Goal: Task Accomplishment & Management: Manage account settings

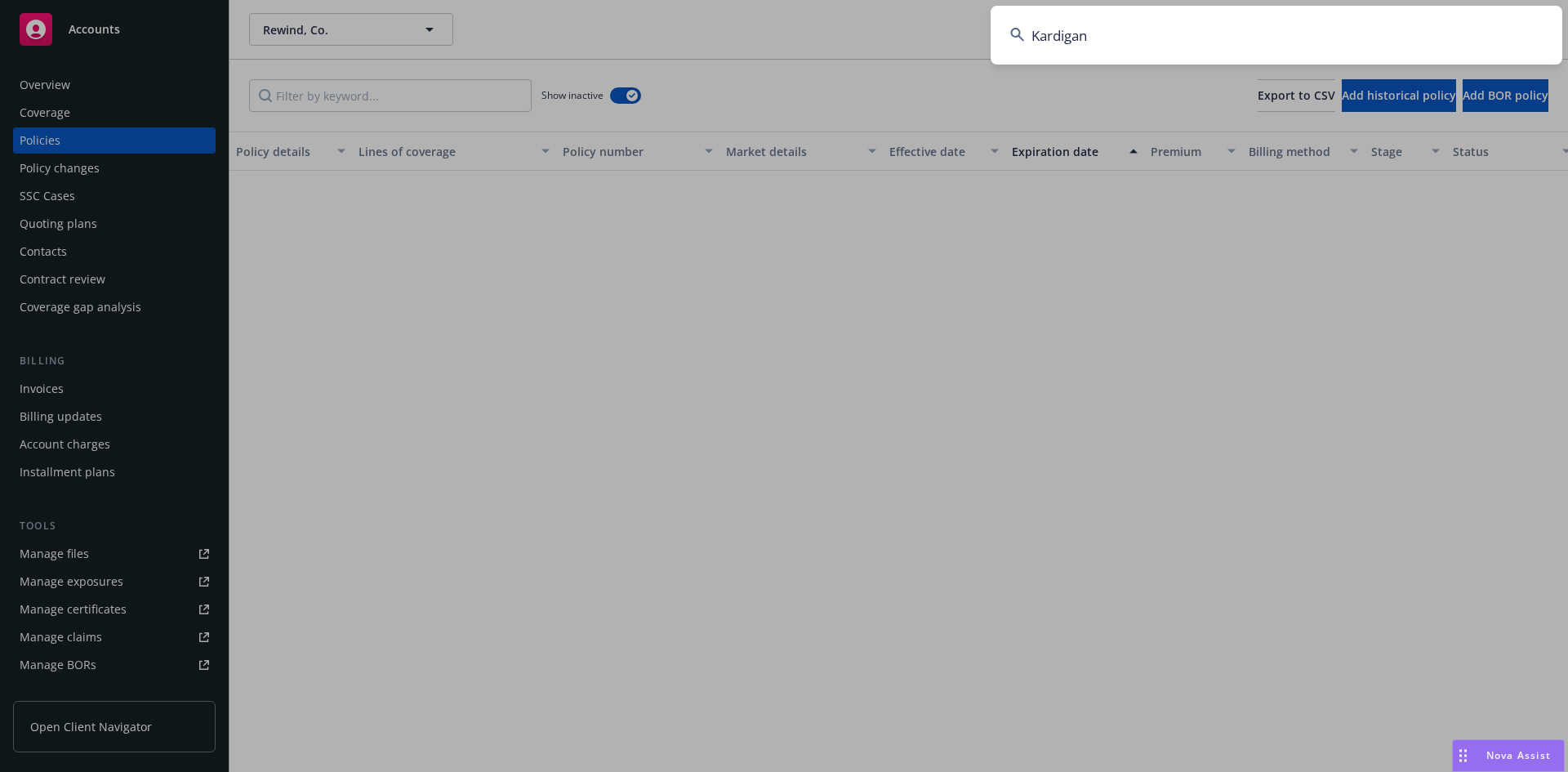
scroll to position [1169, 0]
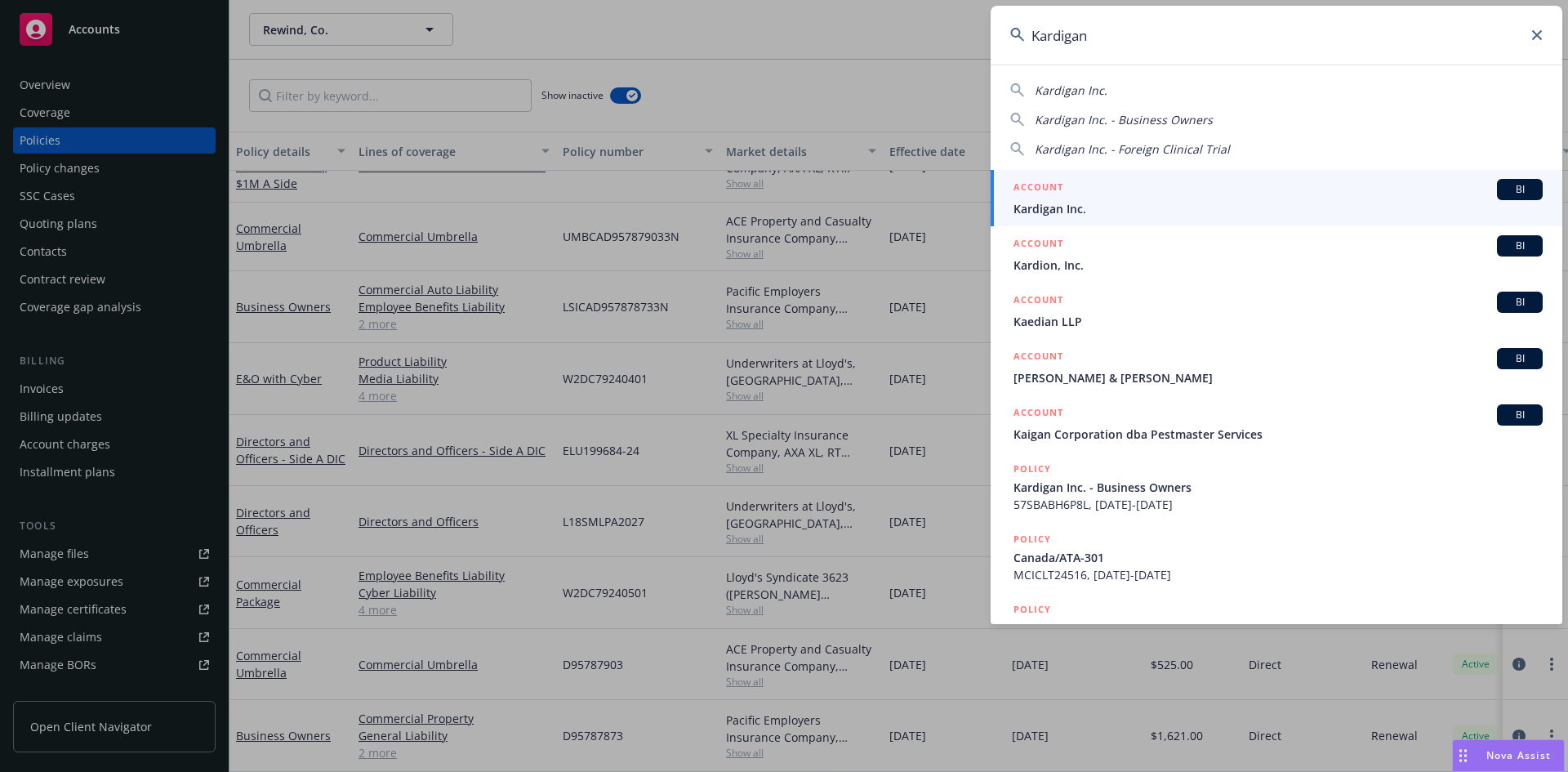
type input "Kardigan"
click at [1098, 215] on span "Kardigan Inc." at bounding box center [1278, 208] width 529 height 17
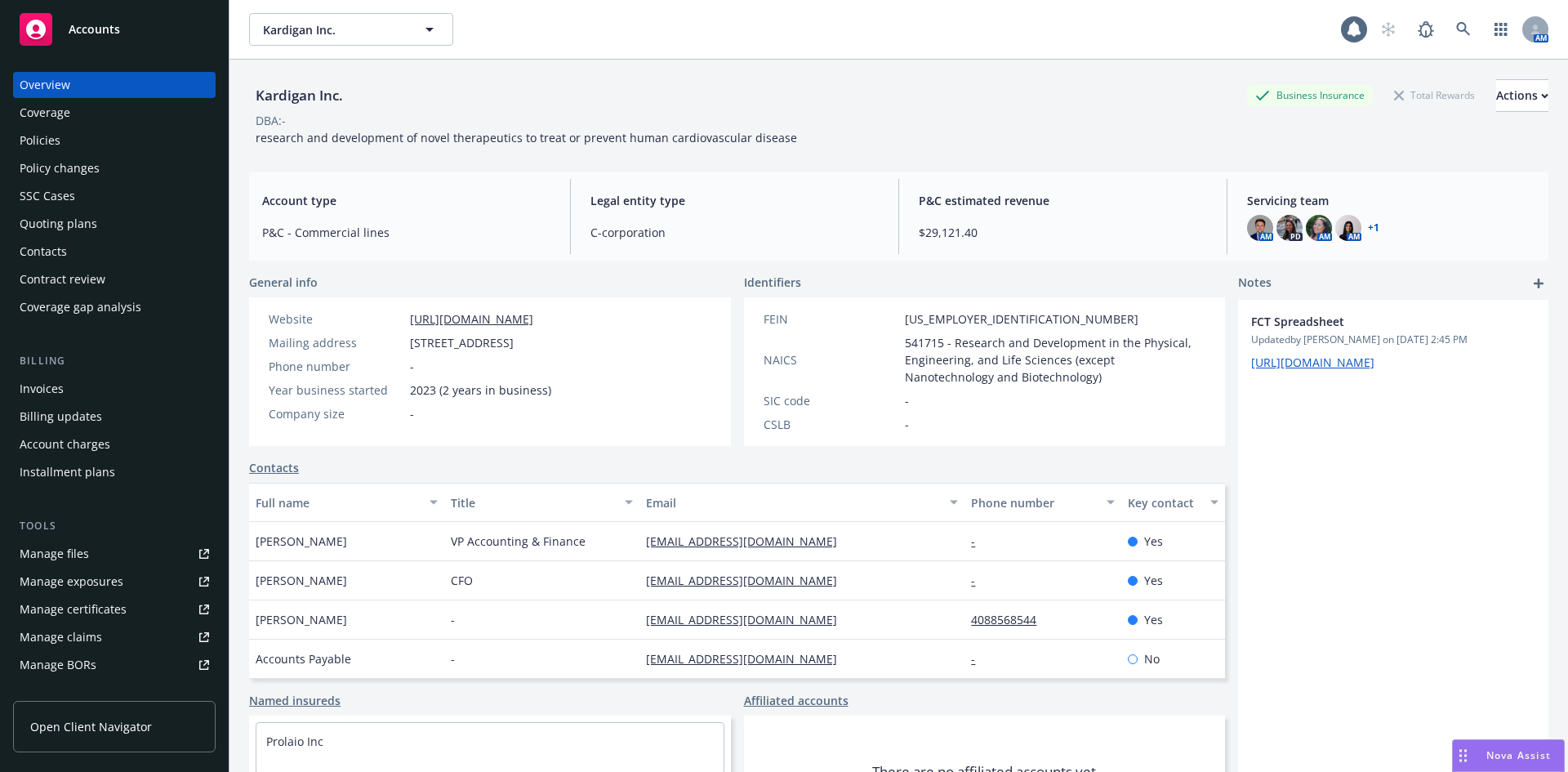
click at [40, 142] on div "Policies" at bounding box center [40, 139] width 41 height 26
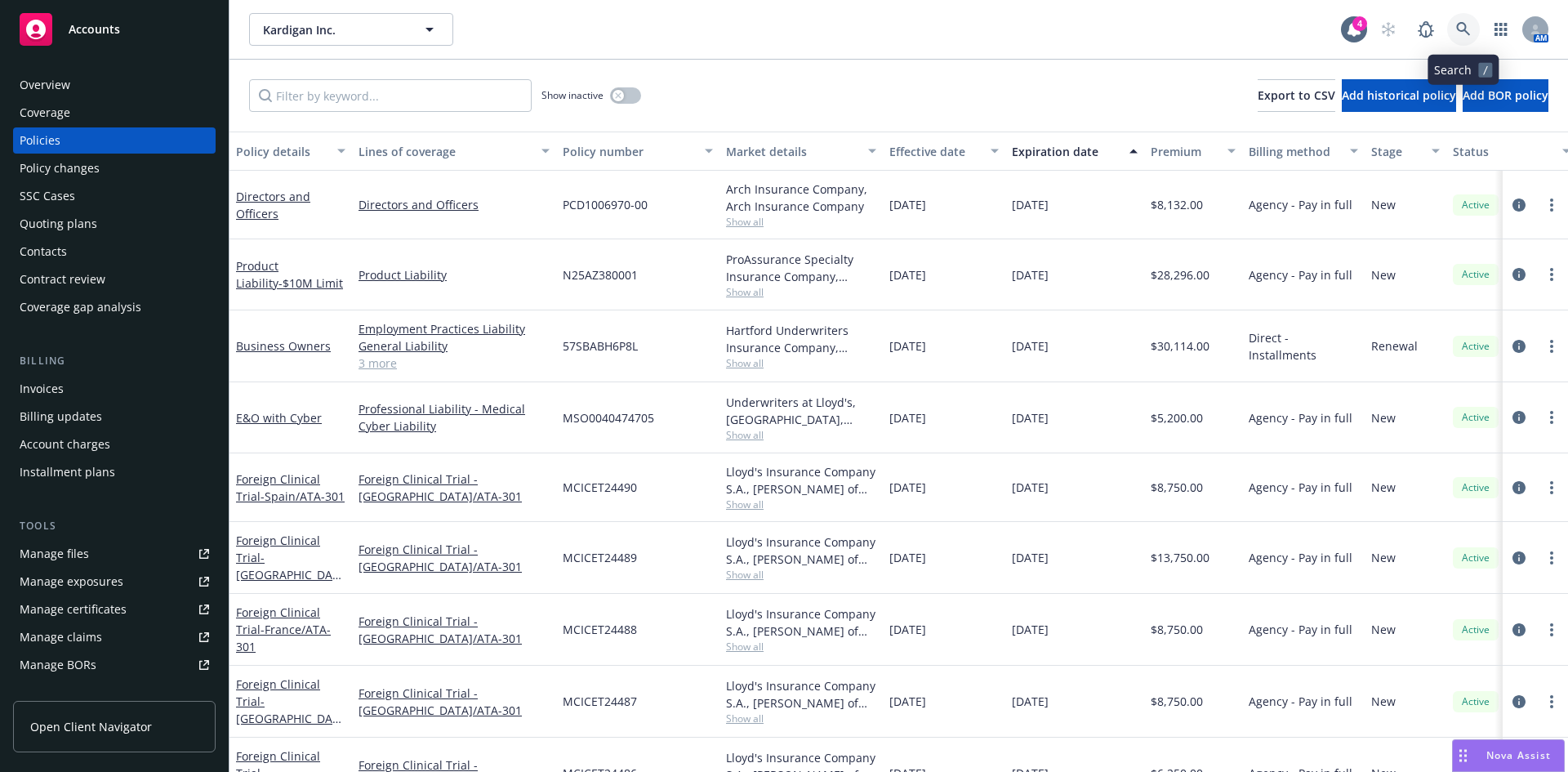
click at [1467, 28] on icon at bounding box center [1463, 29] width 15 height 15
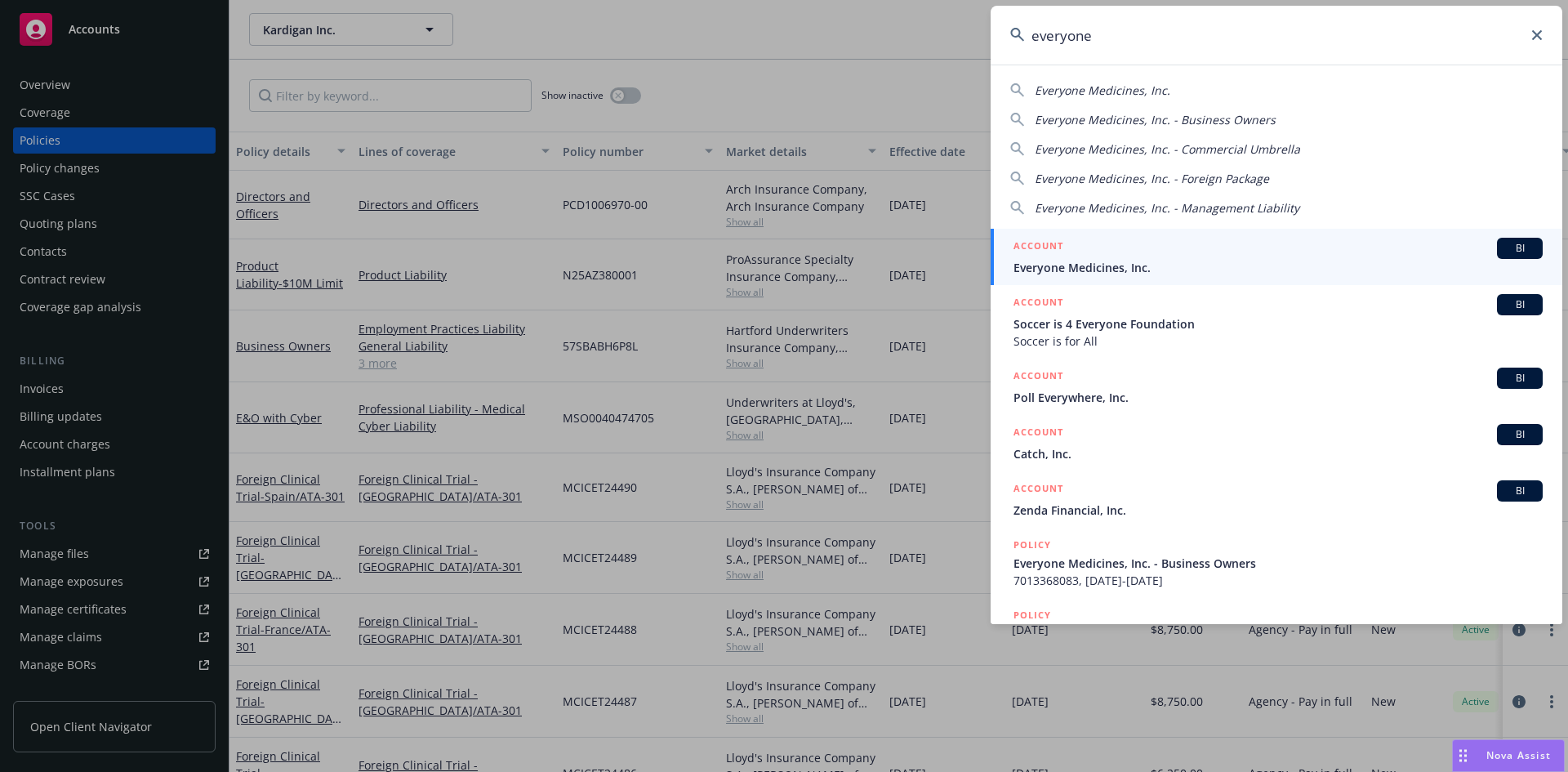
type input "everyone"
click at [1081, 263] on span "Everyone Medicines, Inc." at bounding box center [1278, 267] width 529 height 17
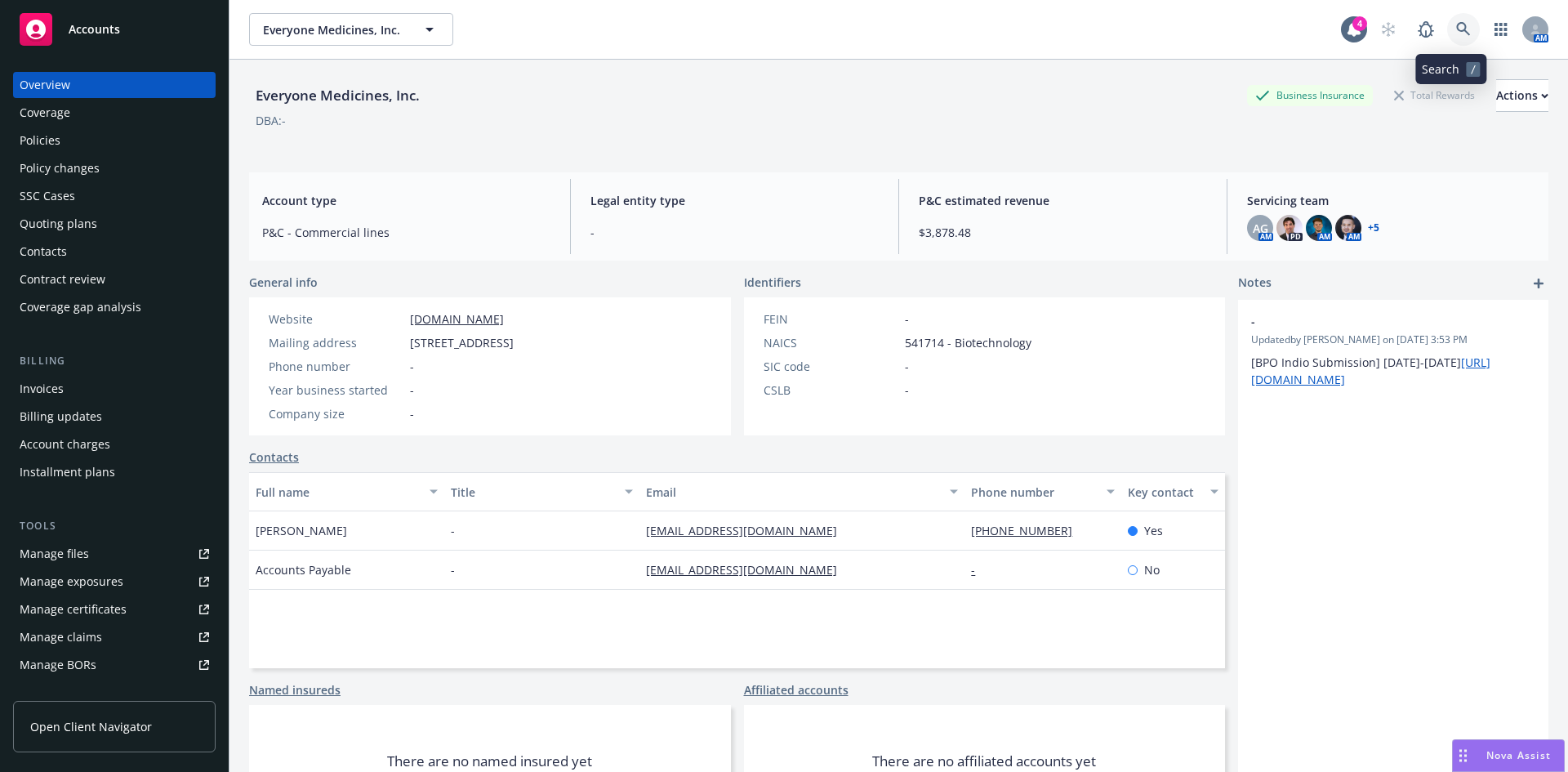
click at [1456, 33] on icon at bounding box center [1463, 29] width 15 height 15
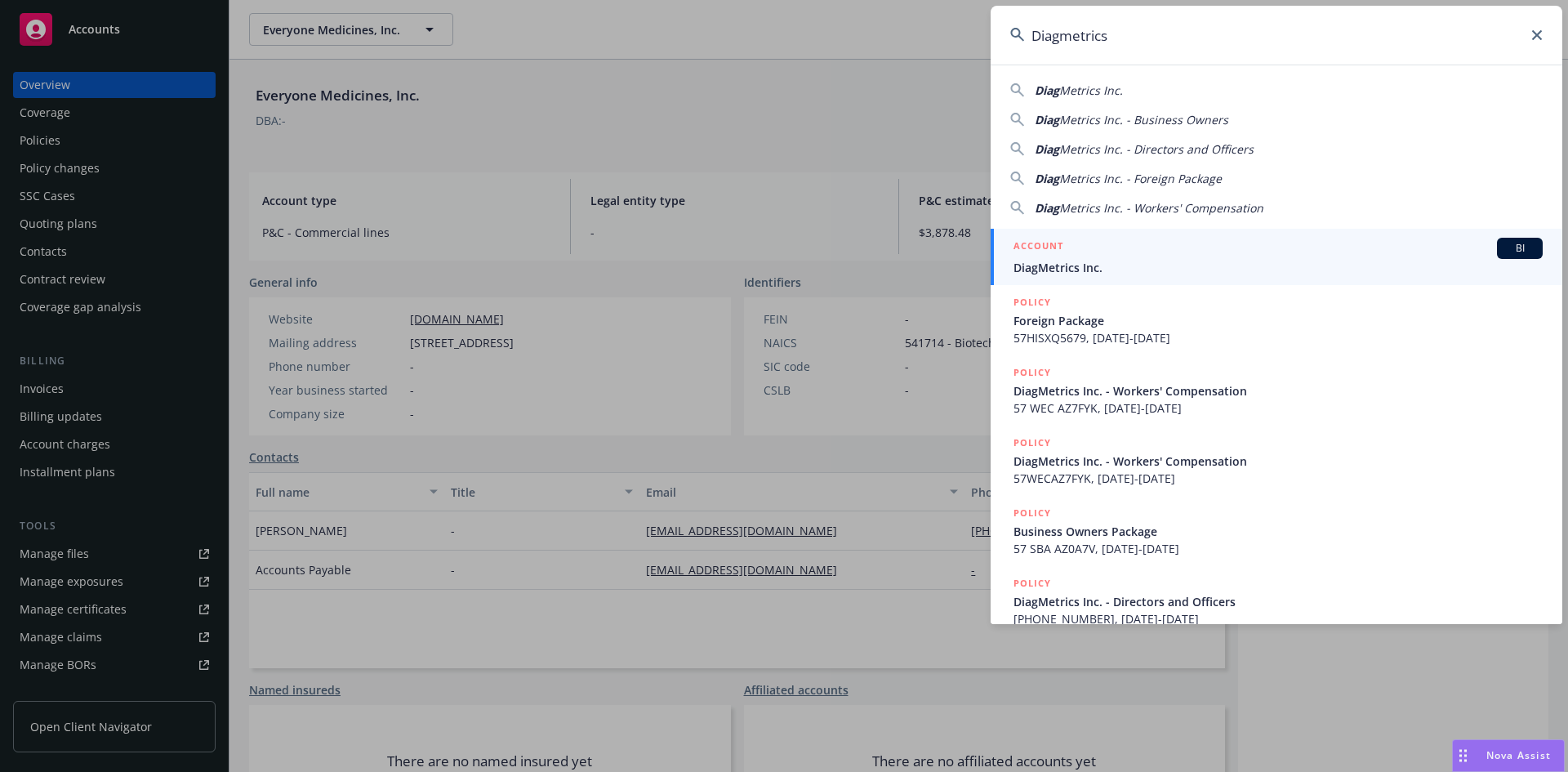
type input "Diagmetrics"
click at [1073, 261] on span "DiagMetrics Inc." at bounding box center [1278, 267] width 529 height 17
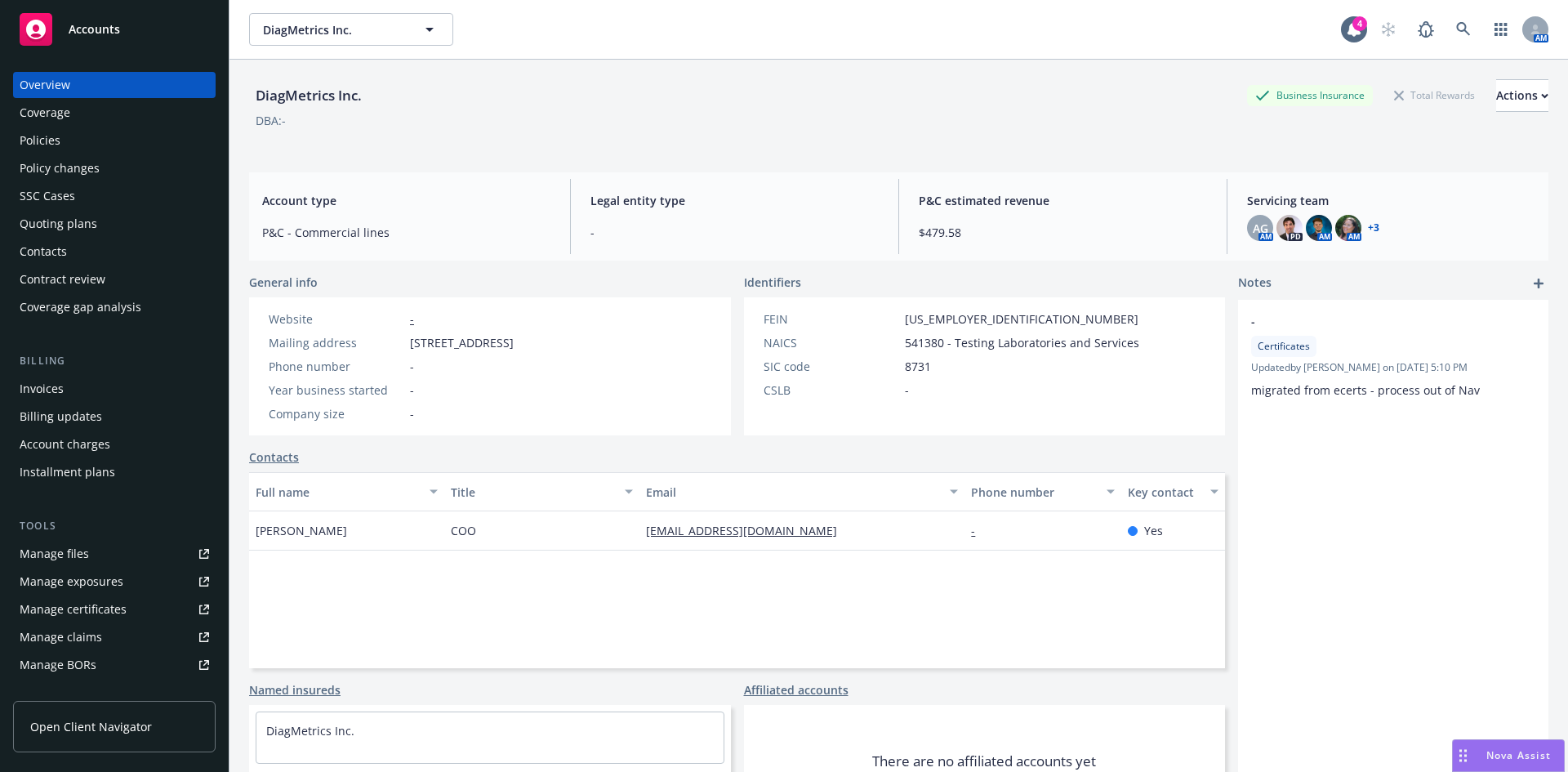
click at [56, 139] on div "Policies" at bounding box center [40, 139] width 41 height 26
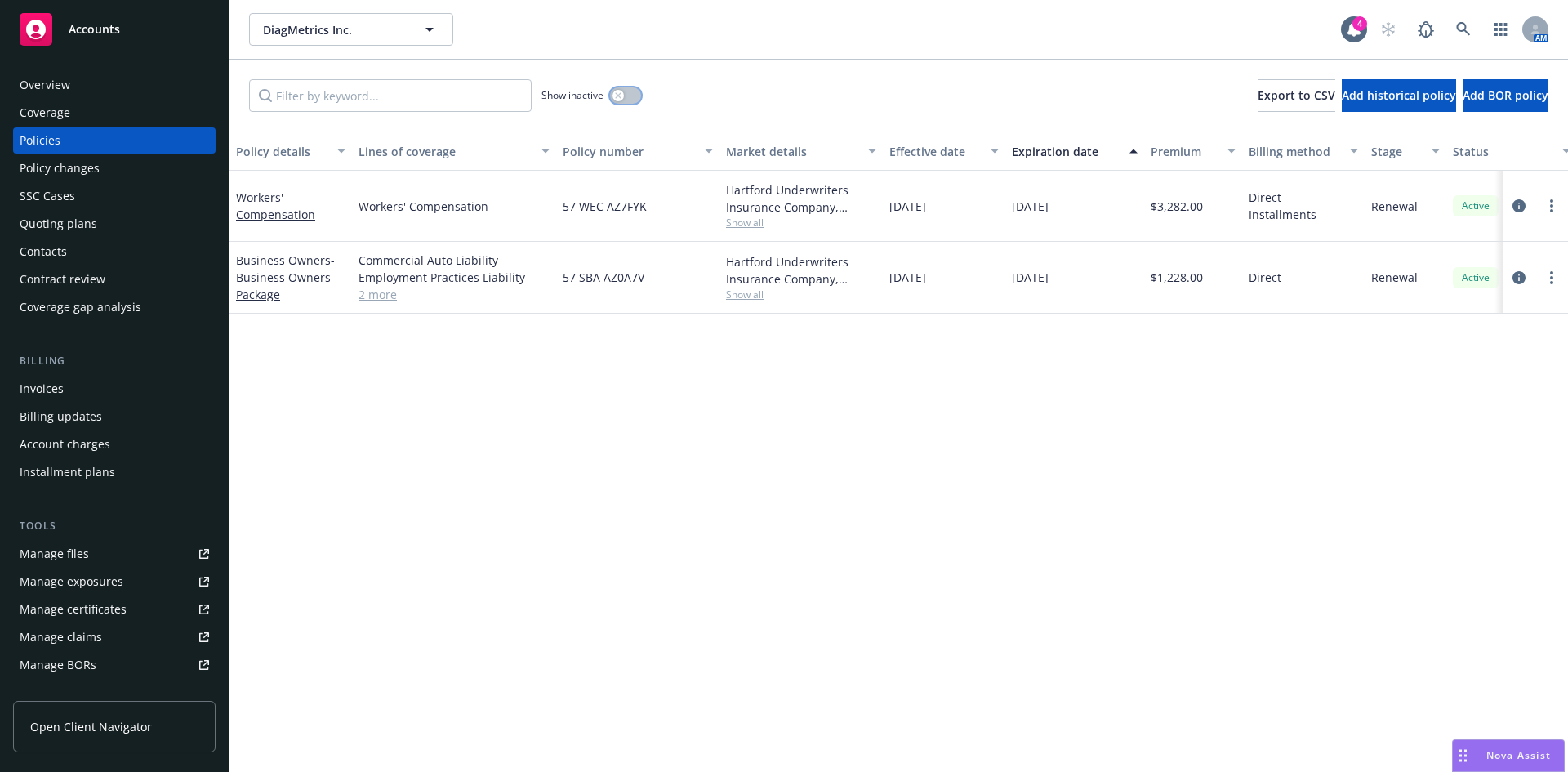
click at [616, 98] on icon "button" at bounding box center [618, 95] width 5 height 5
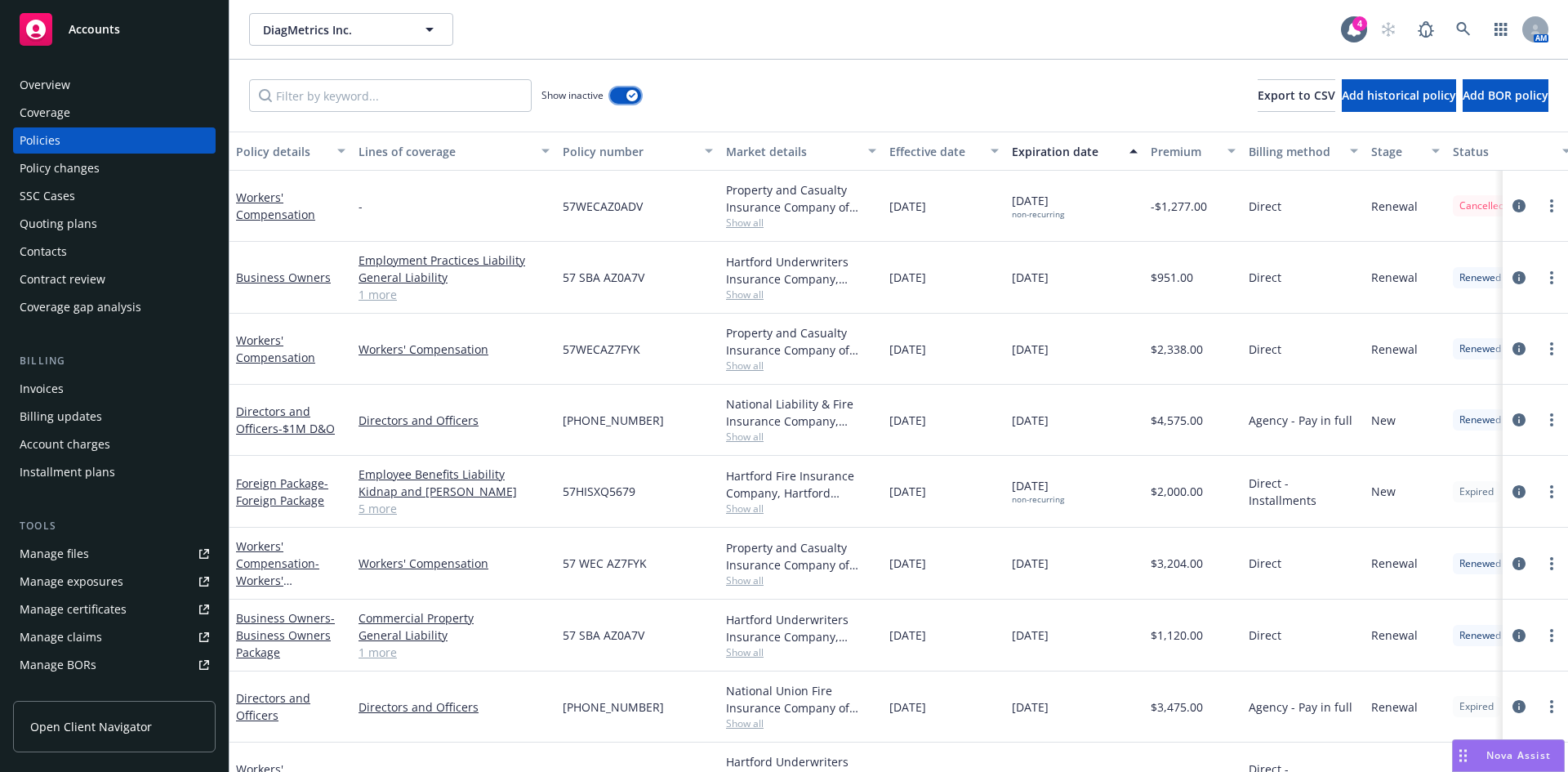
scroll to position [126, 0]
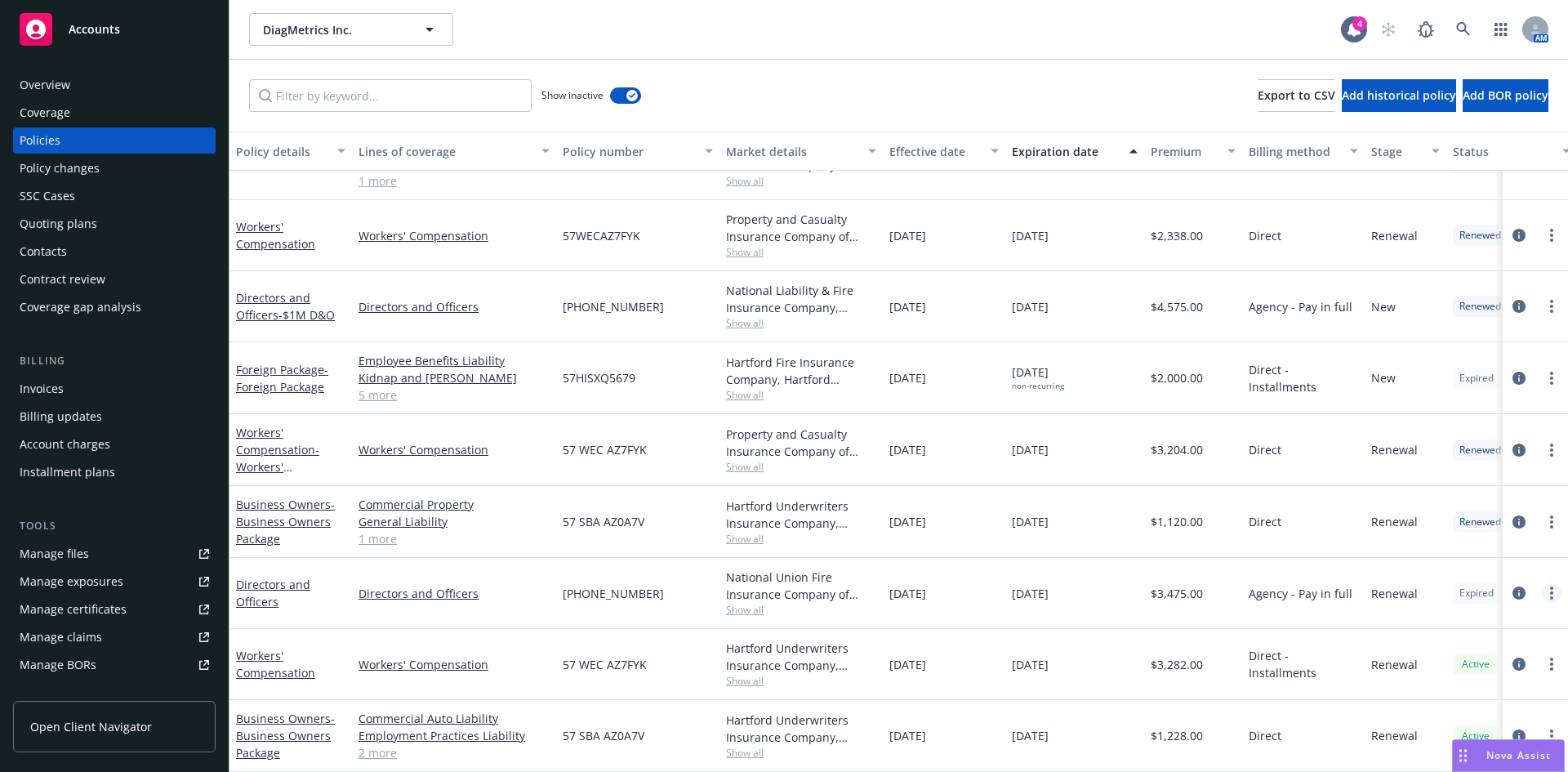
click at [1546, 584] on link "more" at bounding box center [1551, 593] width 20 height 20
click at [1445, 380] on link "Renew with incumbent" at bounding box center [1464, 396] width 192 height 33
select select "12"
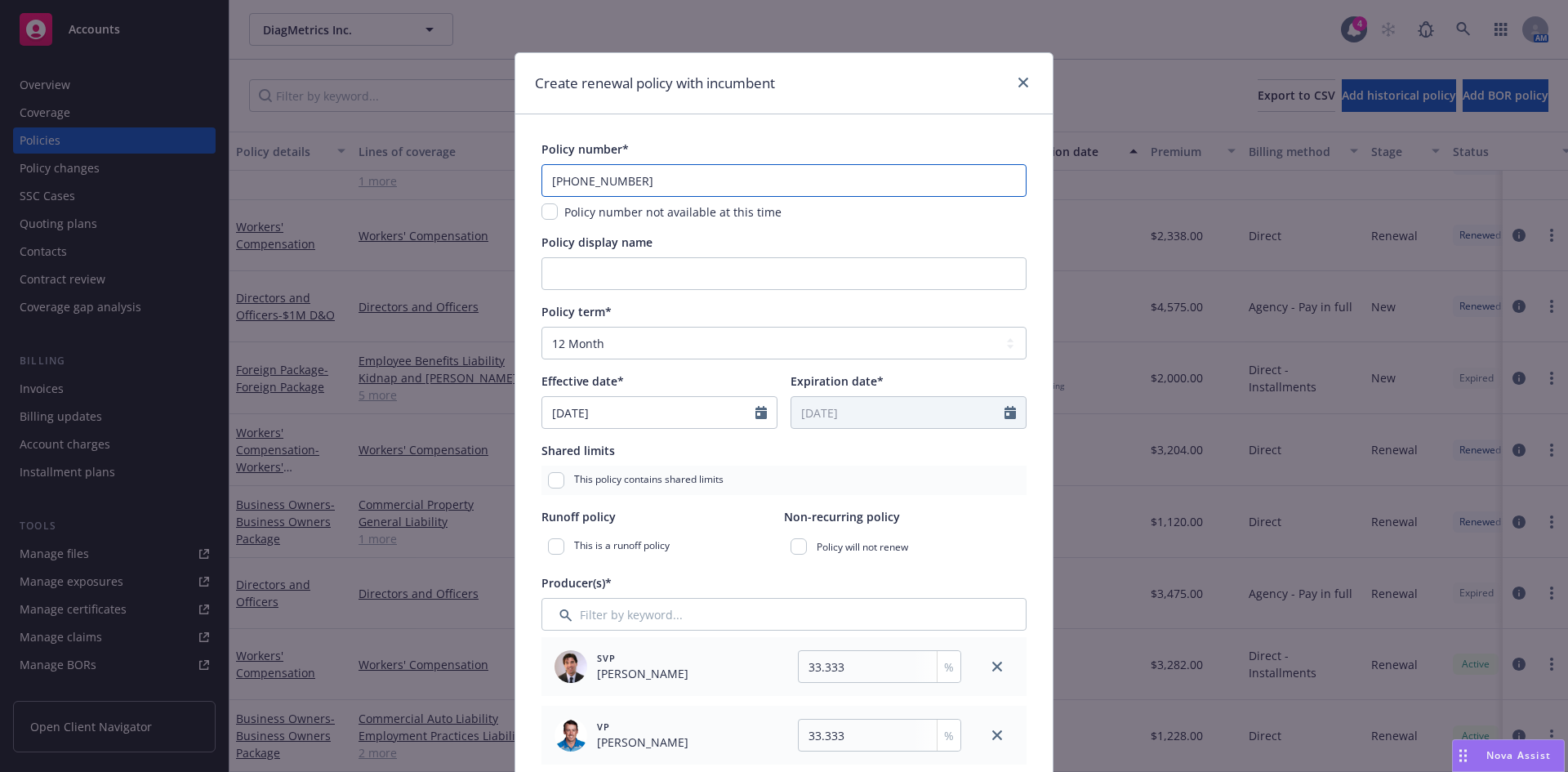
click at [597, 182] on input "01-456-97-56" at bounding box center [784, 180] width 485 height 33
paste input "01-294-11-99"
type input "01-294-11-99"
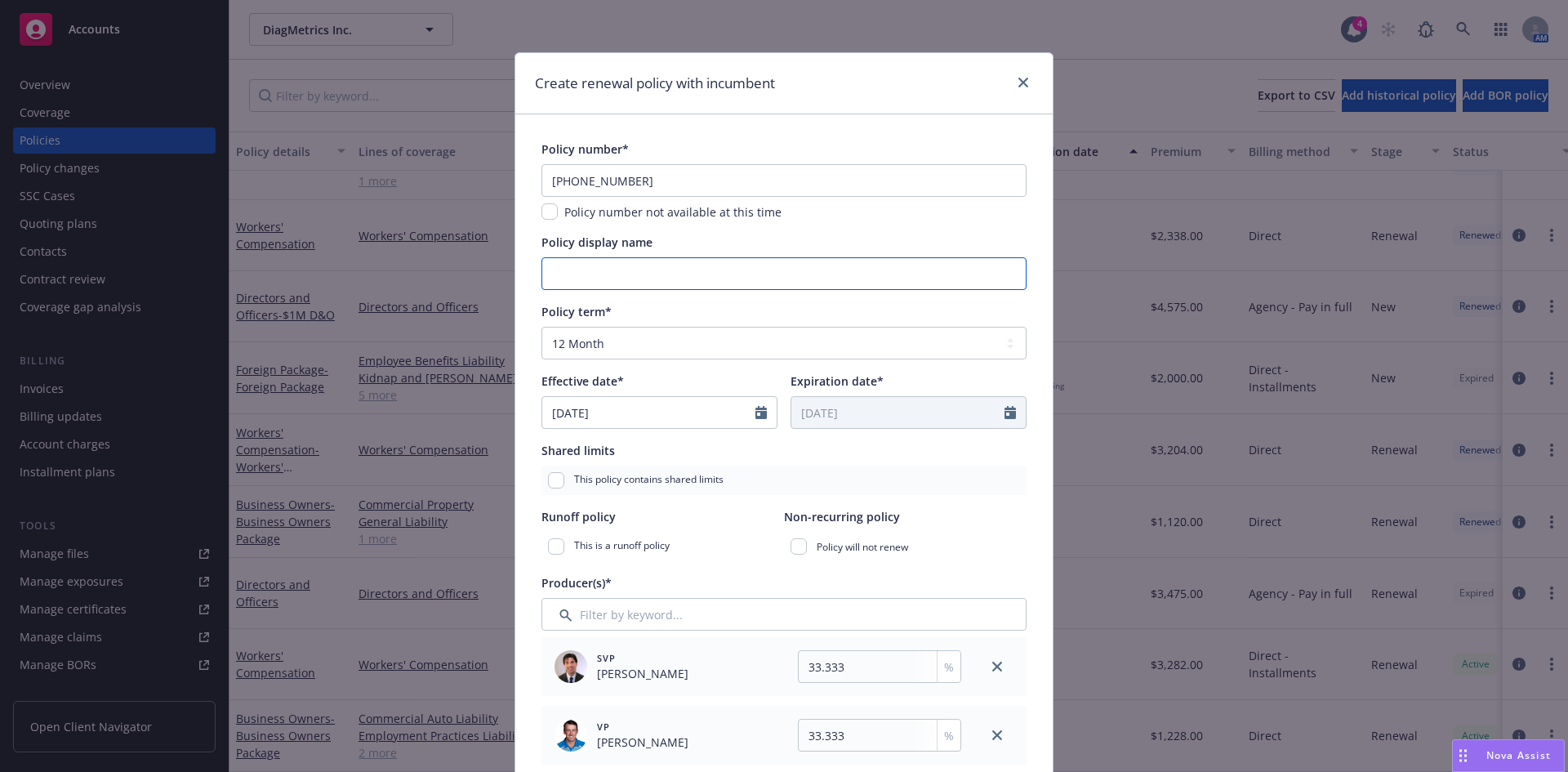
click at [595, 261] on input "Policy display name" at bounding box center [784, 274] width 485 height 33
type input "$1M D&O"
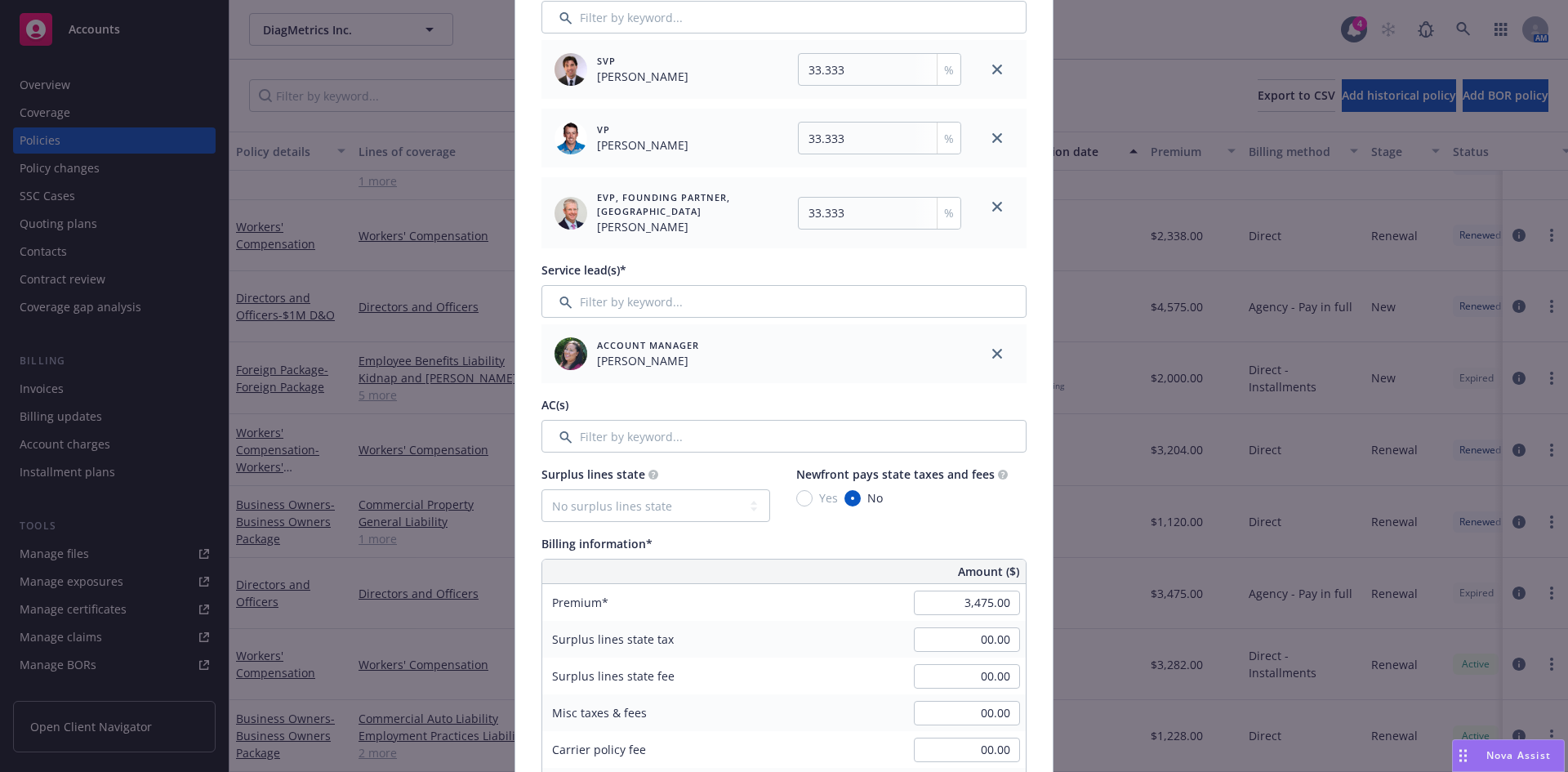
scroll to position [641, 0]
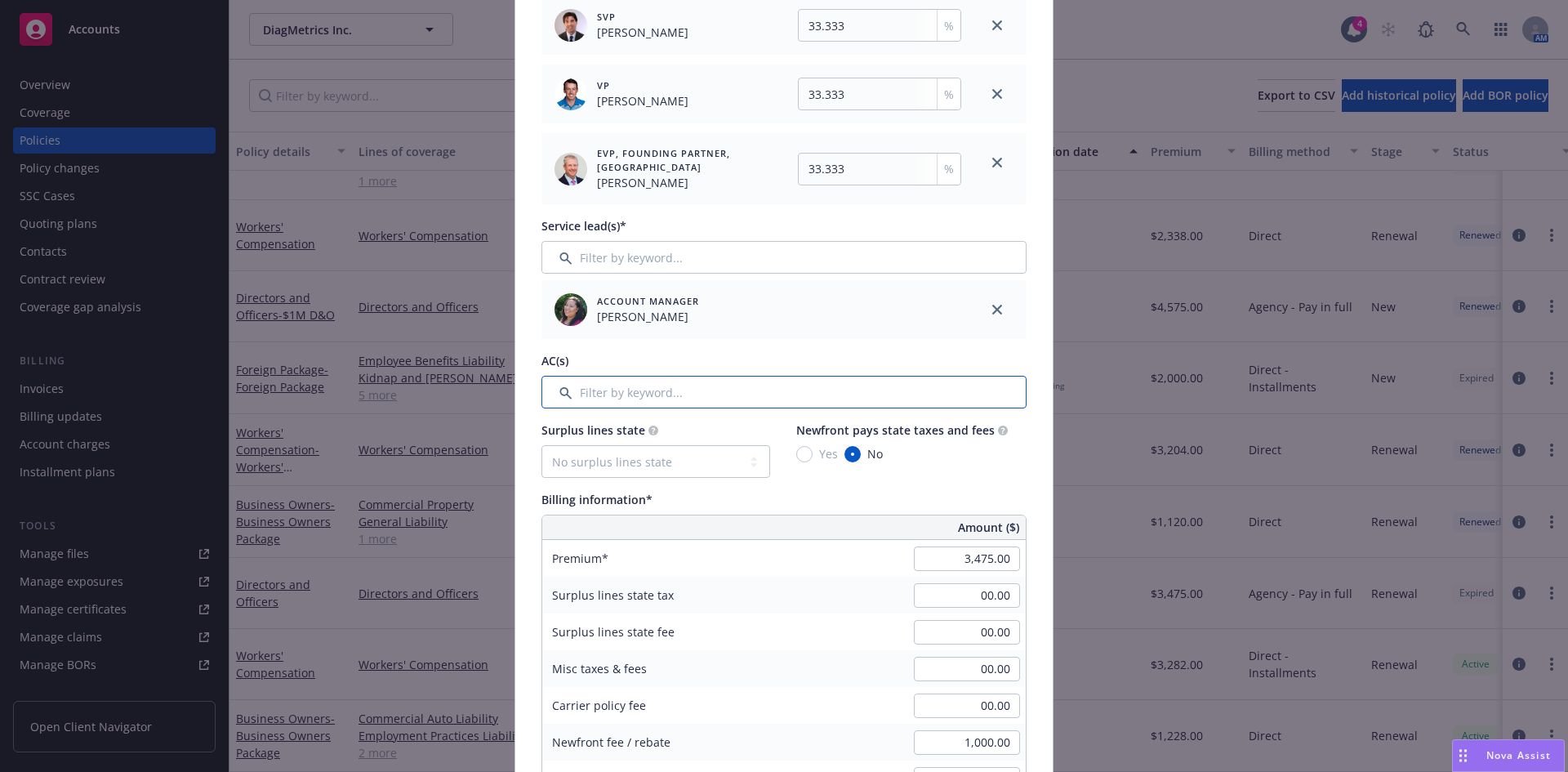
click at [661, 394] on input "Filter by keyword..." at bounding box center [784, 392] width 485 height 33
click at [613, 394] on input "Filter by keyword..." at bounding box center [784, 392] width 485 height 33
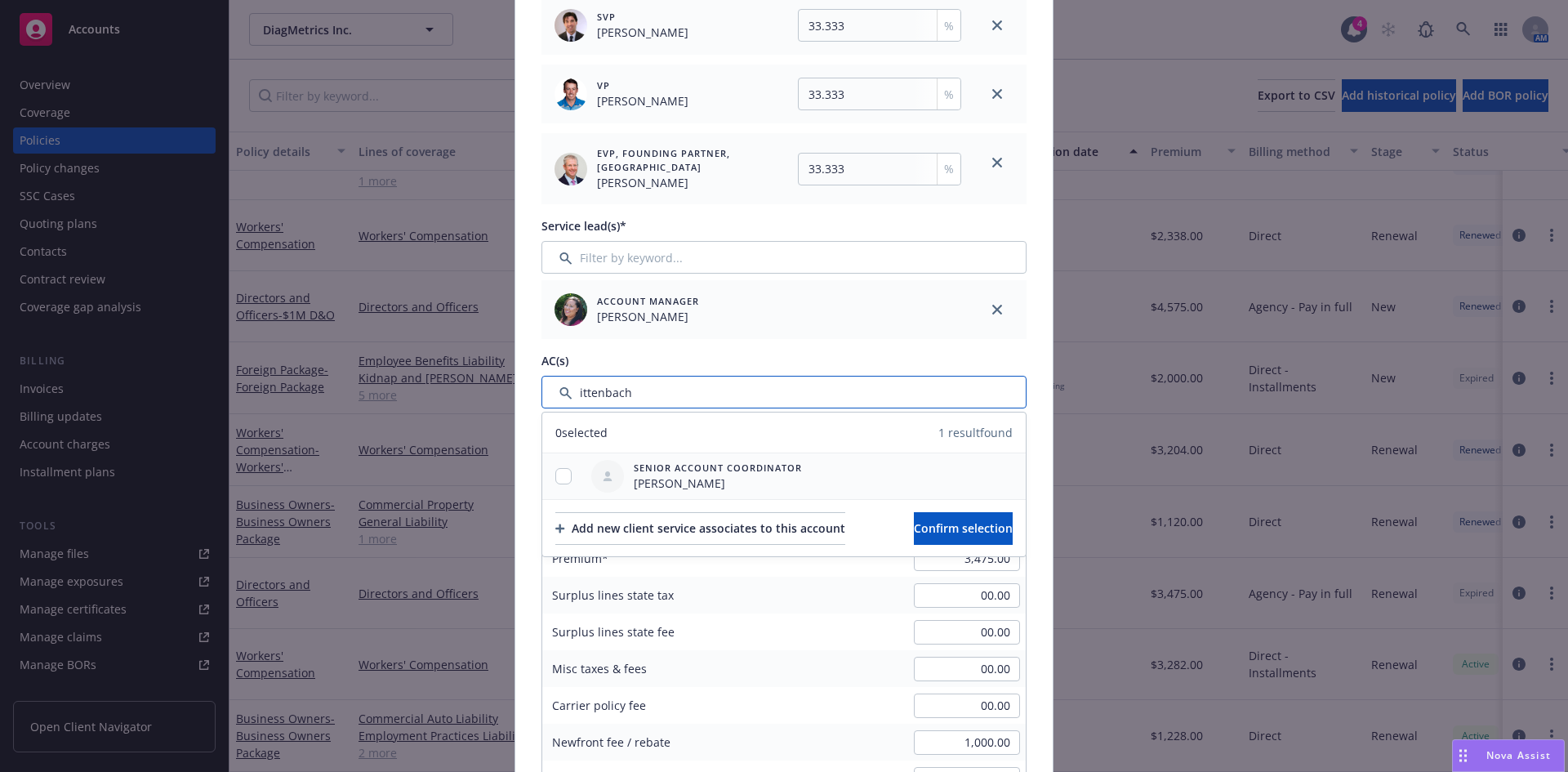
type input "ittenbach"
click at [555, 478] on input "checkbox" at bounding box center [563, 476] width 16 height 16
checkbox input "true"
click at [938, 539] on button "Confirm selection" at bounding box center [962, 529] width 99 height 33
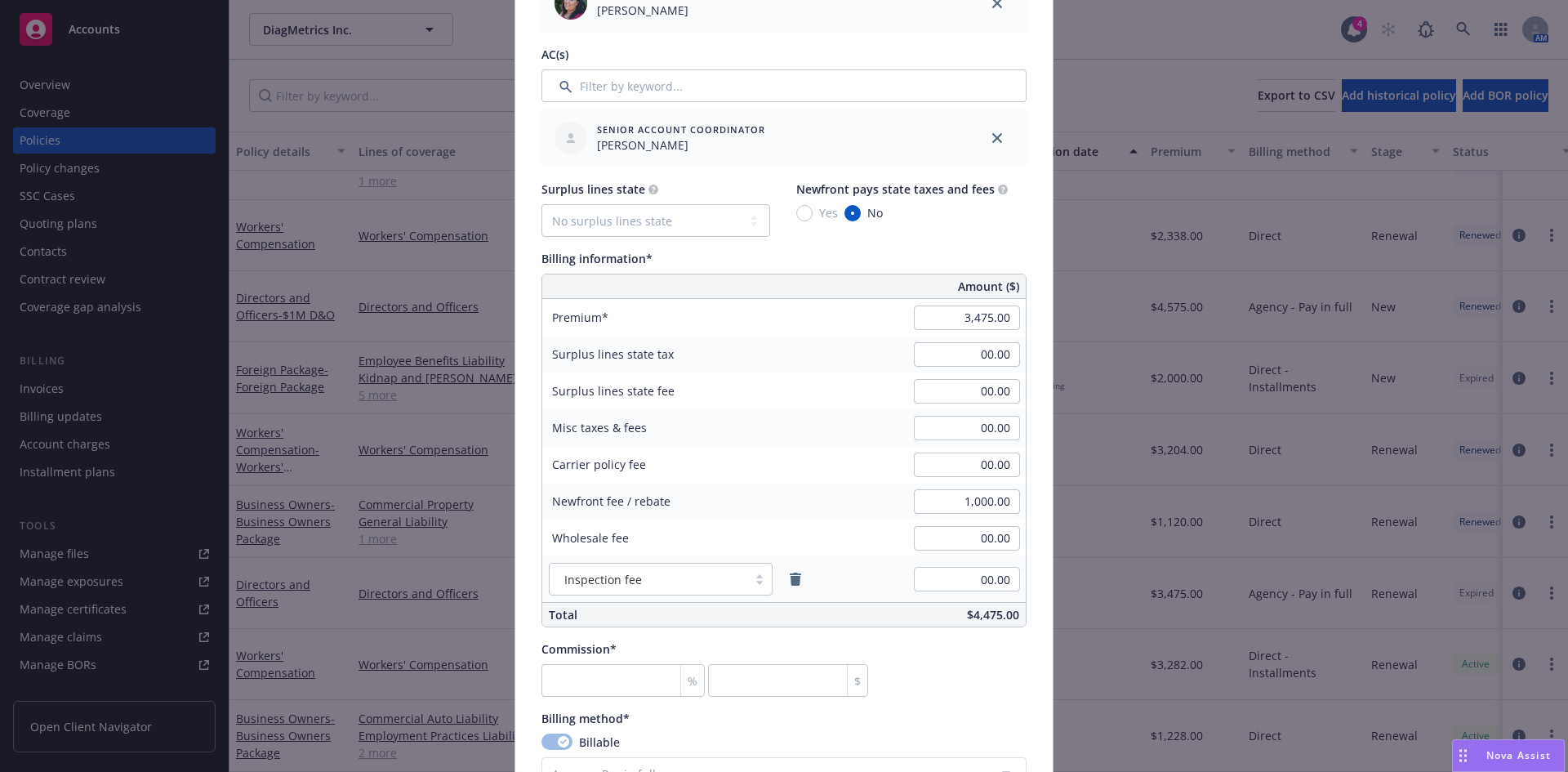
scroll to position [971, 0]
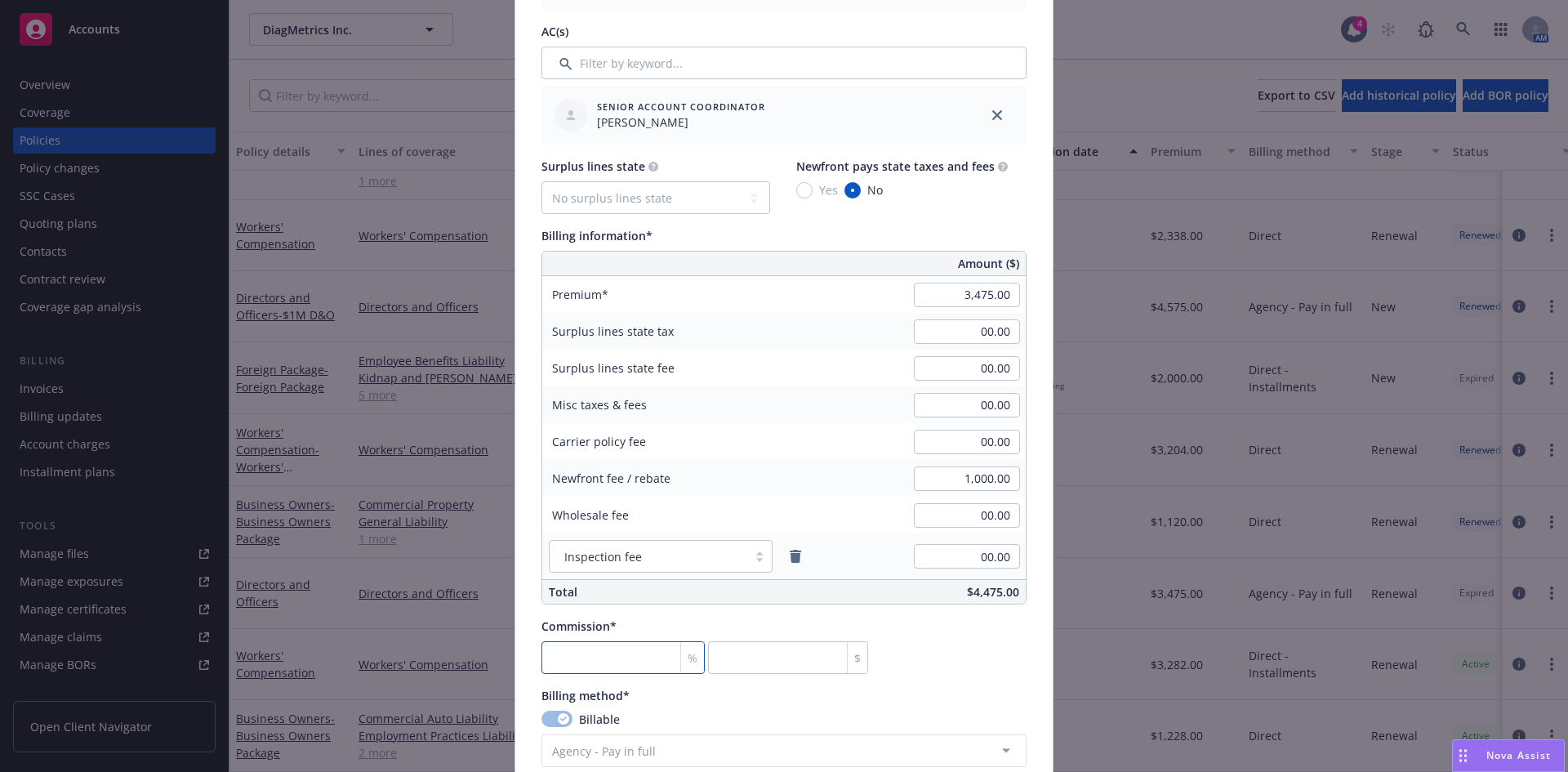
click at [564, 647] on input "number" at bounding box center [623, 657] width 163 height 33
type input "0"
click at [577, 664] on input "number" at bounding box center [623, 657] width 163 height 33
type input "1"
type input "34.75"
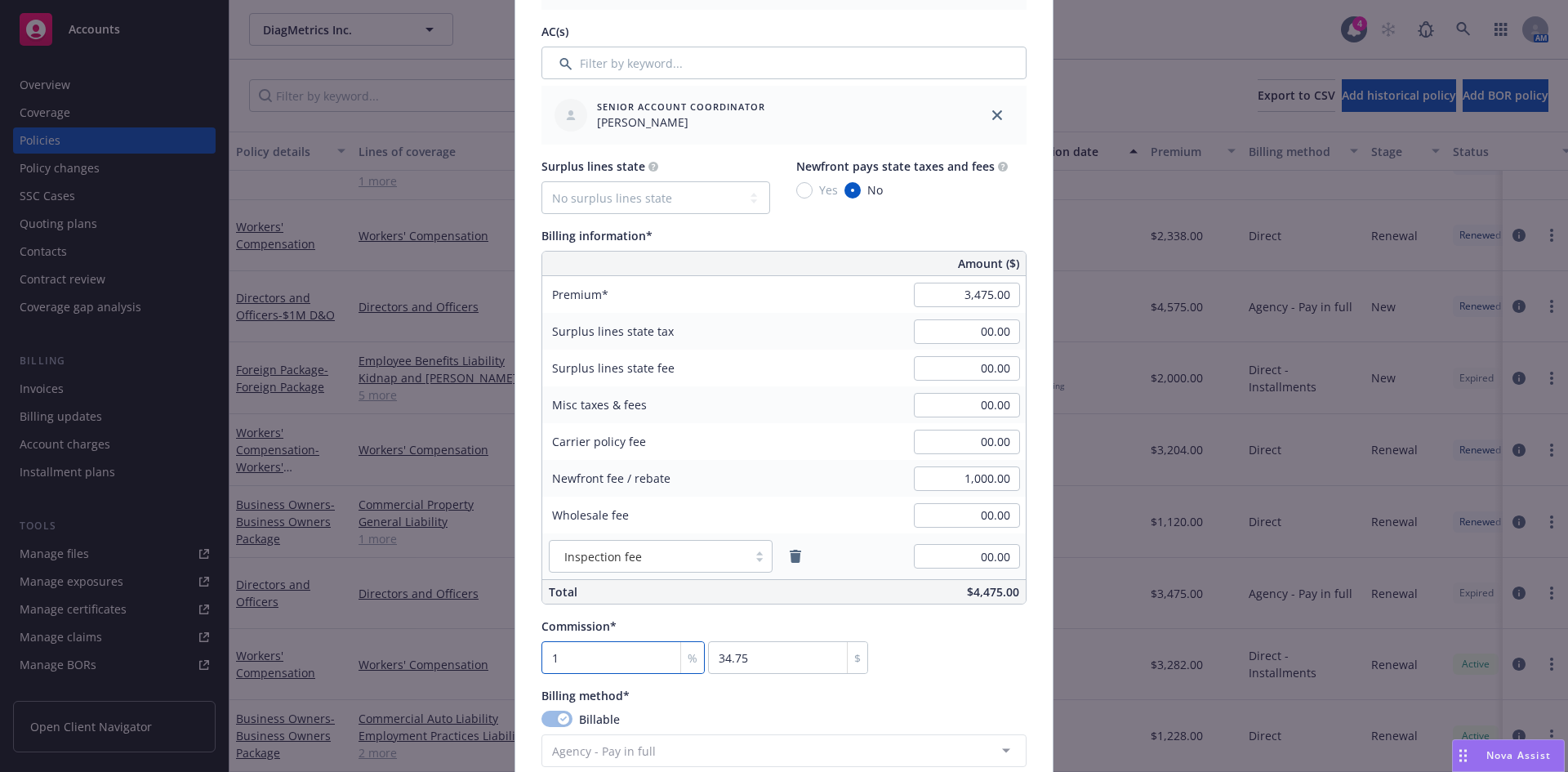
type input "16"
type input "556"
type input "16.5"
type input "573.38"
type input "16.5"
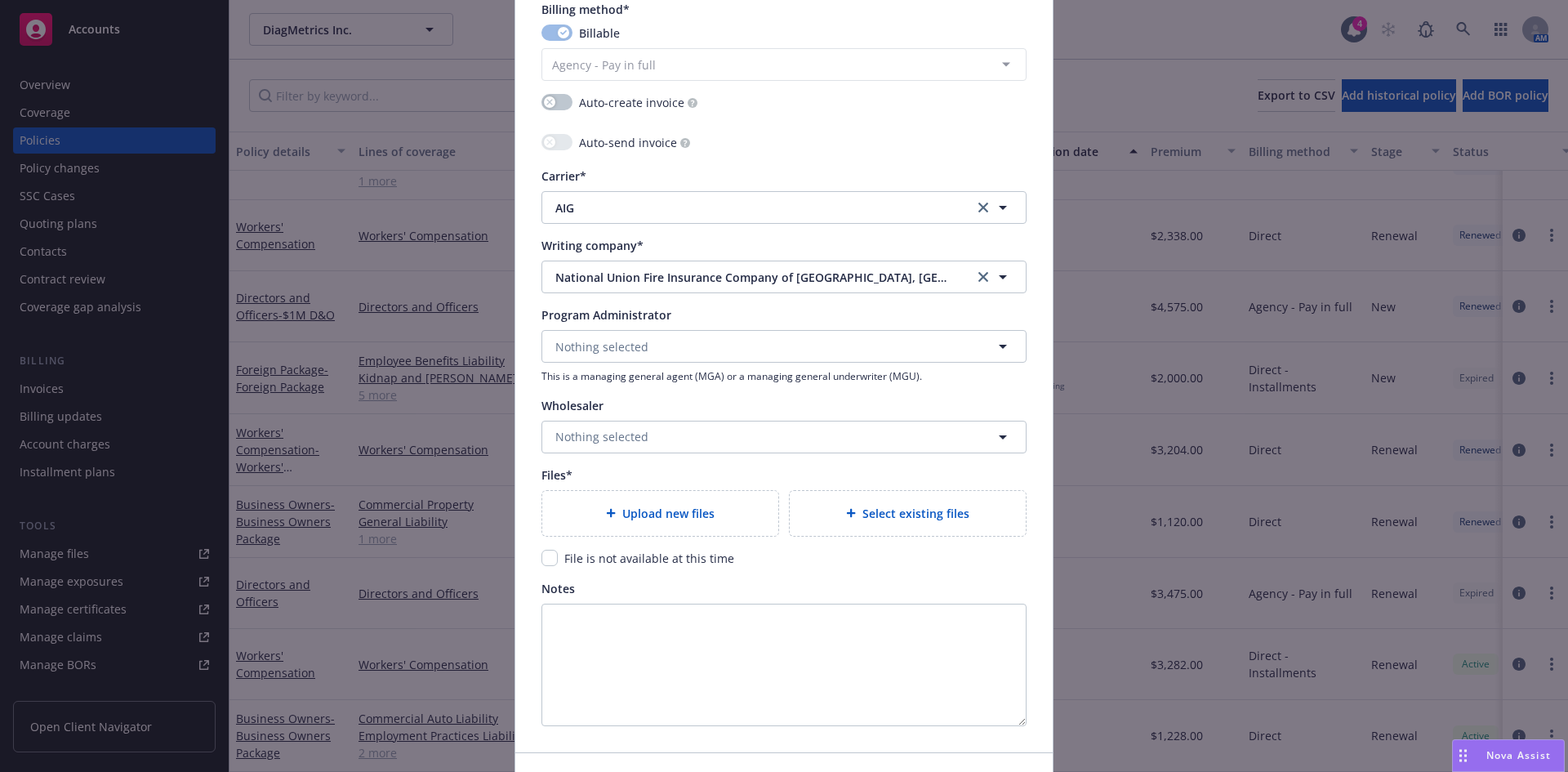
scroll to position [1667, 0]
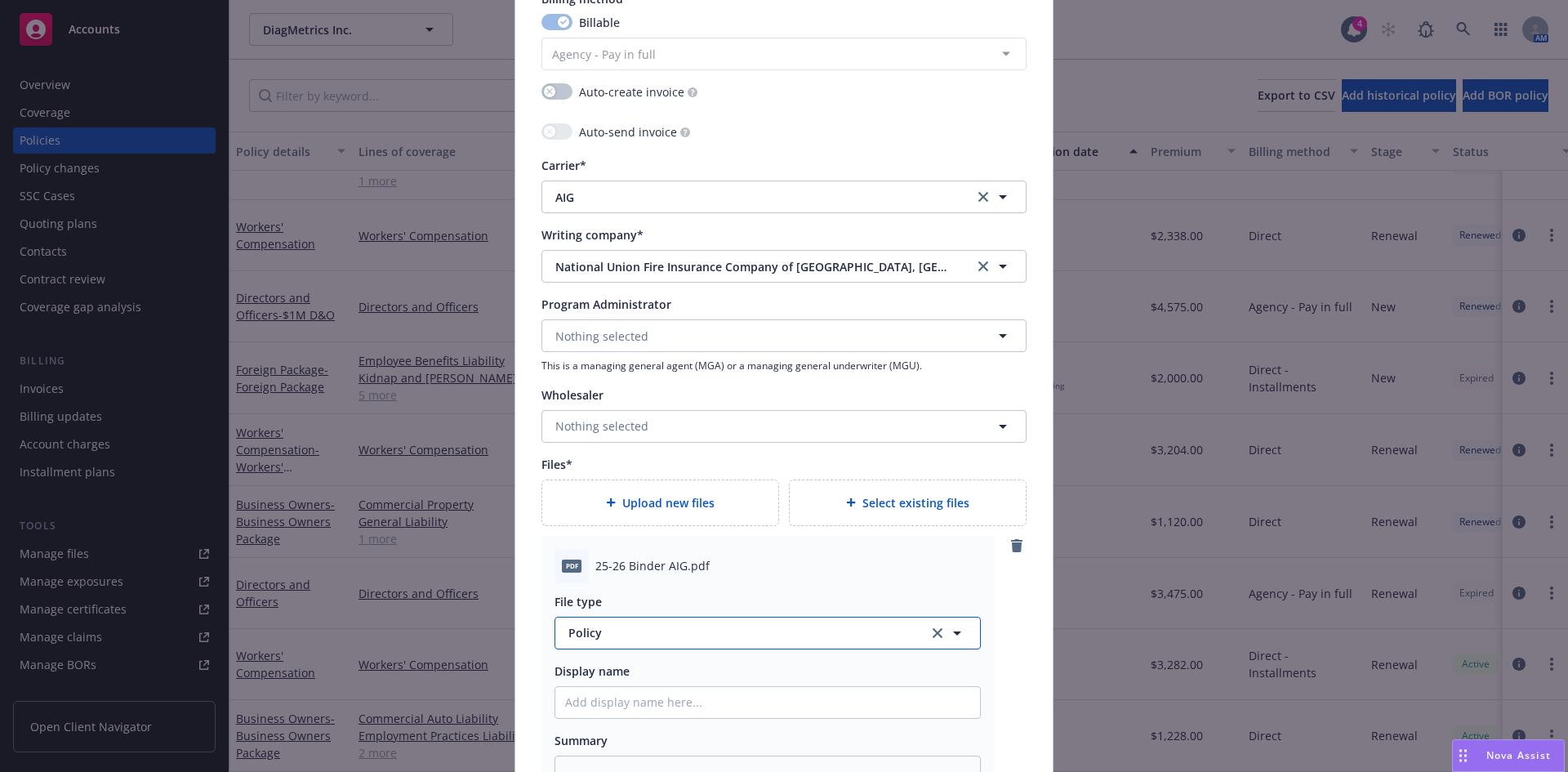
click at [606, 635] on span "Policy" at bounding box center [739, 633] width 341 height 17
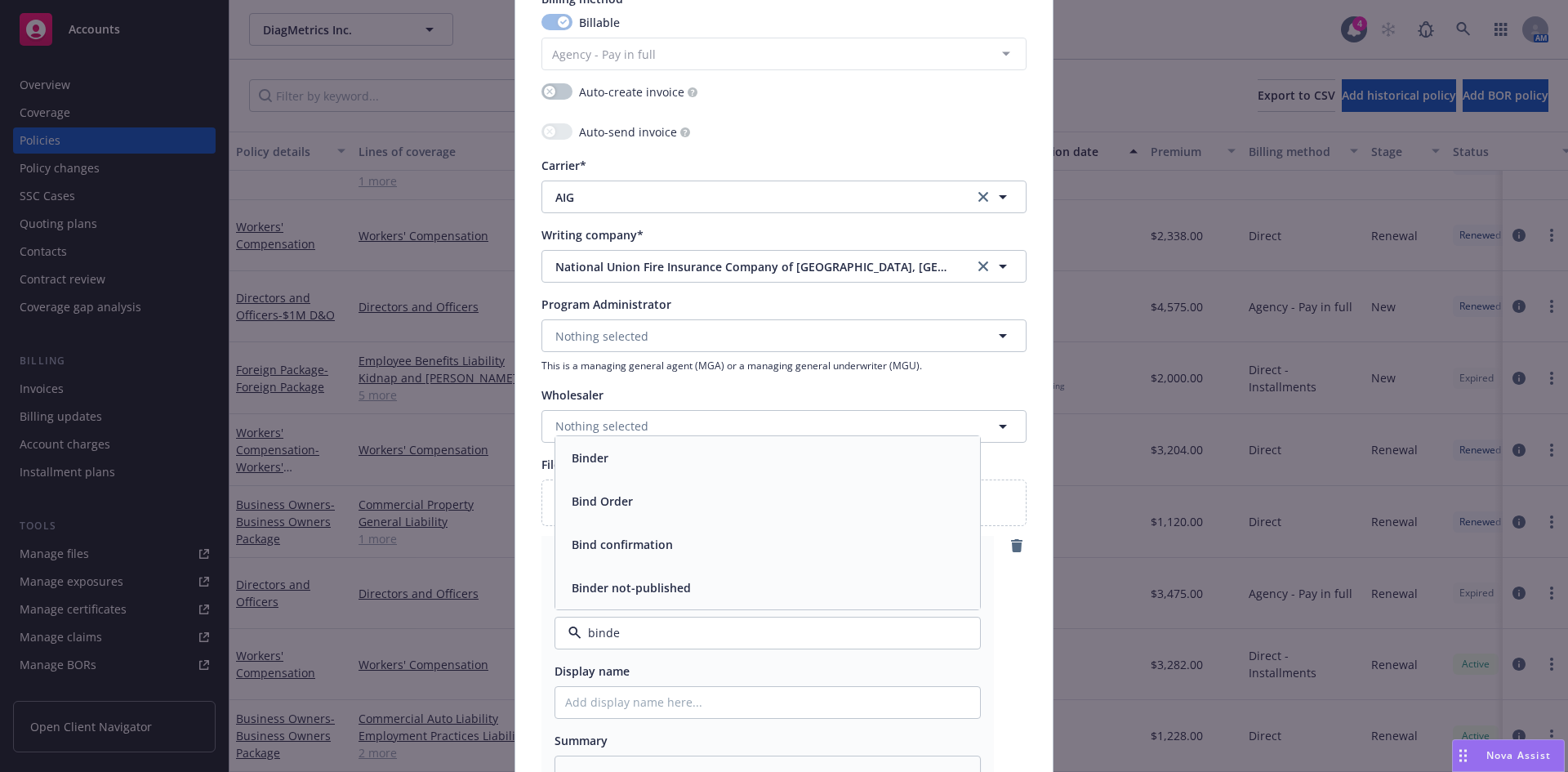
type input "binder"
click at [595, 546] on span "Binder" at bounding box center [590, 544] width 36 height 17
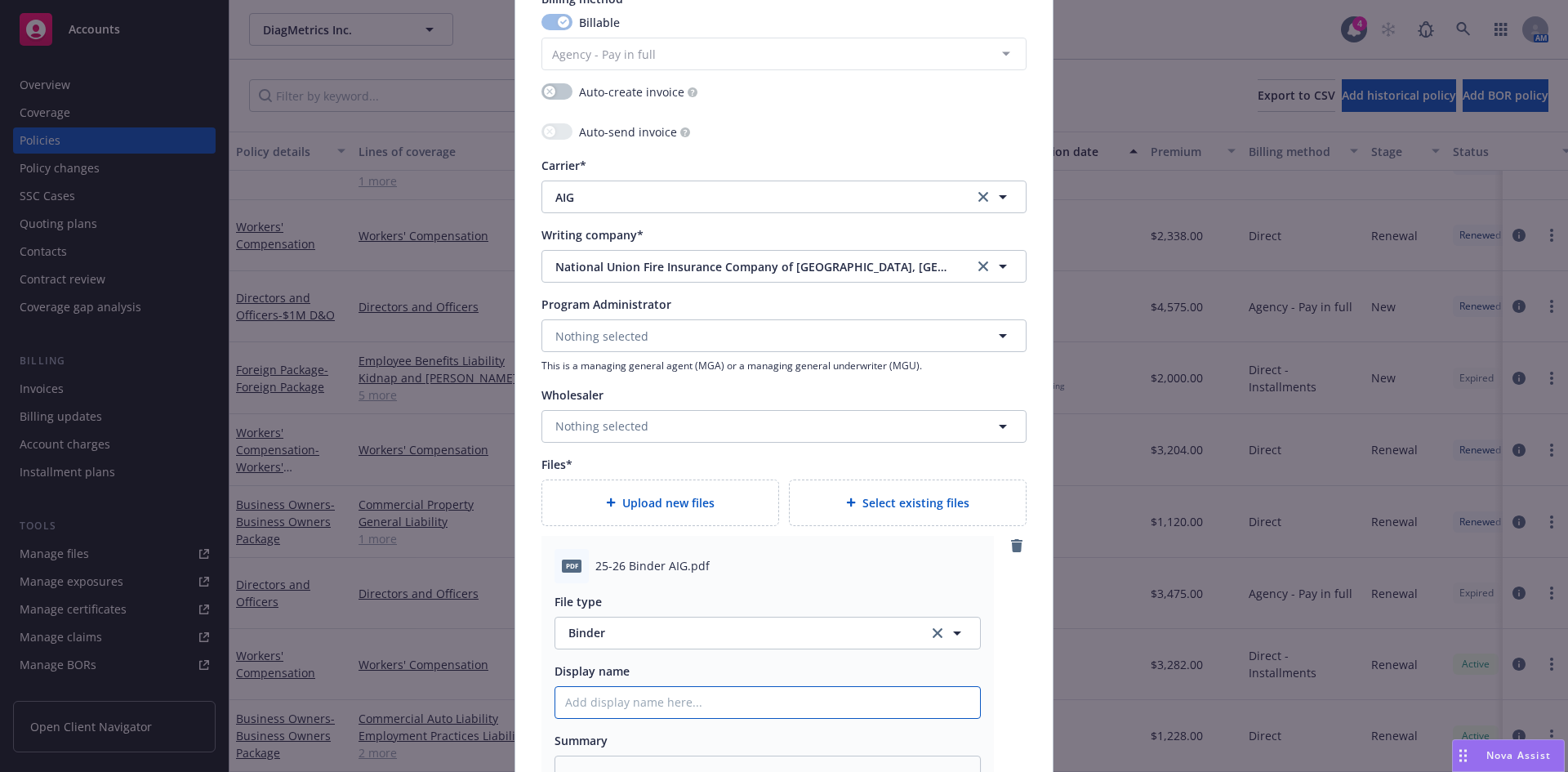
click at [586, 699] on input "Policy display name" at bounding box center [767, 702] width 424 height 31
click at [598, 709] on input "Policy display name" at bounding box center [767, 702] width 424 height 31
paste input "Diagmetrics"
type textarea "x"
type input "Diagmetrics"
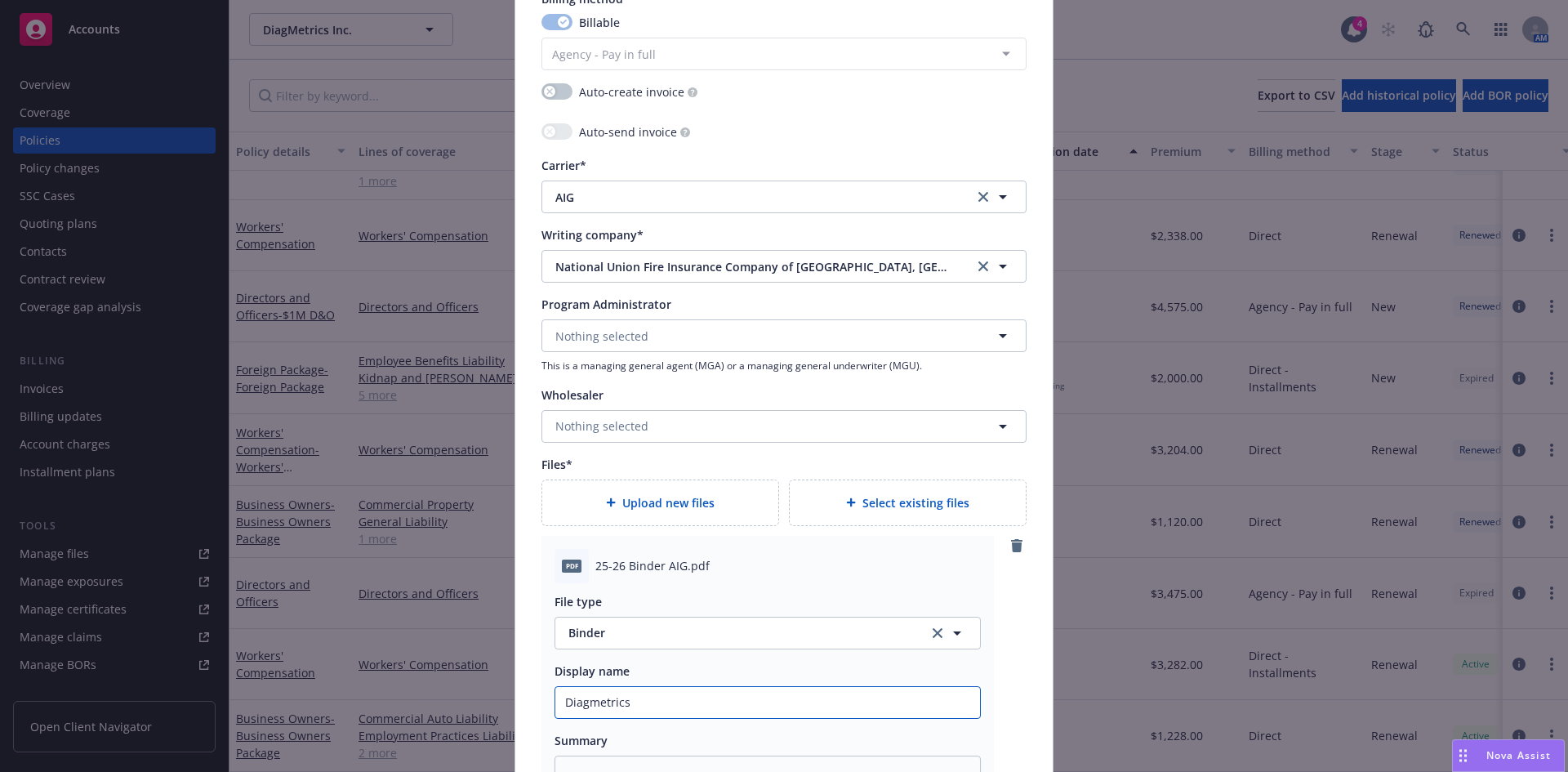
type textarea "x"
type input "Diagmetrics"
type textarea "x"
type input "Diagmetrics I"
type textarea "x"
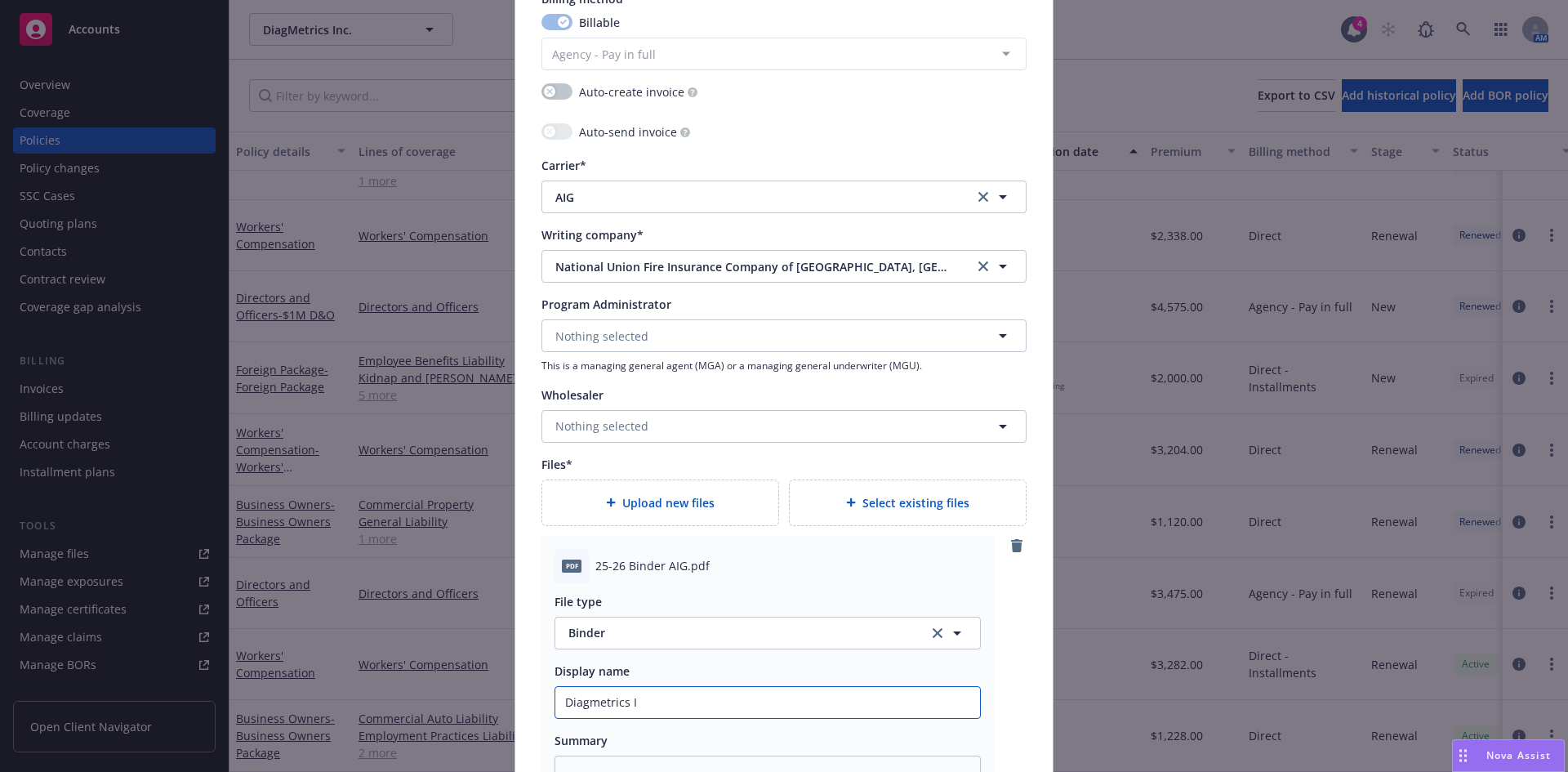
type input "Diagmetrics In"
type textarea "x"
type input "Diagmetrics Inc"
type textarea "x"
type input "Diagmetrics Inc 2"
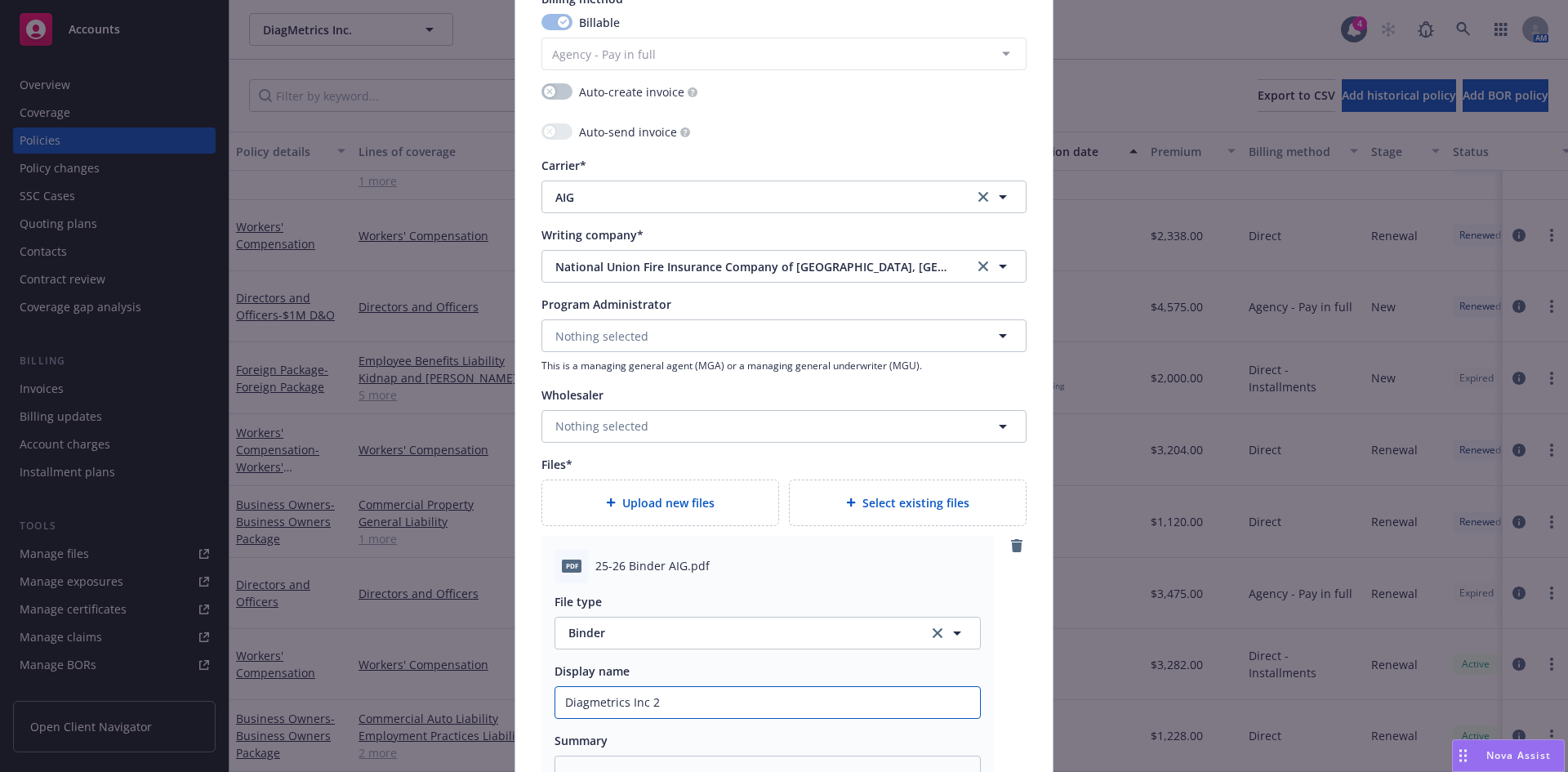
type textarea "x"
type input "Diagmetrics Inc 20"
type textarea "x"
type input "Diagmetrics Inc 202"
type textarea "x"
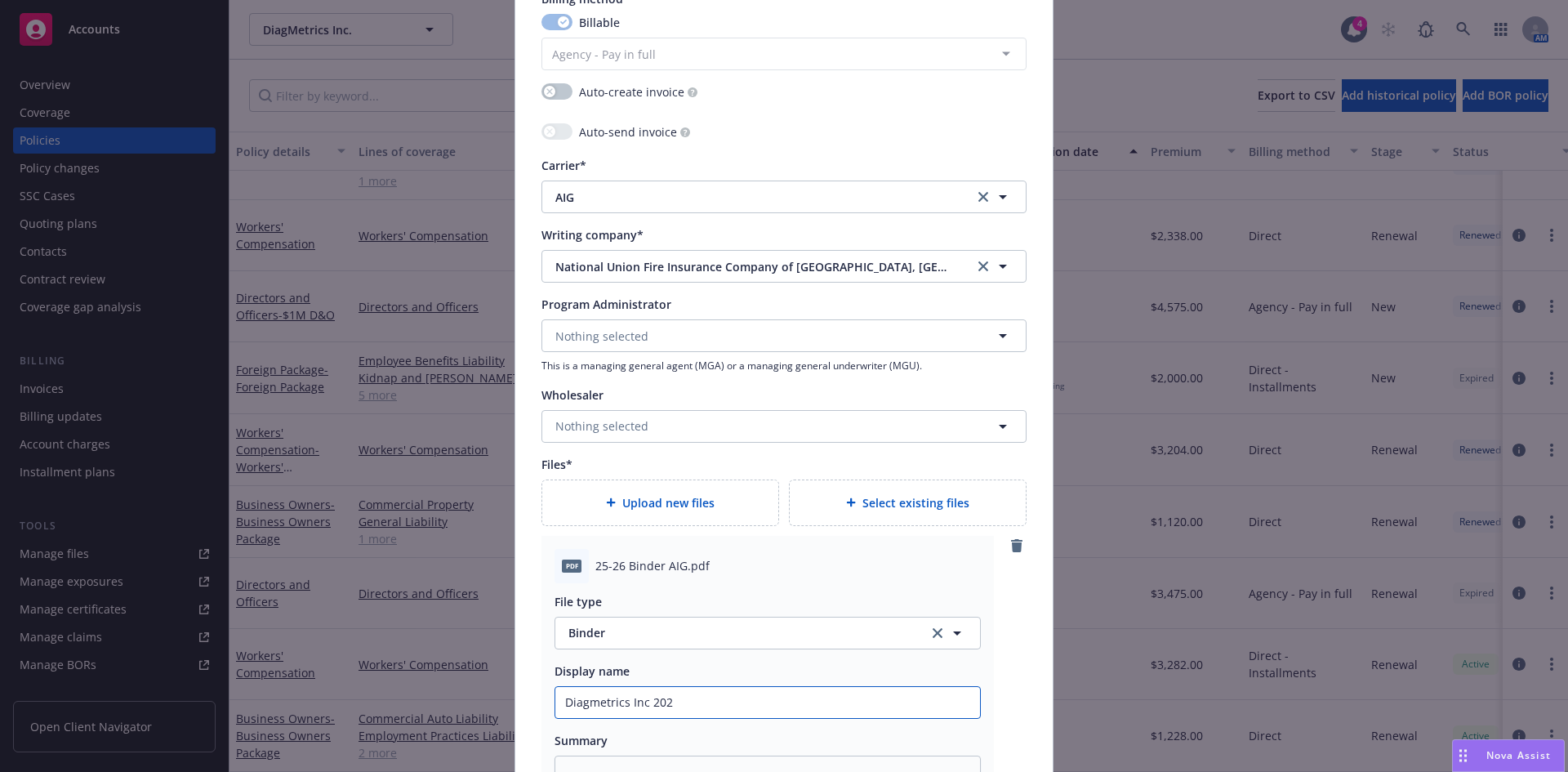
type input "Diagmetrics Inc 2025"
type textarea "x"
type input "Diagmetrics Inc 2025-"
type textarea "x"
type input "Diagmetrics Inc 2025-2"
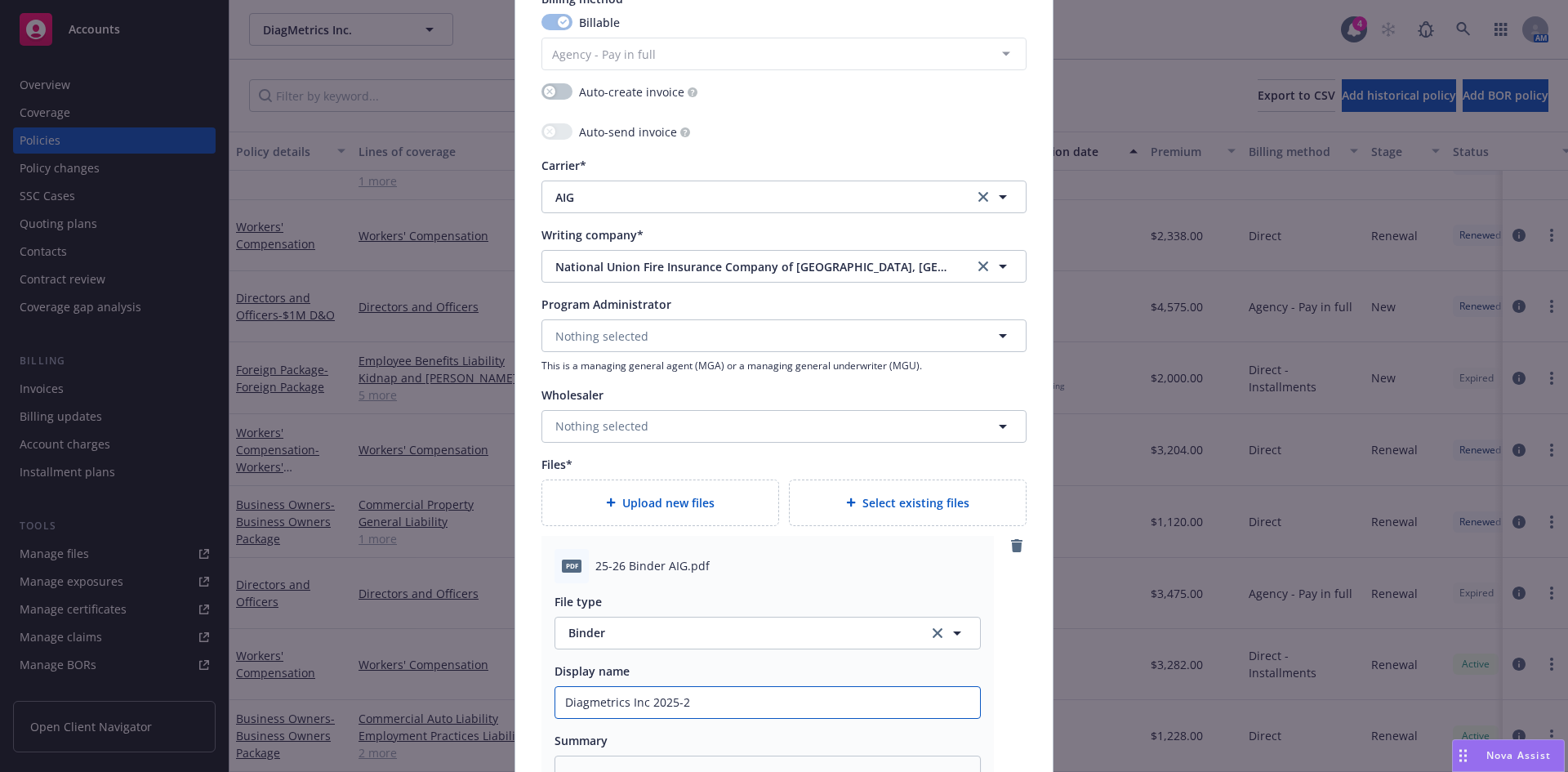
type textarea "x"
type input "Diagmetrics Inc 2025-26"
type textarea "x"
type input "Diagmetrics Inc 2025-26"
type textarea "x"
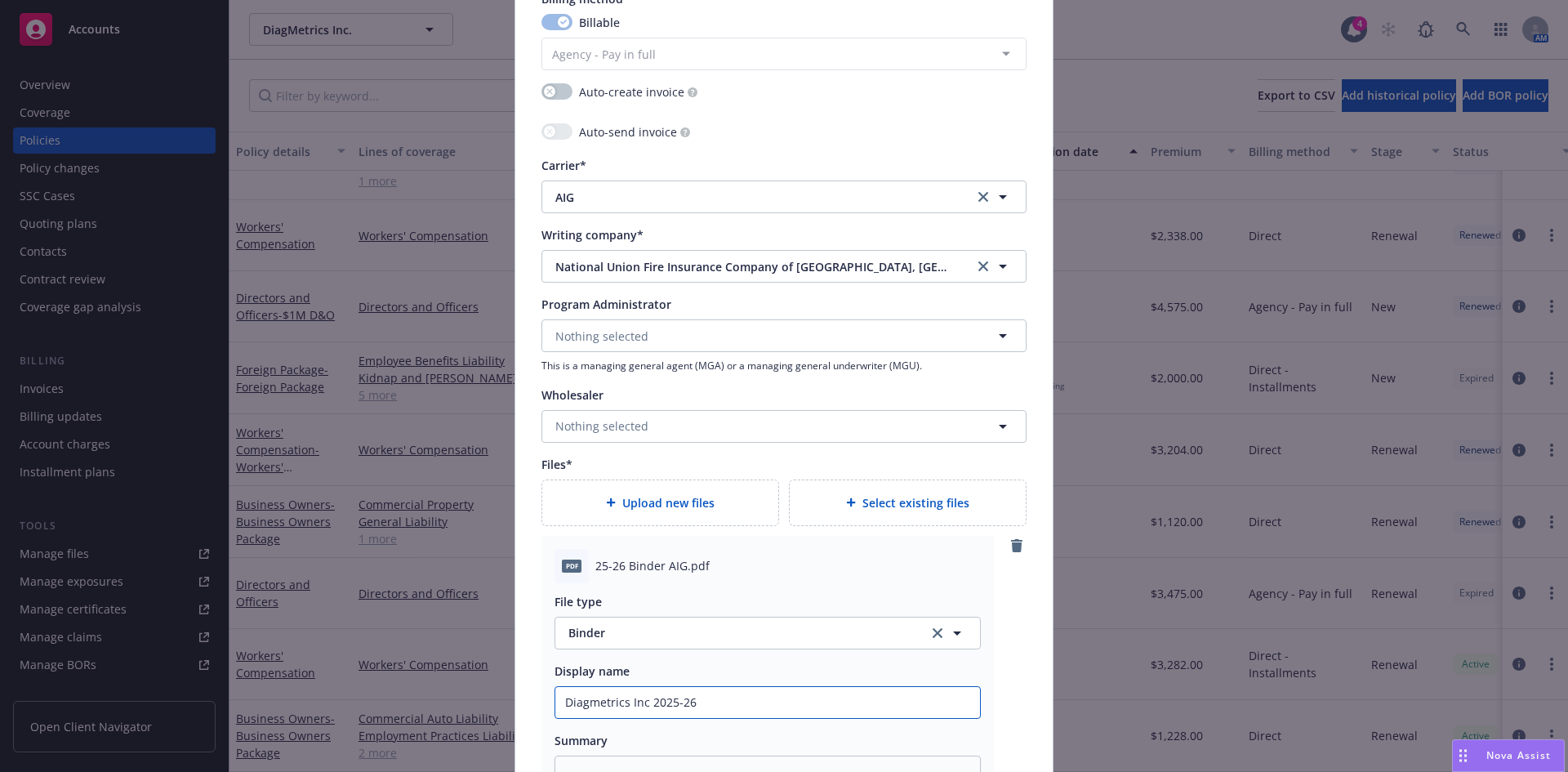
type input "Diagmetrics Inc 2025-26 D"
type textarea "x"
type input "Diagmetrics Inc 2025-26 D&"
type textarea "x"
type input "Diagmetrics Inc 2025-26 D&O"
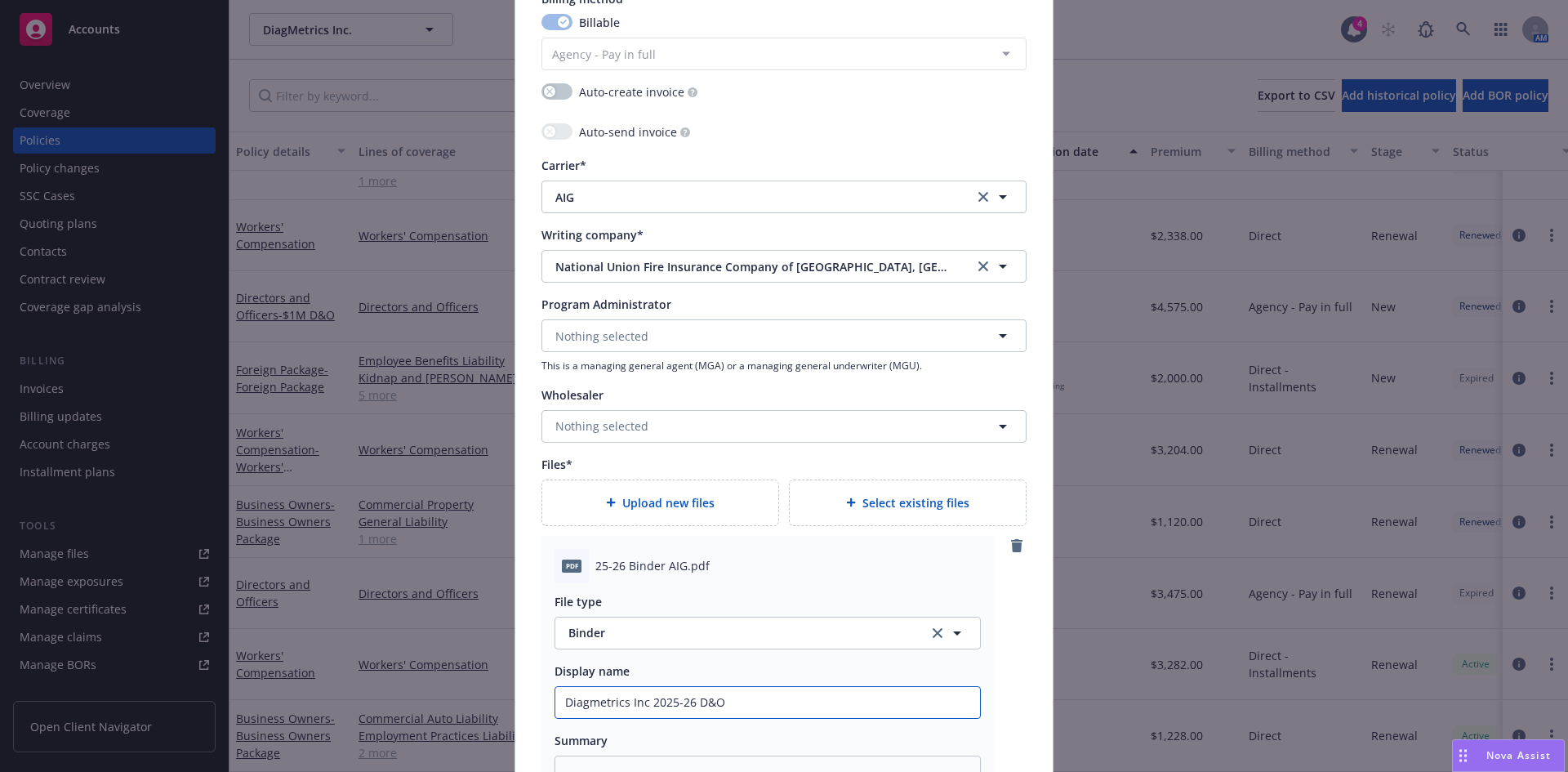
type textarea "x"
type input "Diagmetrics Inc 2025-26 D&O"
type textarea "x"
type input "Diagmetrics Inc 2025-26 D&O B"
type textarea "x"
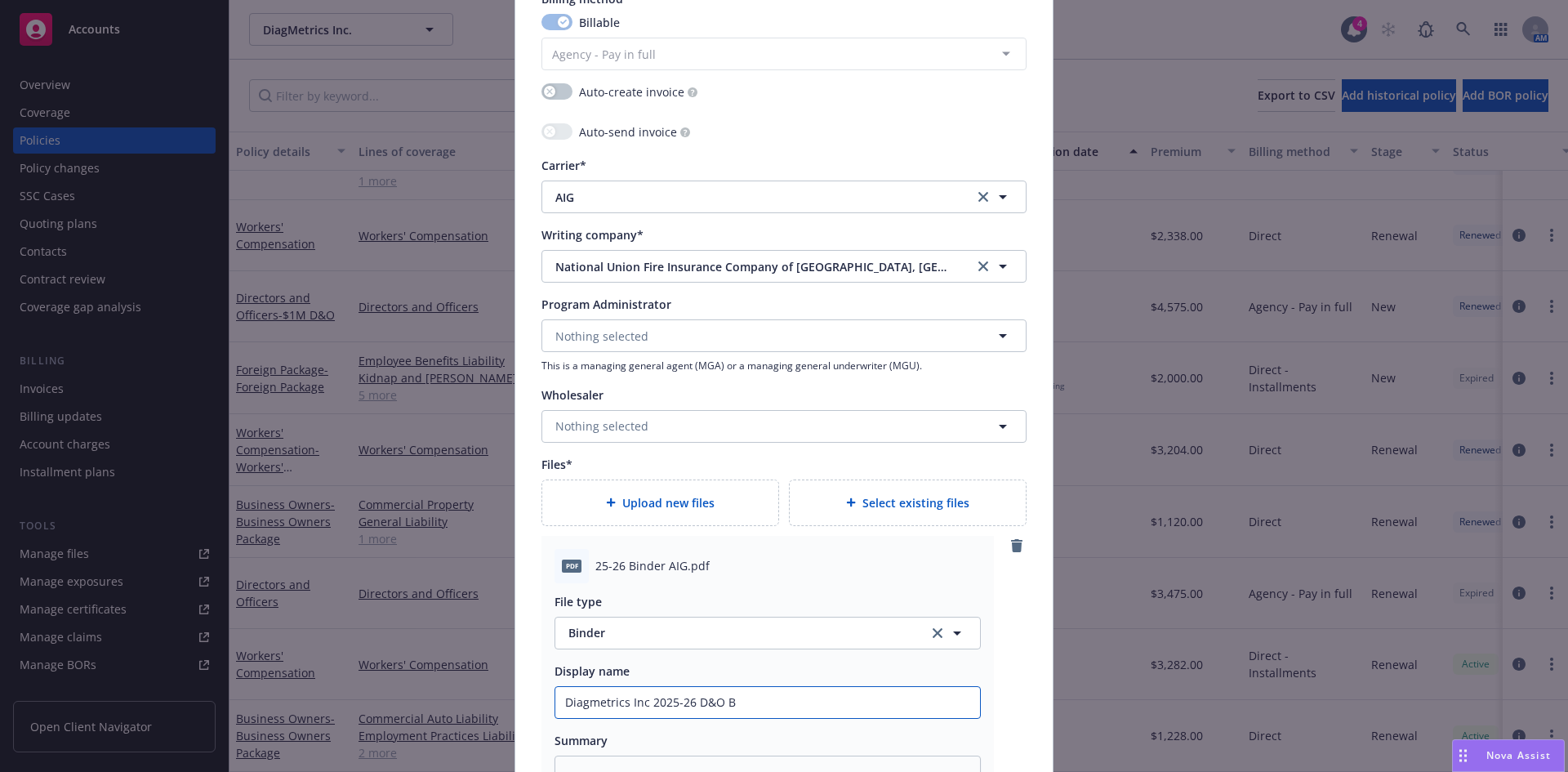
type input "Diagmetrics Inc 2025-26 D&O Bi"
type textarea "x"
type input "Diagmetrics Inc 2025-26 D&O Bind"
type textarea "x"
type input "Diagmetrics Inc 2025-26 D&O Binde"
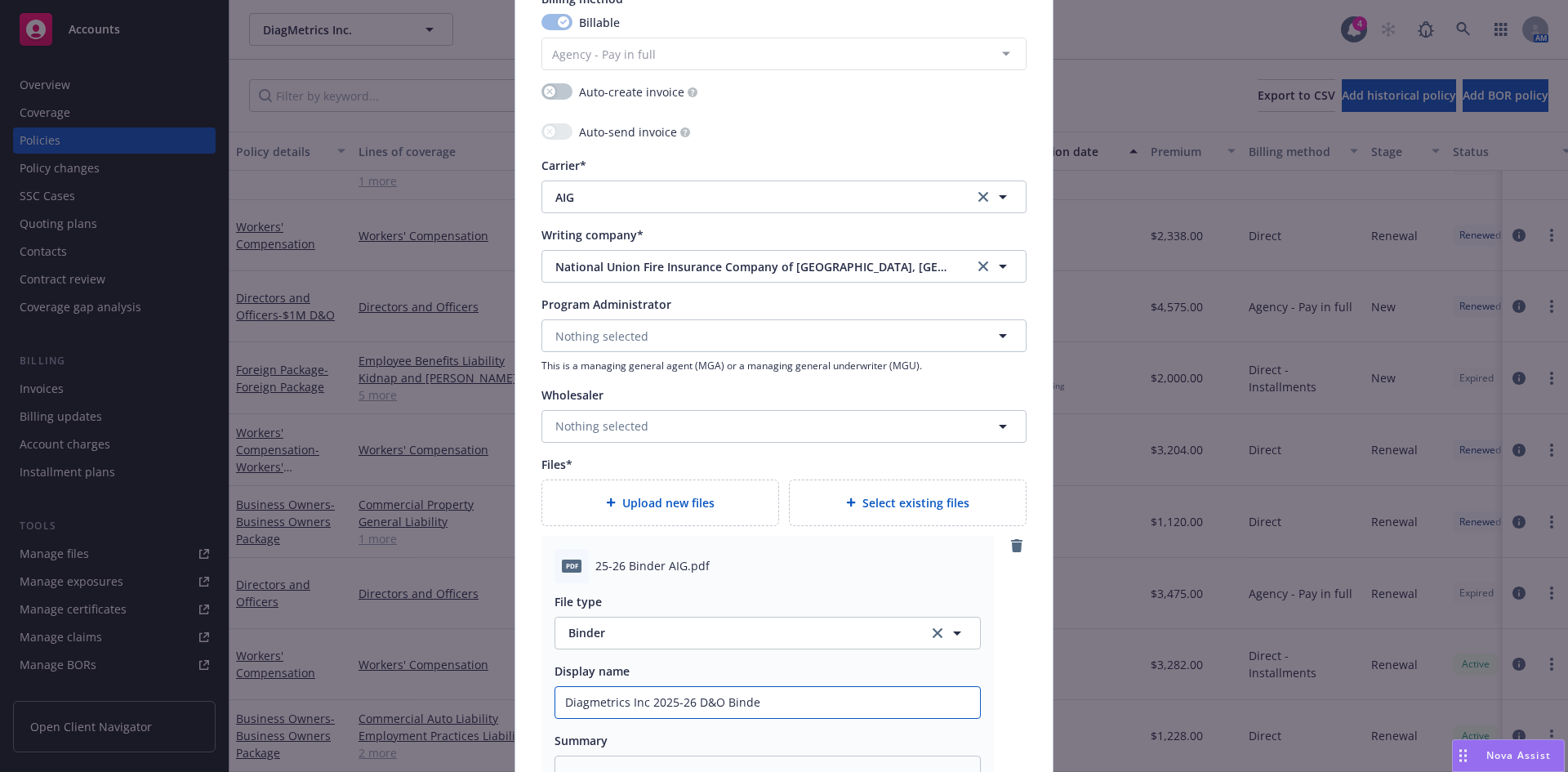
type textarea "x"
type input "Diagmetrics Inc 2025-26 D&O Binder"
type textarea "x"
type input "Diagmetrics Inc 2025-26 D&O Binder"
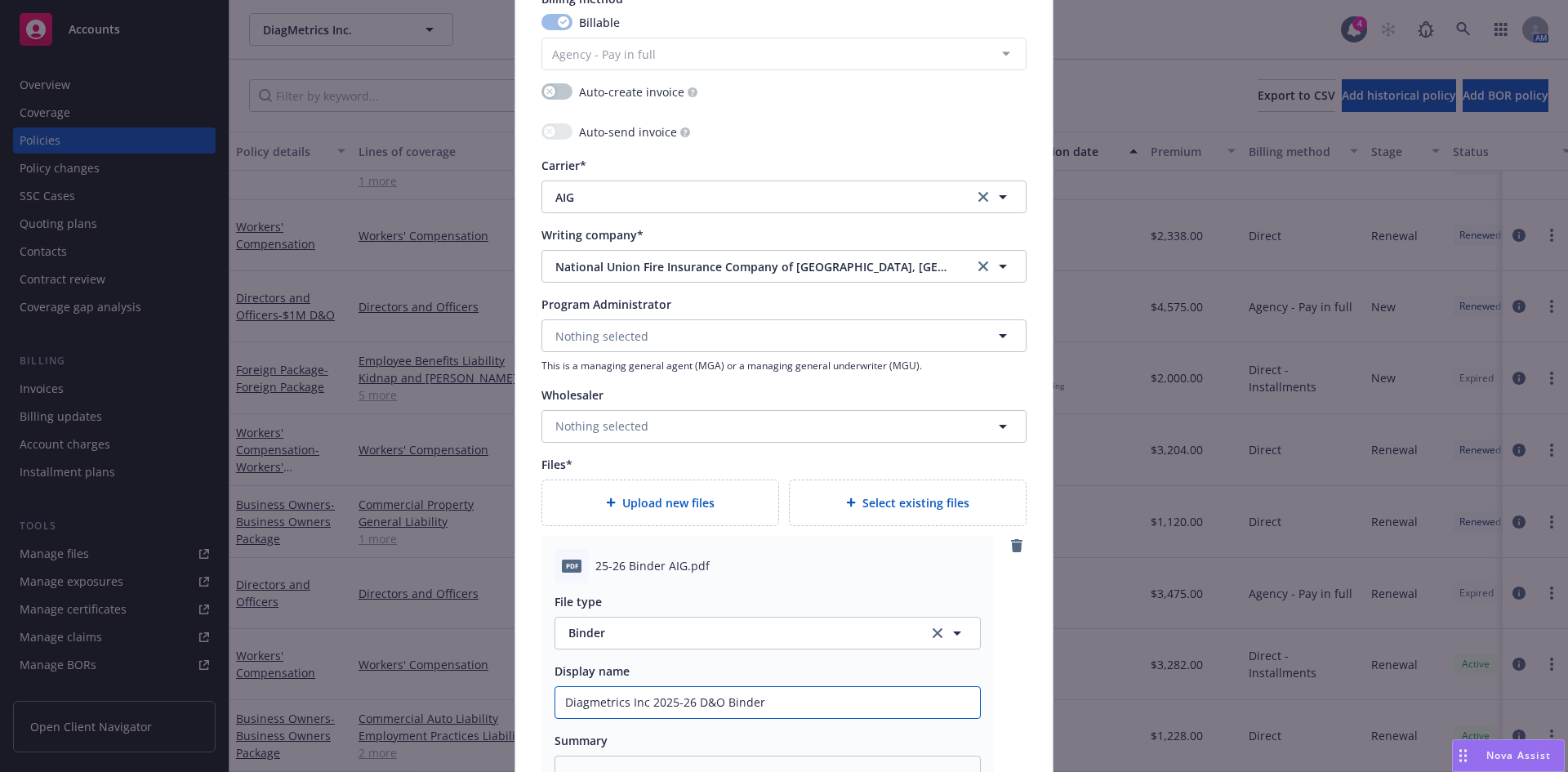
type textarea "x"
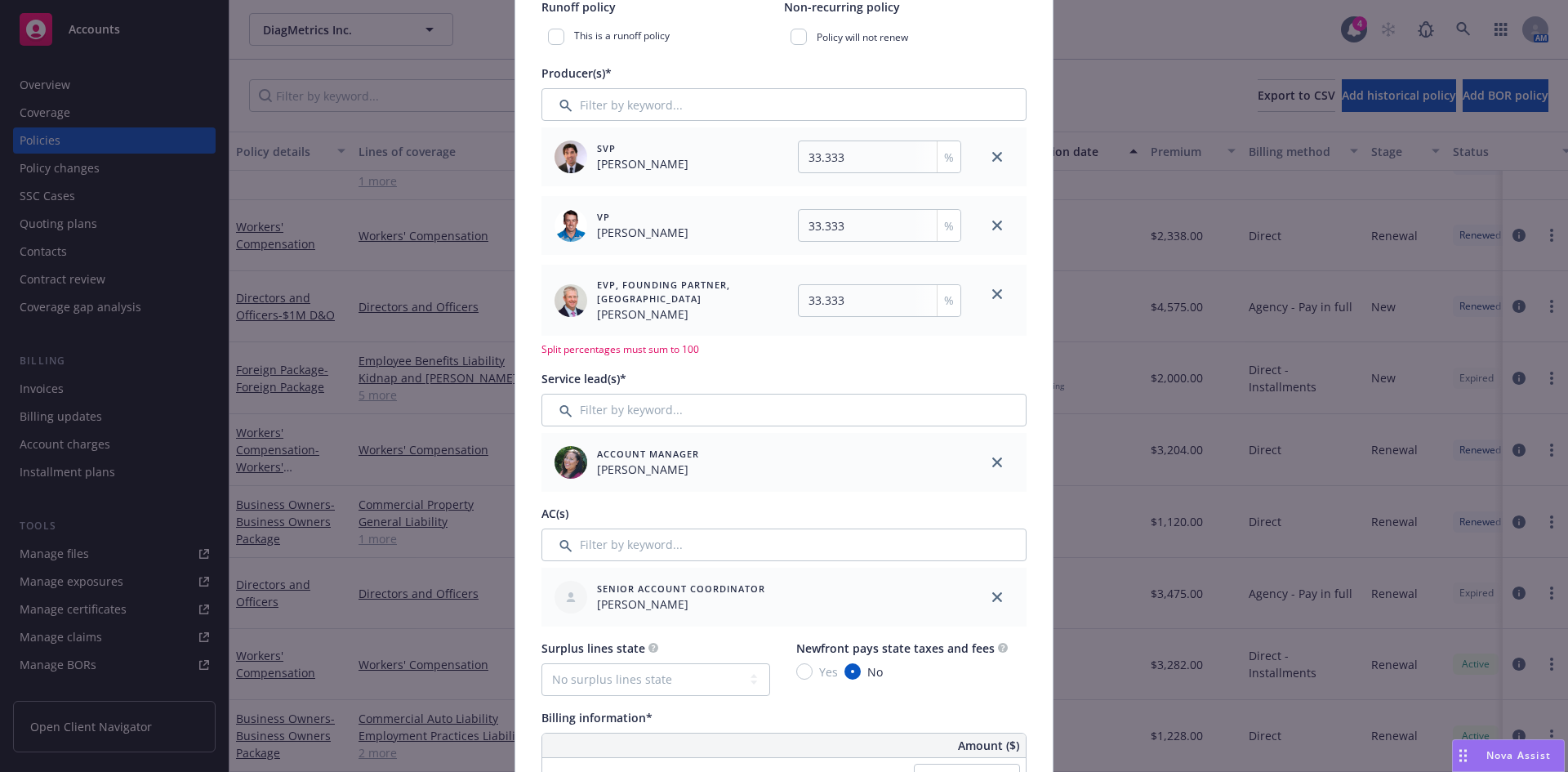
scroll to position [513, 0]
click at [851, 302] on input "33.333" at bounding box center [880, 297] width 163 height 33
type input "33.33"
type textarea "x"
type input "33.334"
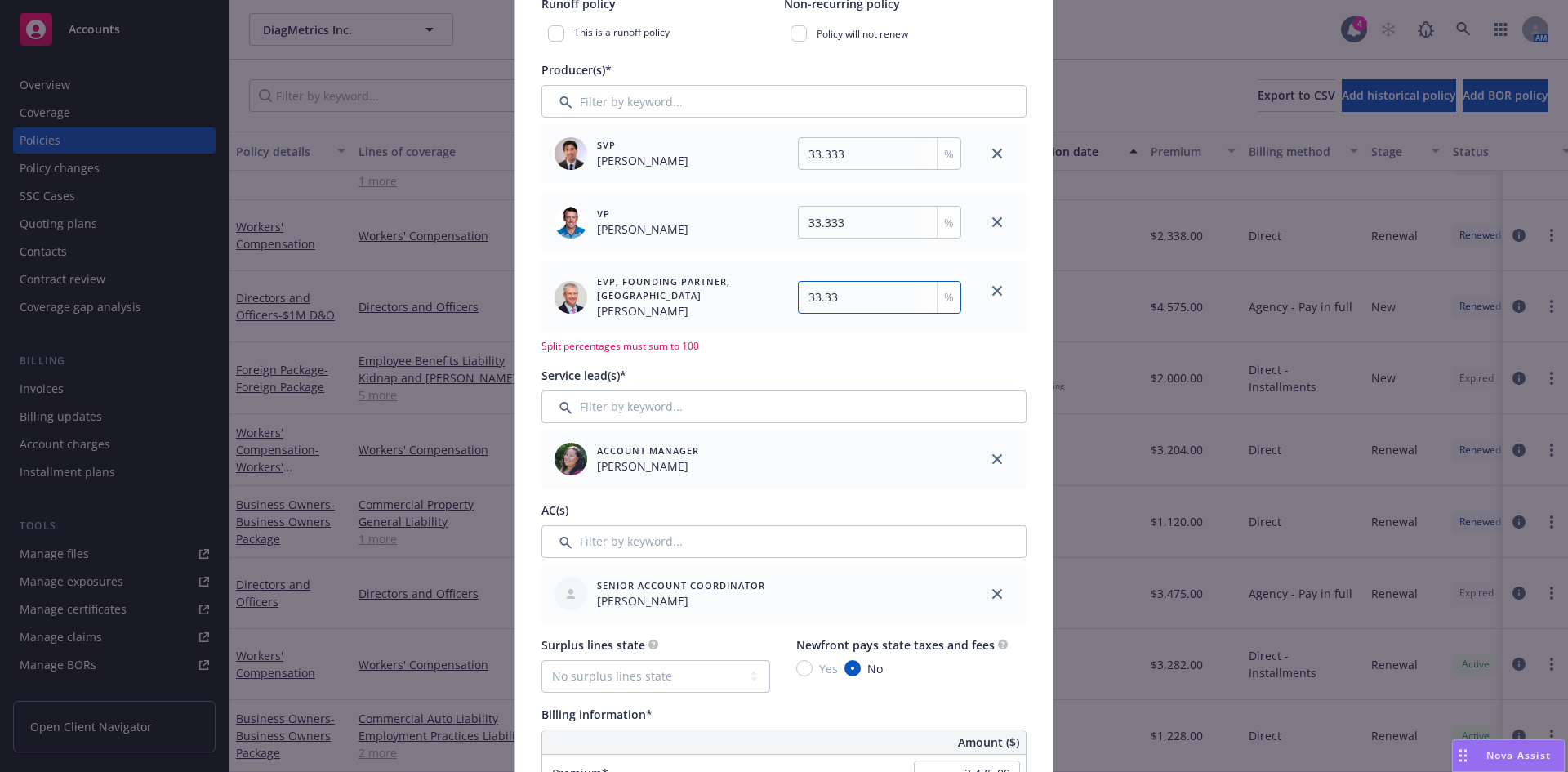
type textarea "x"
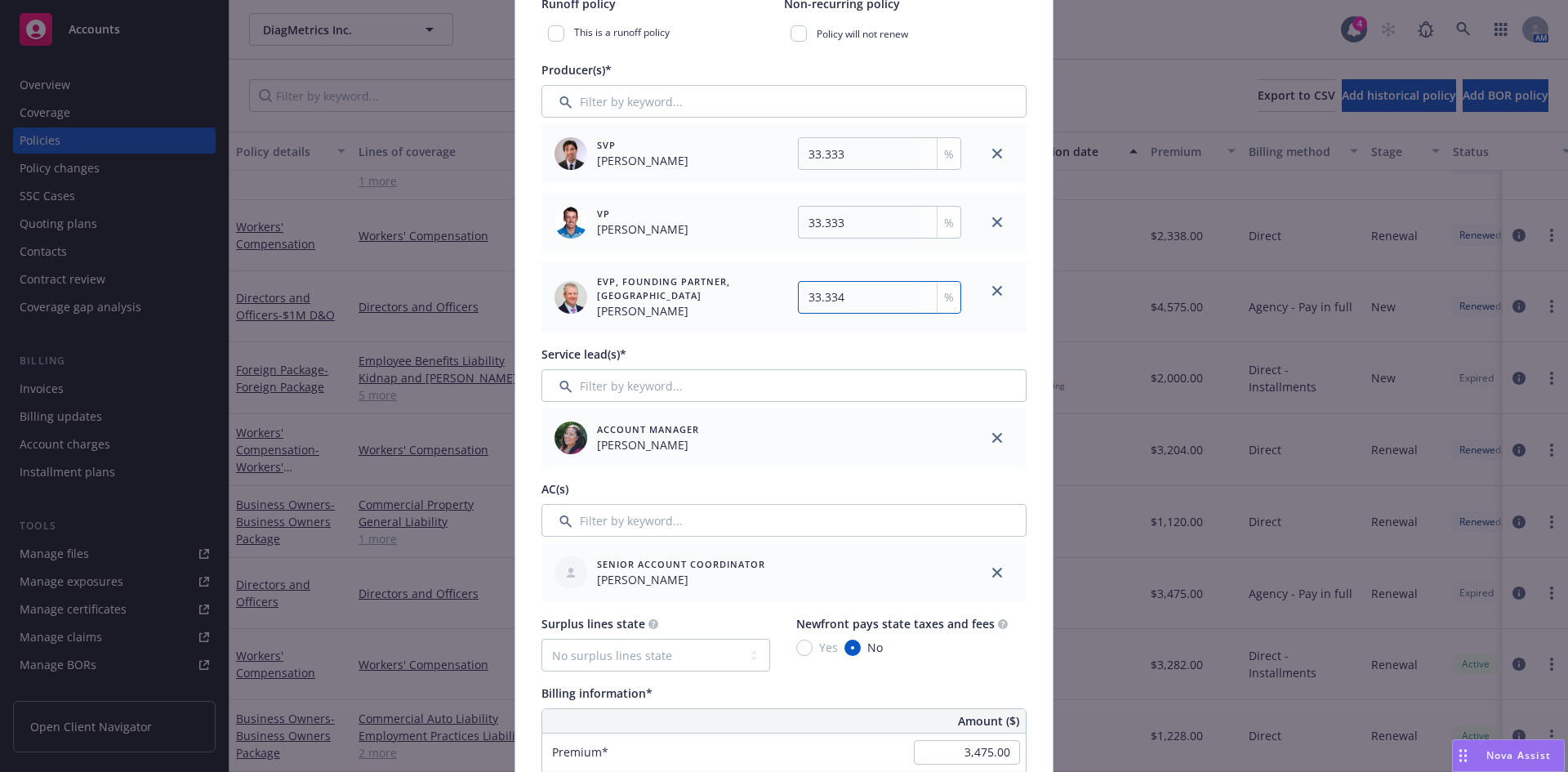
scroll to position [2050, 0]
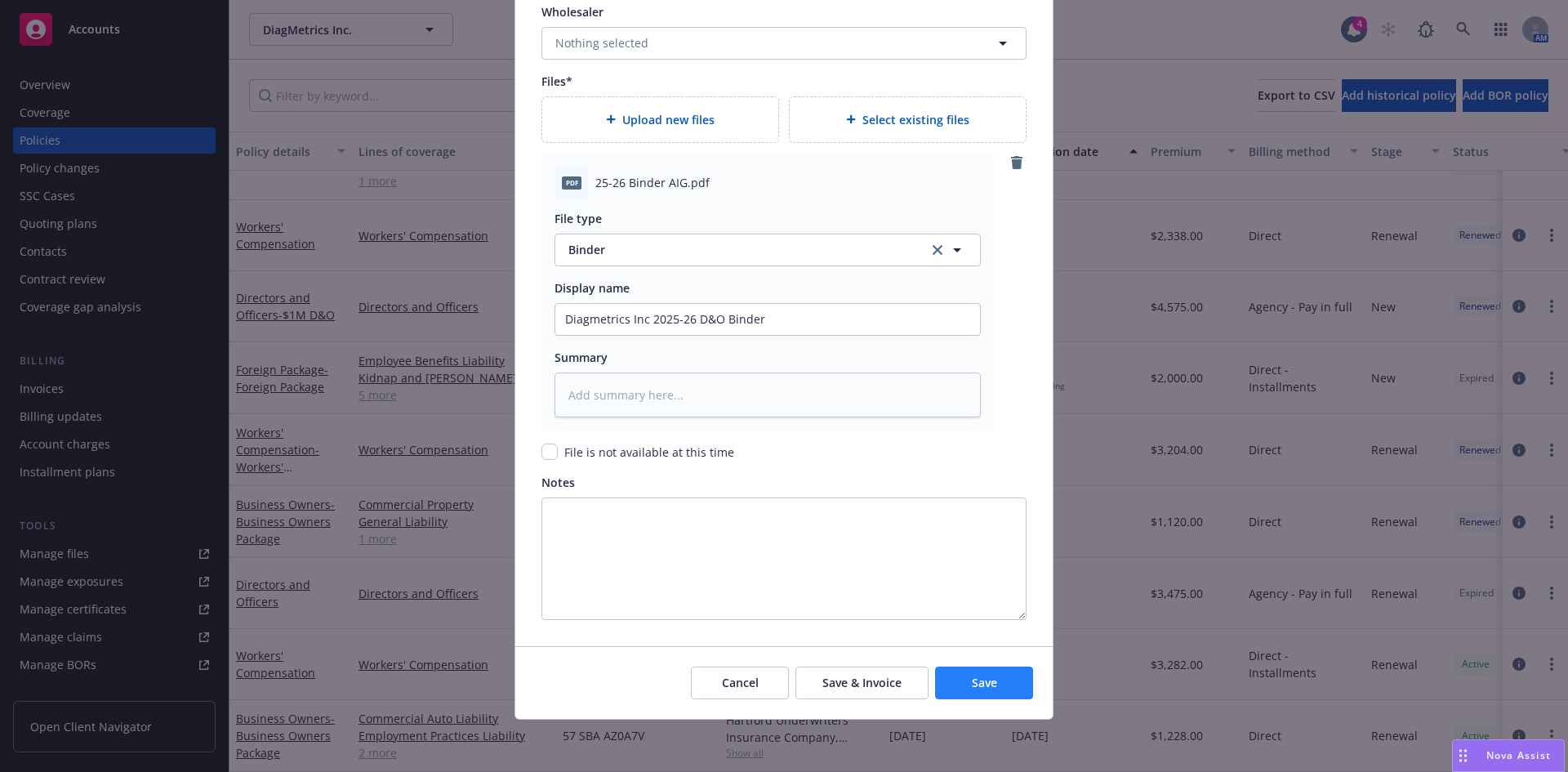
type input "33.334"
click at [991, 695] on button "Save" at bounding box center [984, 682] width 98 height 33
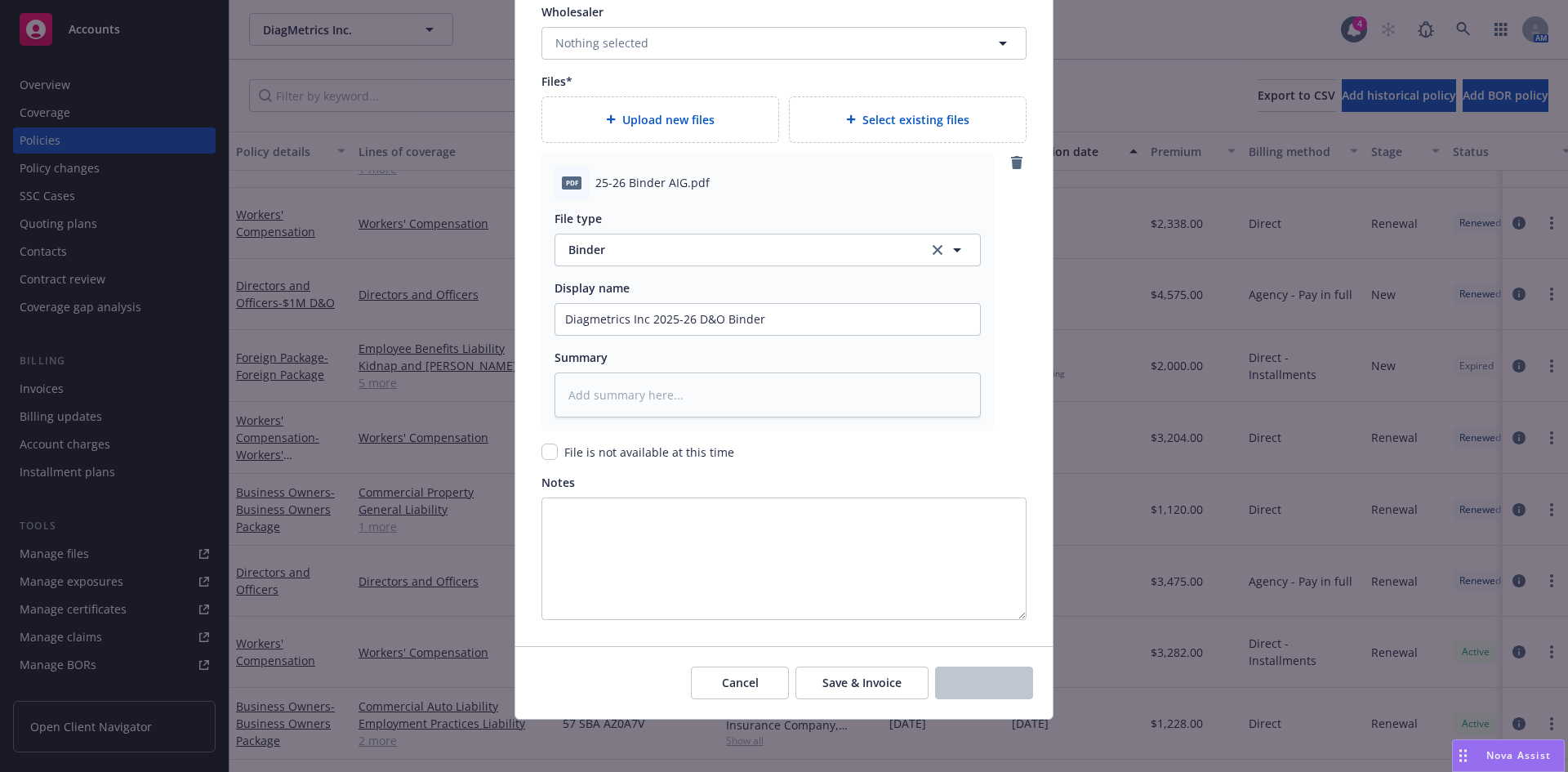
scroll to position [55, 0]
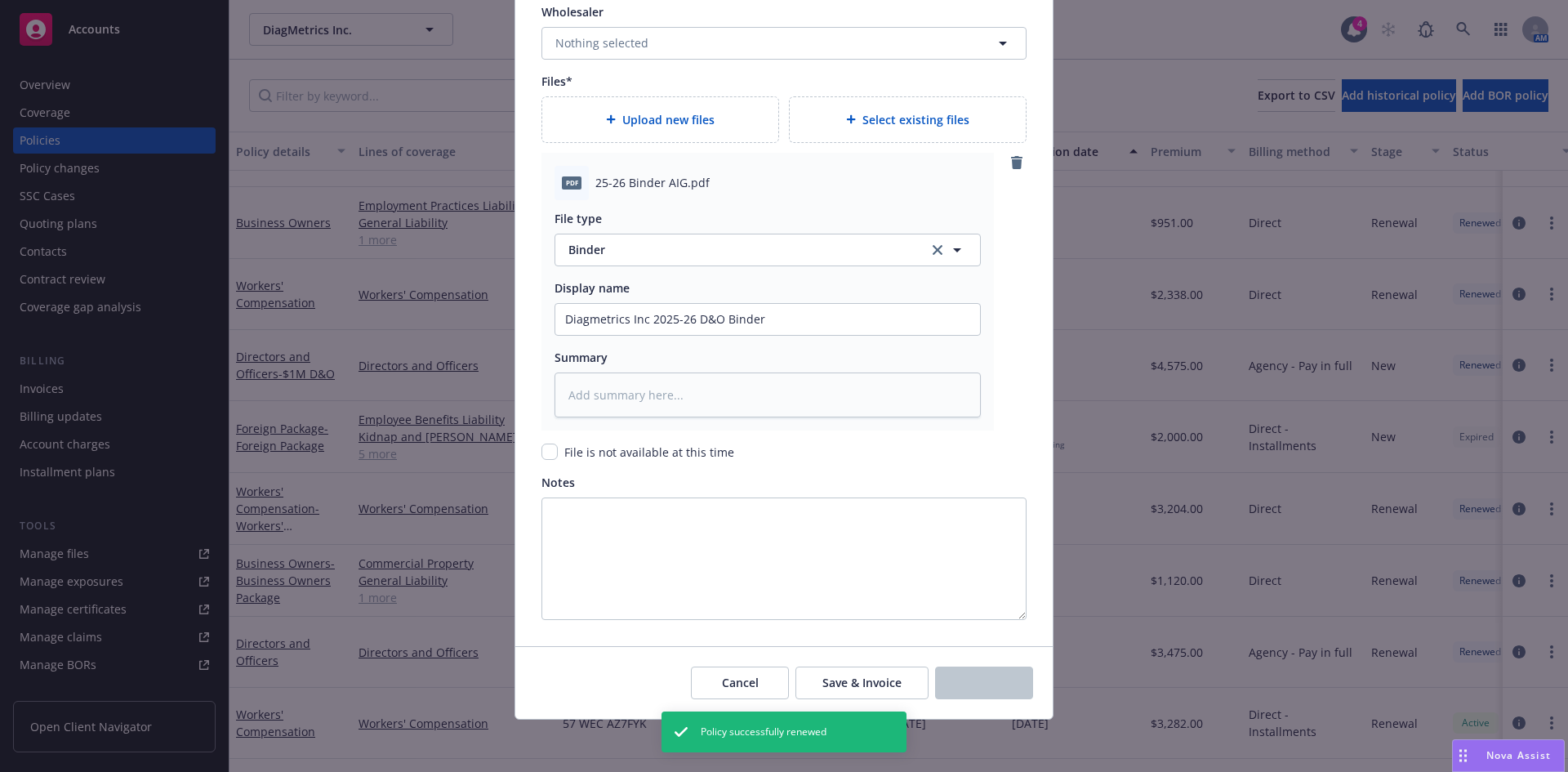
type textarea "x"
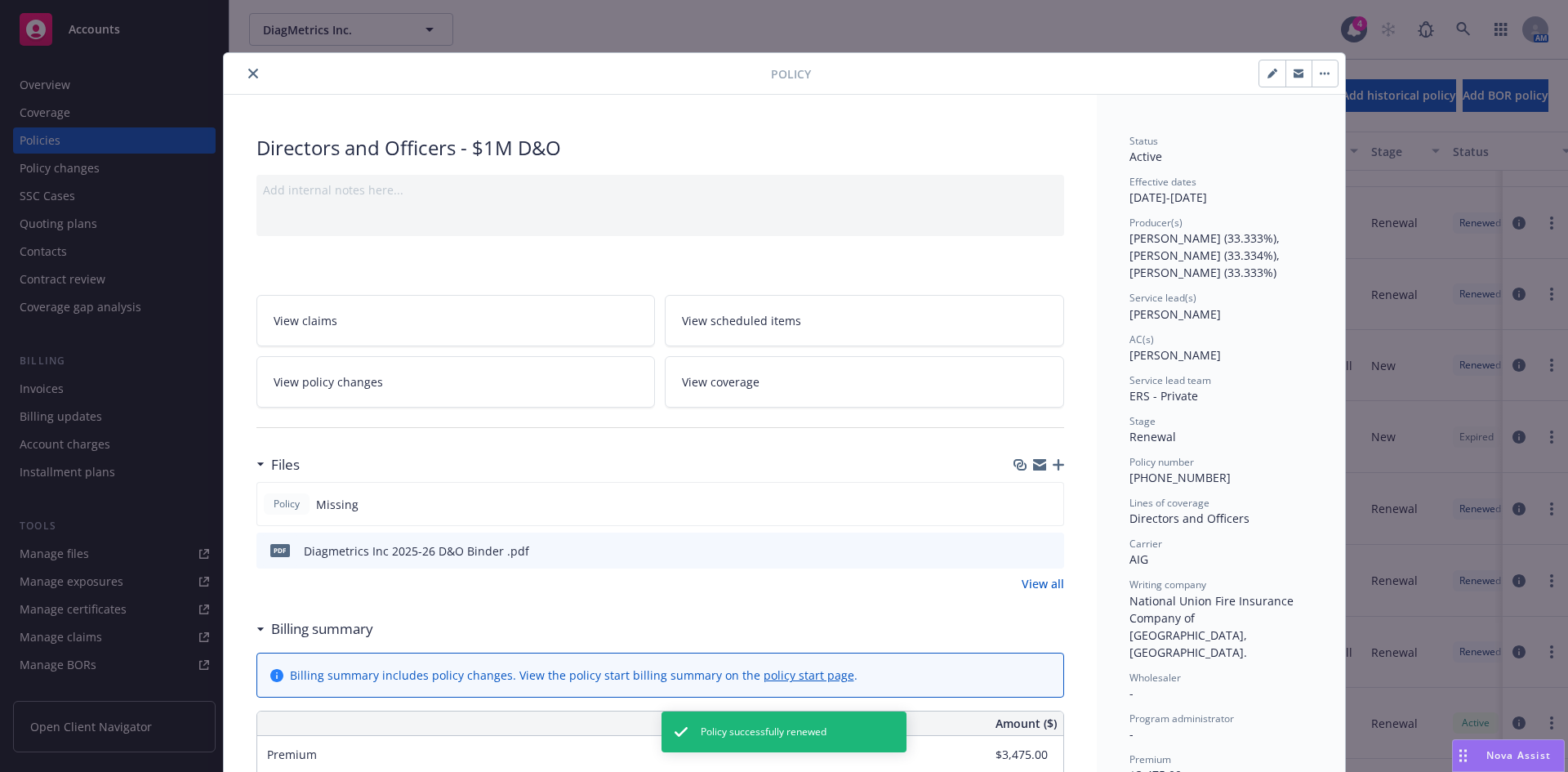
scroll to position [972, 0]
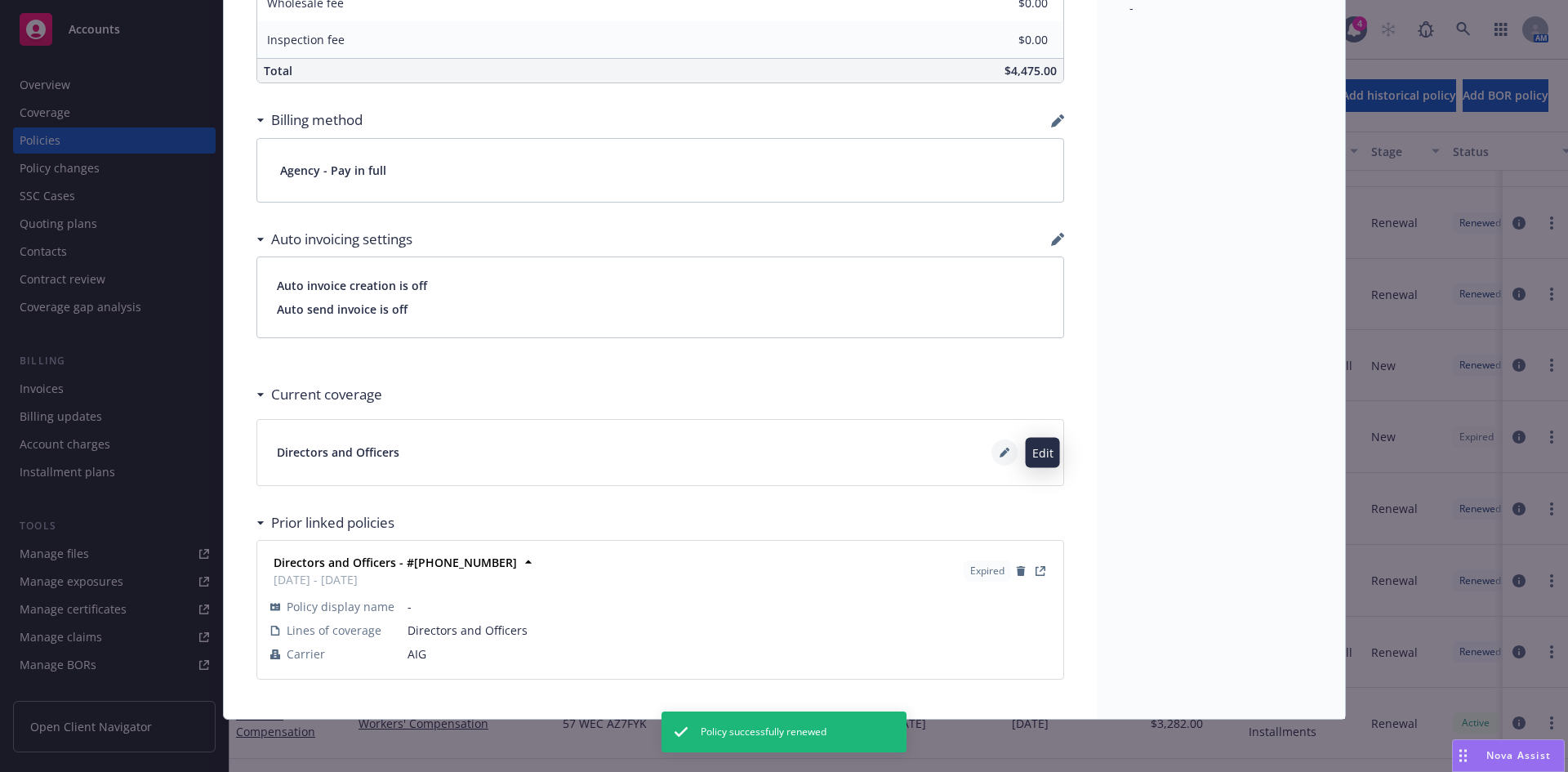
click at [991, 452] on button at bounding box center [1003, 452] width 26 height 26
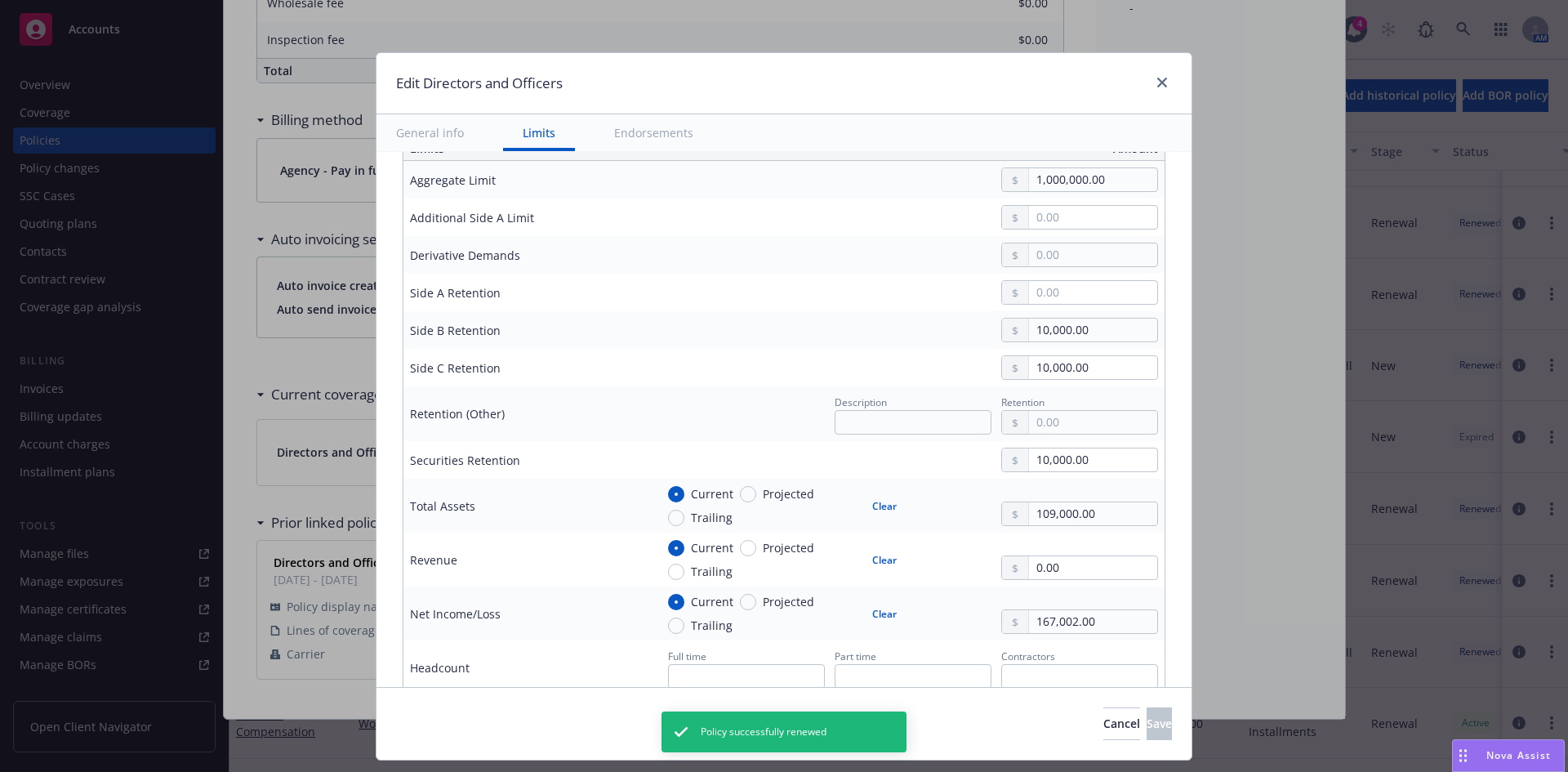
scroll to position [498, 0]
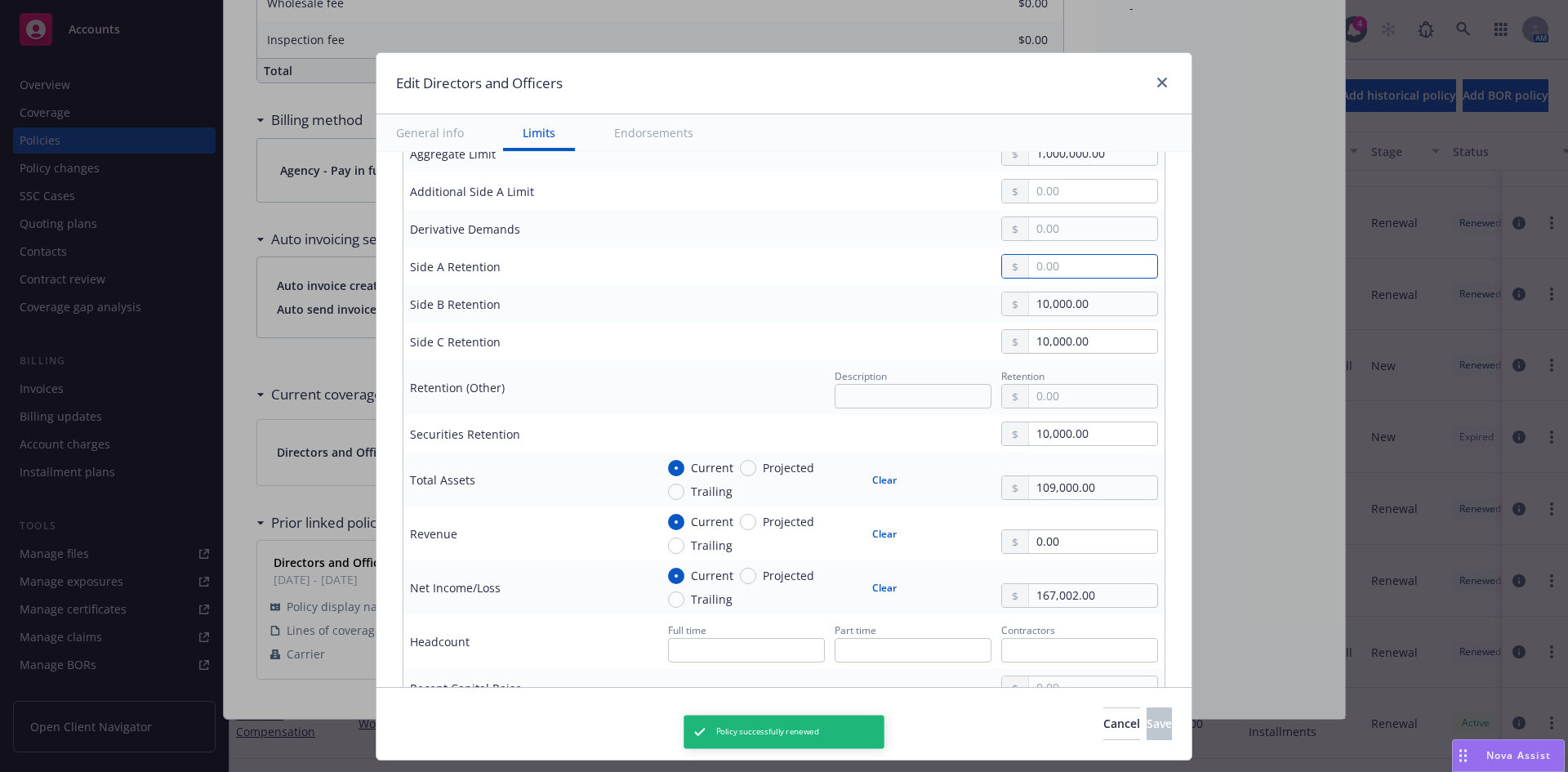
click at [1065, 256] on input "text" at bounding box center [1093, 267] width 128 height 23
type input "0.00"
click at [1093, 296] on input "10,000.00" at bounding box center [1093, 304] width 128 height 23
click at [1061, 493] on input "109,000.00" at bounding box center [1093, 488] width 128 height 23
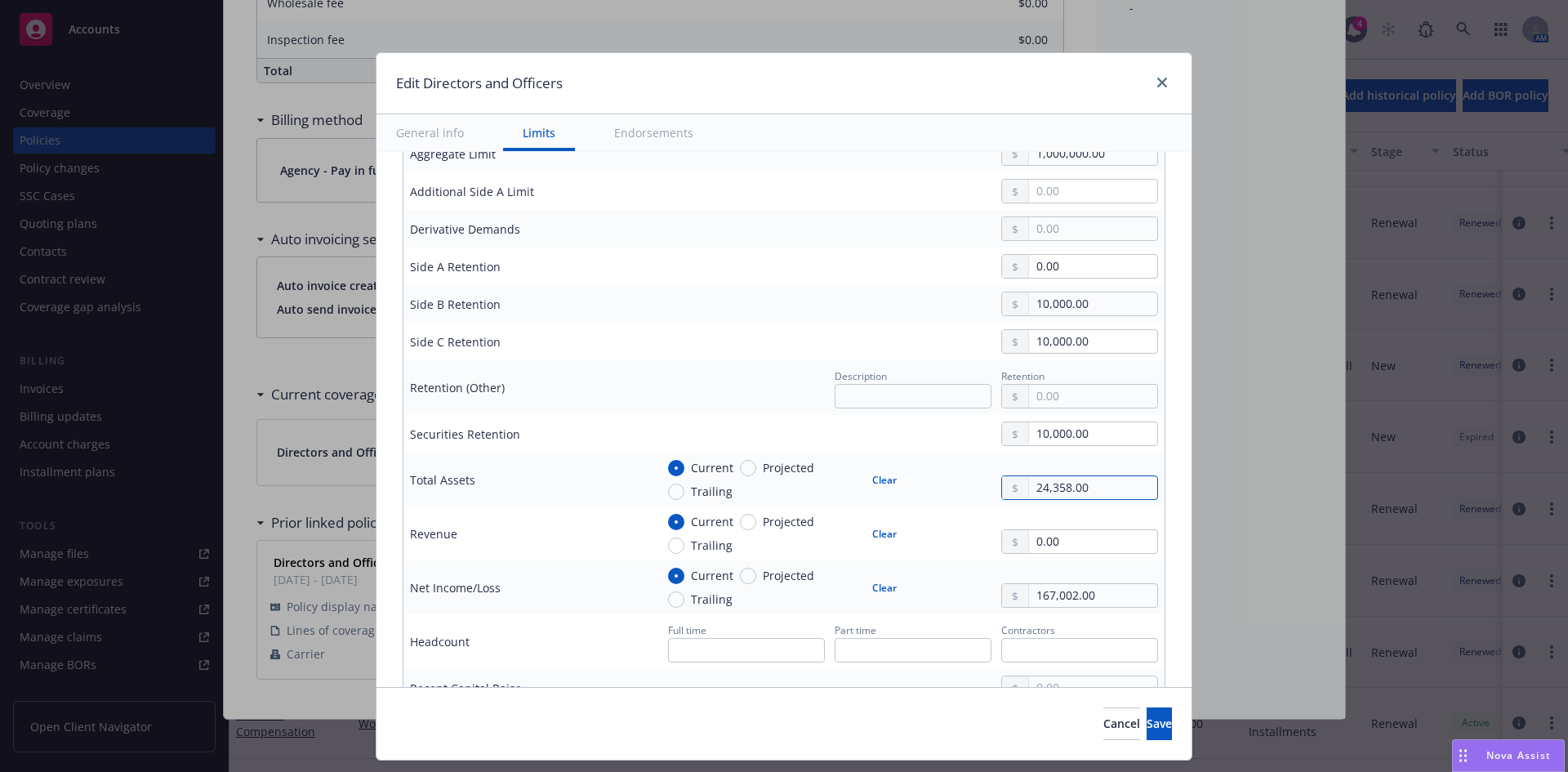
type input "24,358.00"
click at [1102, 546] on input "0.00" at bounding box center [1093, 542] width 128 height 23
click at [1076, 599] on input "167,002.00" at bounding box center [1093, 596] width 128 height 23
type input "-381,584.00"
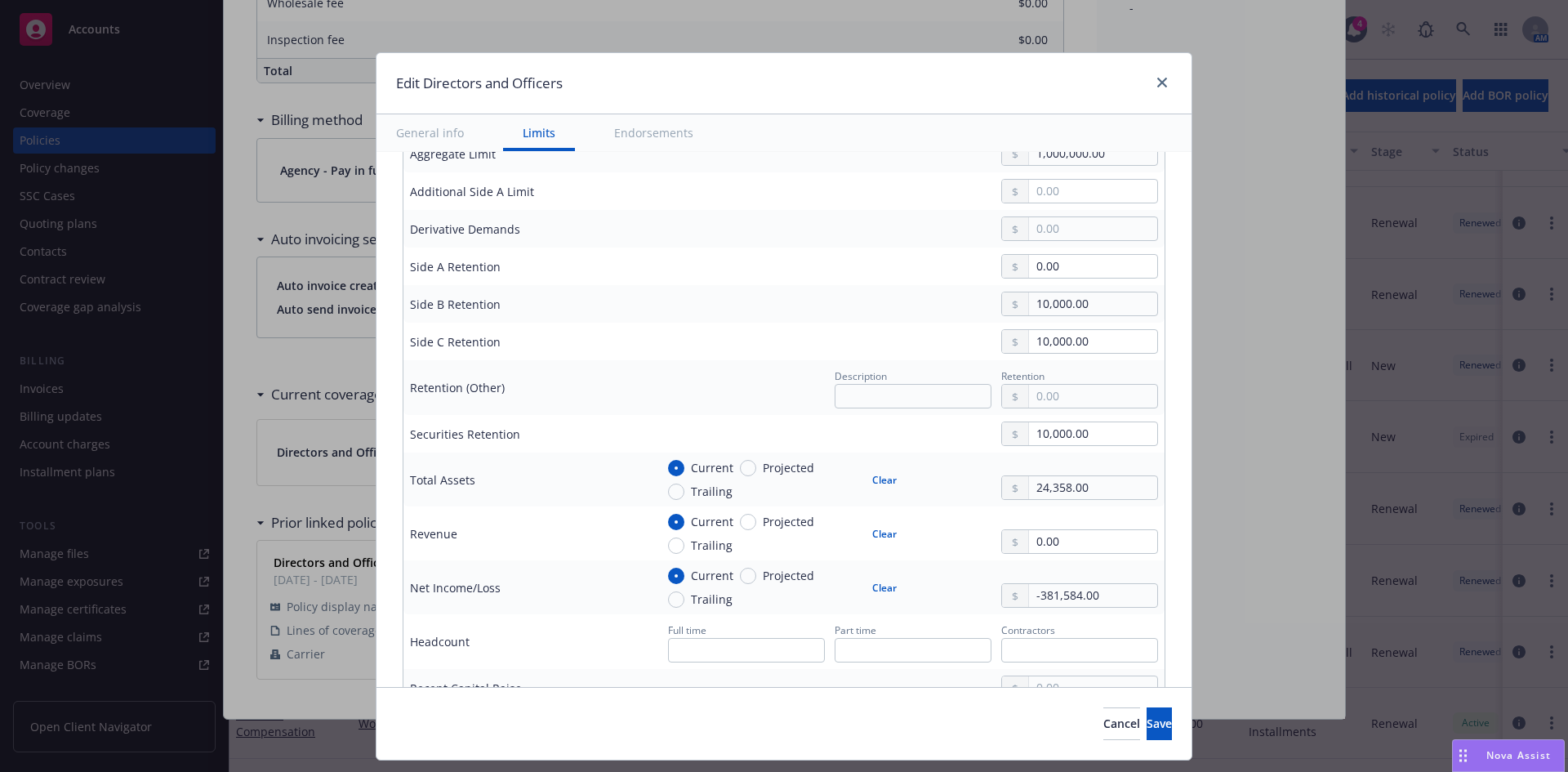
click at [1071, 554] on div "0.00" at bounding box center [1080, 542] width 157 height 25
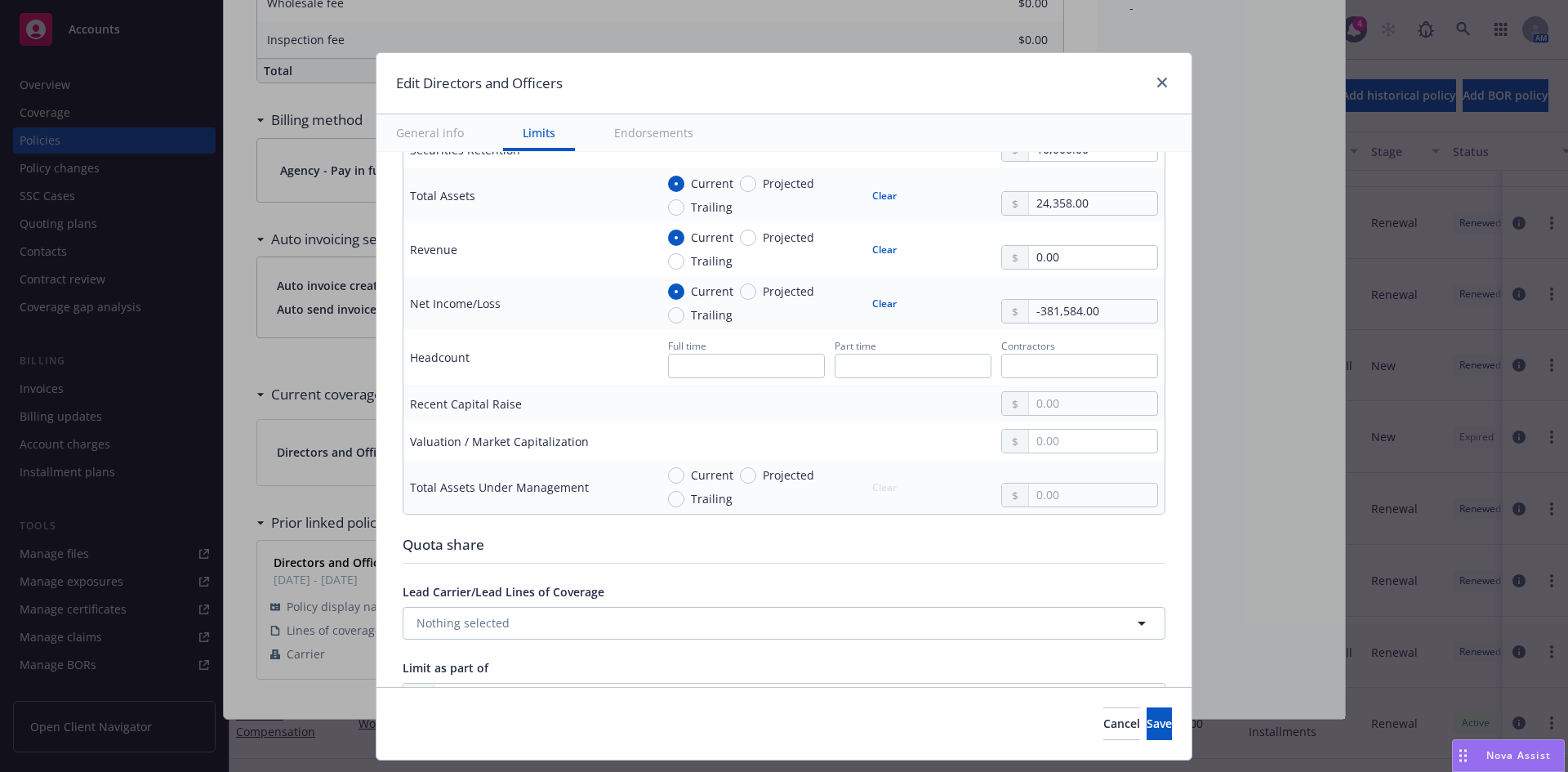
scroll to position [808, 0]
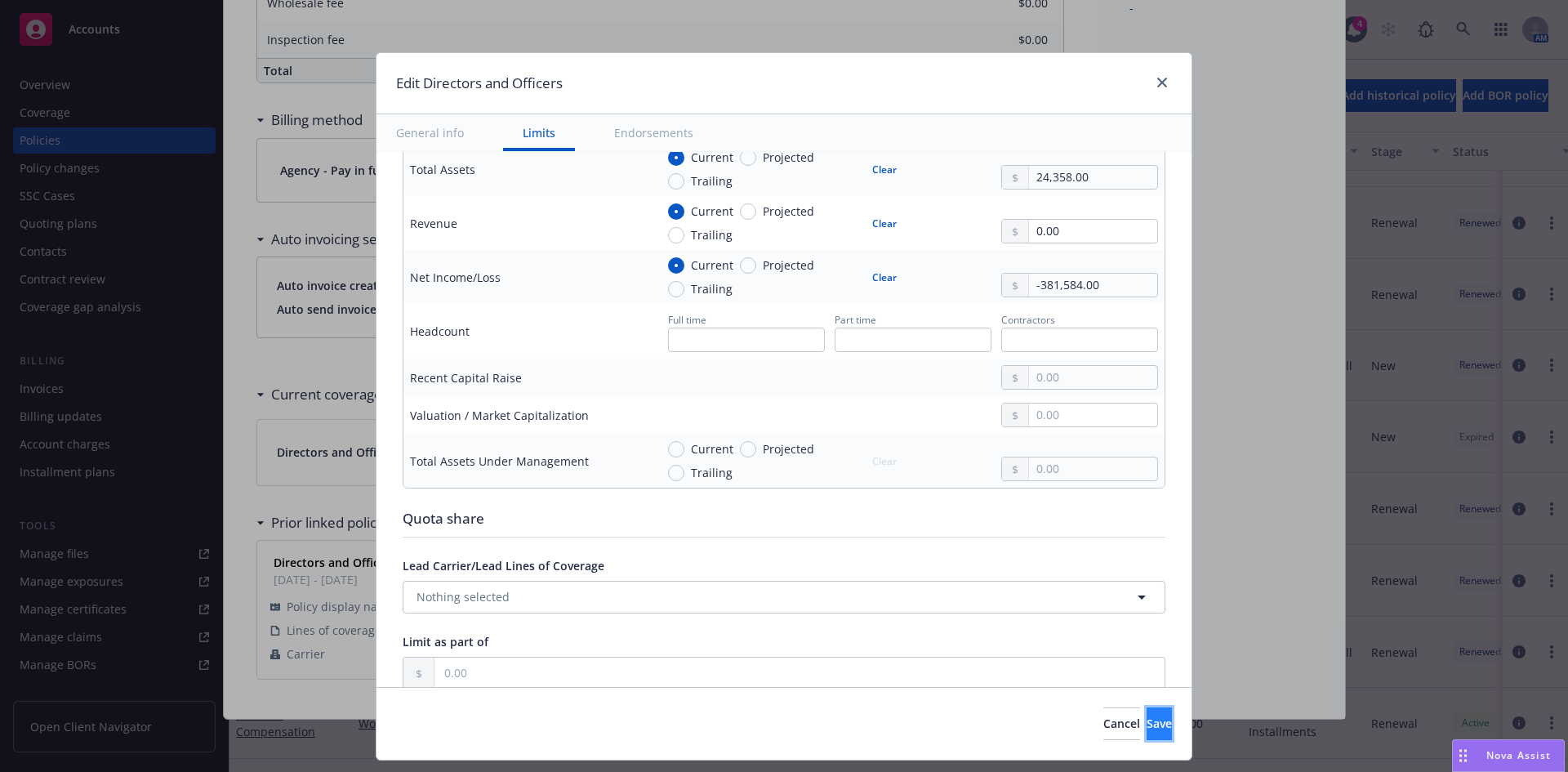
click at [1148, 727] on button "Save" at bounding box center [1159, 723] width 26 height 33
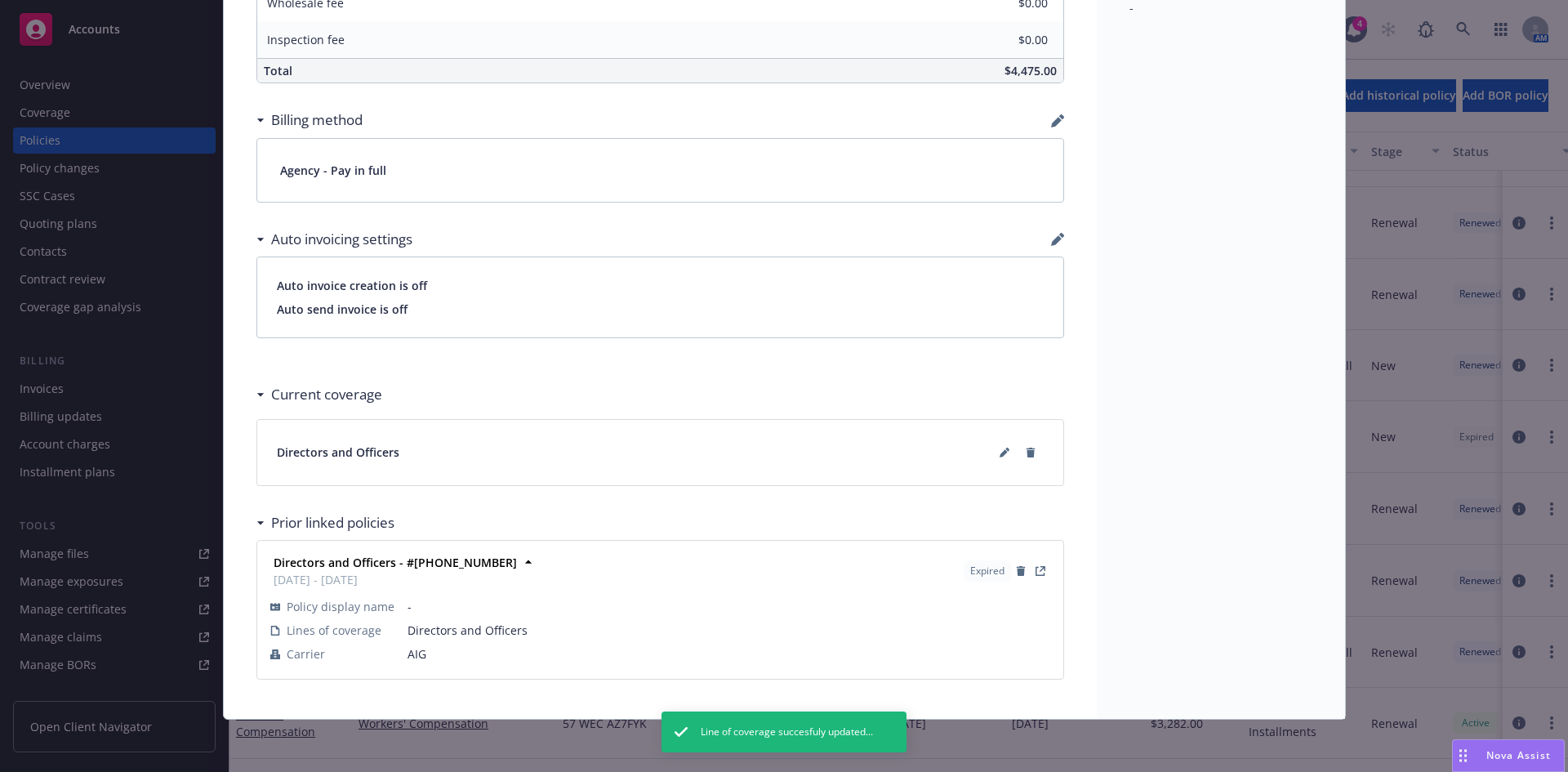
scroll to position [0, 0]
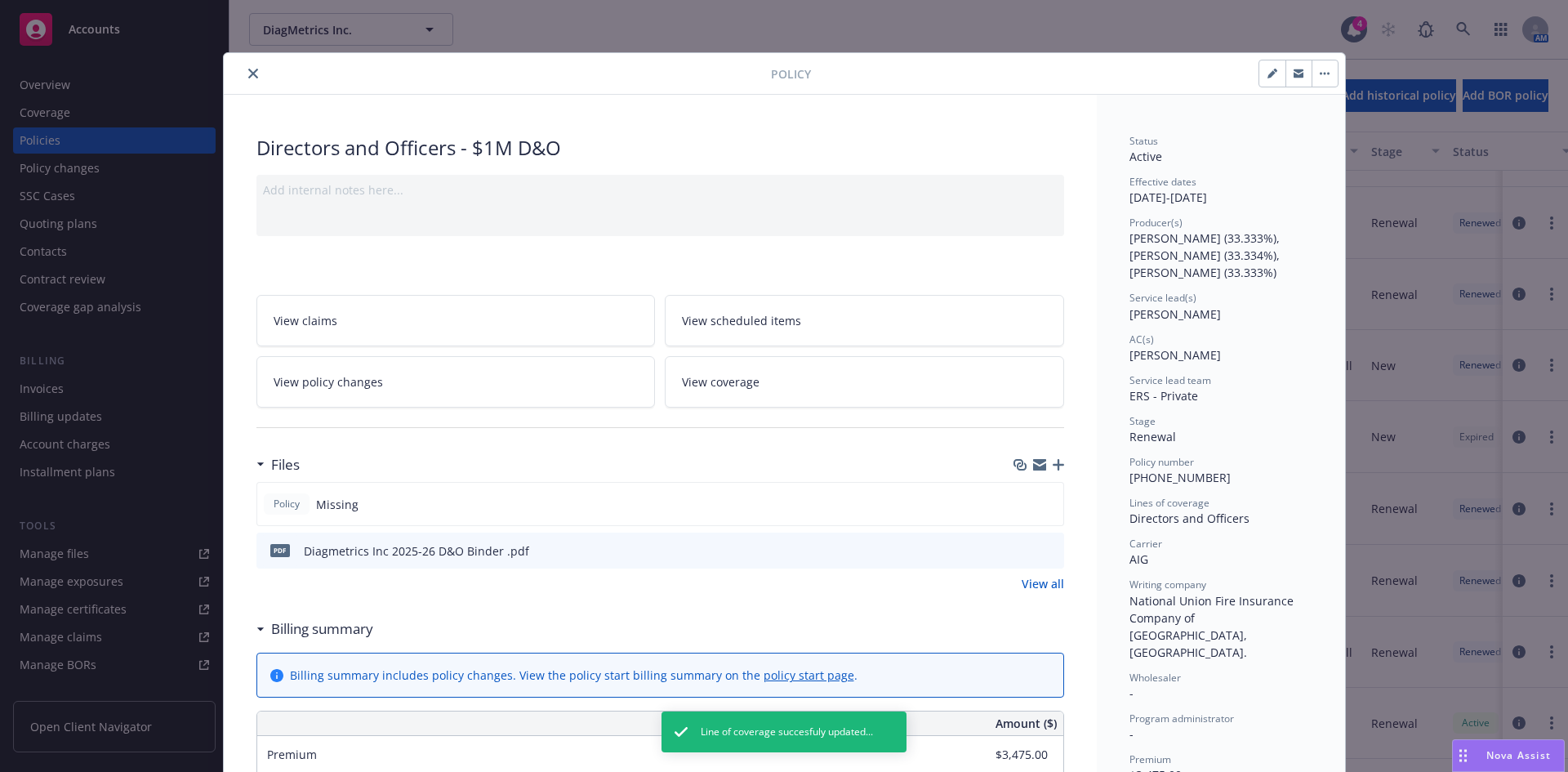
click at [249, 70] on icon "close" at bounding box center [253, 73] width 10 height 10
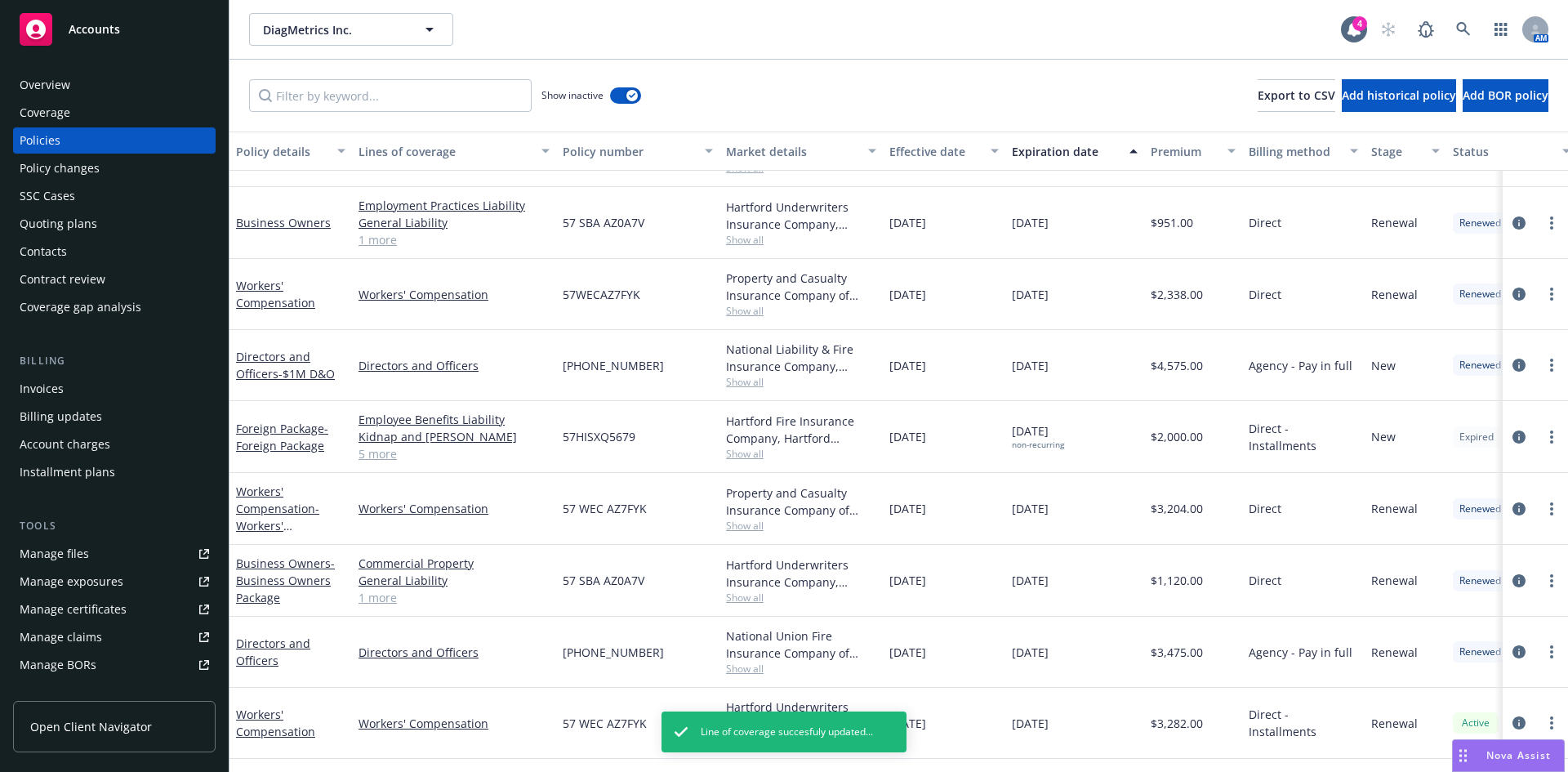
click at [59, 386] on div "Invoices" at bounding box center [42, 388] width 44 height 26
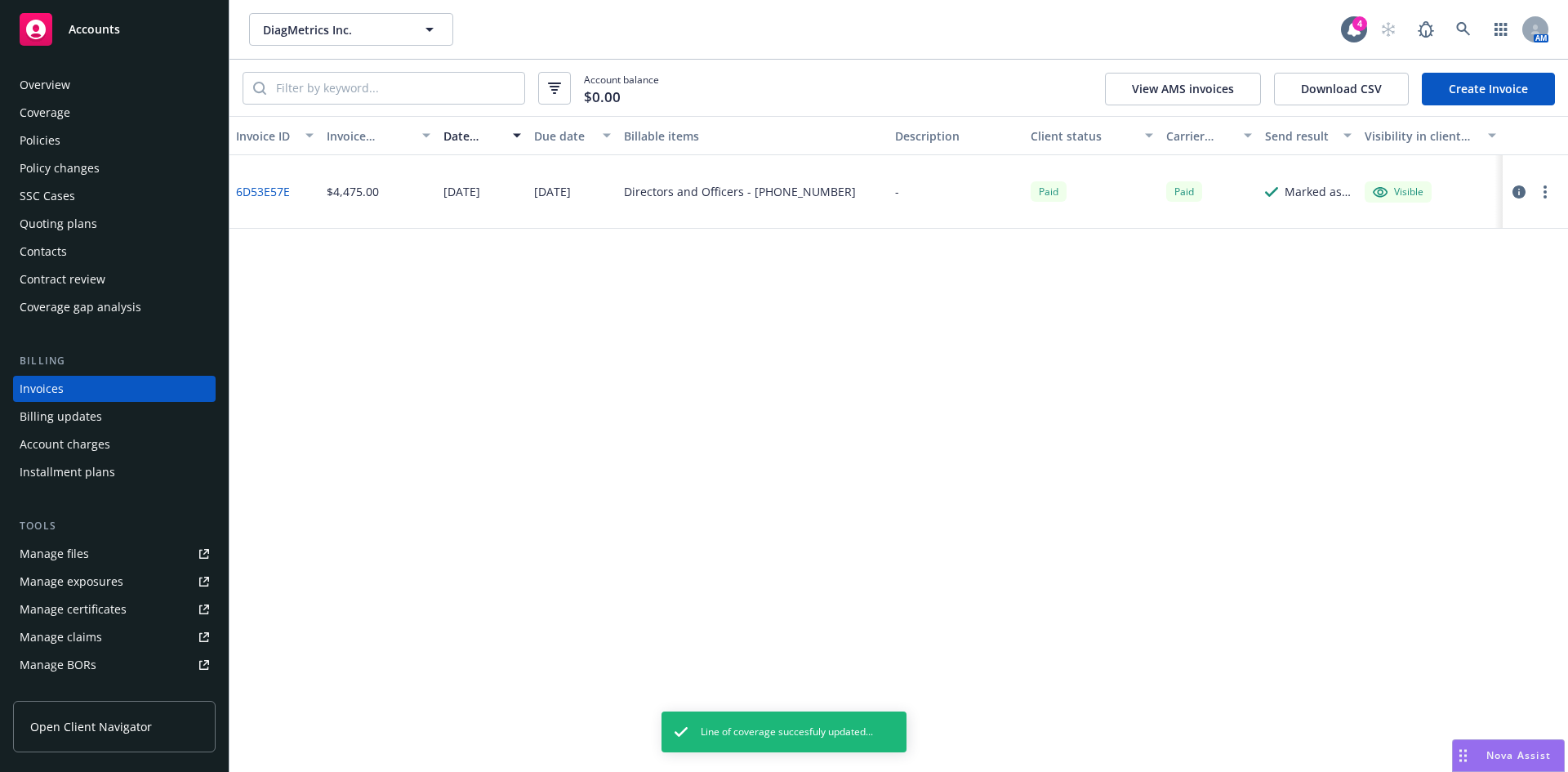
click at [1493, 97] on link "Create Invoice" at bounding box center [1488, 89] width 133 height 33
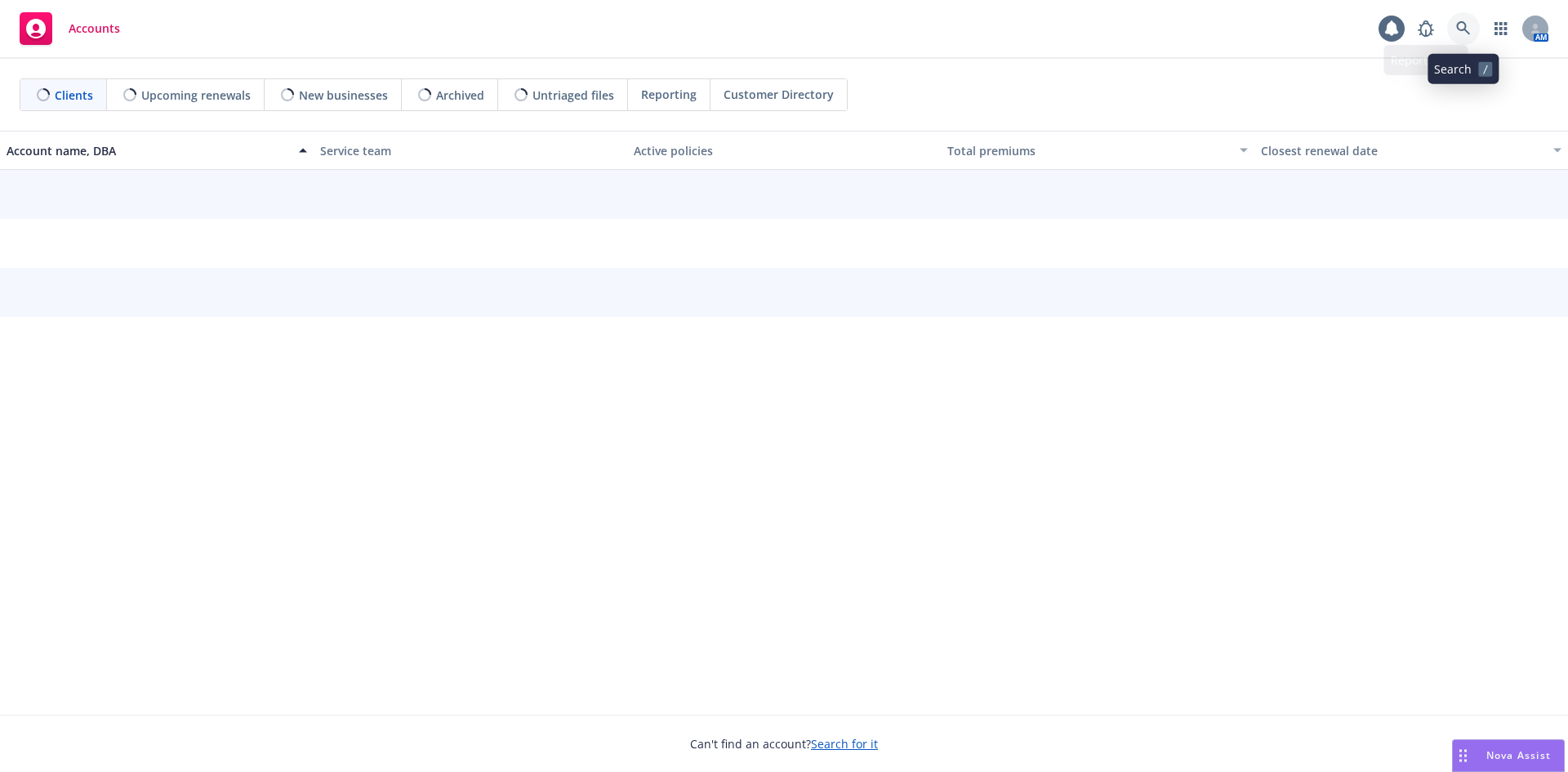
click at [1464, 31] on icon at bounding box center [1463, 28] width 15 height 15
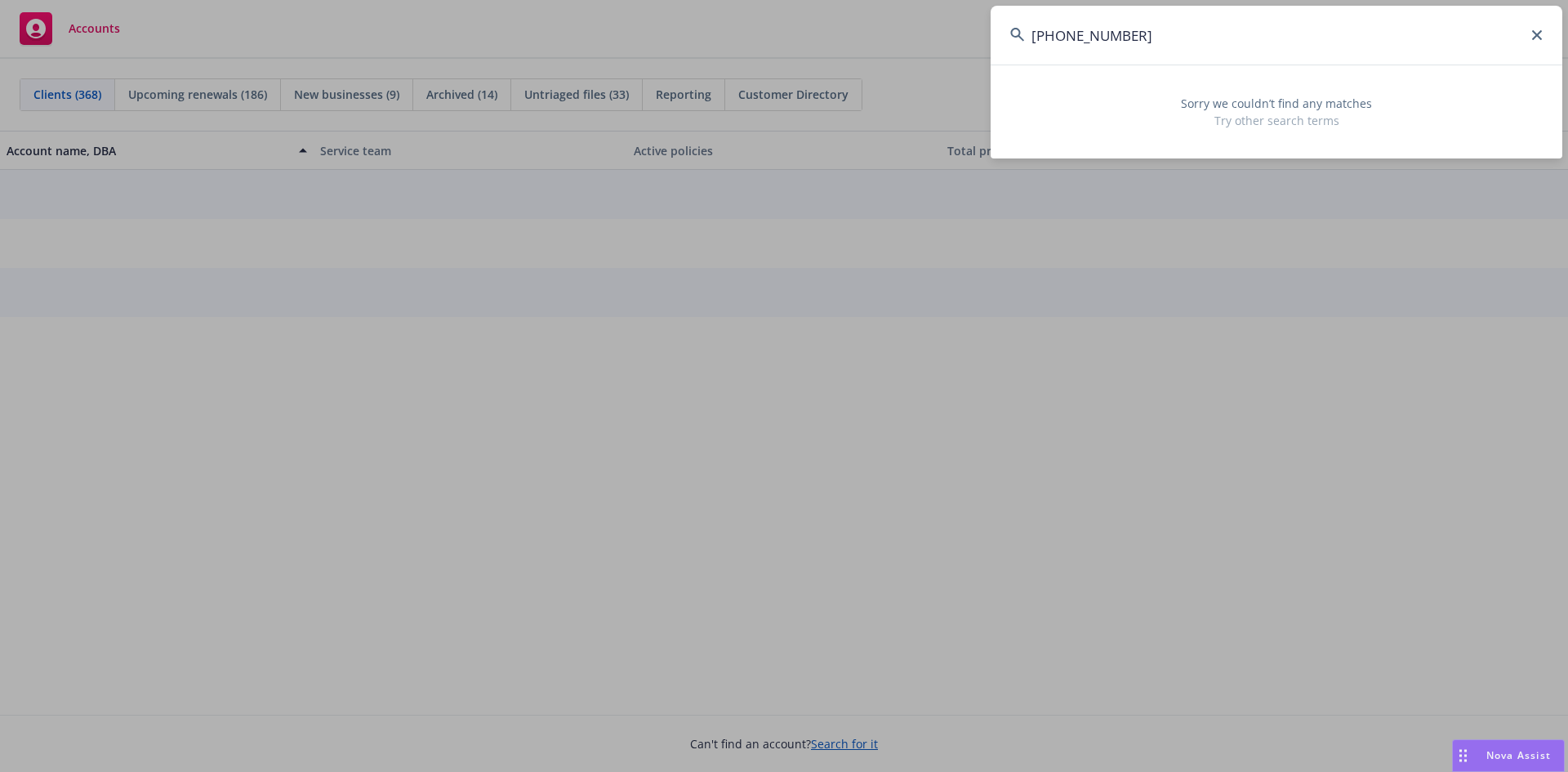
click at [1123, 43] on input "[PHONE_NUMBER]" at bounding box center [1277, 35] width 572 height 59
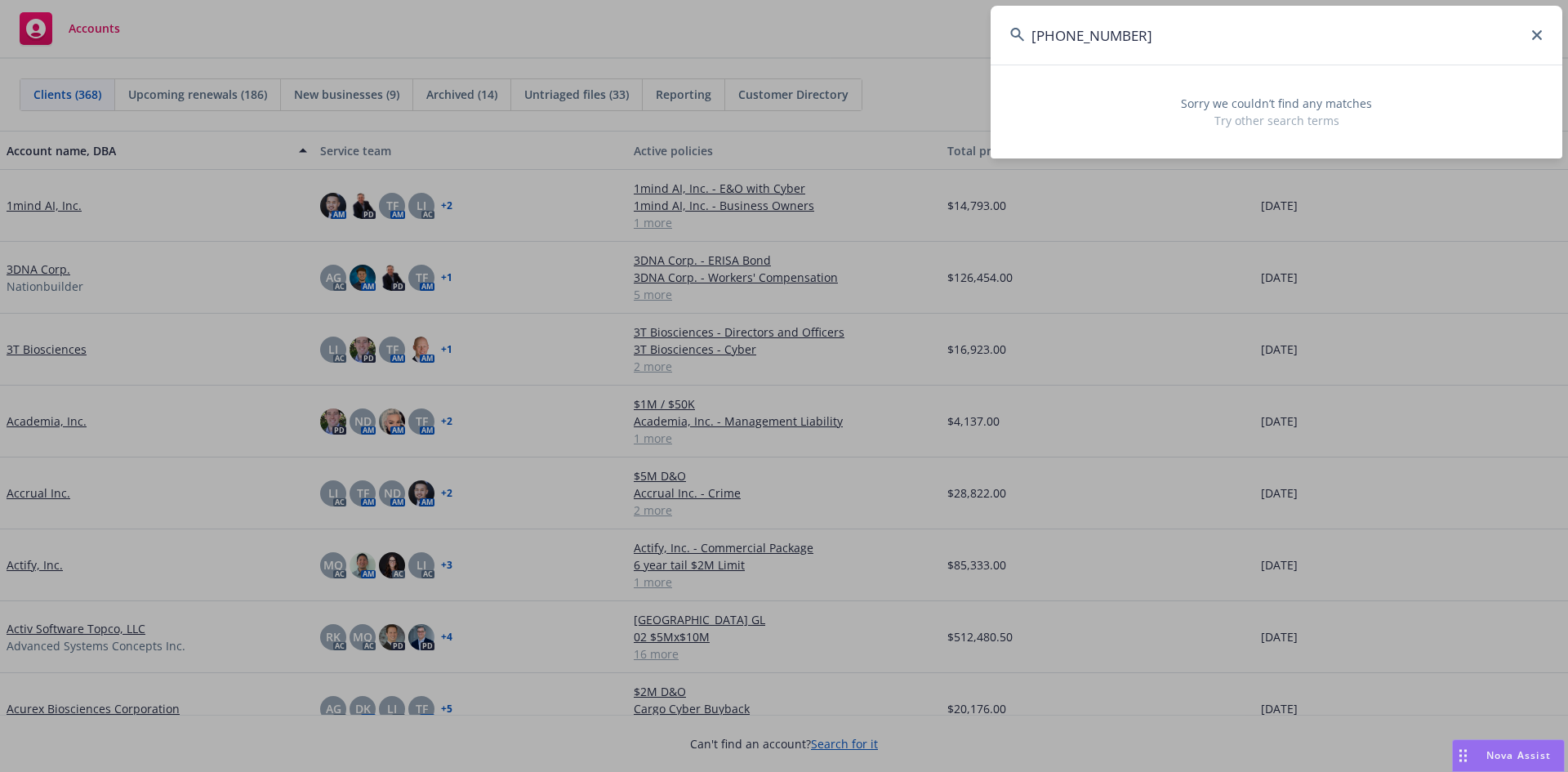
type input "[PHONE_NUMBER]"
click at [1044, 36] on input "[PHONE_NUMBER]" at bounding box center [1277, 35] width 572 height 59
click at [1045, 36] on input "[PHONE_NUMBER]" at bounding box center [1277, 35] width 572 height 59
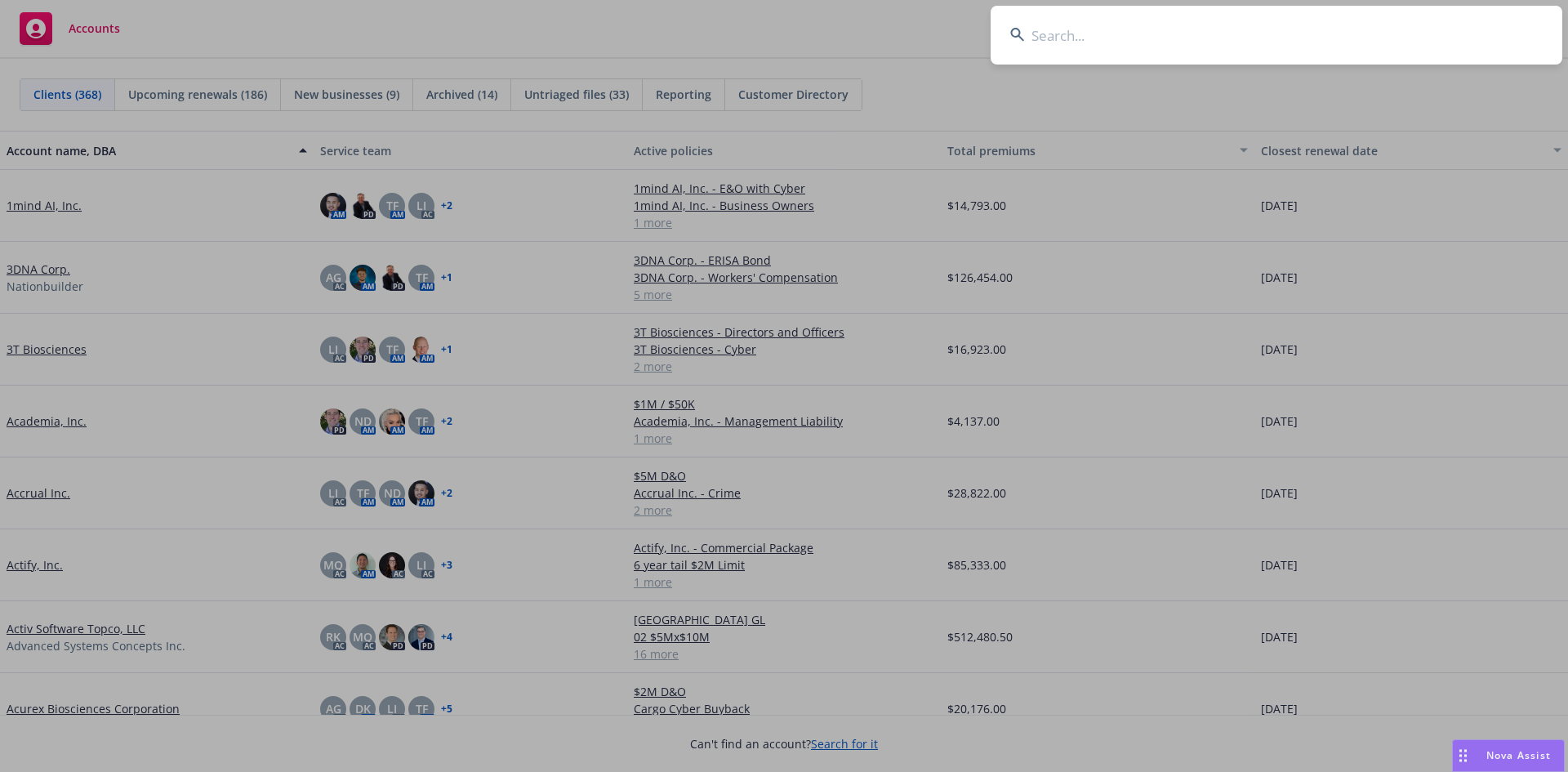
paste input "DIAGMETRICS"
type input "DIAGMETRICS"
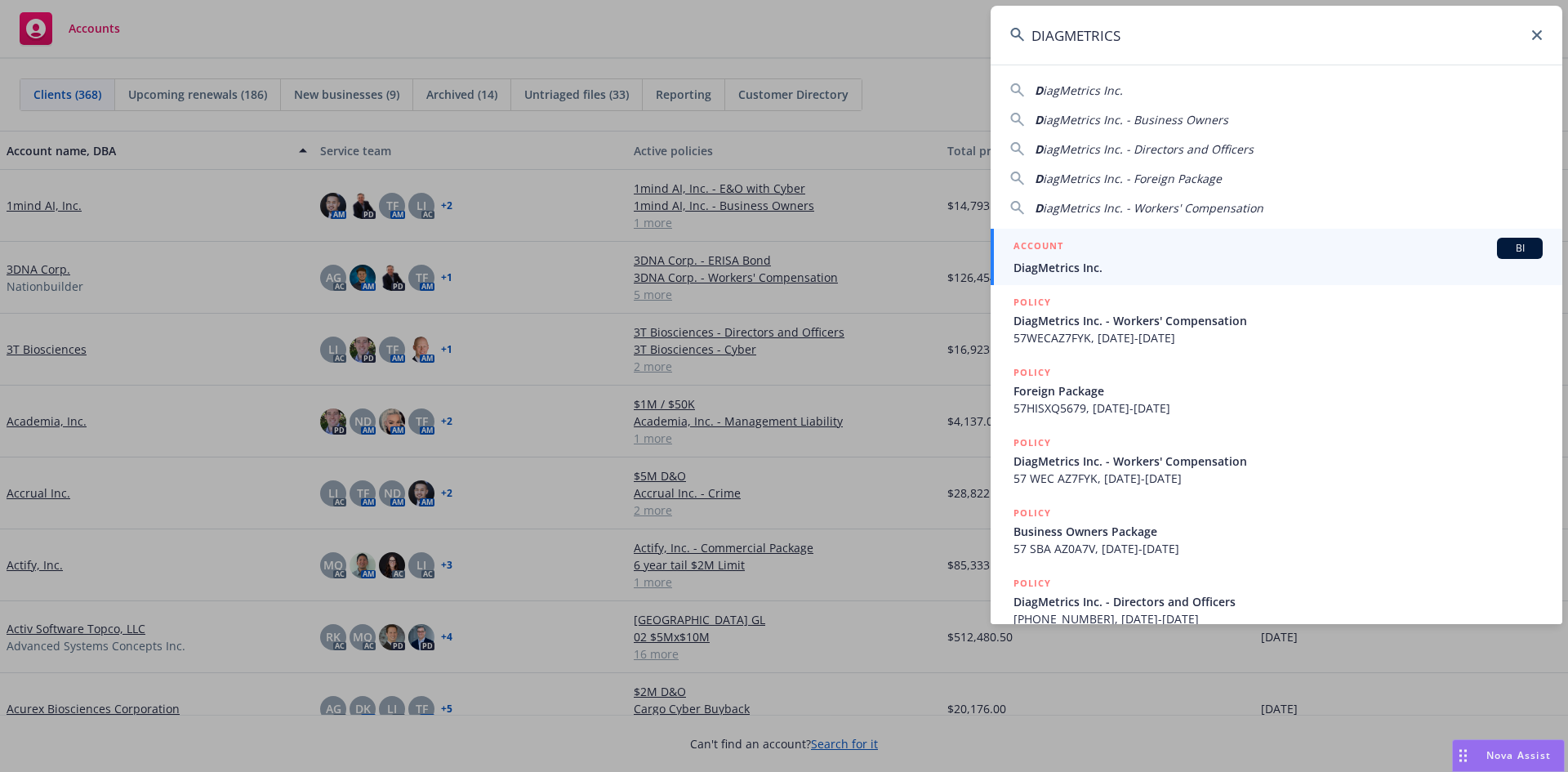
click at [1097, 270] on span "DiagMetrics Inc." at bounding box center [1278, 267] width 529 height 17
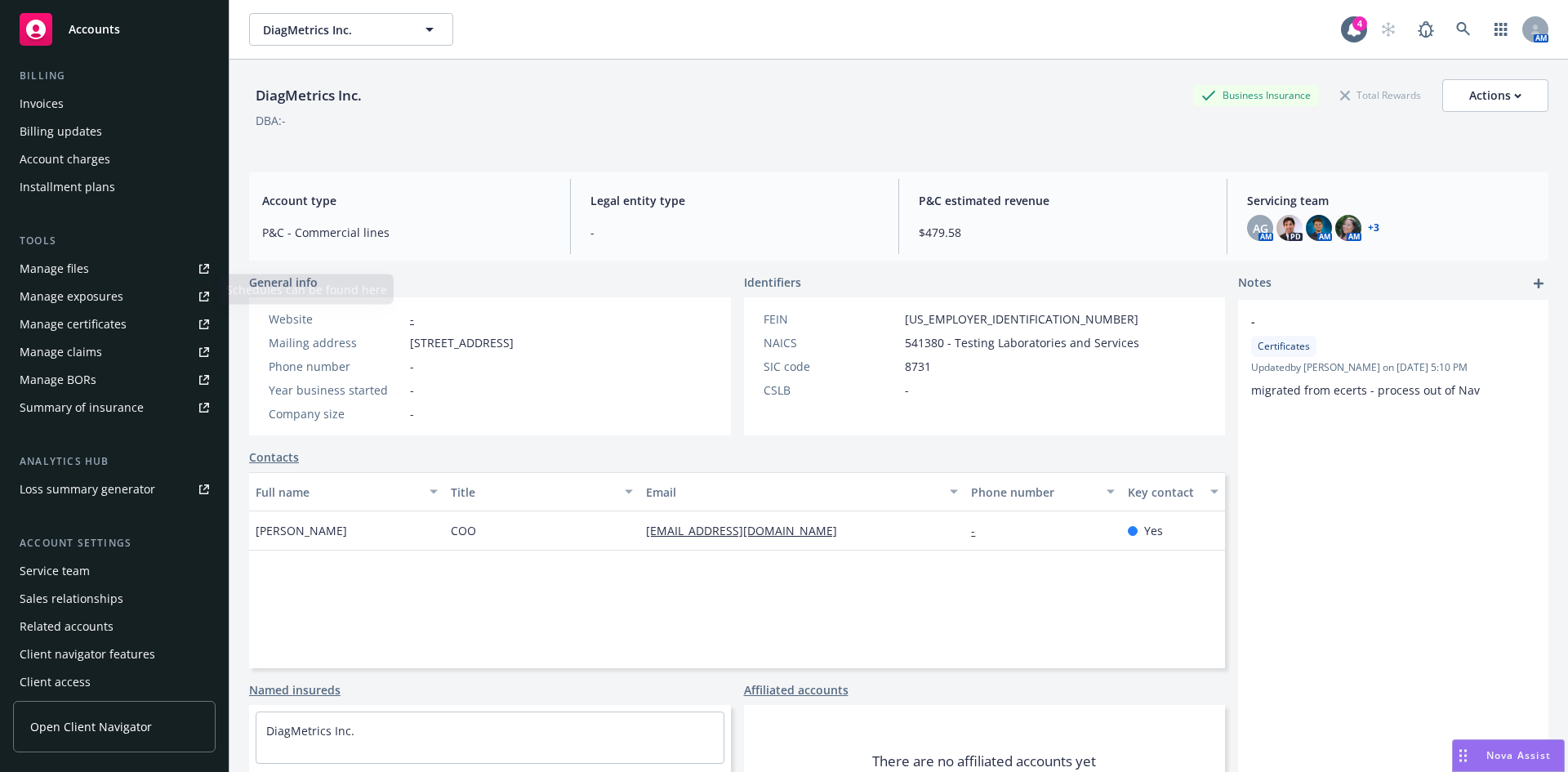
scroll to position [292, 0]
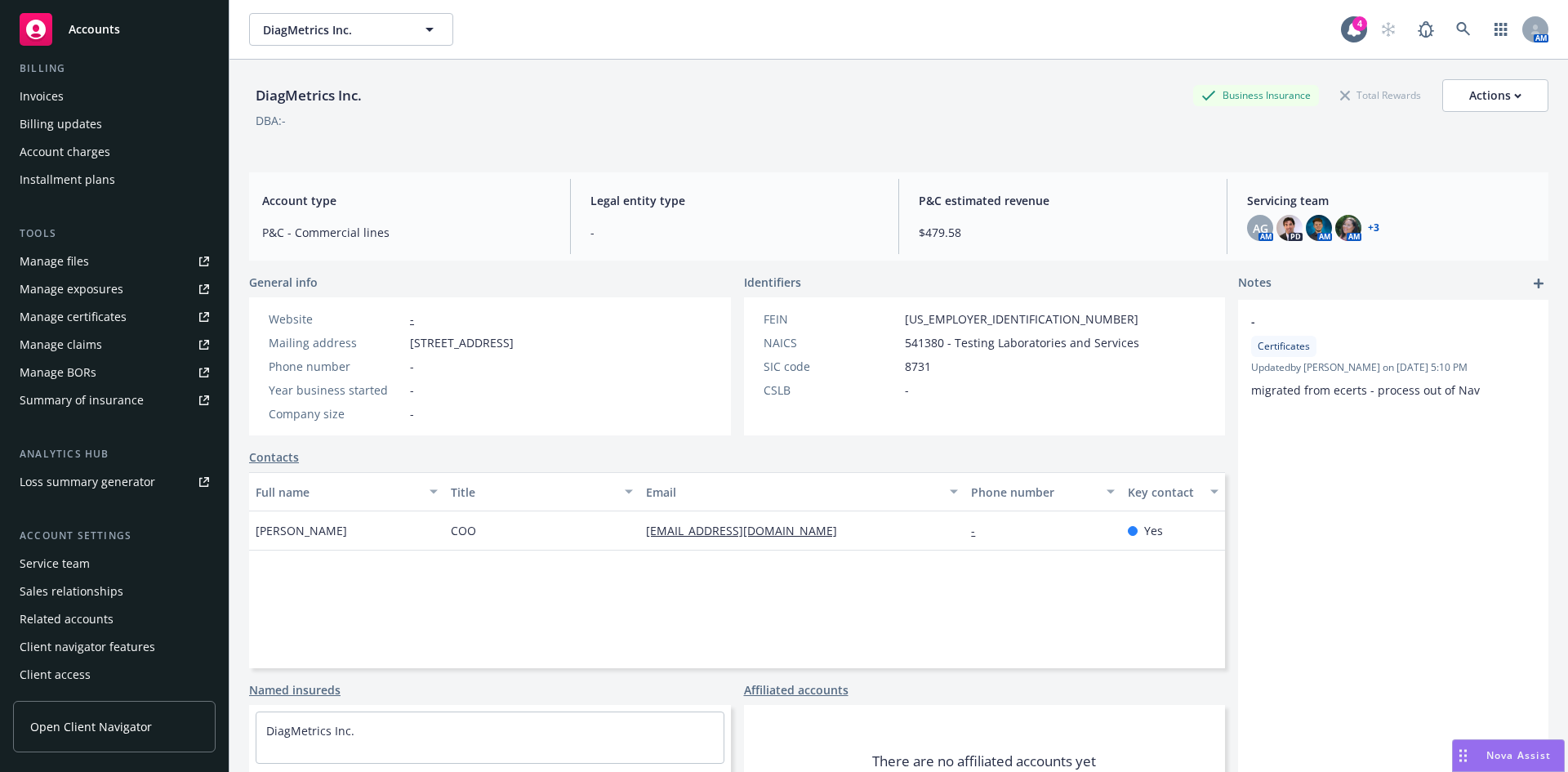
click at [75, 562] on div "Service team" at bounding box center [54, 563] width 70 height 26
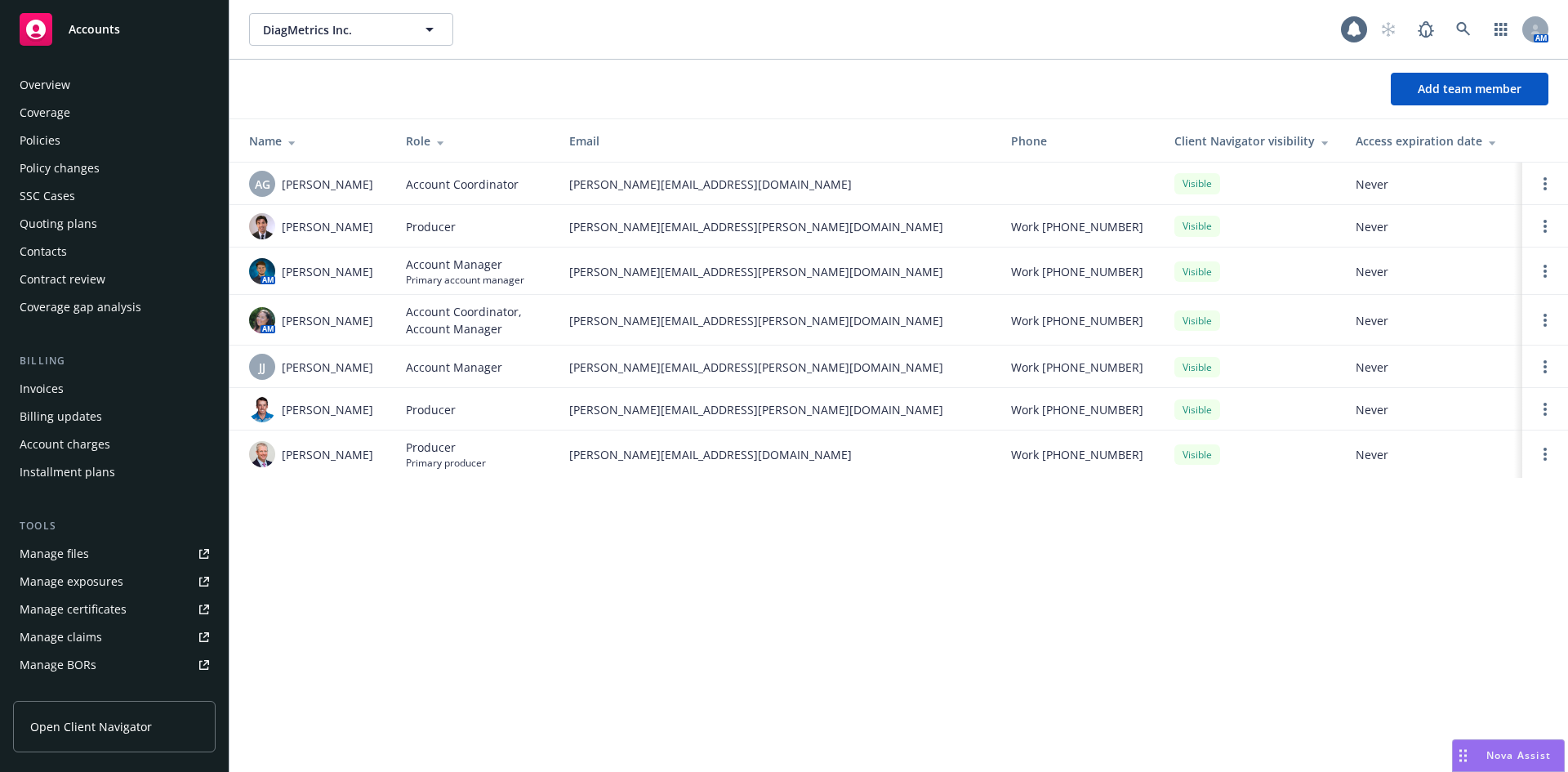
scroll to position [292, 0]
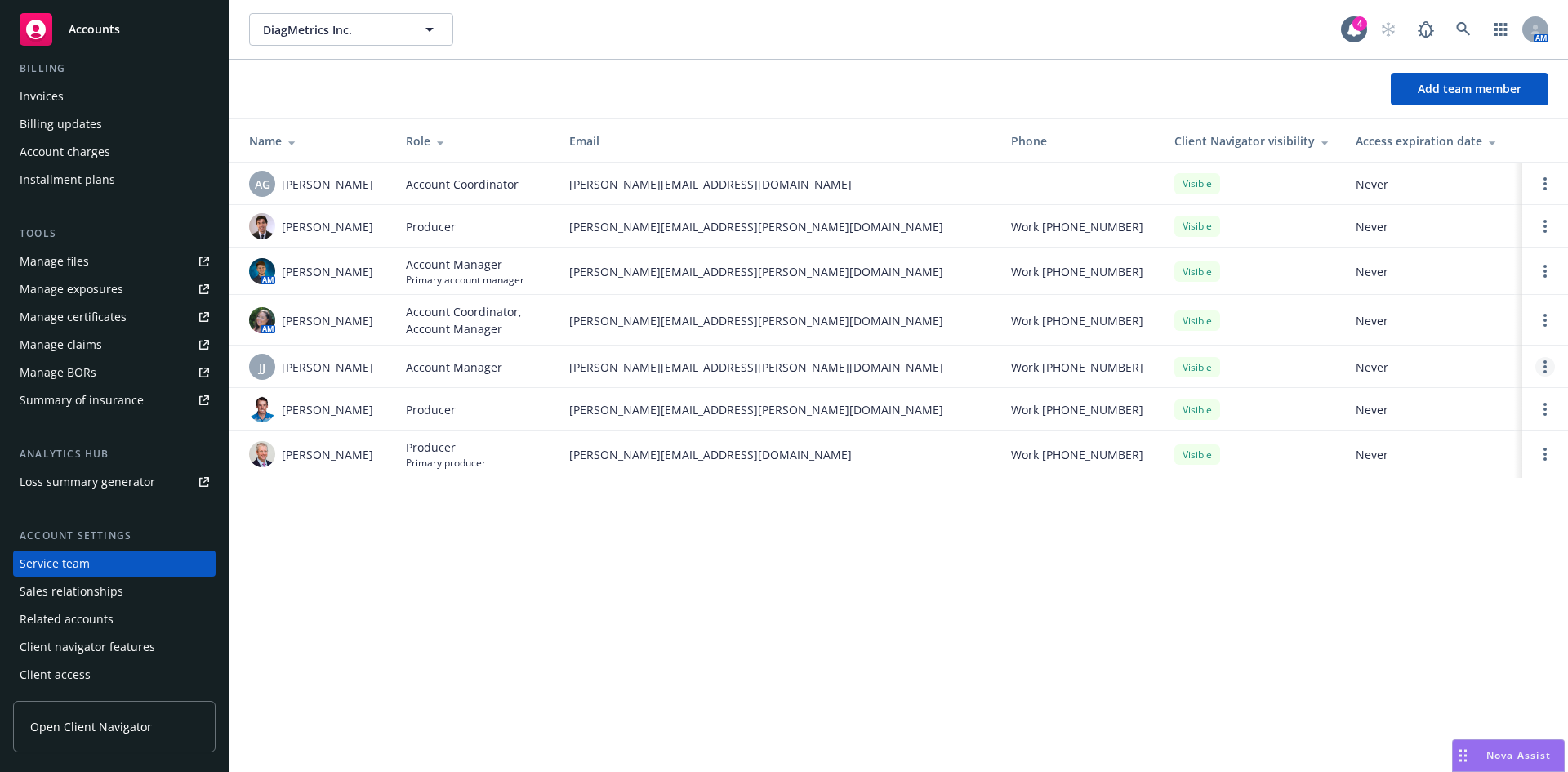
click at [1553, 362] on link "Open options" at bounding box center [1545, 367] width 20 height 20
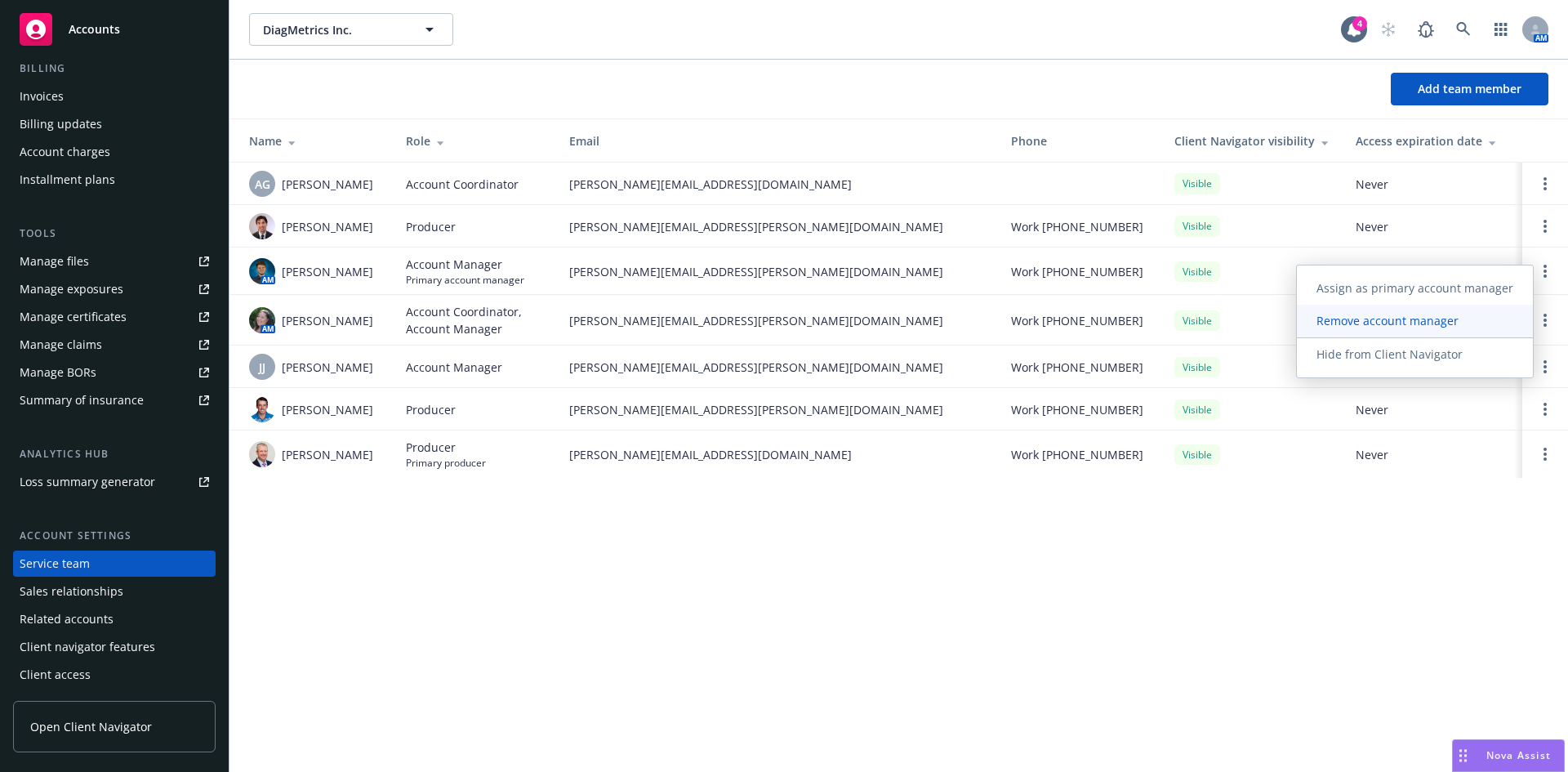
click at [1403, 322] on span "Remove account manager" at bounding box center [1387, 320] width 181 height 15
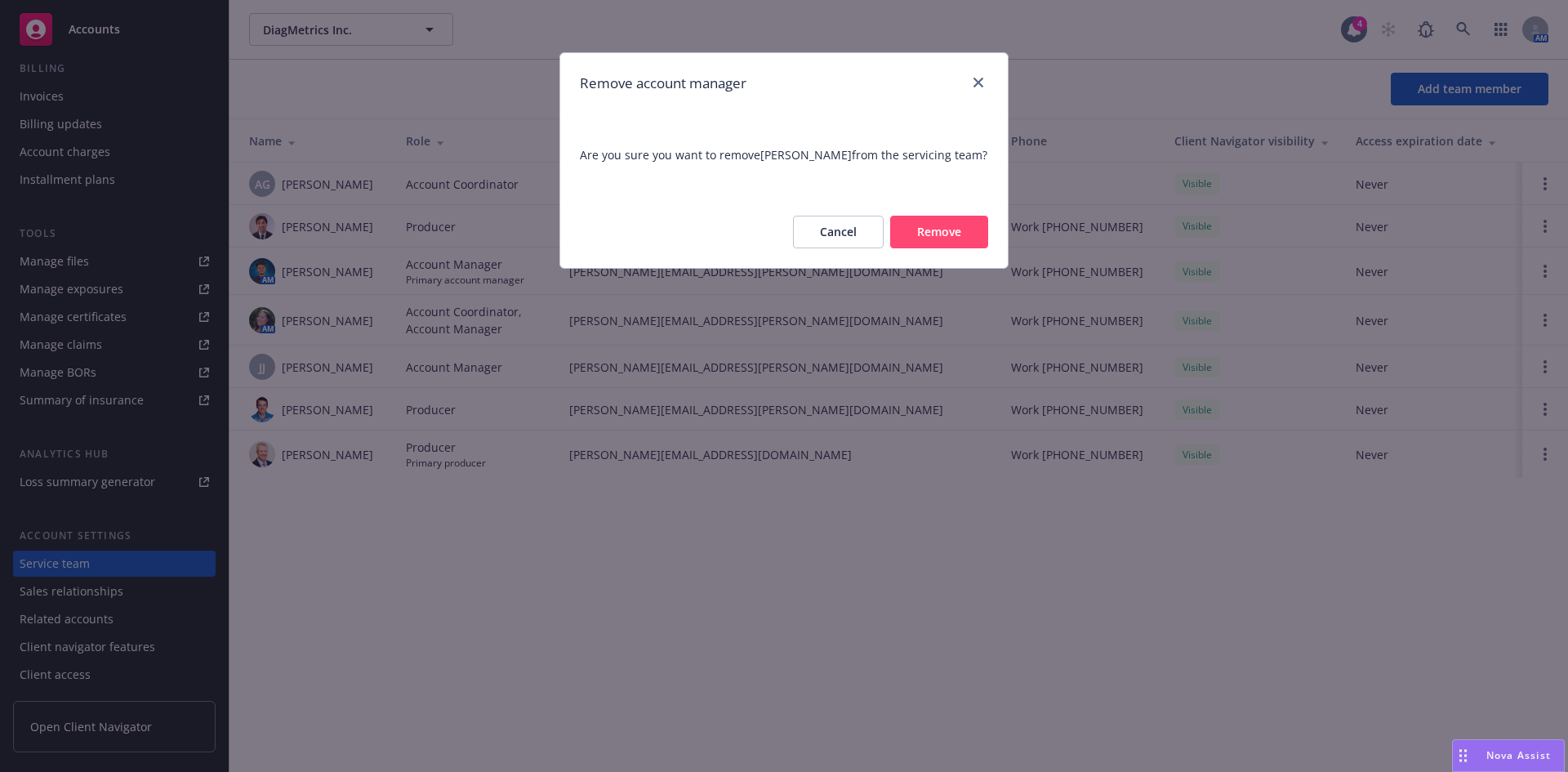
click at [929, 239] on button "Remove" at bounding box center [938, 232] width 98 height 33
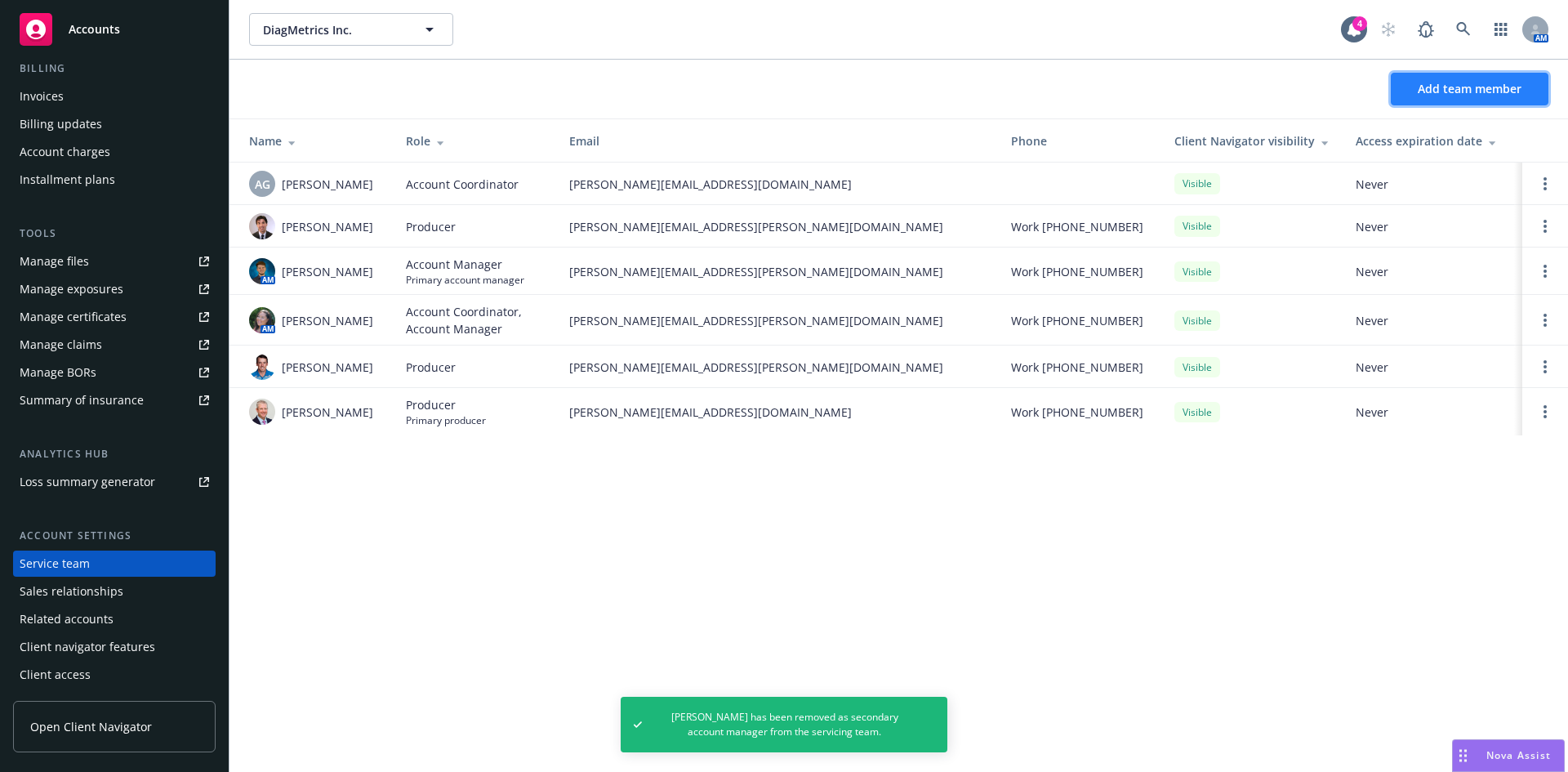
click at [1460, 92] on span "Add team member" at bounding box center [1469, 88] width 104 height 15
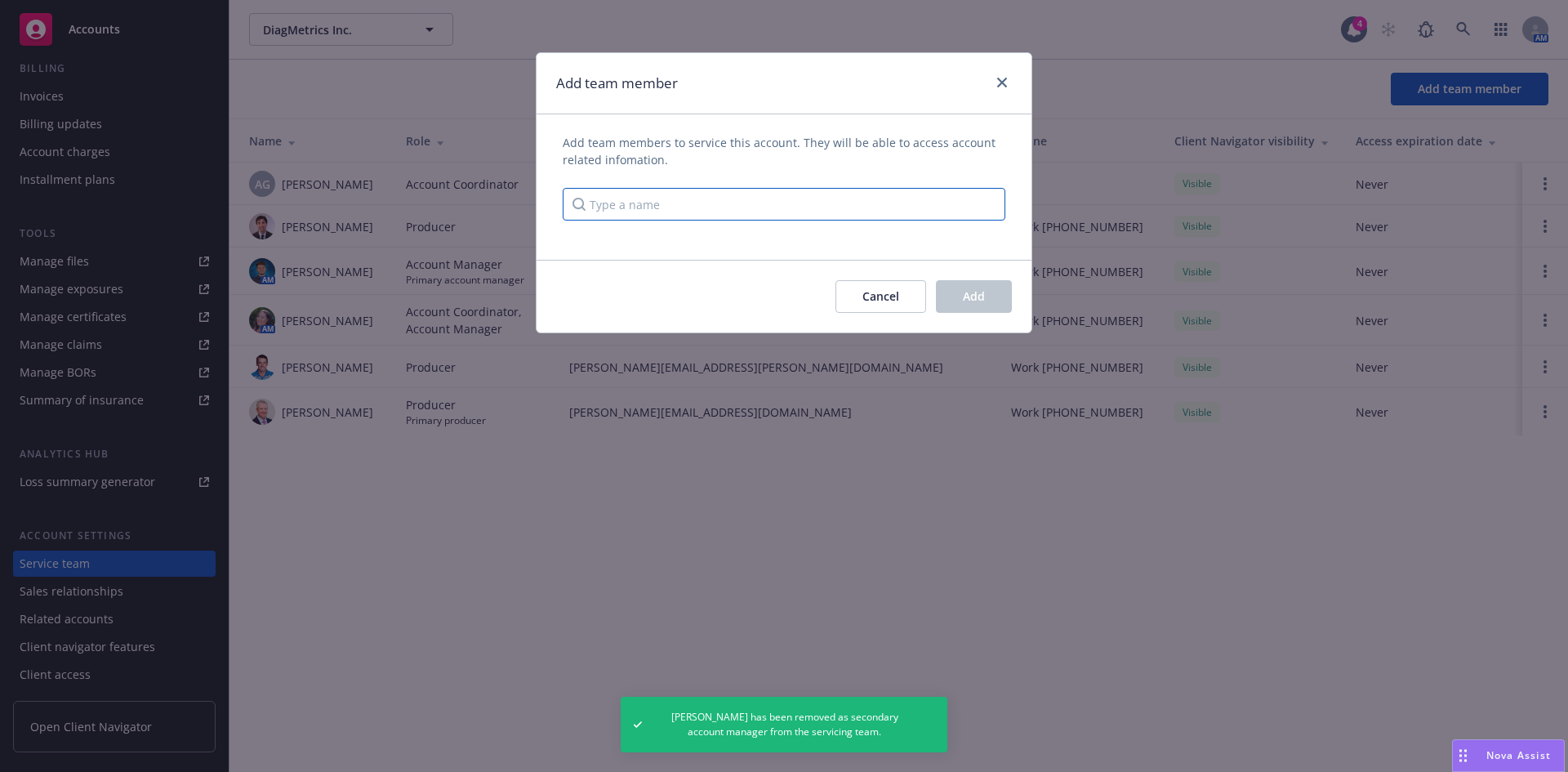
click at [706, 213] on input "Type a name" at bounding box center [784, 204] width 442 height 33
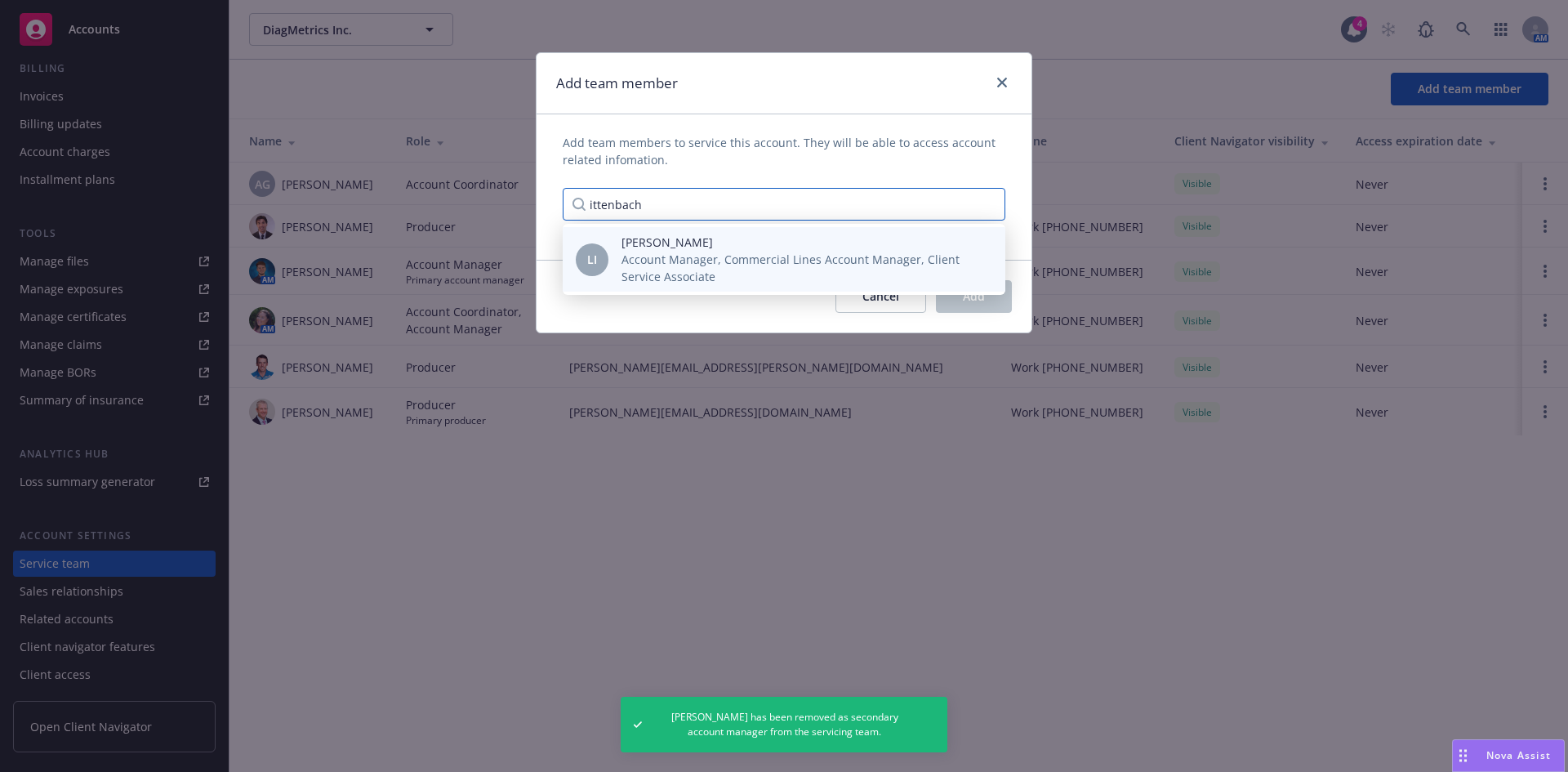
type input "ittenbach"
click at [714, 265] on span "Account Manager, Commercial Lines Account Manager, Client Service Associate" at bounding box center [800, 267] width 358 height 35
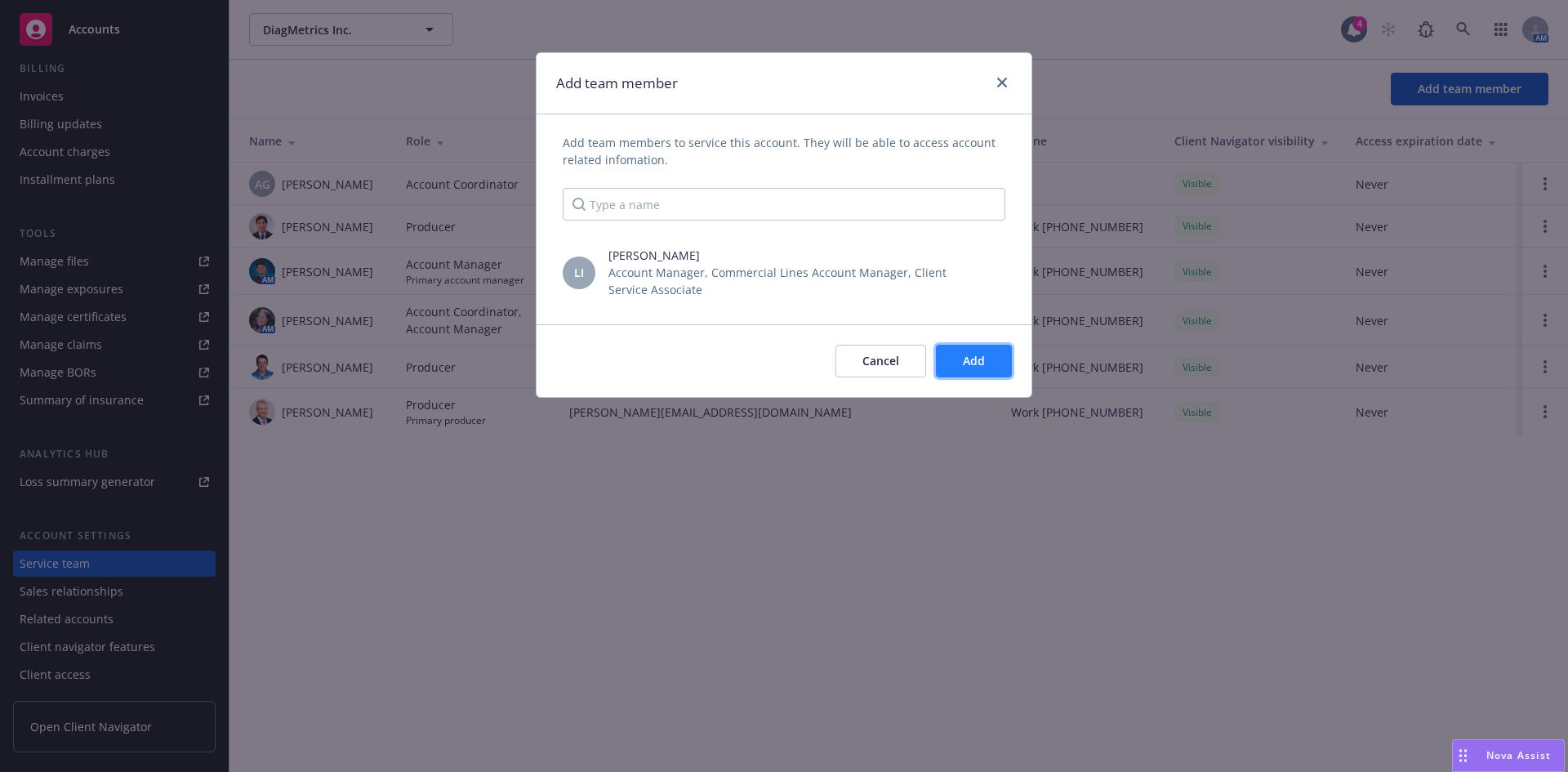
click at [968, 360] on span "Add" at bounding box center [973, 360] width 22 height 15
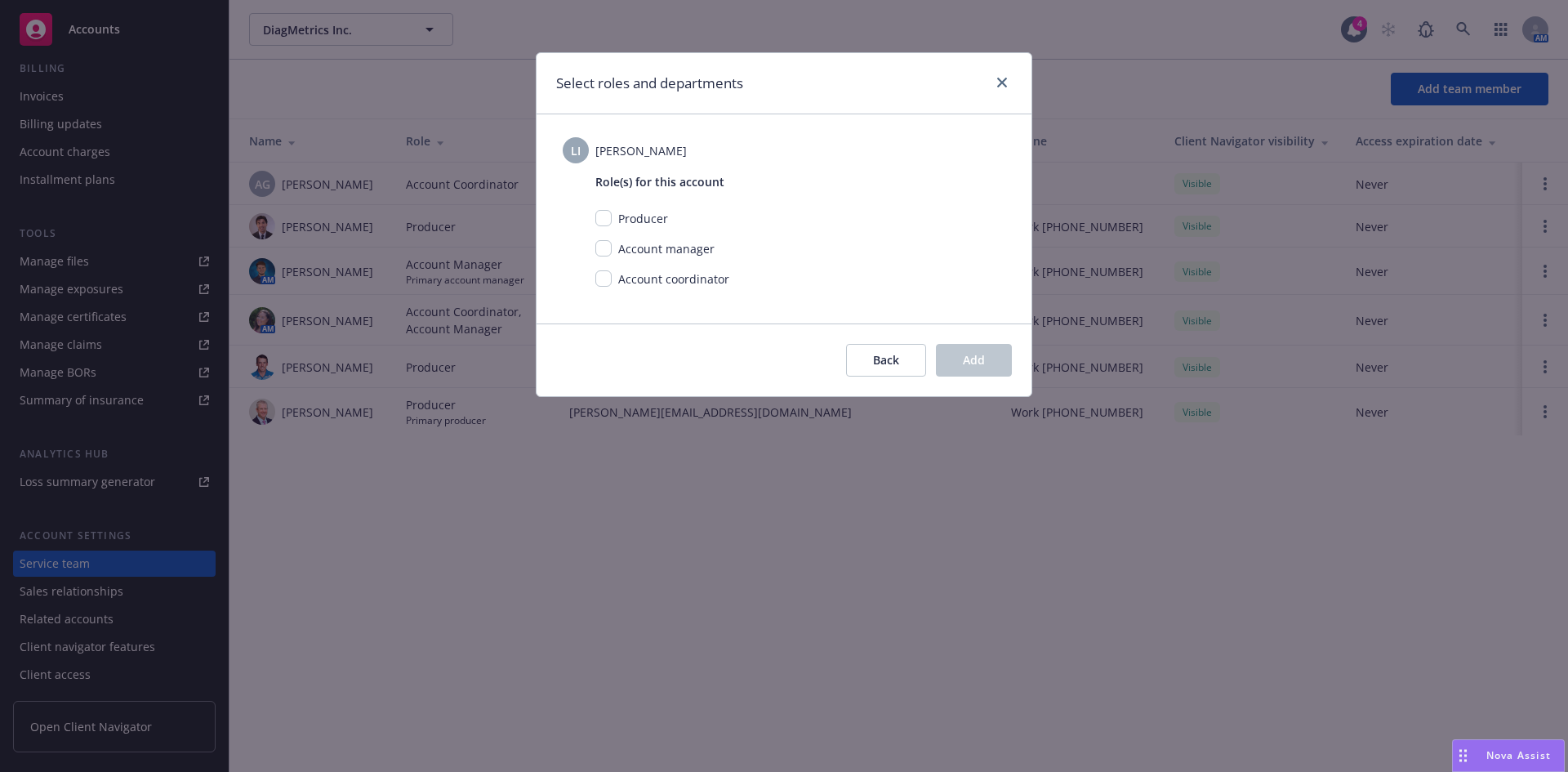
click at [612, 275] on div "Account coordinator" at bounding box center [672, 278] width 121 height 17
click at [605, 277] on input "checkbox" at bounding box center [603, 278] width 16 height 16
checkbox input "true"
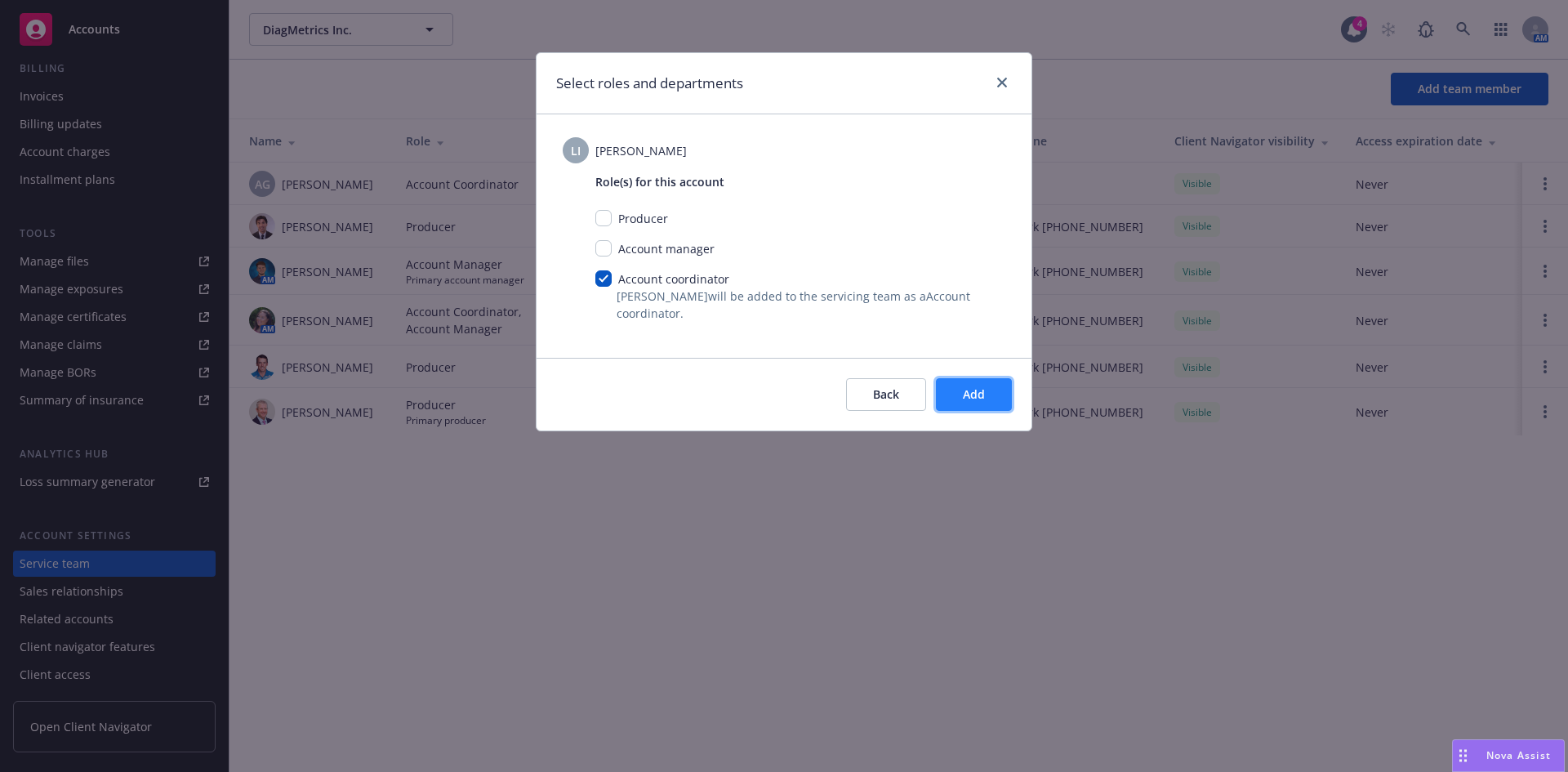
click at [970, 400] on span "Add" at bounding box center [973, 394] width 22 height 15
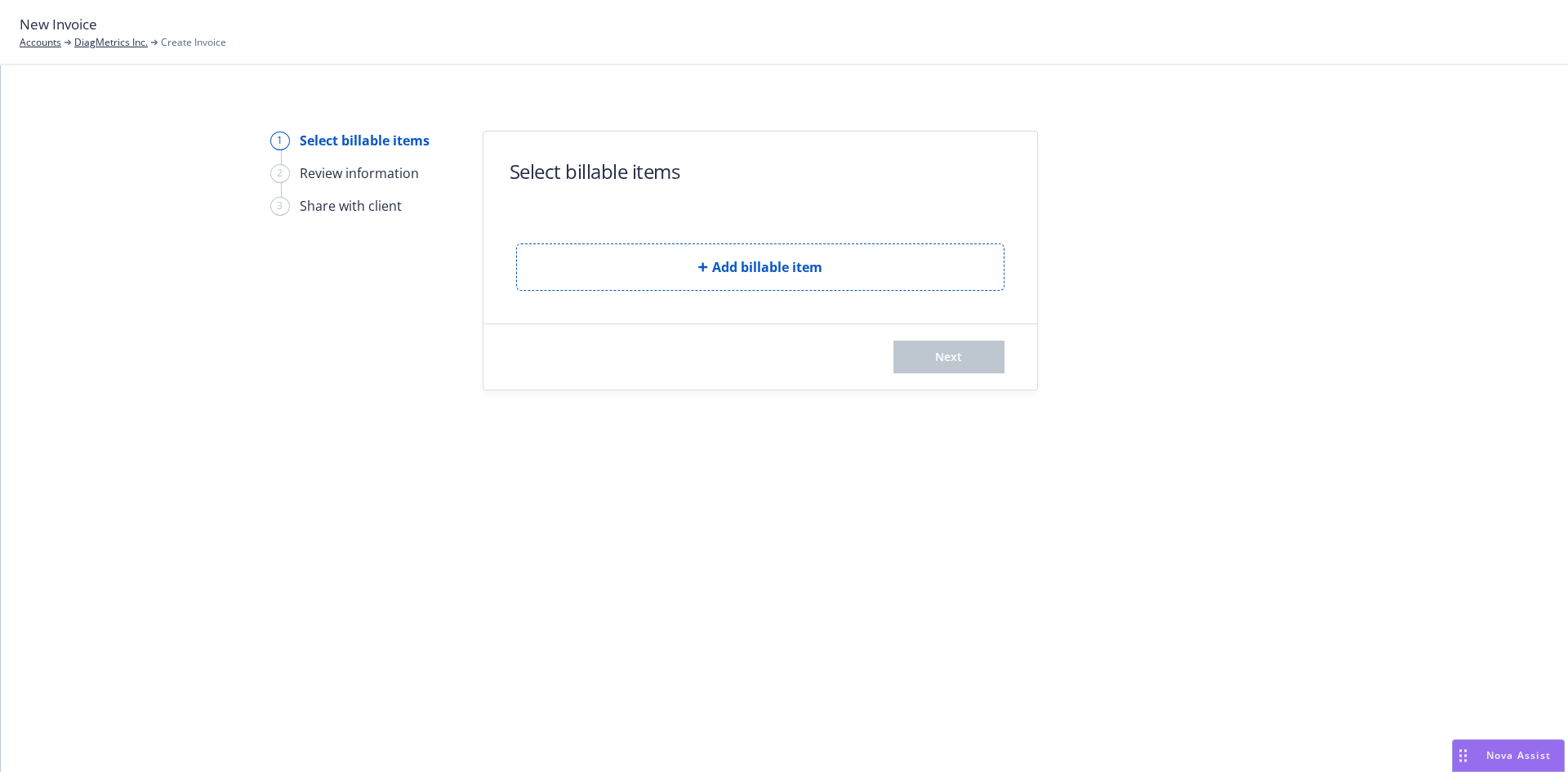
click at [690, 298] on form "Select billable items Add billable item Next" at bounding box center [760, 260] width 554 height 259
click at [690, 280] on button "Add billable item" at bounding box center [760, 267] width 488 height 47
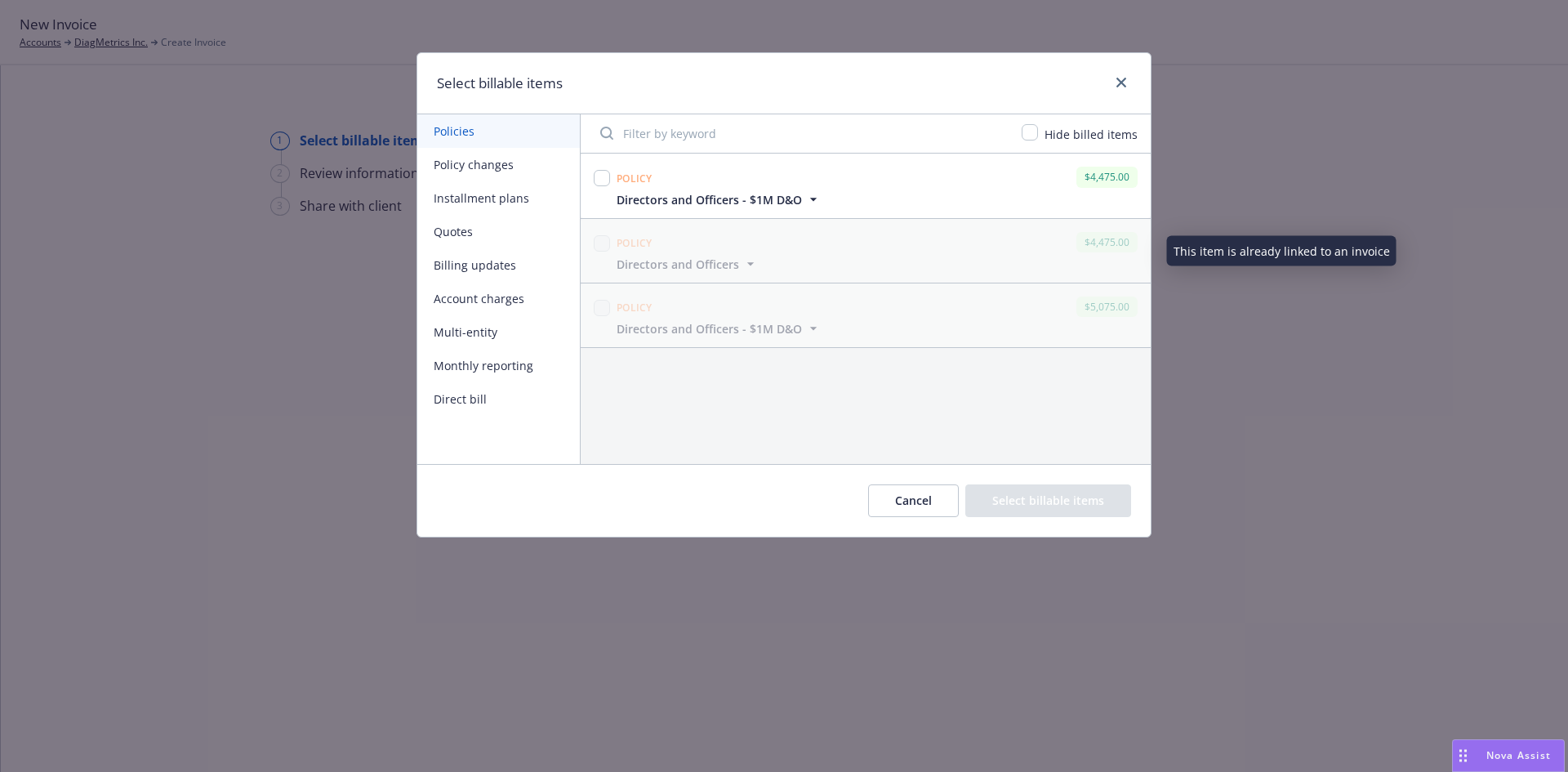
click at [595, 168] on div at bounding box center [602, 179] width 16 height 23
click at [607, 171] on input "checkbox" at bounding box center [602, 178] width 16 height 16
checkbox input "true"
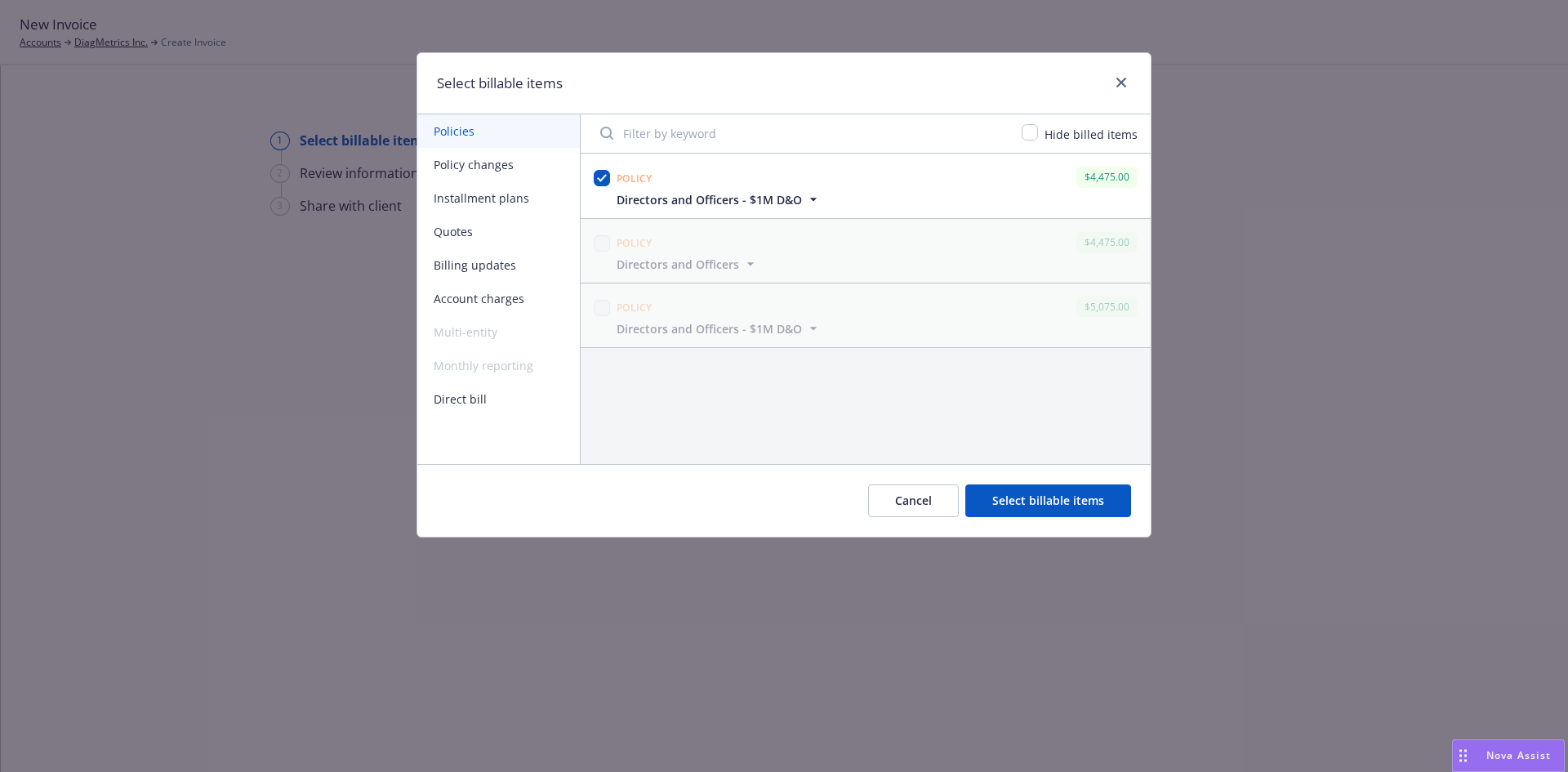
click at [1047, 511] on button "Select billable items" at bounding box center [1048, 500] width 166 height 33
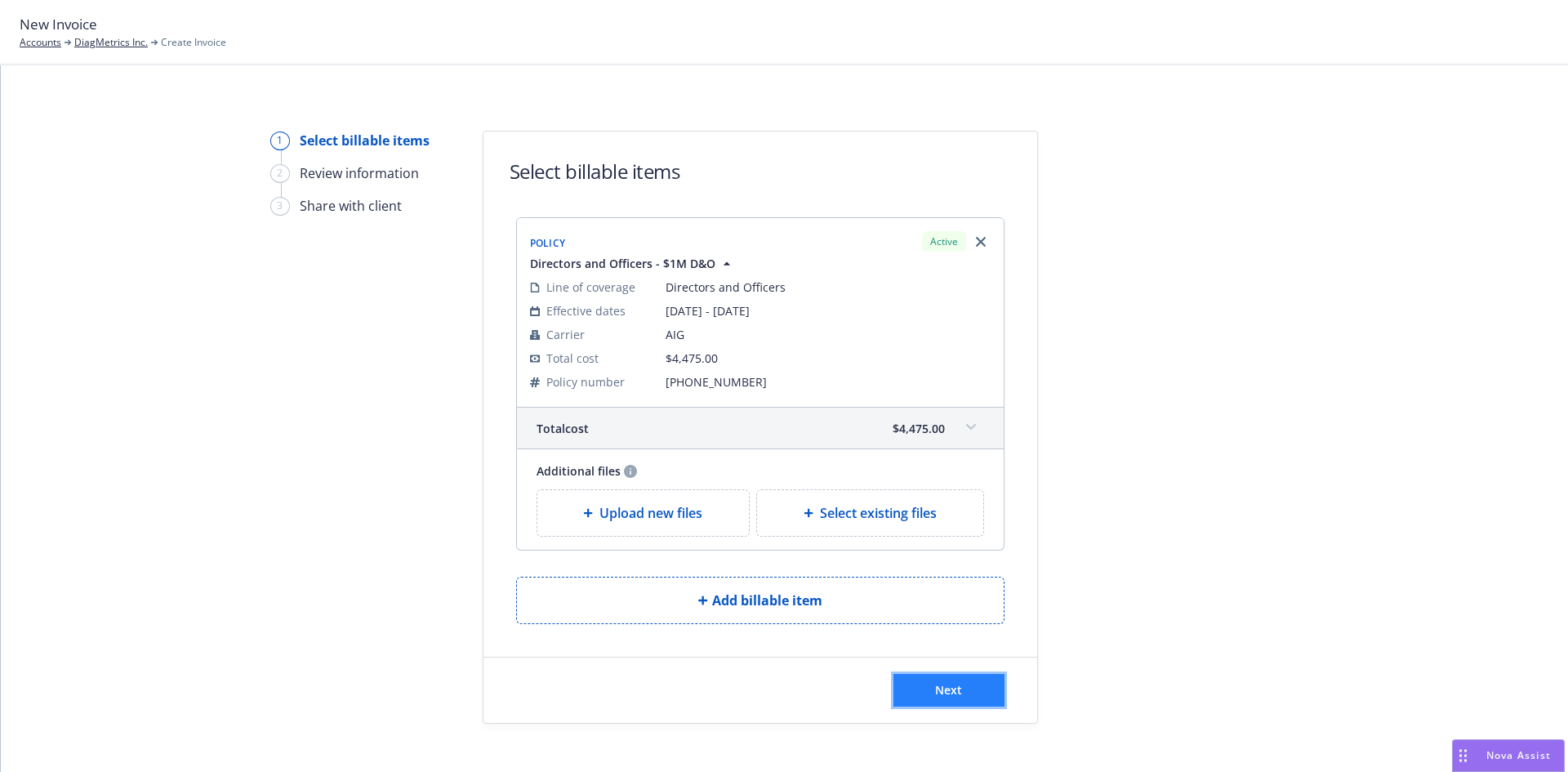
click at [938, 686] on span "Next" at bounding box center [948, 689] width 27 height 15
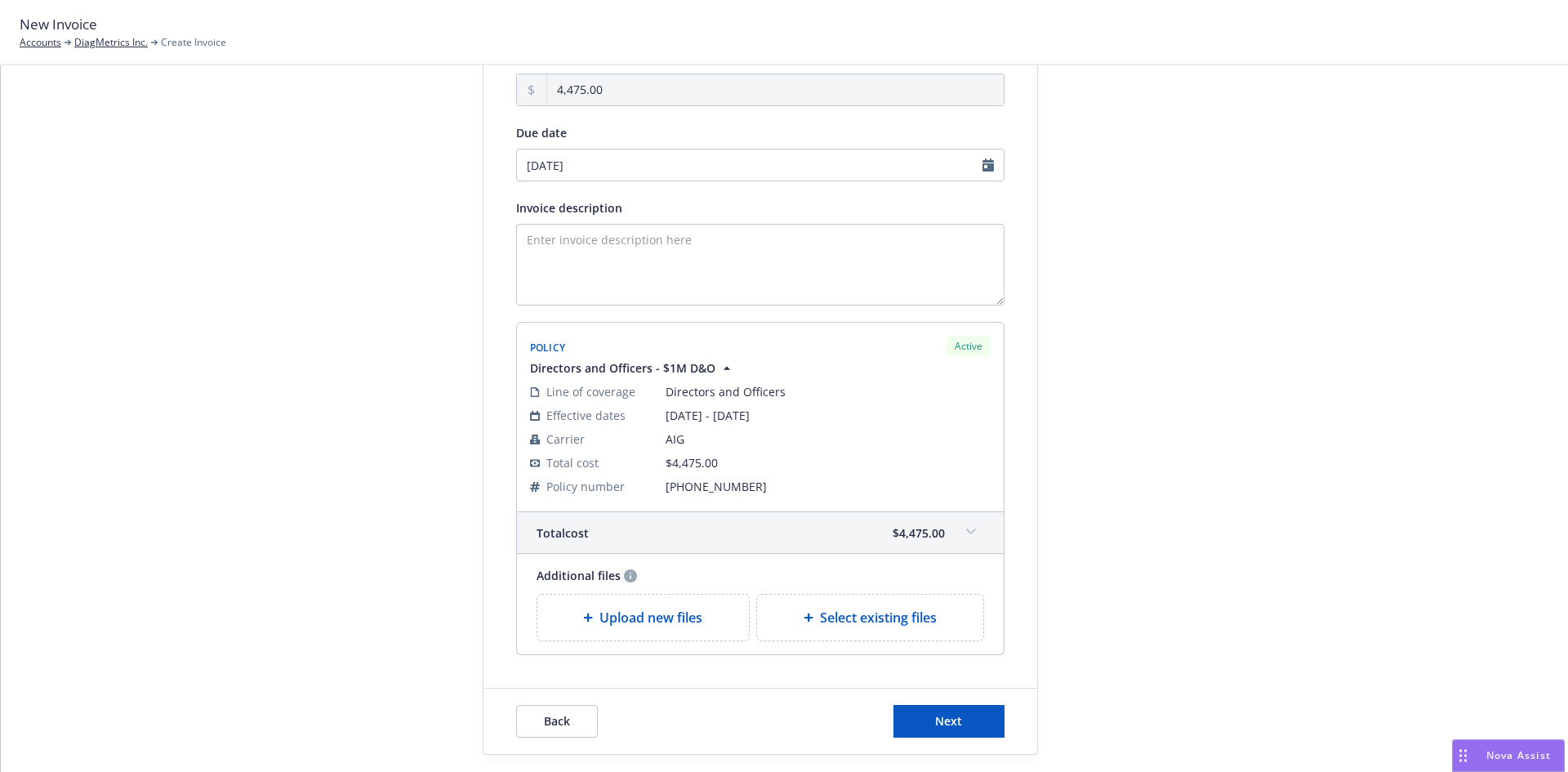
scroll to position [219, 0]
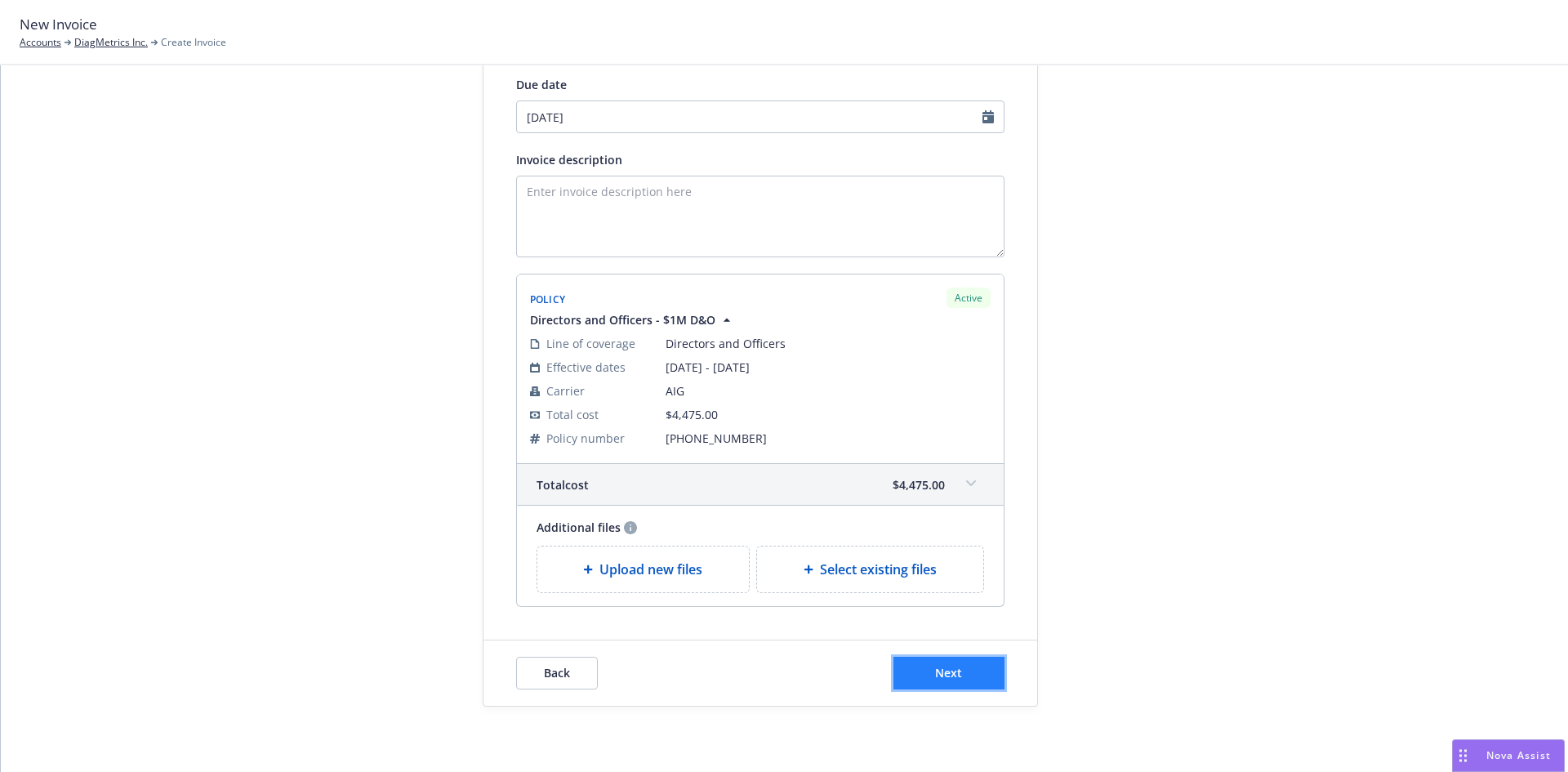
click at [935, 672] on span "Next" at bounding box center [948, 673] width 27 height 15
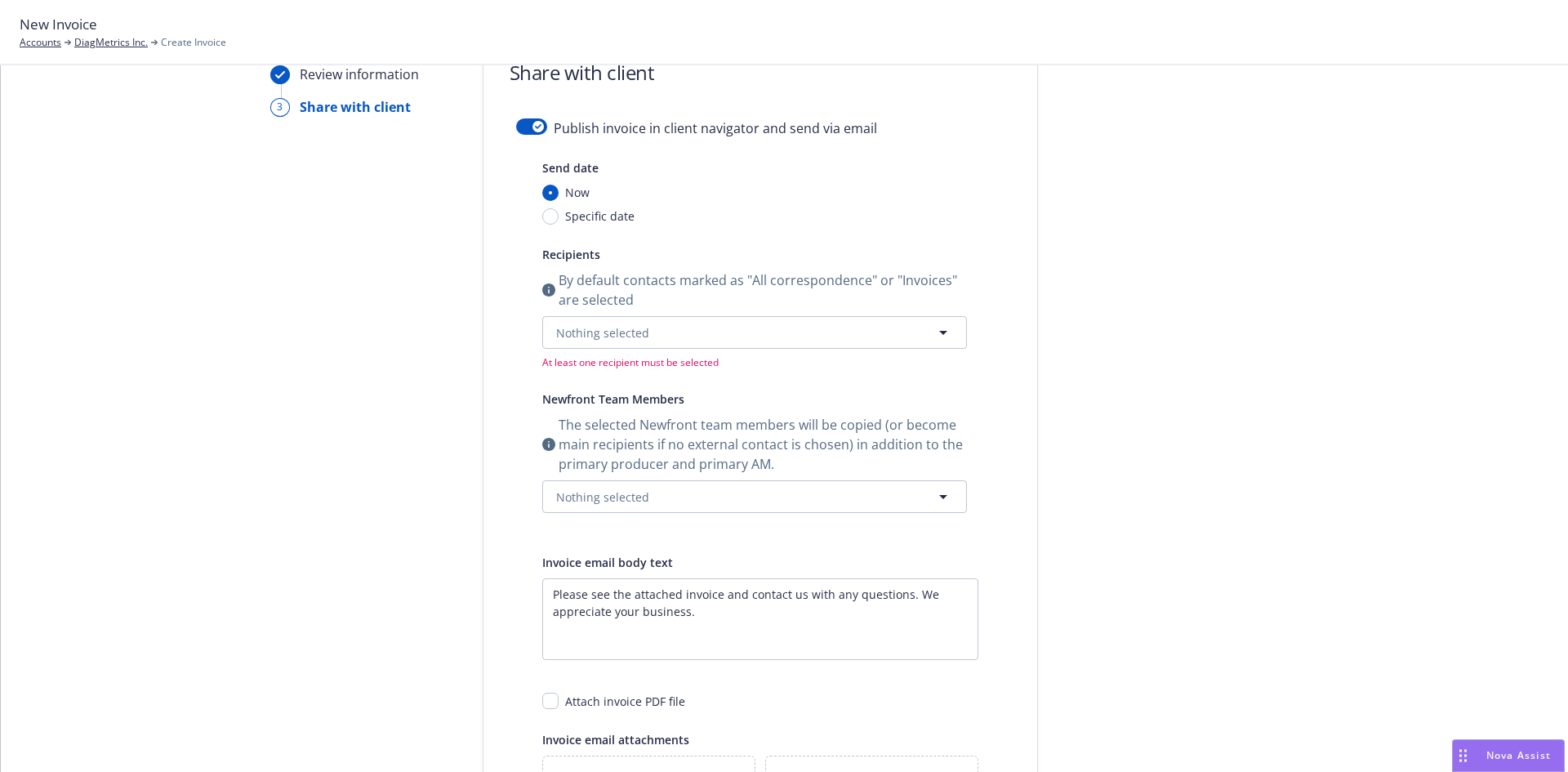
scroll to position [0, 0]
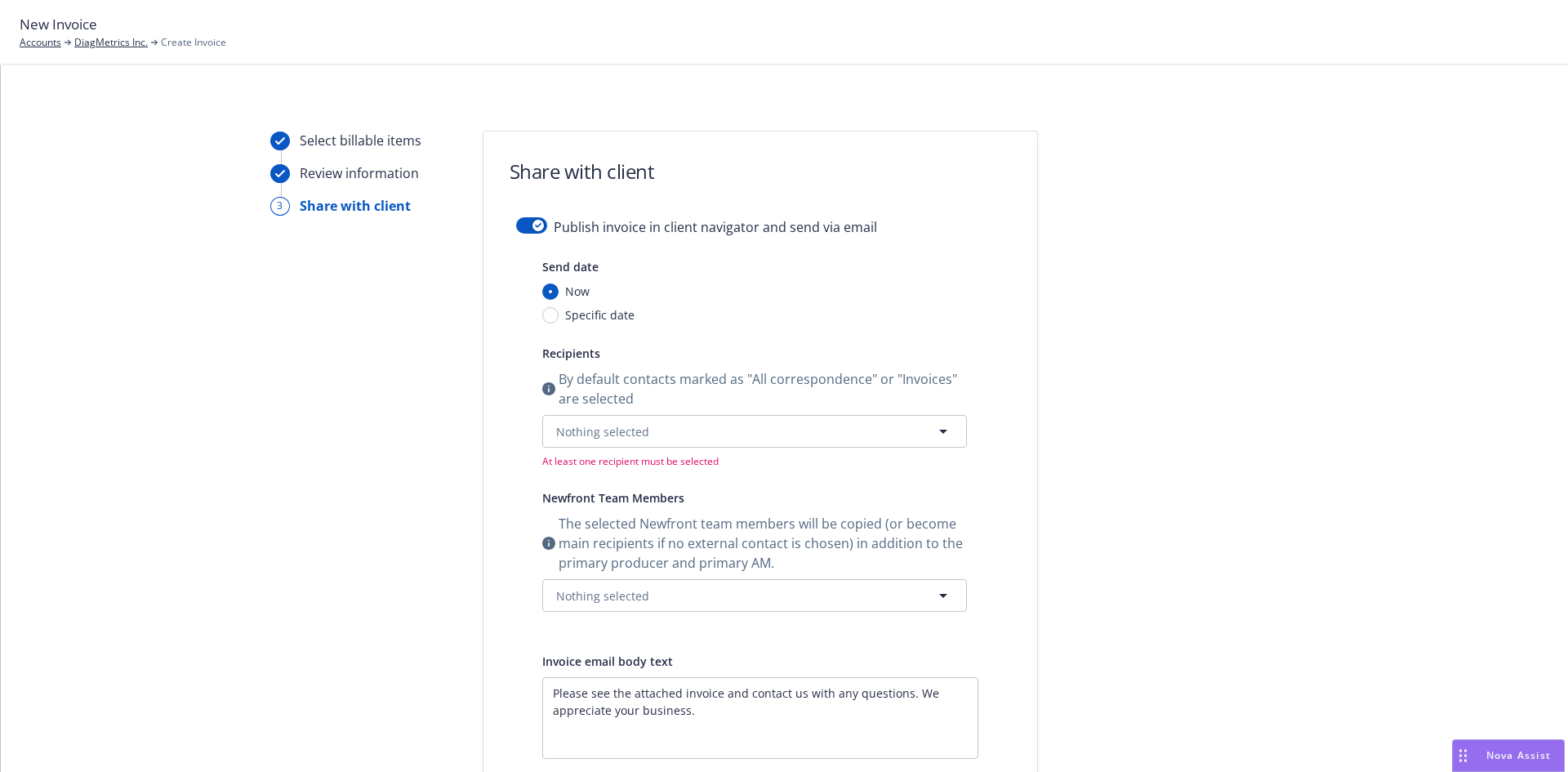
click at [523, 215] on form "Share with client Publish invoice in client navigator and send via email Send d…" at bounding box center [760, 566] width 554 height 870
click at [521, 228] on button "button" at bounding box center [531, 226] width 31 height 16
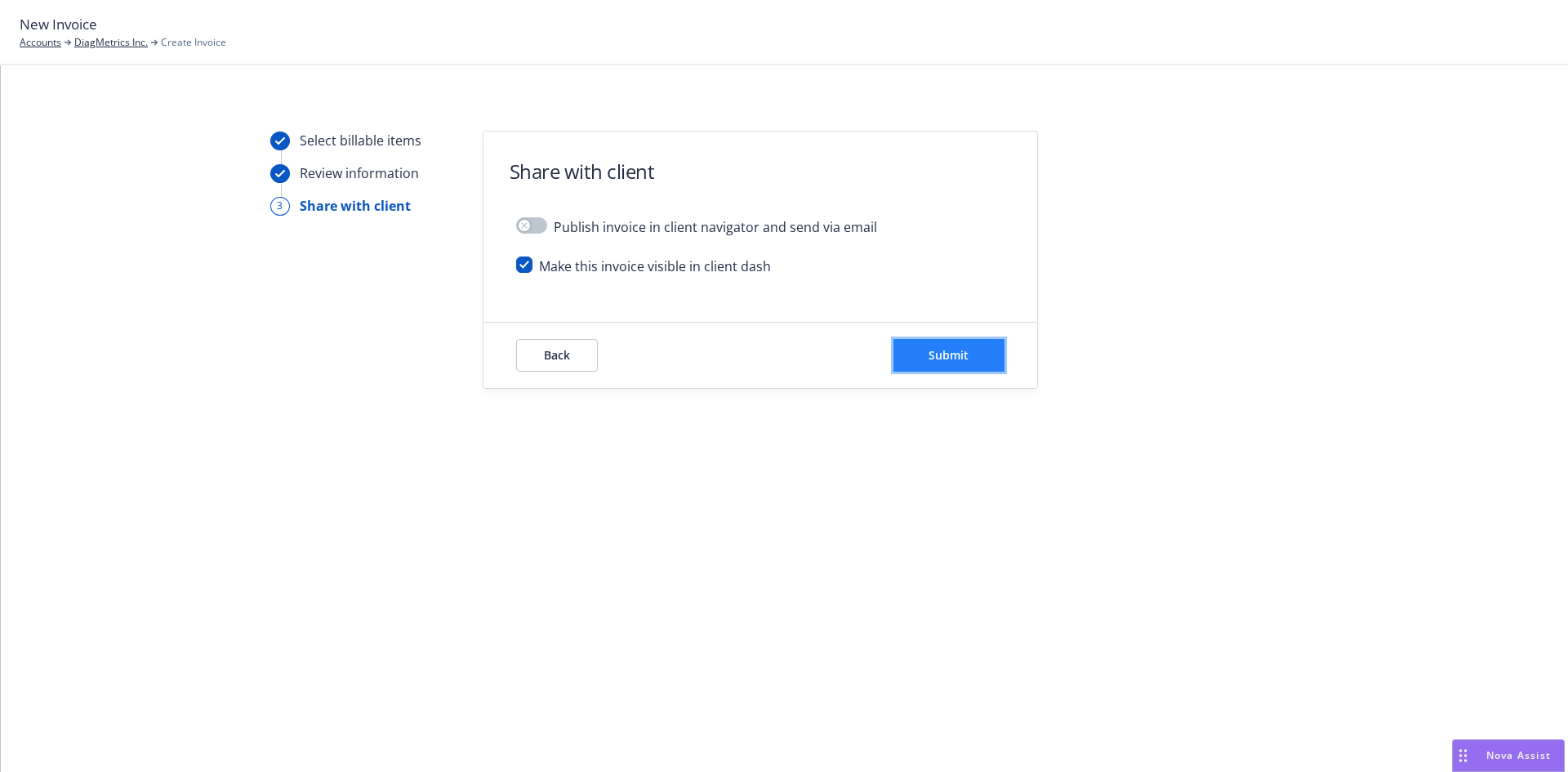
click at [971, 354] on button "Submit" at bounding box center [948, 355] width 111 height 33
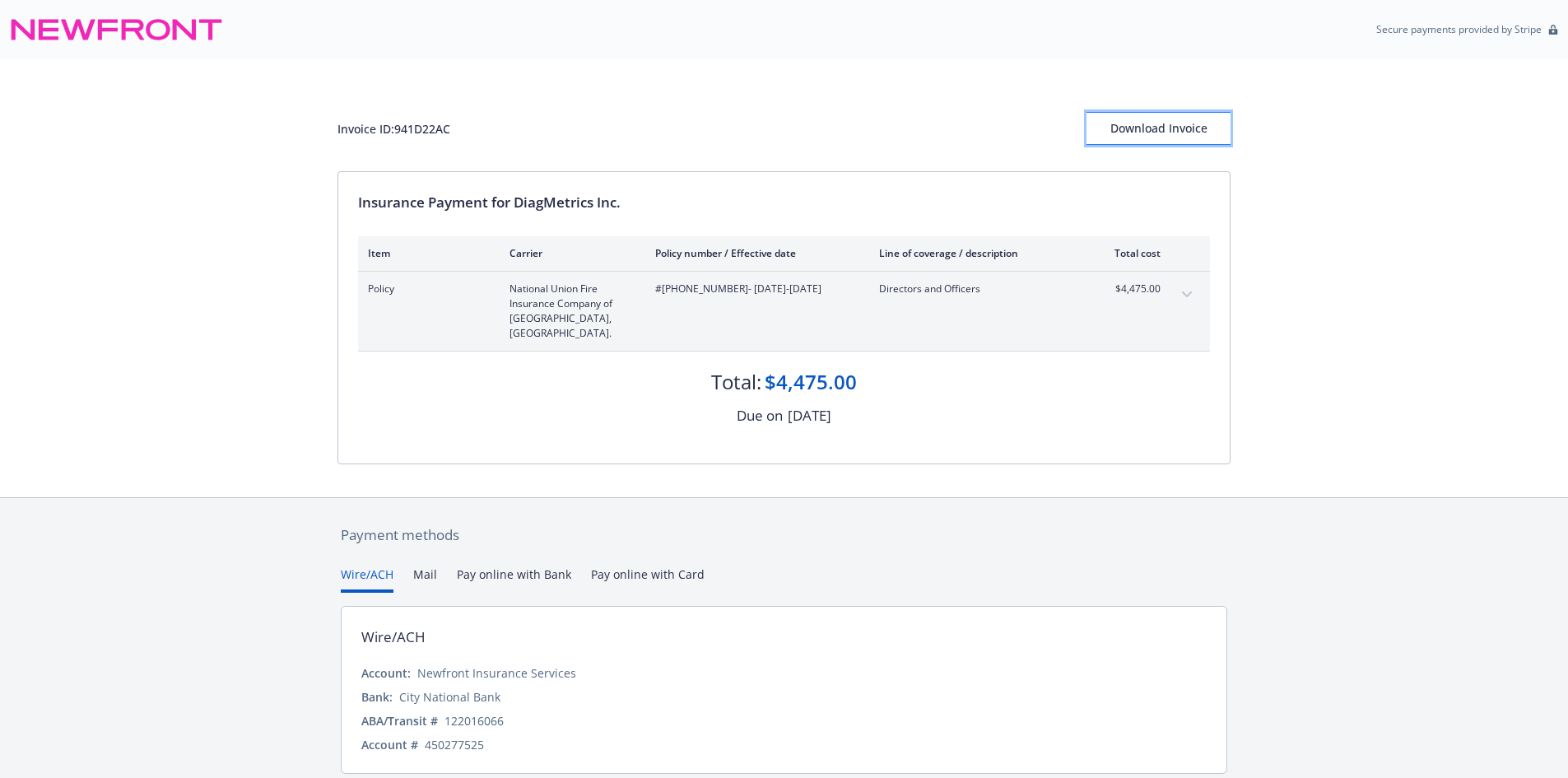
click at [1146, 139] on div "Download Invoice" at bounding box center [1158, 128] width 144 height 31
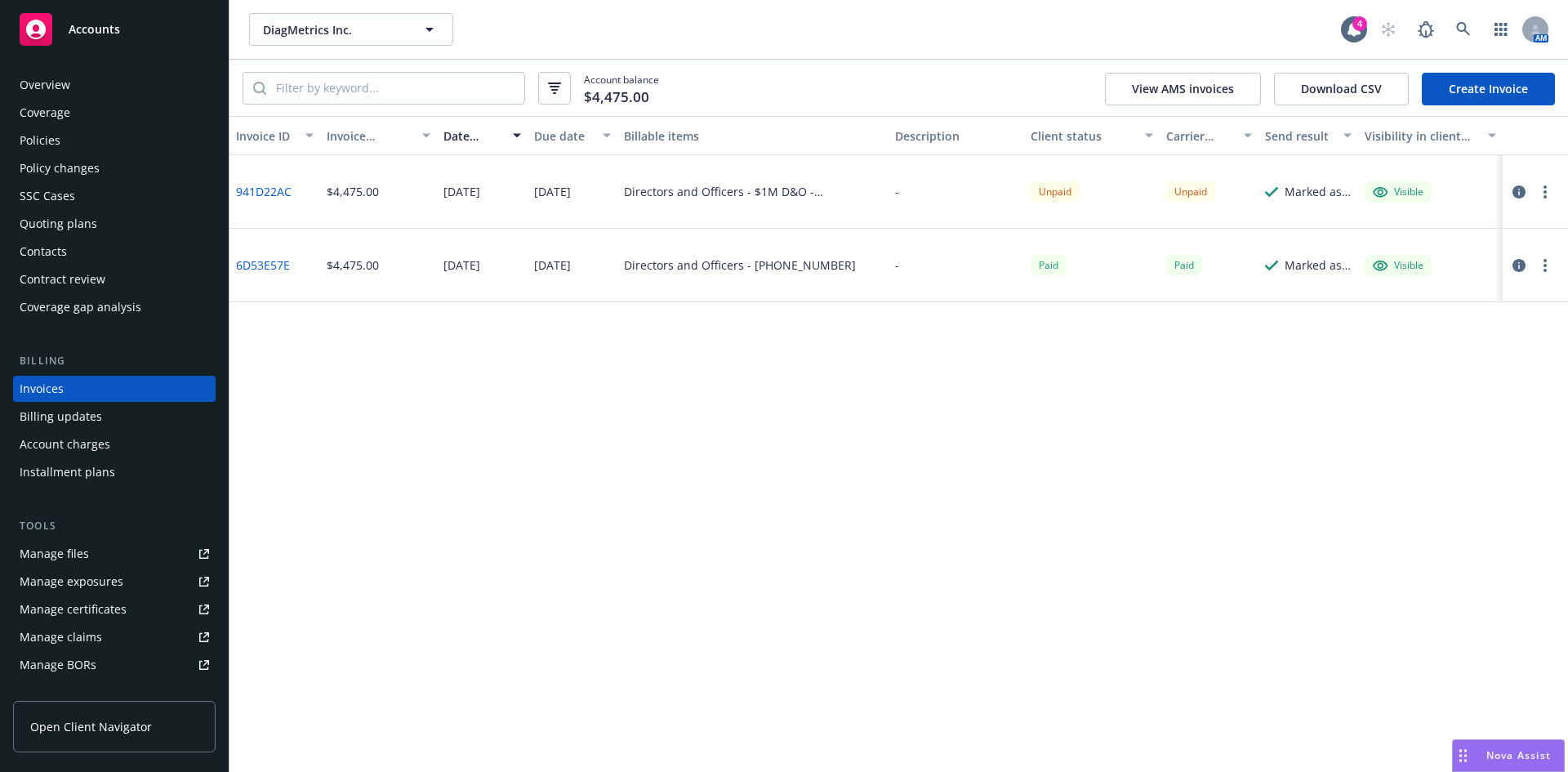
click at [65, 147] on div "Policies" at bounding box center [114, 139] width 189 height 26
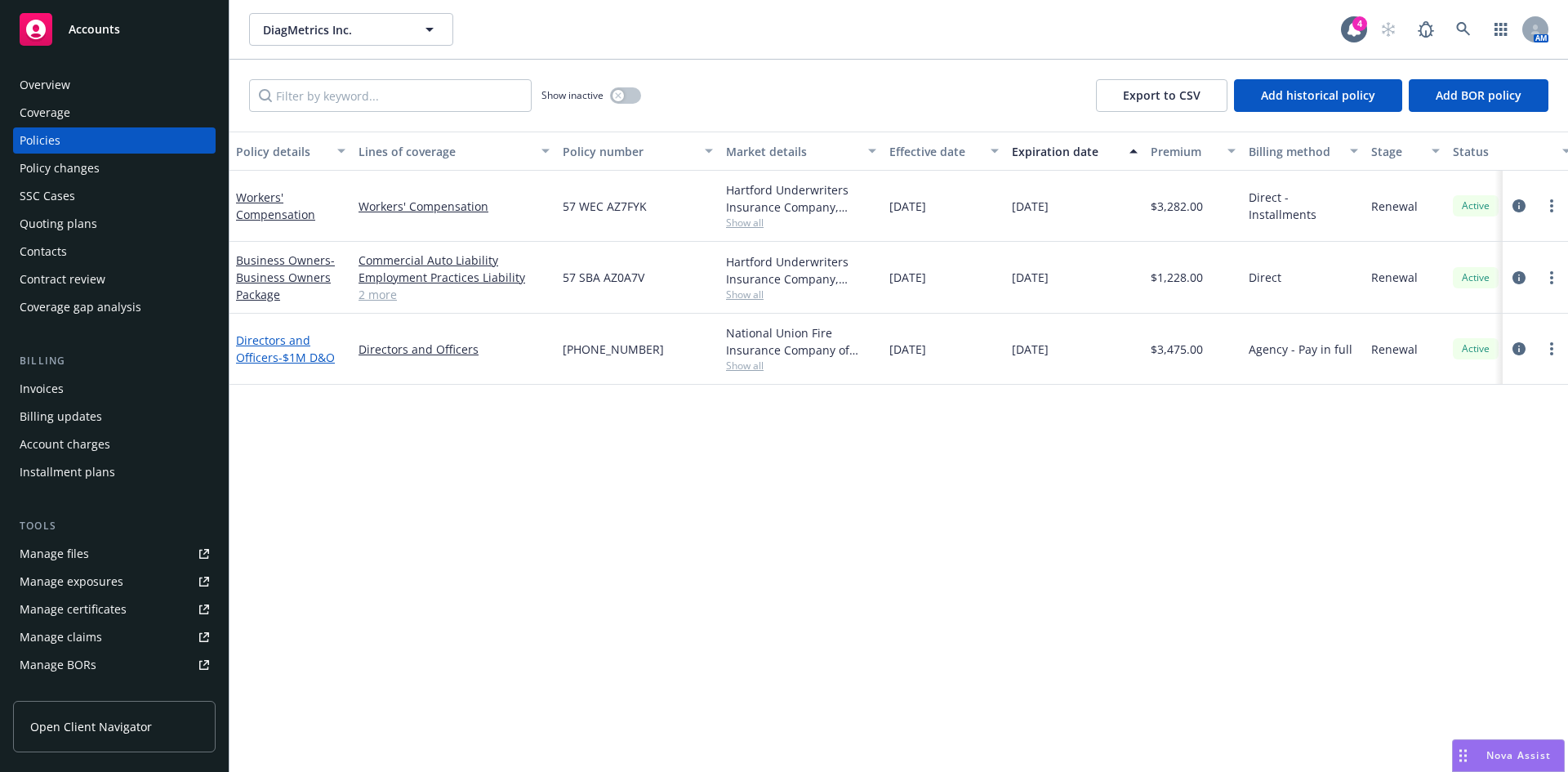
click at [296, 354] on span "- $1M D&O" at bounding box center [306, 357] width 56 height 15
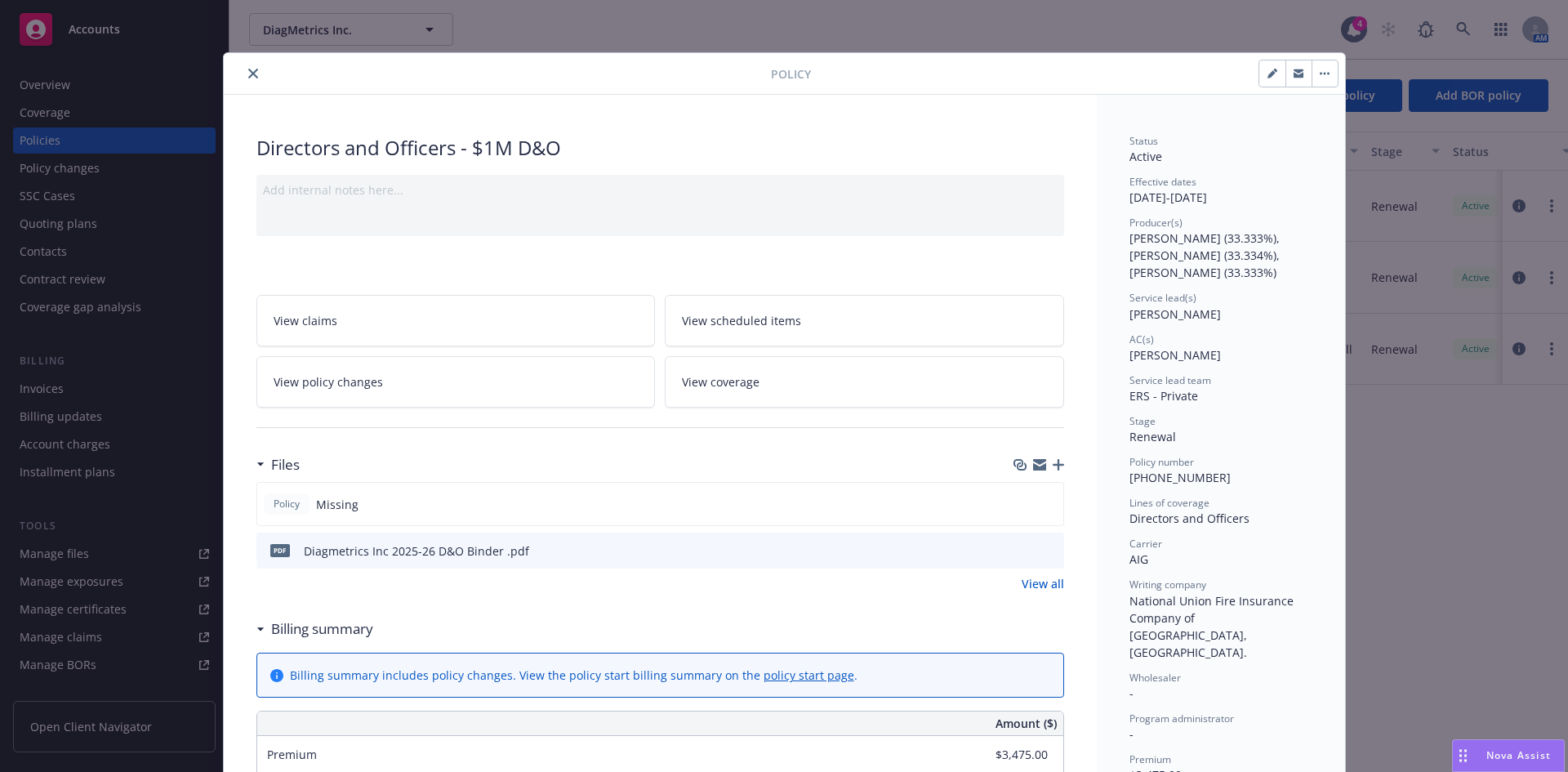
click at [1052, 464] on icon "button" at bounding box center [1057, 465] width 12 height 12
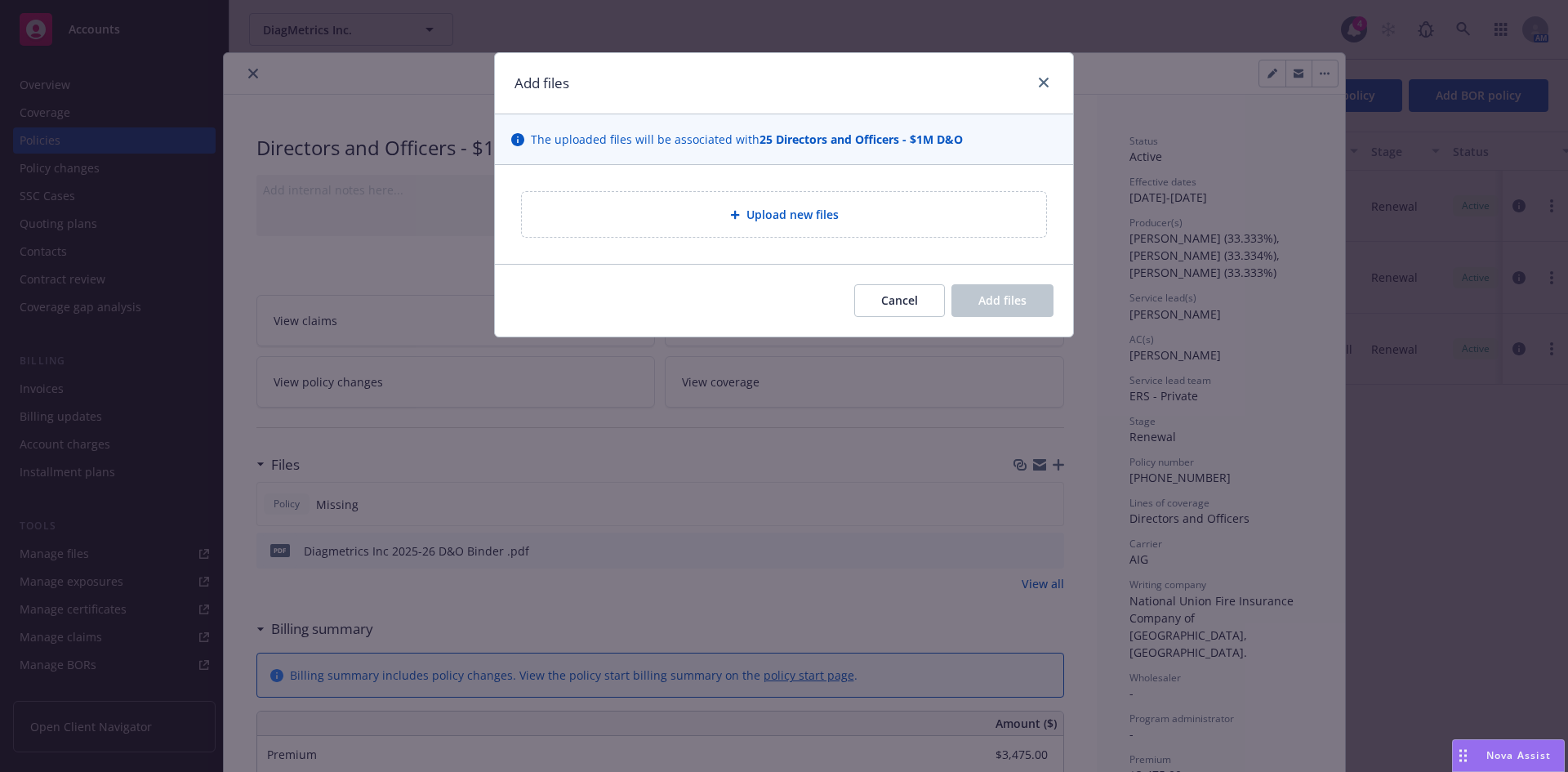
click at [733, 229] on div "Upload new files" at bounding box center [784, 214] width 524 height 45
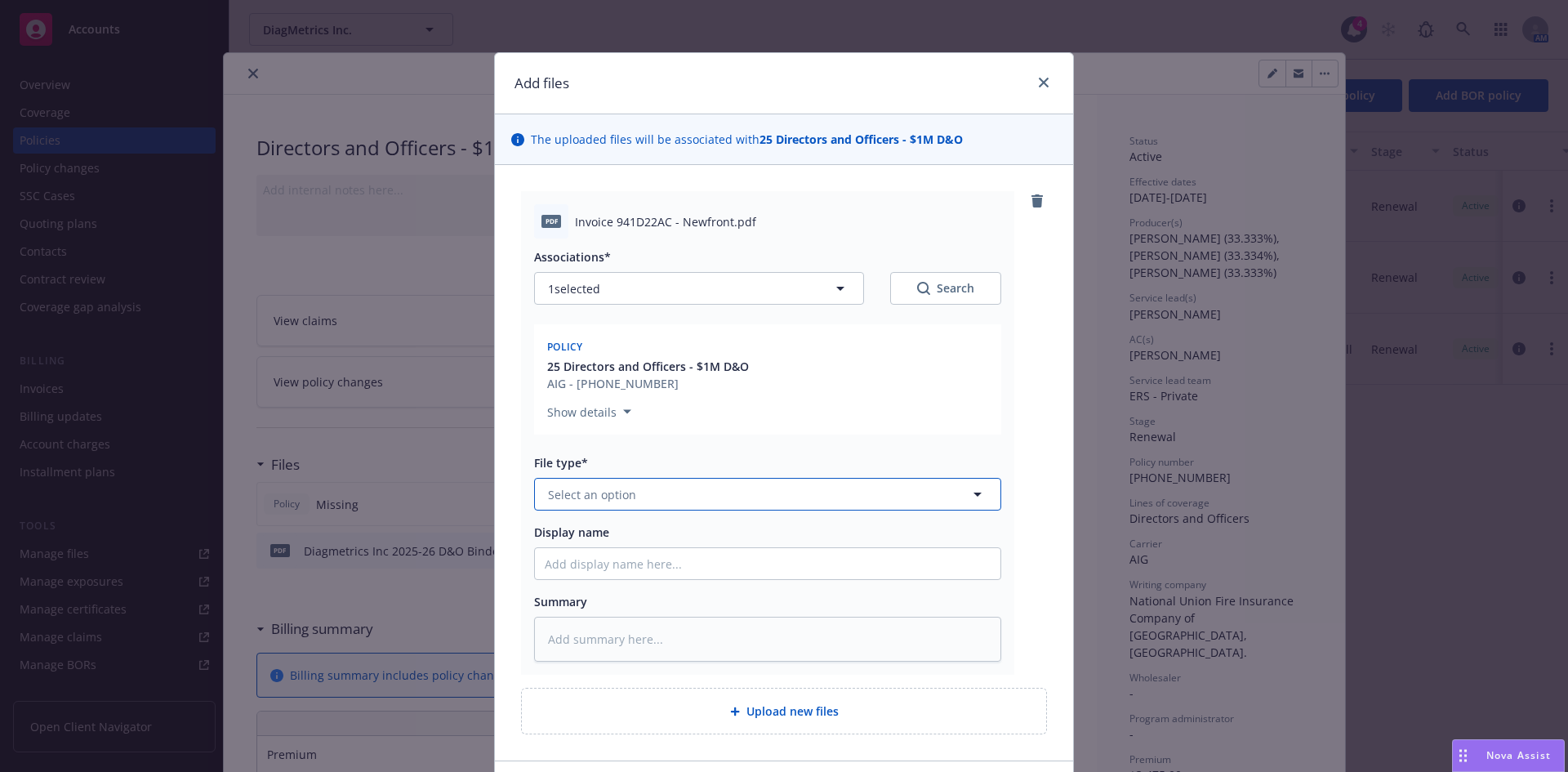
click at [568, 496] on span "Select an option" at bounding box center [591, 494] width 88 height 17
type input "inv"
click at [579, 534] on span "Invoice - Newfront" at bounding box center [603, 539] width 103 height 17
click at [591, 560] on input "Display name" at bounding box center [767, 563] width 465 height 31
paste input "When you mention that they (Arch) removed the specific X from the policy, is th…"
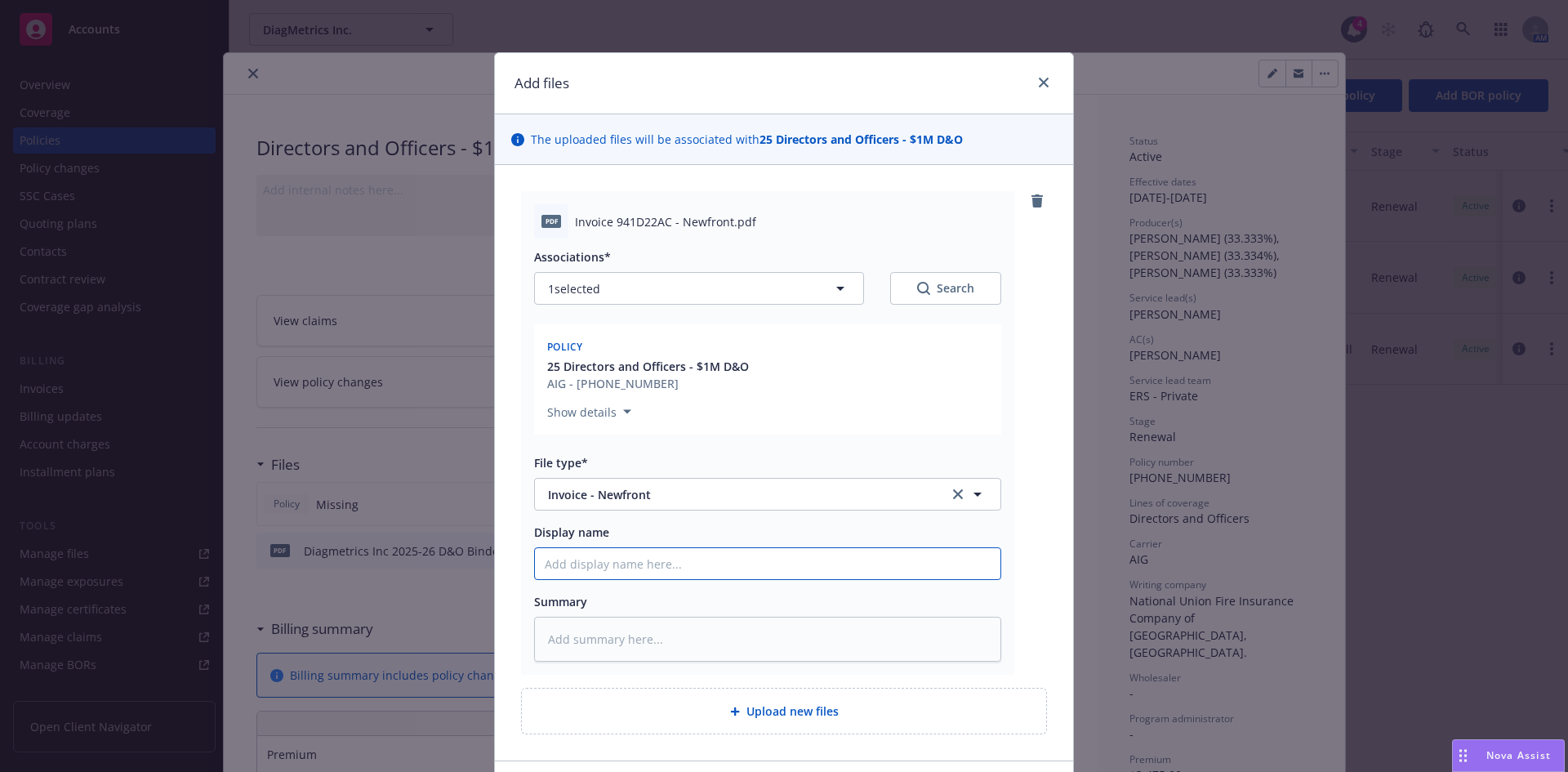
type textarea "x"
type input "When you mention that they (Arch) removed the specific X from the policy, is th…"
click at [632, 565] on input "When you mention that they (Arch) removed the specific X from the policy, is th…" at bounding box center [767, 563] width 465 height 31
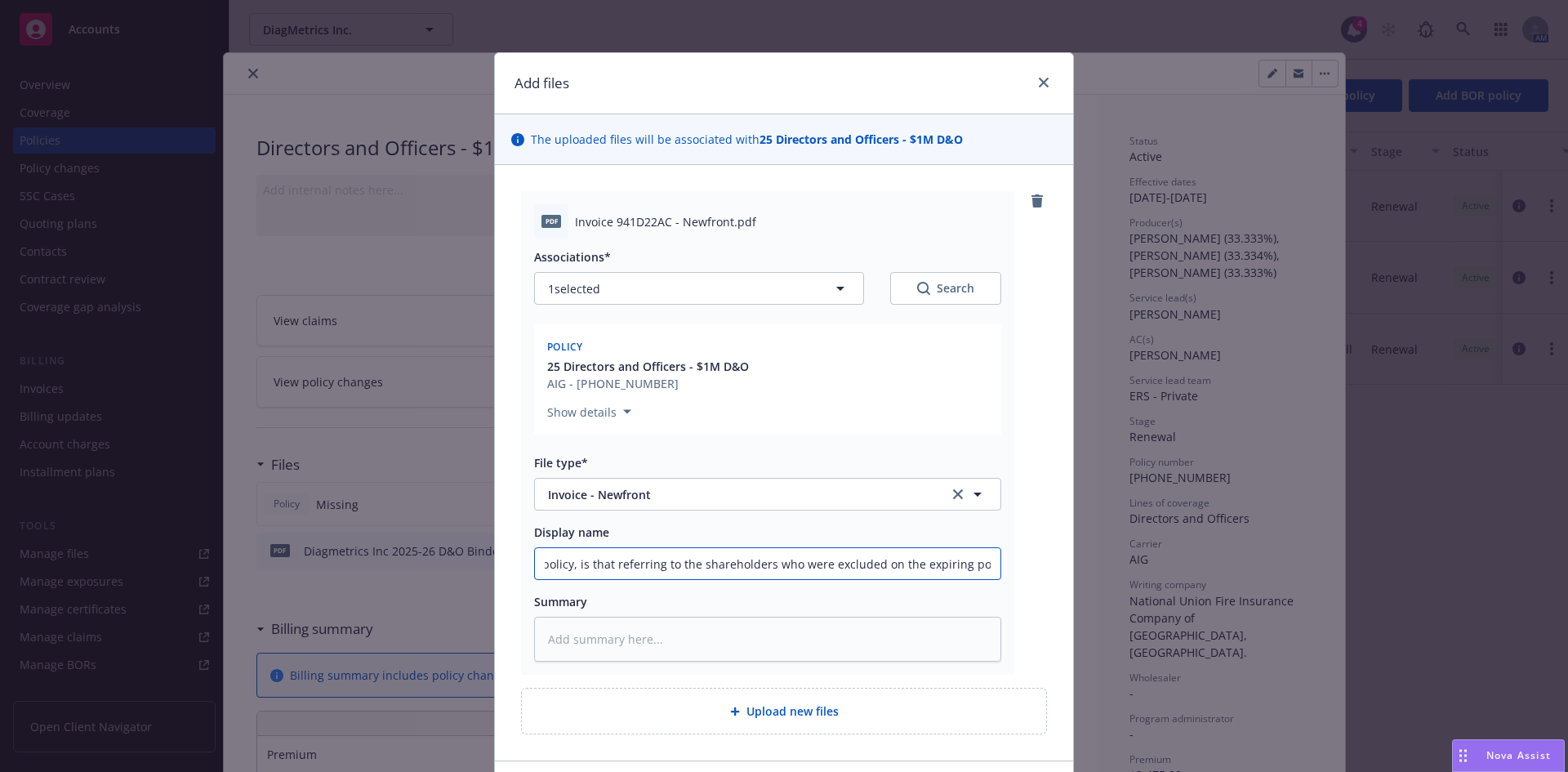
click at [632, 565] on input "When you mention that they (Arch) removed the specific X from the policy, is th…" at bounding box center [767, 563] width 465 height 31
type textarea "x"
click at [590, 574] on input "Display name" at bounding box center [767, 563] width 465 height 31
paste input "Diagmetrics"
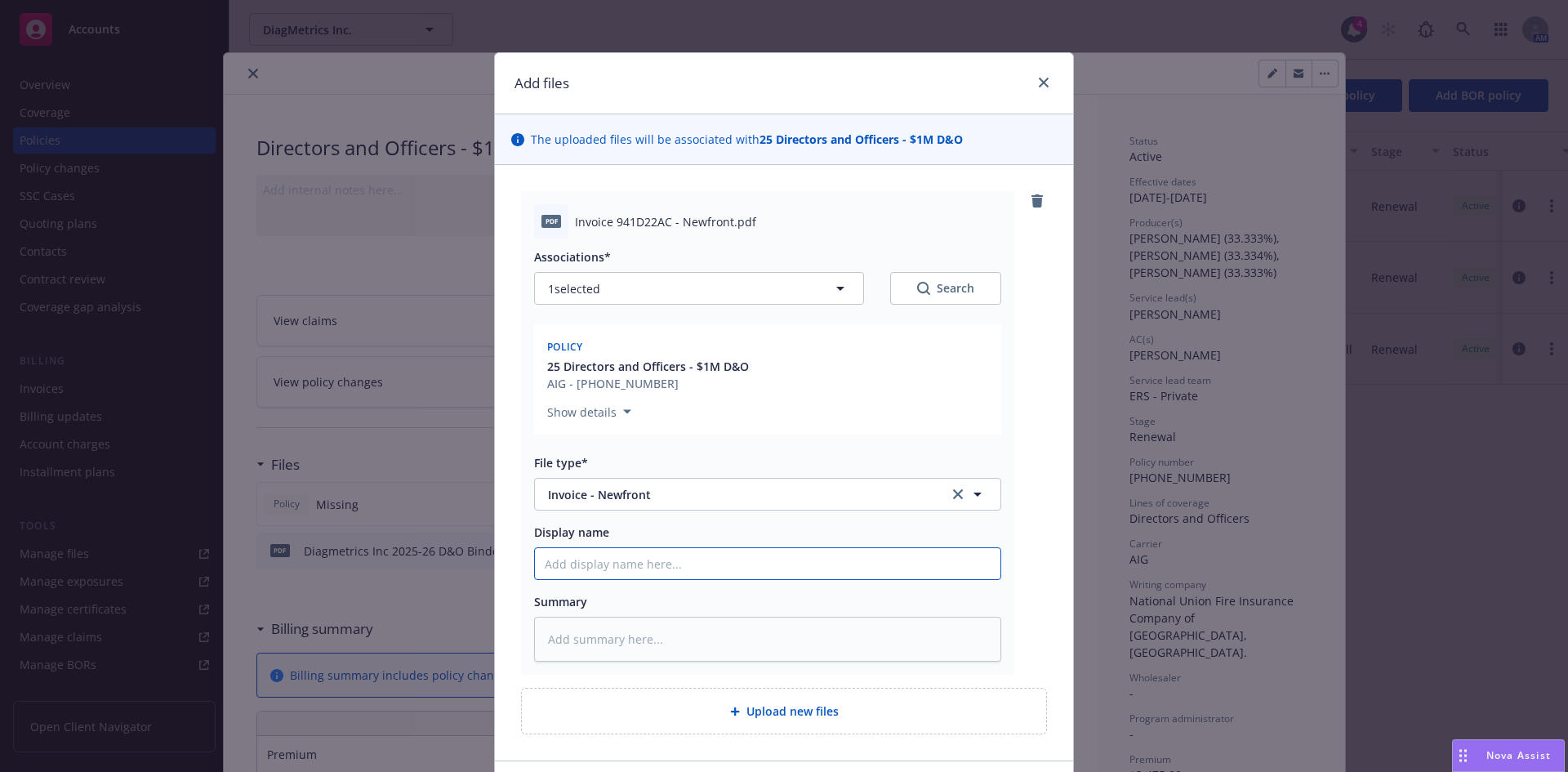
type textarea "x"
type input "Diagmetrics"
type textarea "x"
type input "Diagmetrics"
type textarea "x"
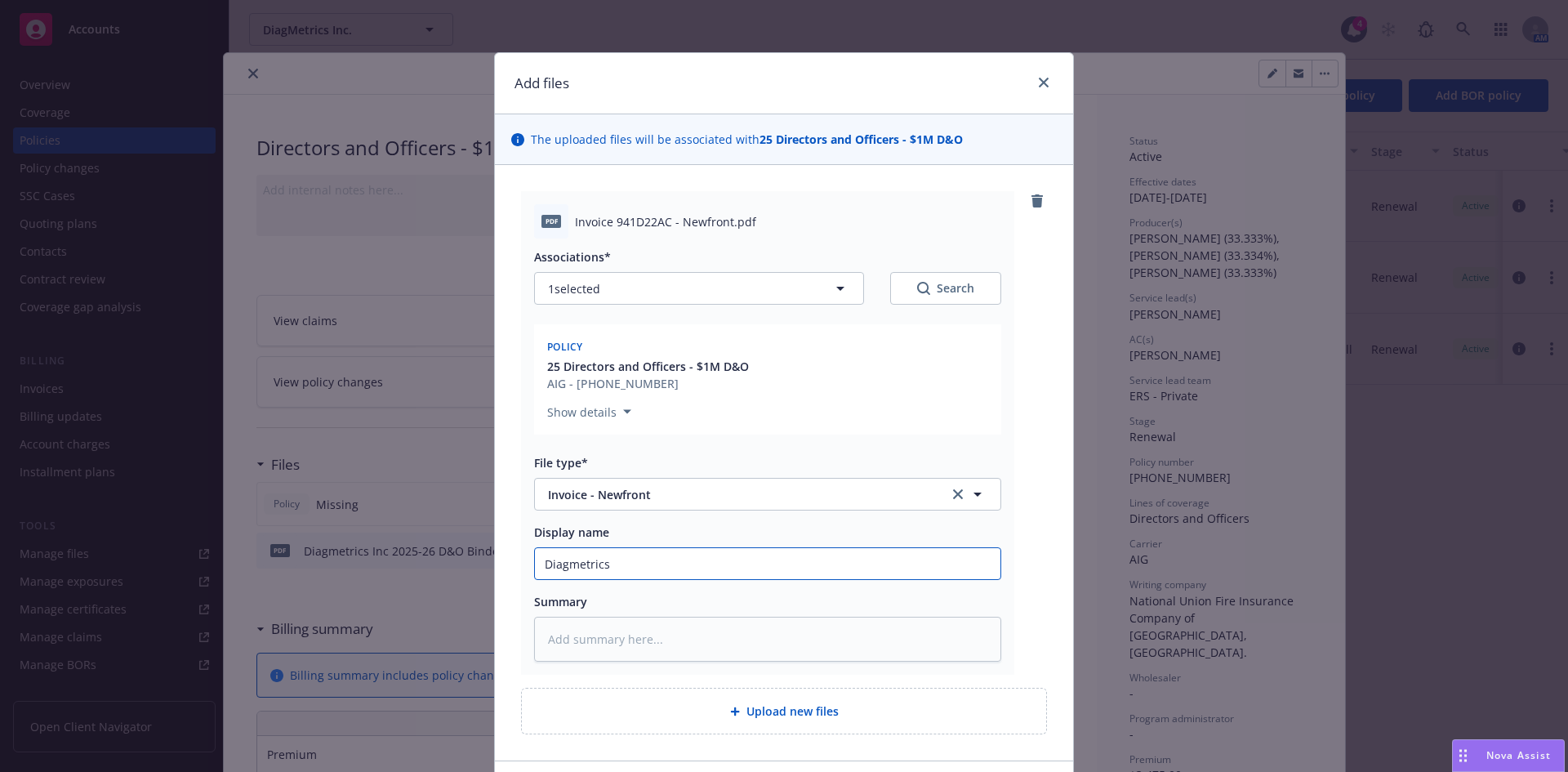
type input "Diagmetrics I"
type textarea "x"
type input "Diagmetrics In"
type textarea "x"
type input "Diagmetrics Inc"
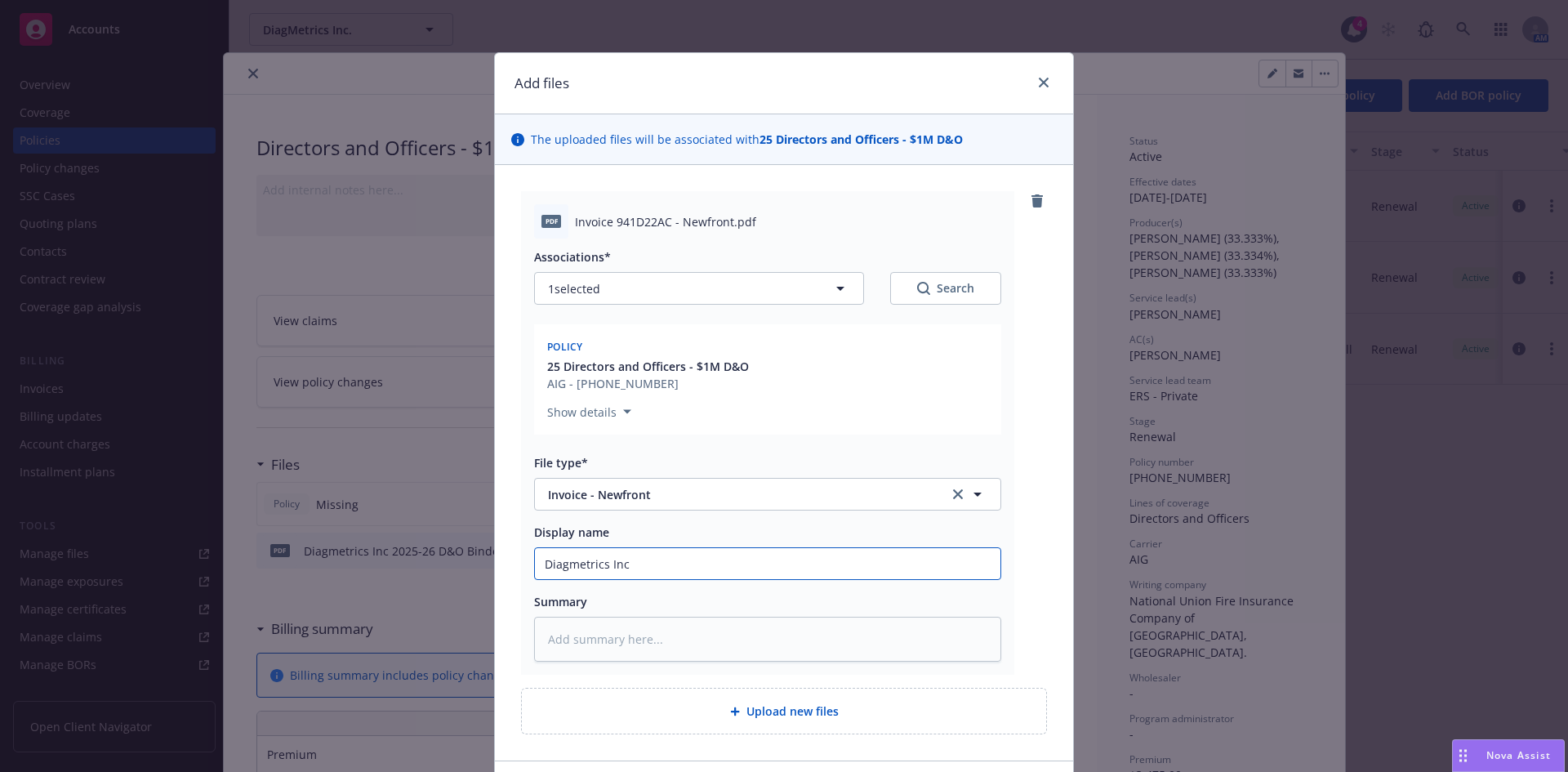
type textarea "x"
type input "Diagmetrics Inc"
type textarea "x"
type input "Diagmetrics Inc 2"
type textarea "x"
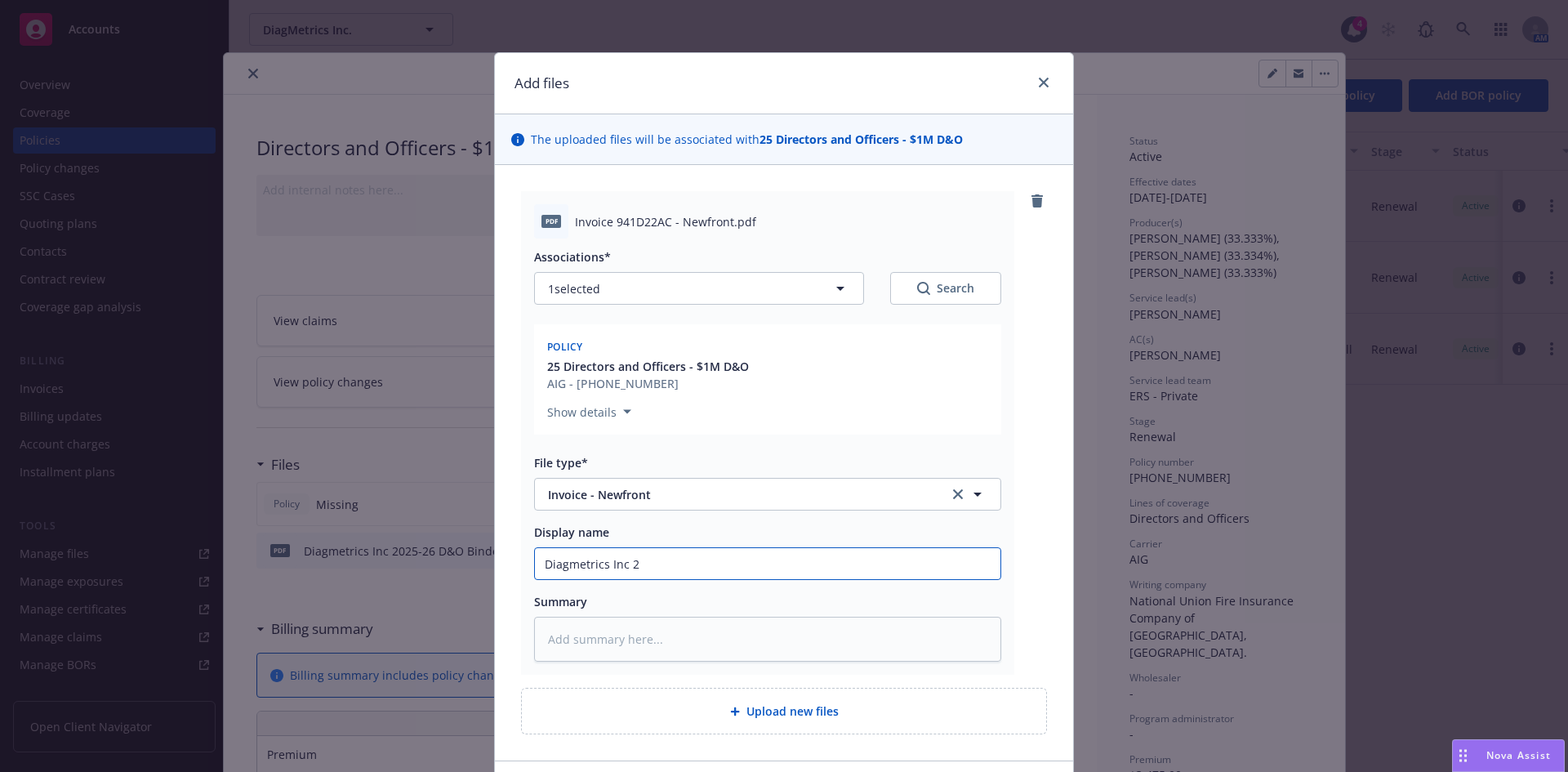
type input "Diagmetrics Inc 20"
type textarea "x"
type input "Diagmetrics Inc 202"
type textarea "x"
type input "Diagmetrics Inc 2025"
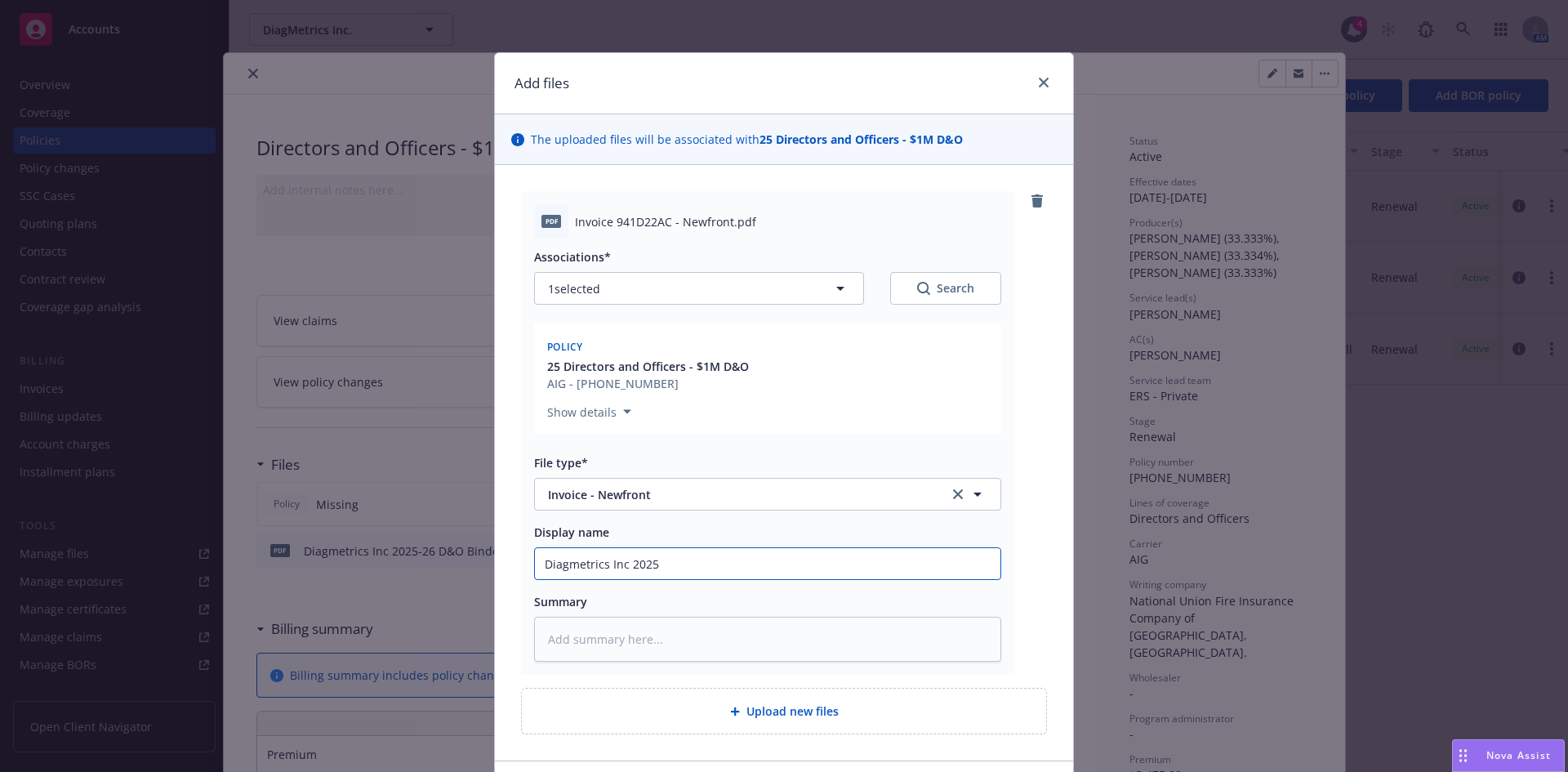
type textarea "x"
type input "Diagmetrics Inc 2025-"
type textarea "x"
type input "Diagmetrics Inc 2025-2"
type textarea "x"
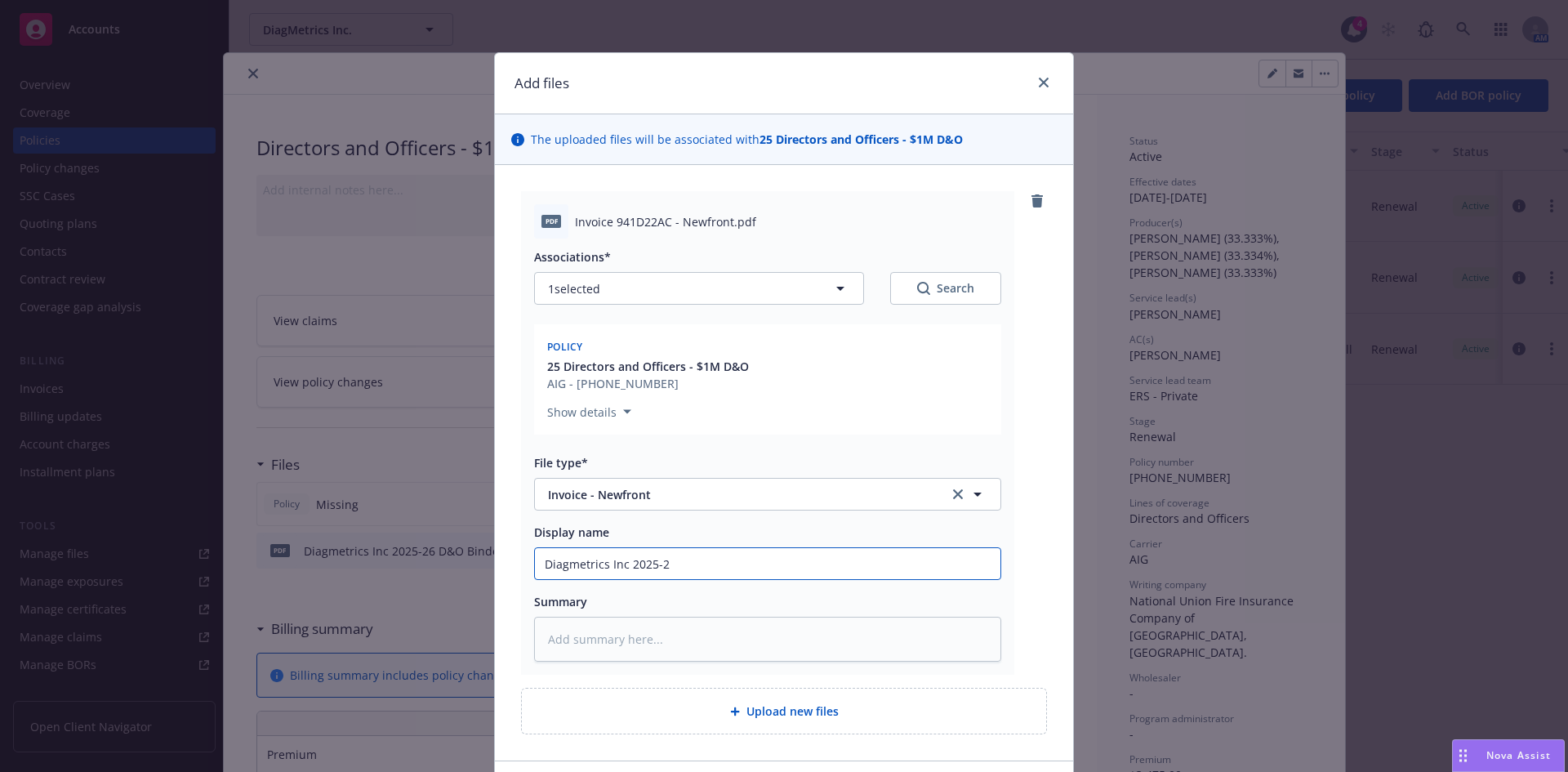
type input "Diagmetrics Inc 2025-26"
type textarea "x"
type input "Diagmetrics Inc 2025-26"
type textarea "x"
type input "Diagmetrics Inc 2025-26 D"
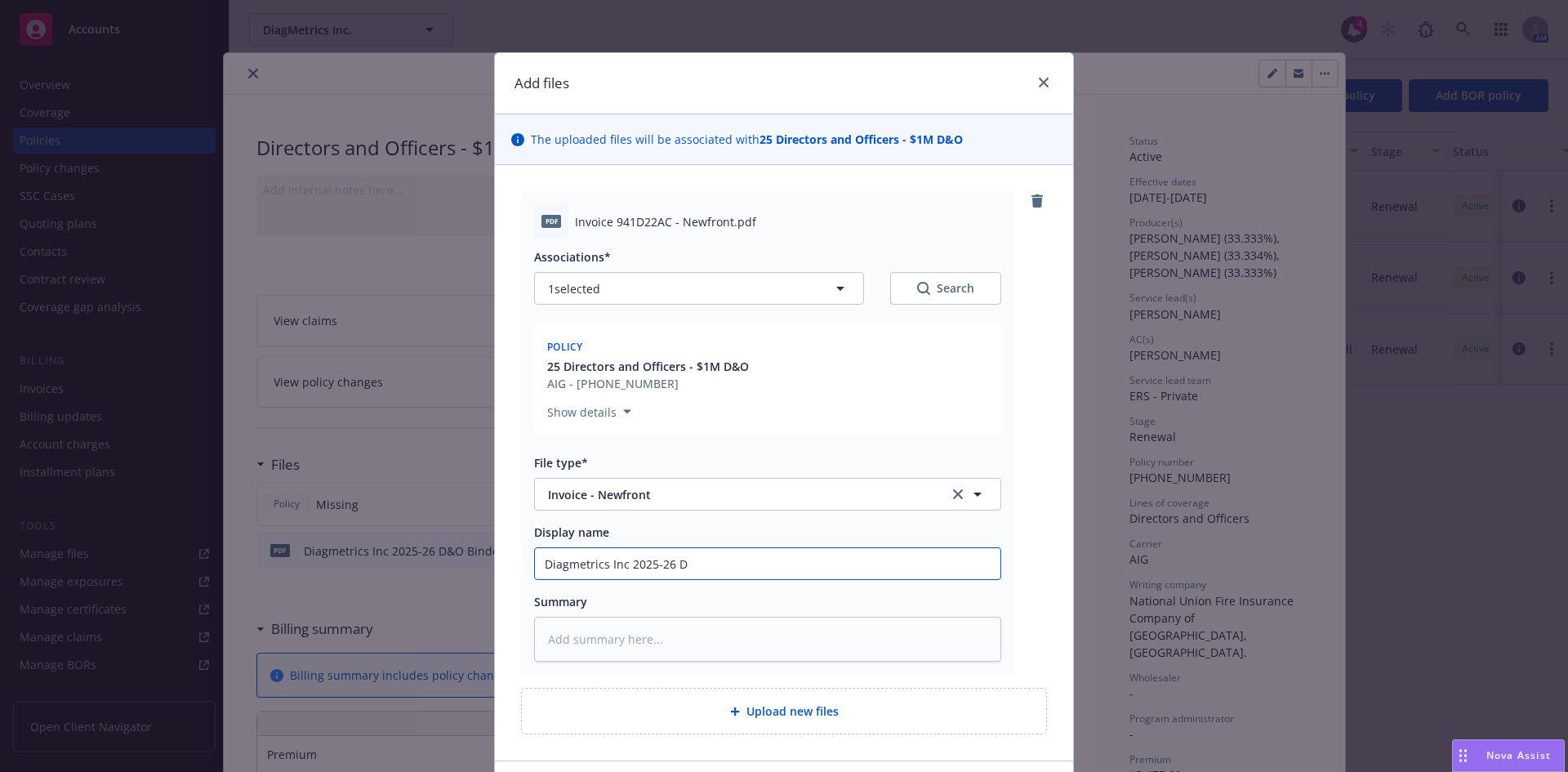
type textarea "x"
type input "Diagmetrics Inc 2025-26 D&"
type textarea "x"
type input "Diagmetrics Inc 2025-26 D&O"
type textarea "x"
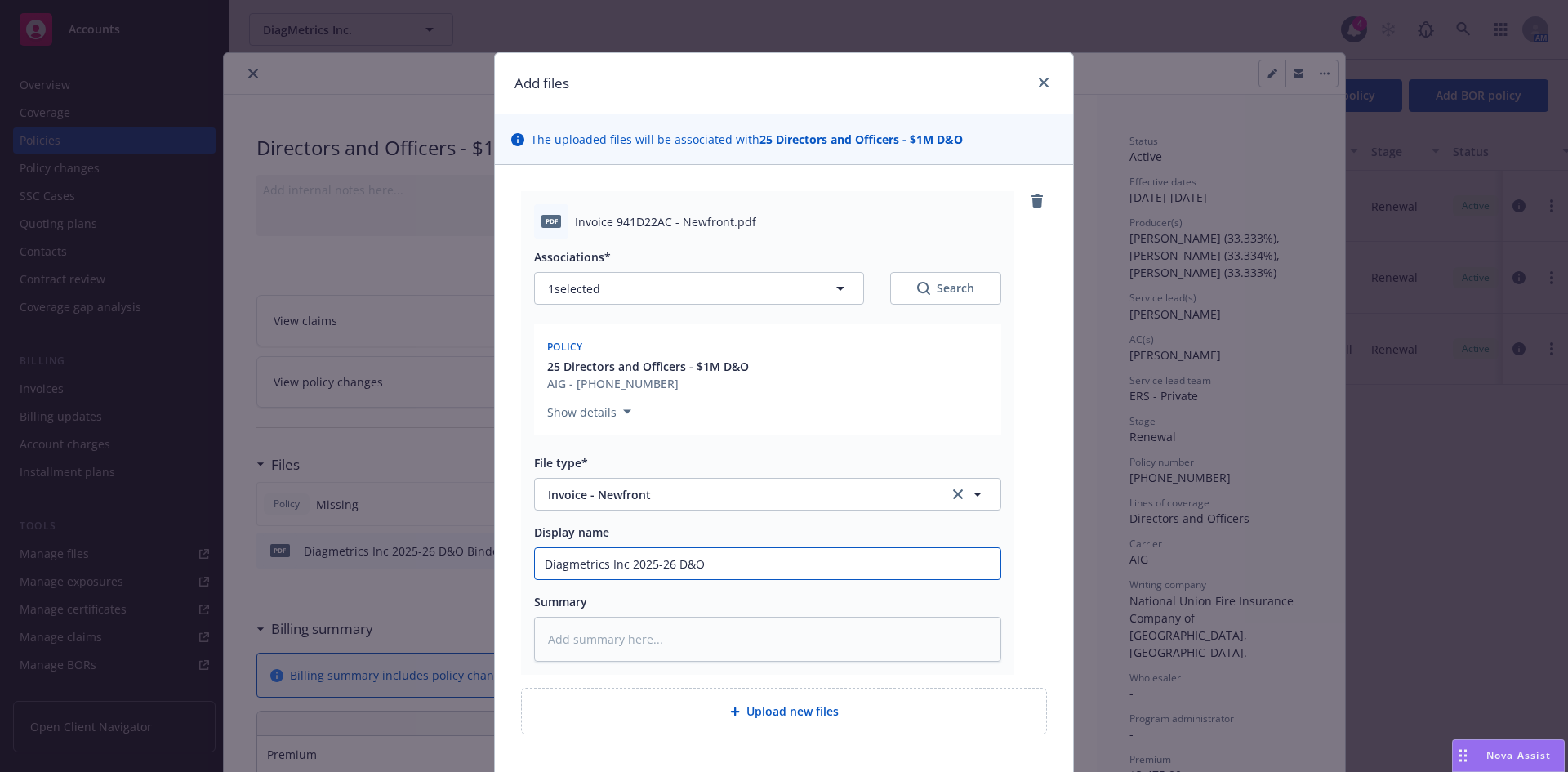
type input "Diagmetrics Inc 2025-26 D&O I"
type textarea "x"
type input "Diagmetrics Inc 2025-26 D&O Inv"
type textarea "x"
type input "Diagmetrics Inc 2025-26 D&O Invo"
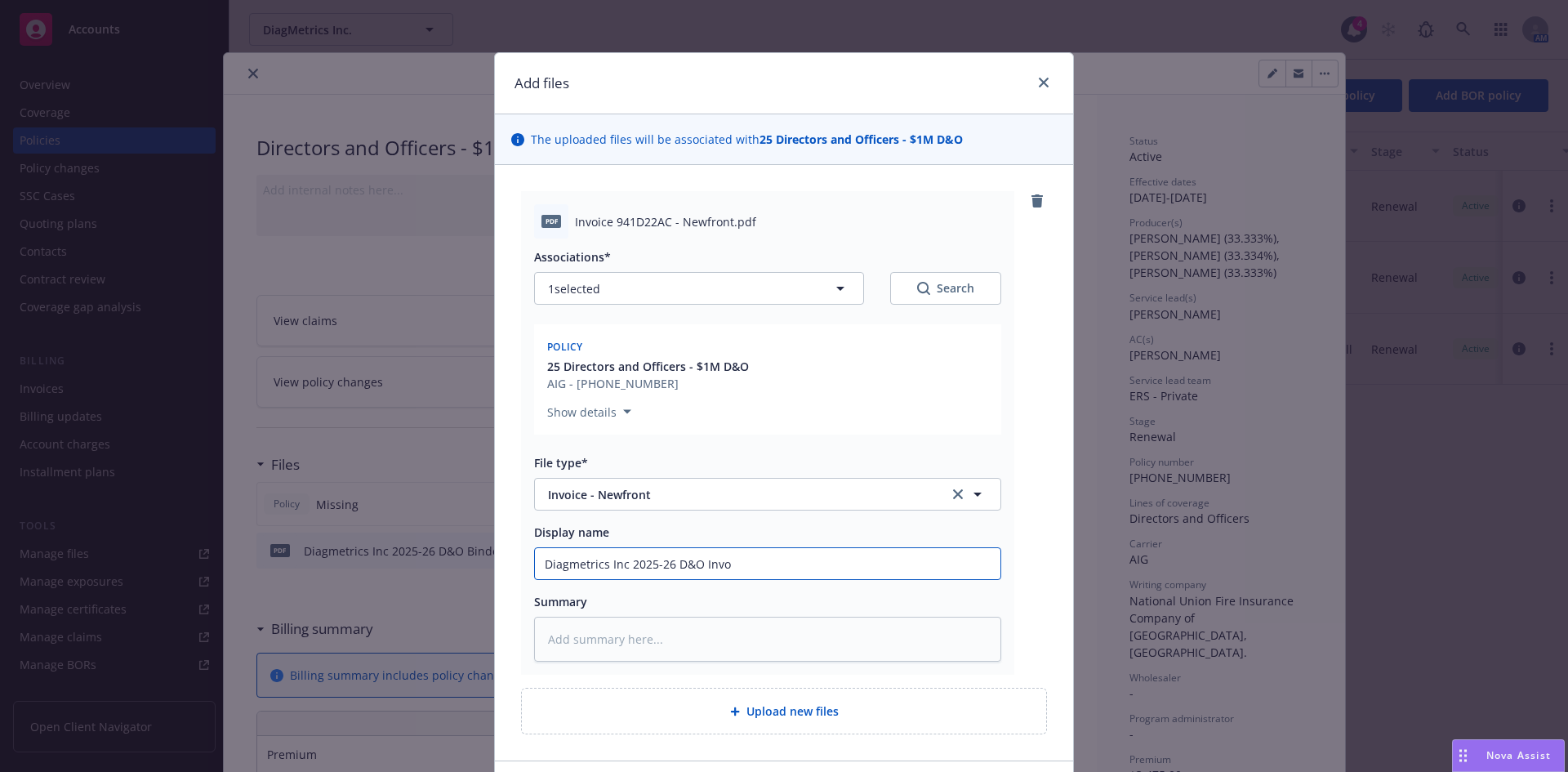
type textarea "x"
type input "Diagmetrics Inc 2025-26 D&O Invoc"
type textarea "x"
type input "Diagmetrics Inc 2025-26 D&O Invoci"
type textarea "x"
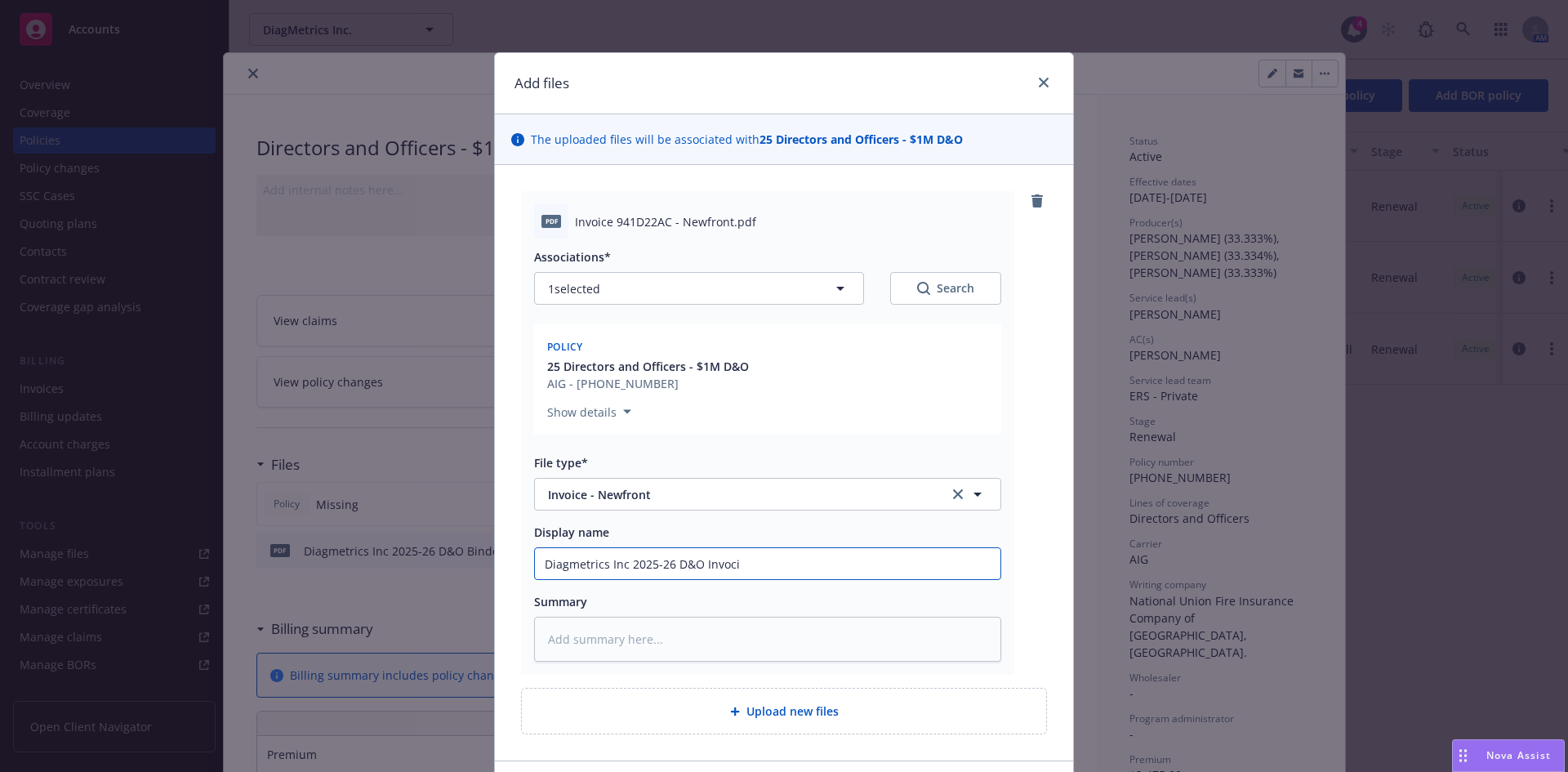
type input "Diagmetrics Inc 2025-26 D&O Invocie"
type textarea "x"
type input "Diagmetrics Inc 2025-26 D&O Invocie"
type textarea "x"
type input "Diagmetrics Inc 2025-26 D&O Invocie"
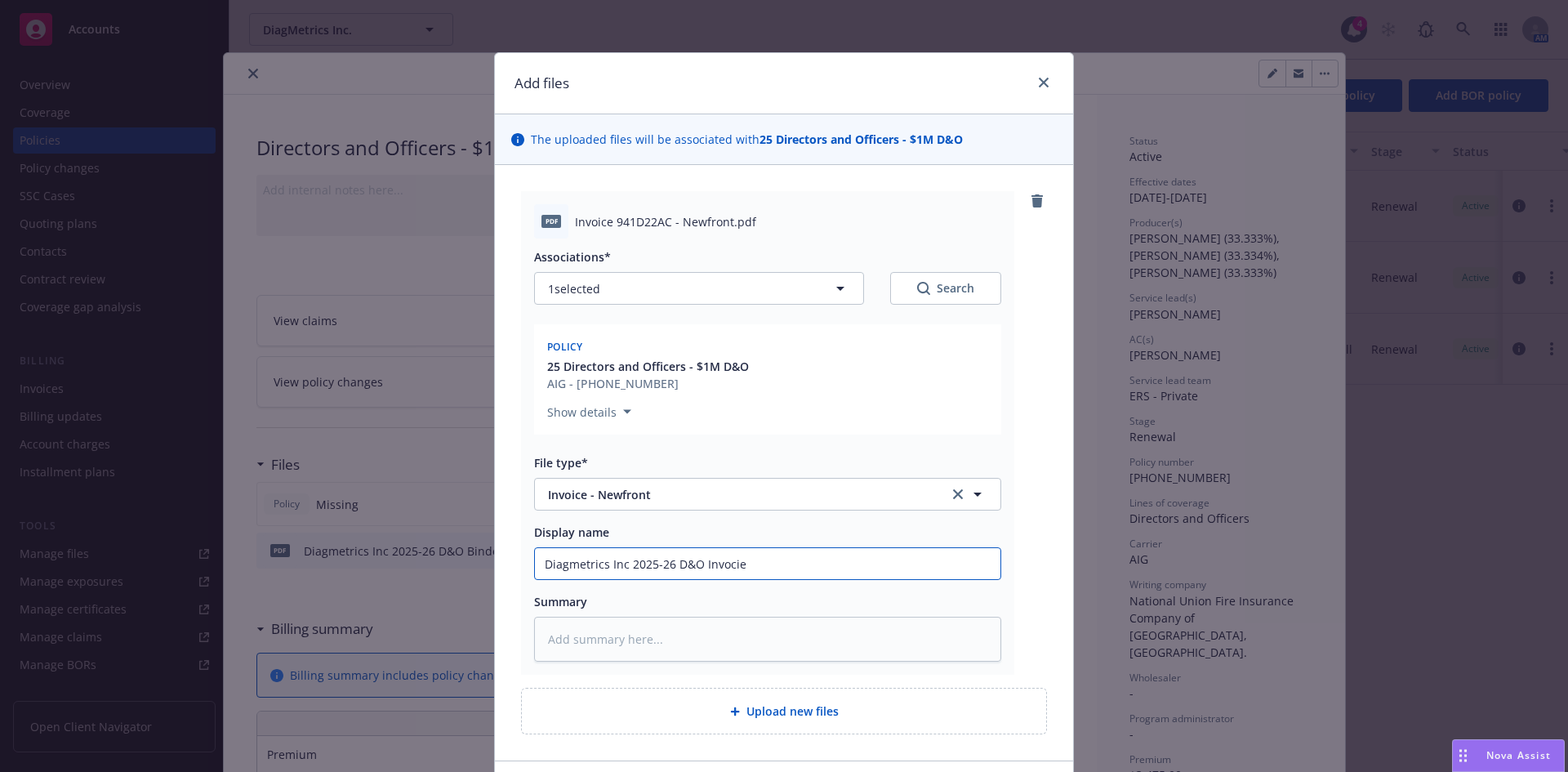
type textarea "x"
type input "Diagmetrics Inc 2025-26 D&O Invoci"
type textarea "x"
type input "Diagmetrics Inc 2025-26 D&O Invoc"
type textarea "x"
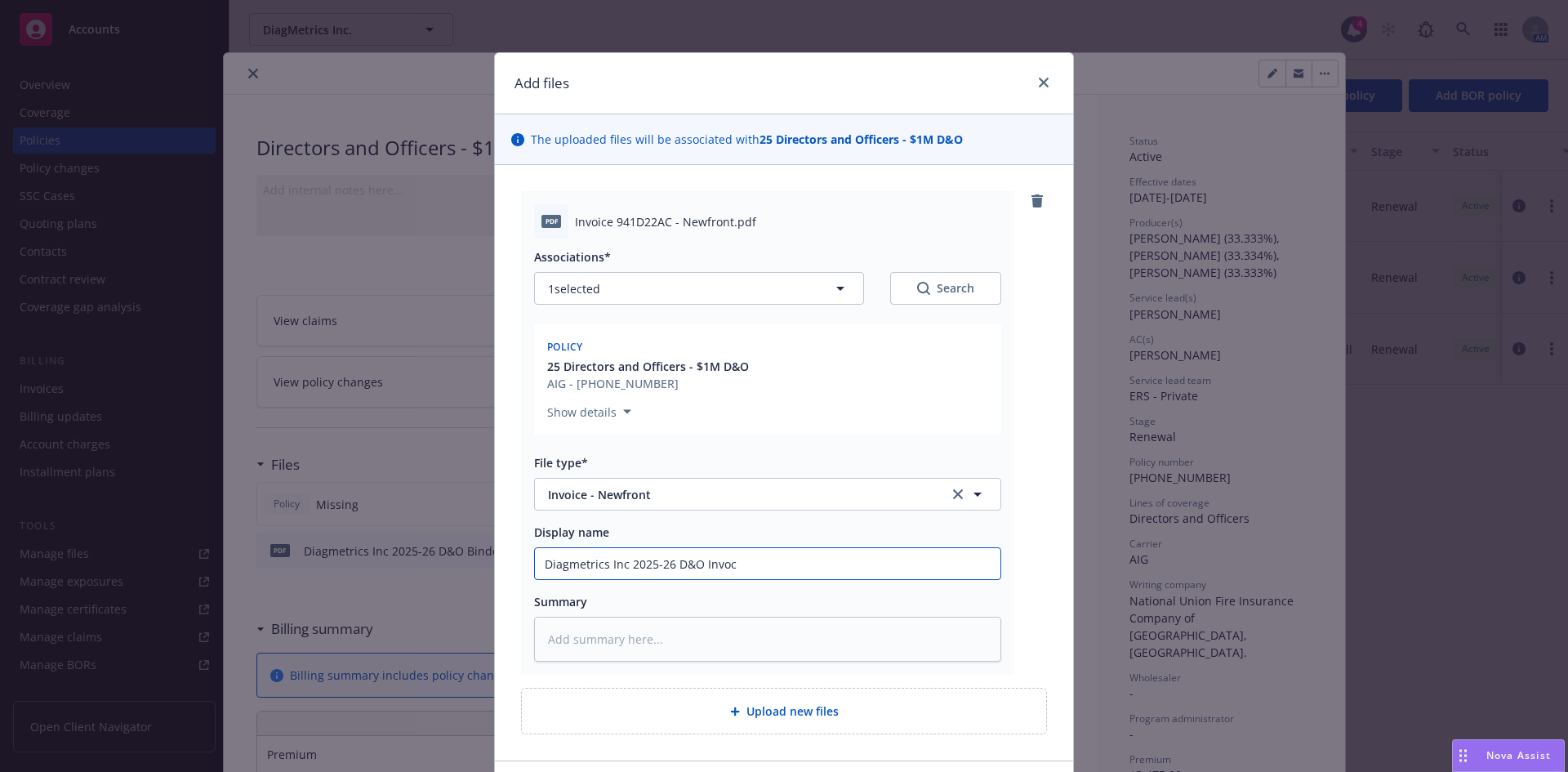
type input "Diagmetrics Inc 2025-26 D&O Invo"
type textarea "x"
type input "Diagmetrics Inc 2025-26 D&O Invoi"
type textarea "x"
type input "Diagmetrics Inc 2025-26 D&O Invoic"
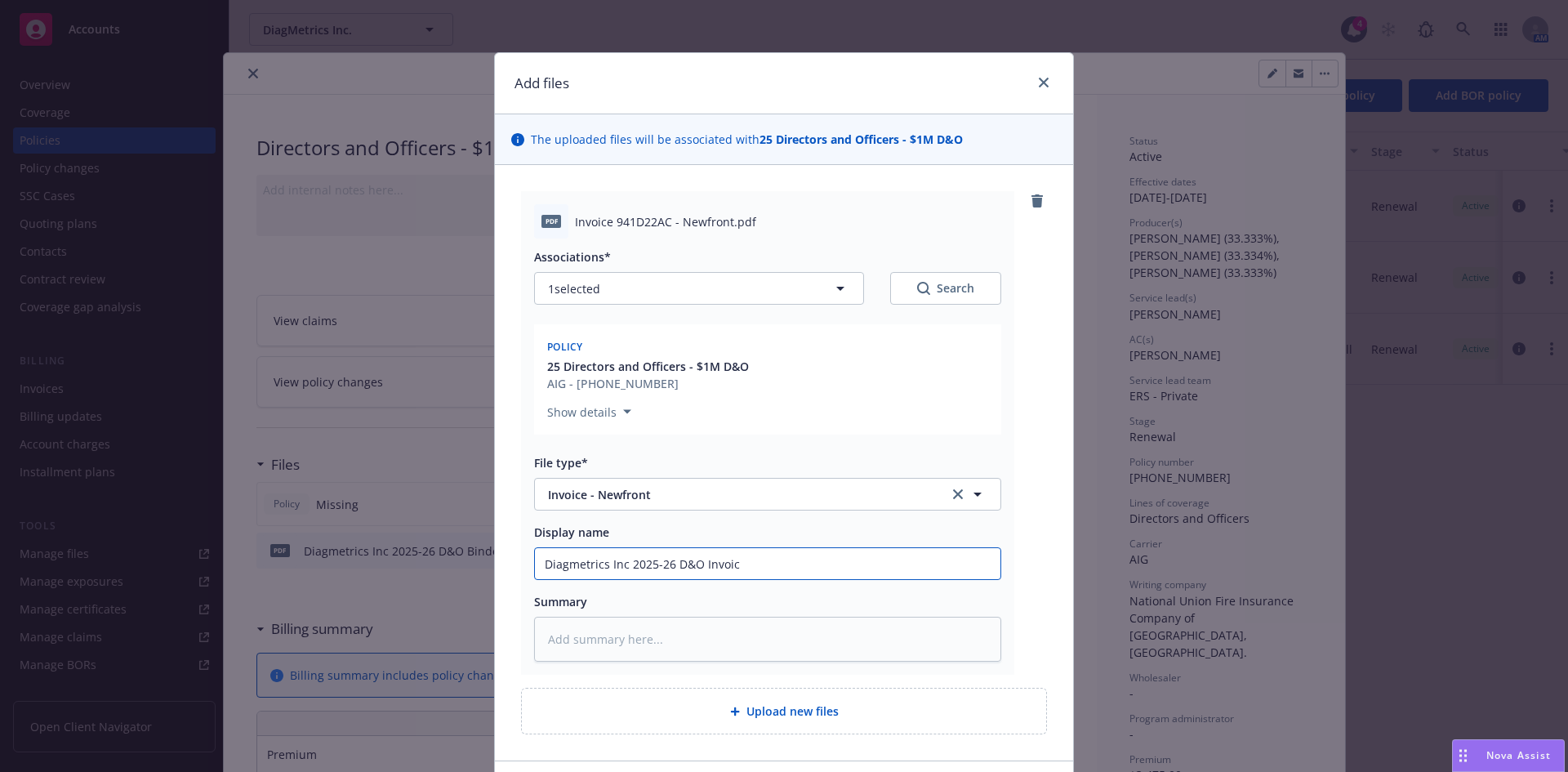
type textarea "x"
type input "Diagmetrics Inc 2025-26 D&O Invoice"
type textarea "x"
type input "Diagmetrics Inc 2025-26 D&O Invoice"
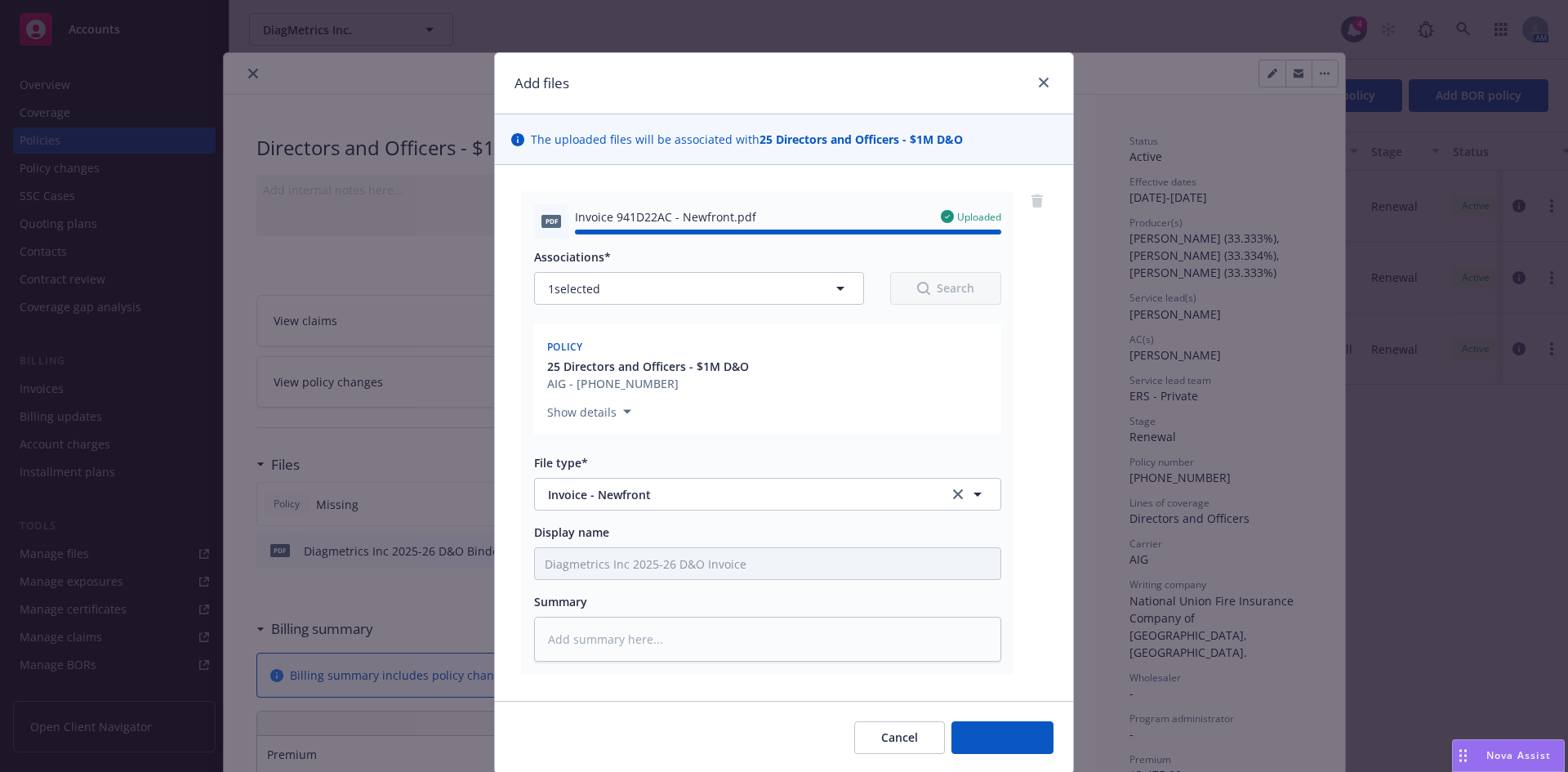
type textarea "x"
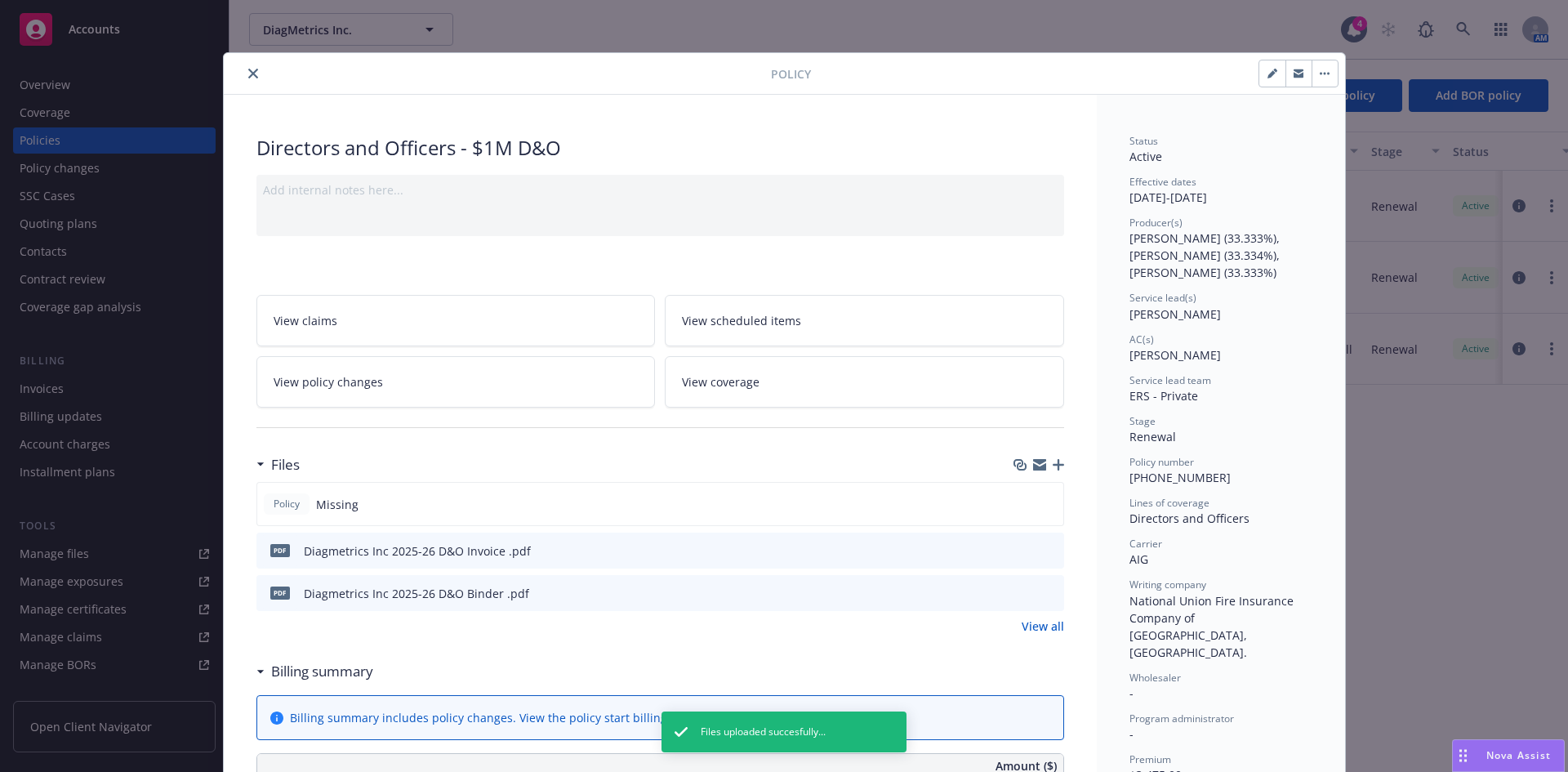
click at [1015, 590] on icon "download file" at bounding box center [1021, 592] width 13 height 13
click at [1015, 548] on icon "download file" at bounding box center [1021, 550] width 13 height 13
click at [243, 74] on button "close" at bounding box center [253, 74] width 20 height 20
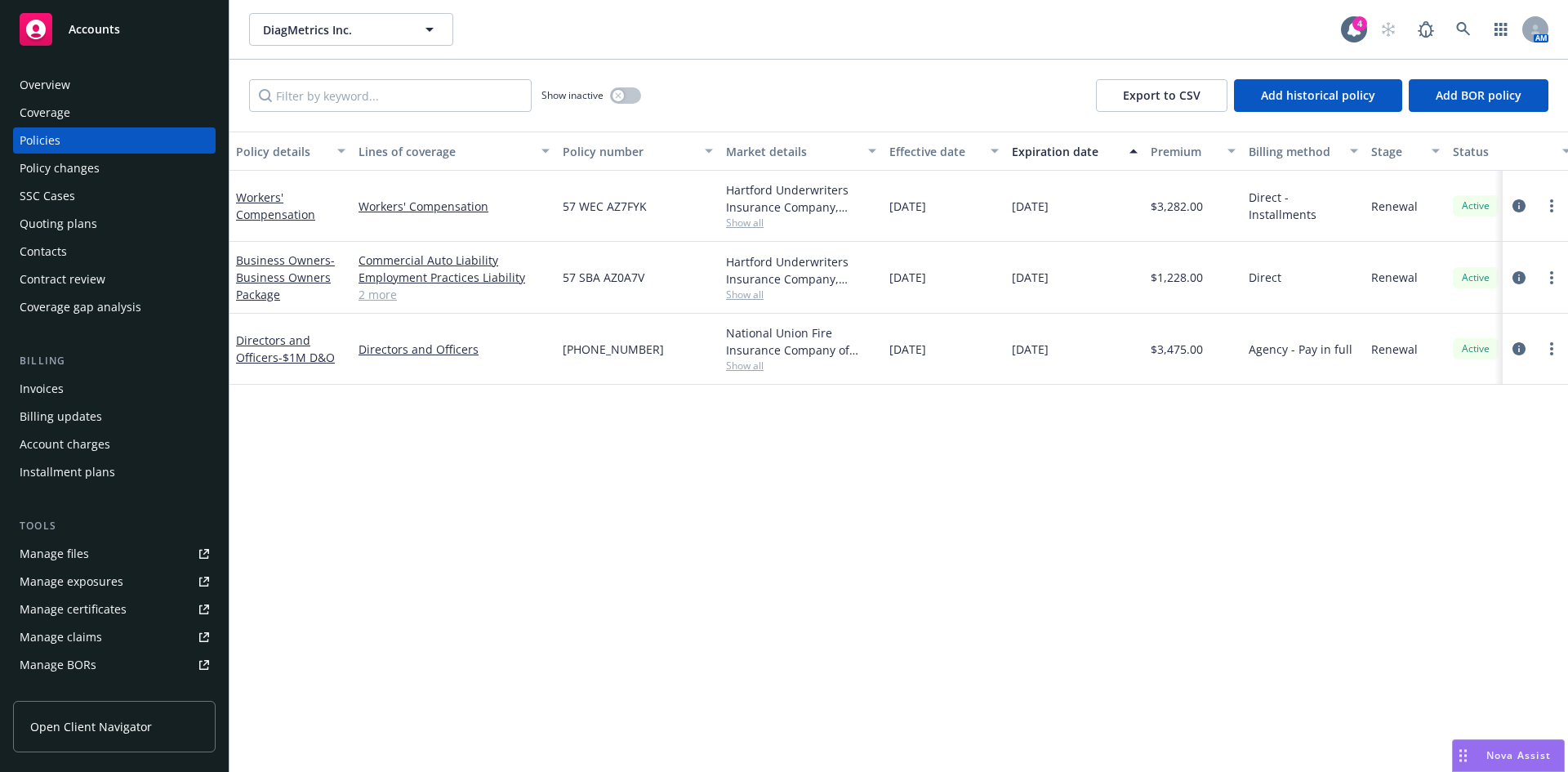
click at [581, 520] on div "Policy details Lines of coverage Policy number Market details Effective date Ex…" at bounding box center [898, 451] width 1338 height 641
click at [58, 390] on div "Invoices" at bounding box center [42, 388] width 44 height 26
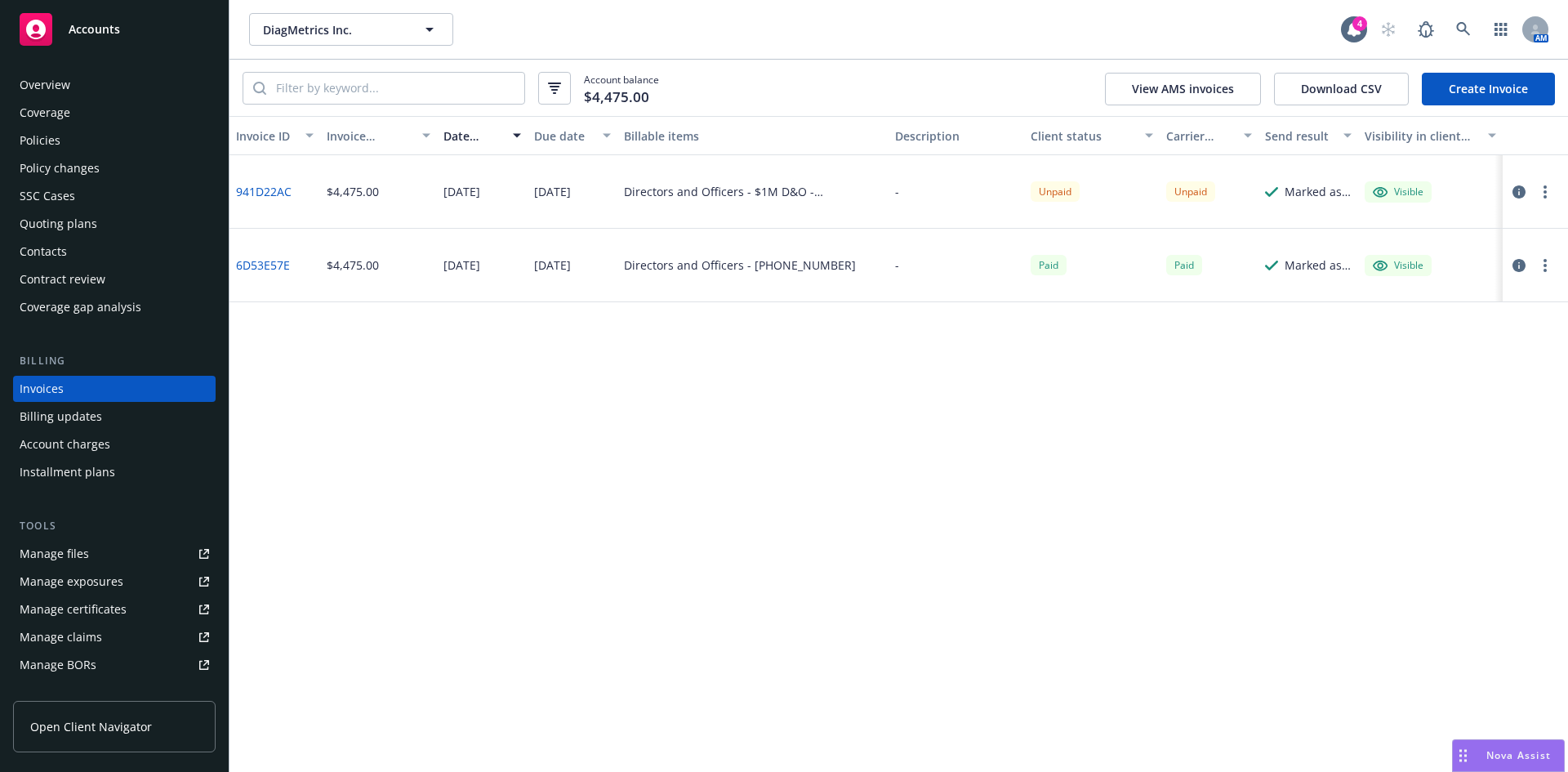
click at [1548, 189] on button "button" at bounding box center [1545, 192] width 20 height 20
click at [1395, 463] on link "Void" at bounding box center [1450, 454] width 209 height 33
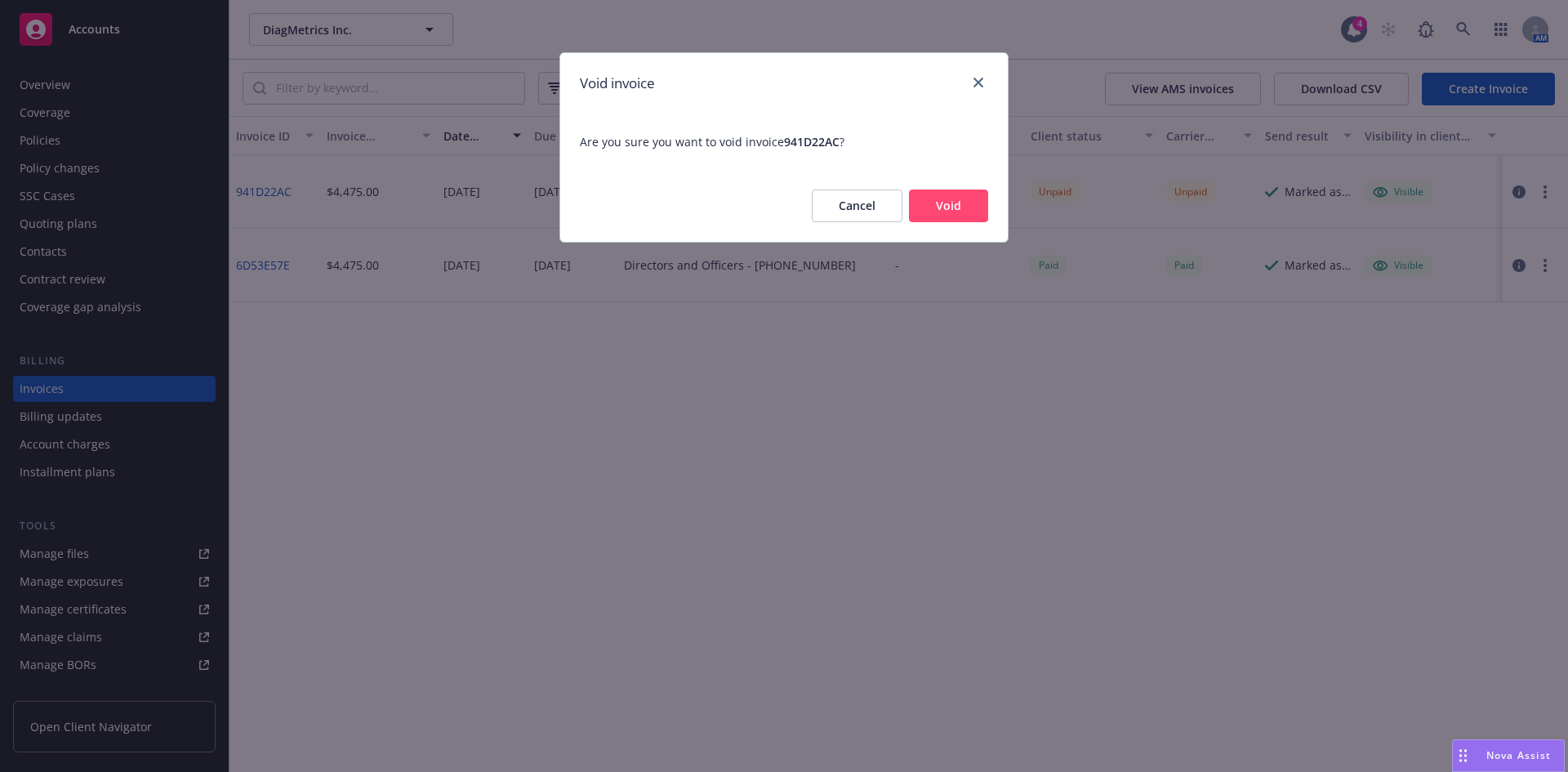
click at [945, 194] on button "Void" at bounding box center [948, 205] width 79 height 33
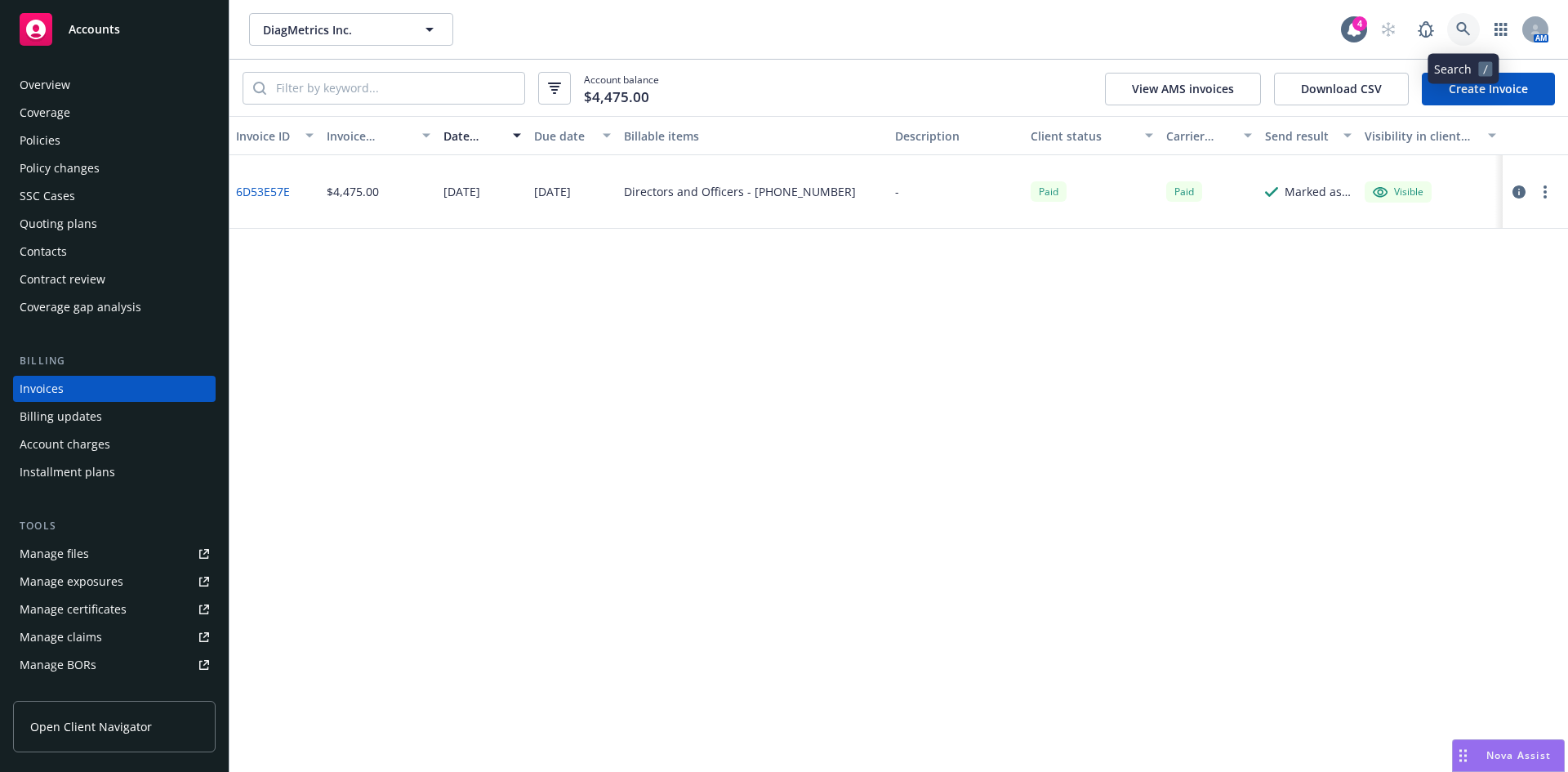
click at [1459, 25] on icon at bounding box center [1463, 29] width 14 height 14
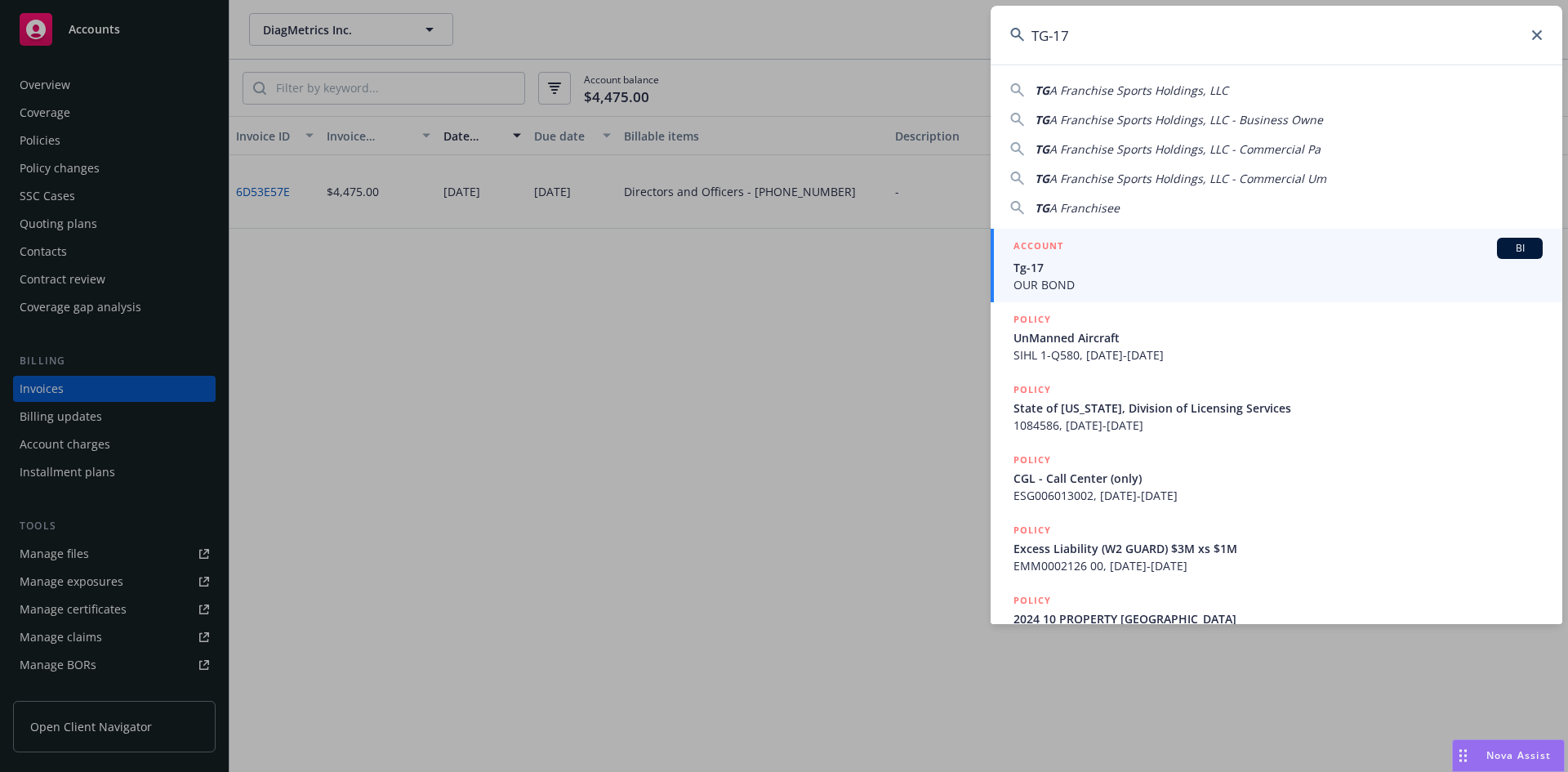
type input "TG-17"
click at [1067, 273] on span "Tg-17" at bounding box center [1278, 267] width 529 height 17
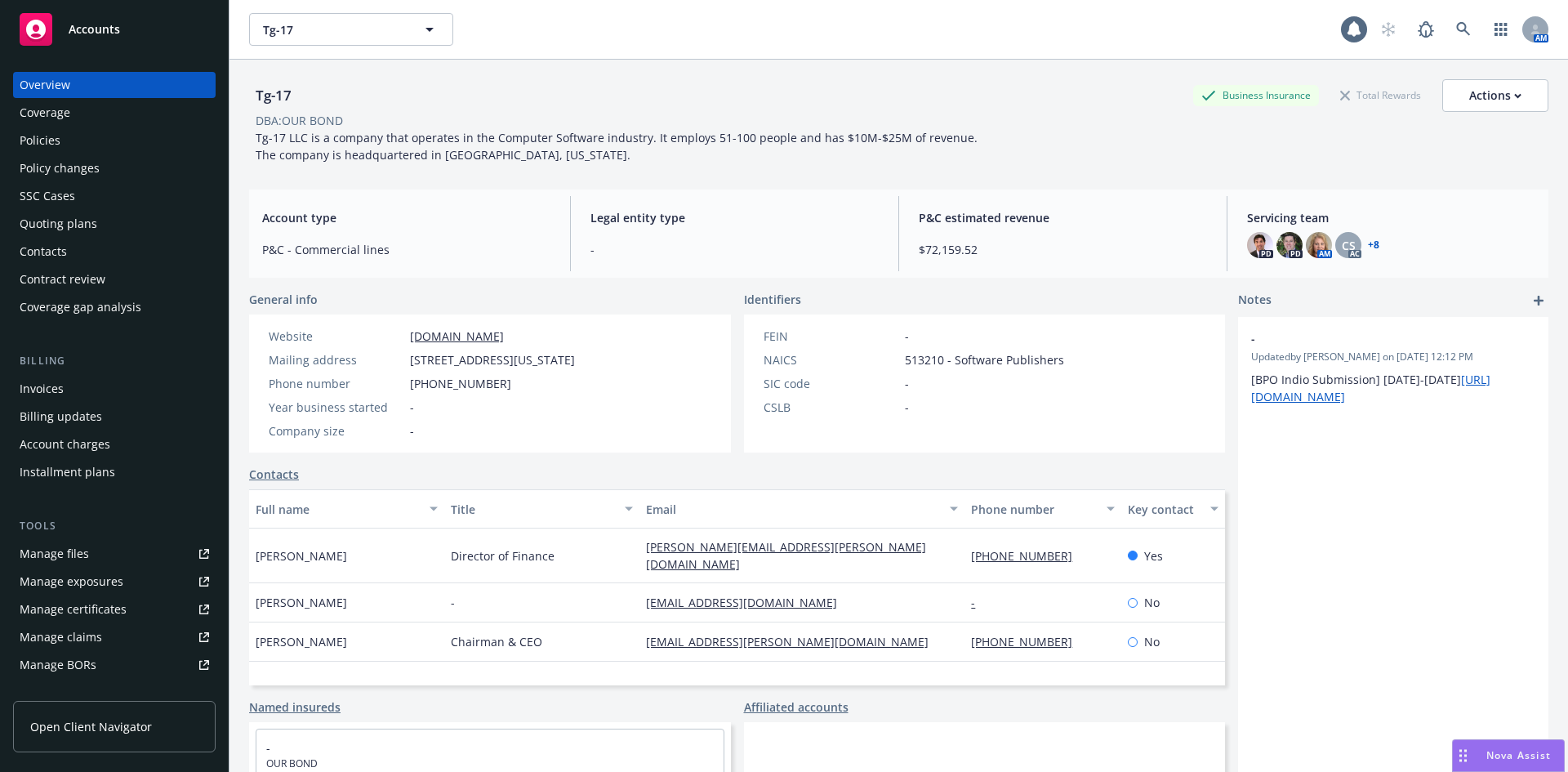
click at [52, 146] on div "Policies" at bounding box center [40, 139] width 41 height 26
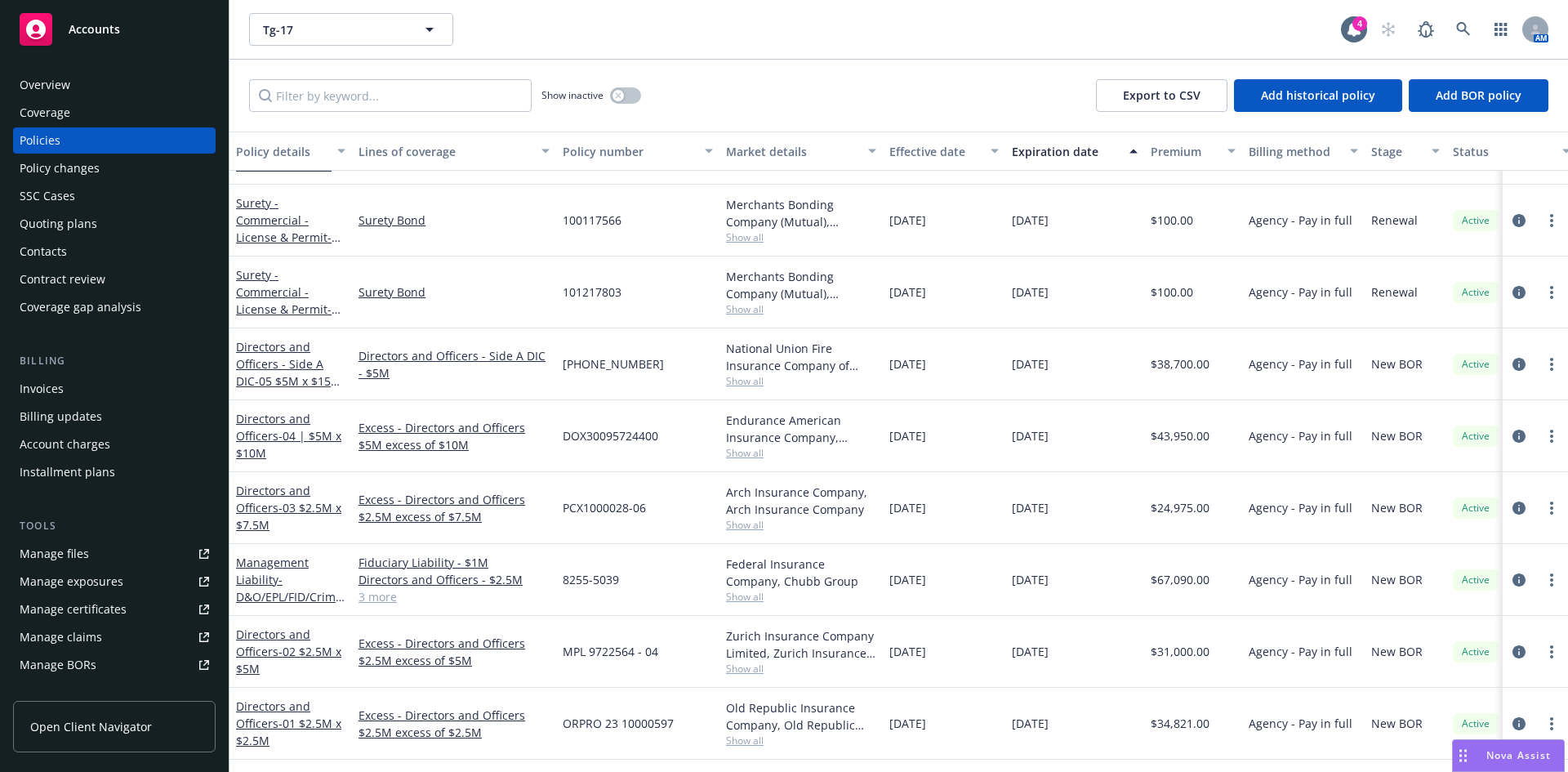
scroll to position [653, 0]
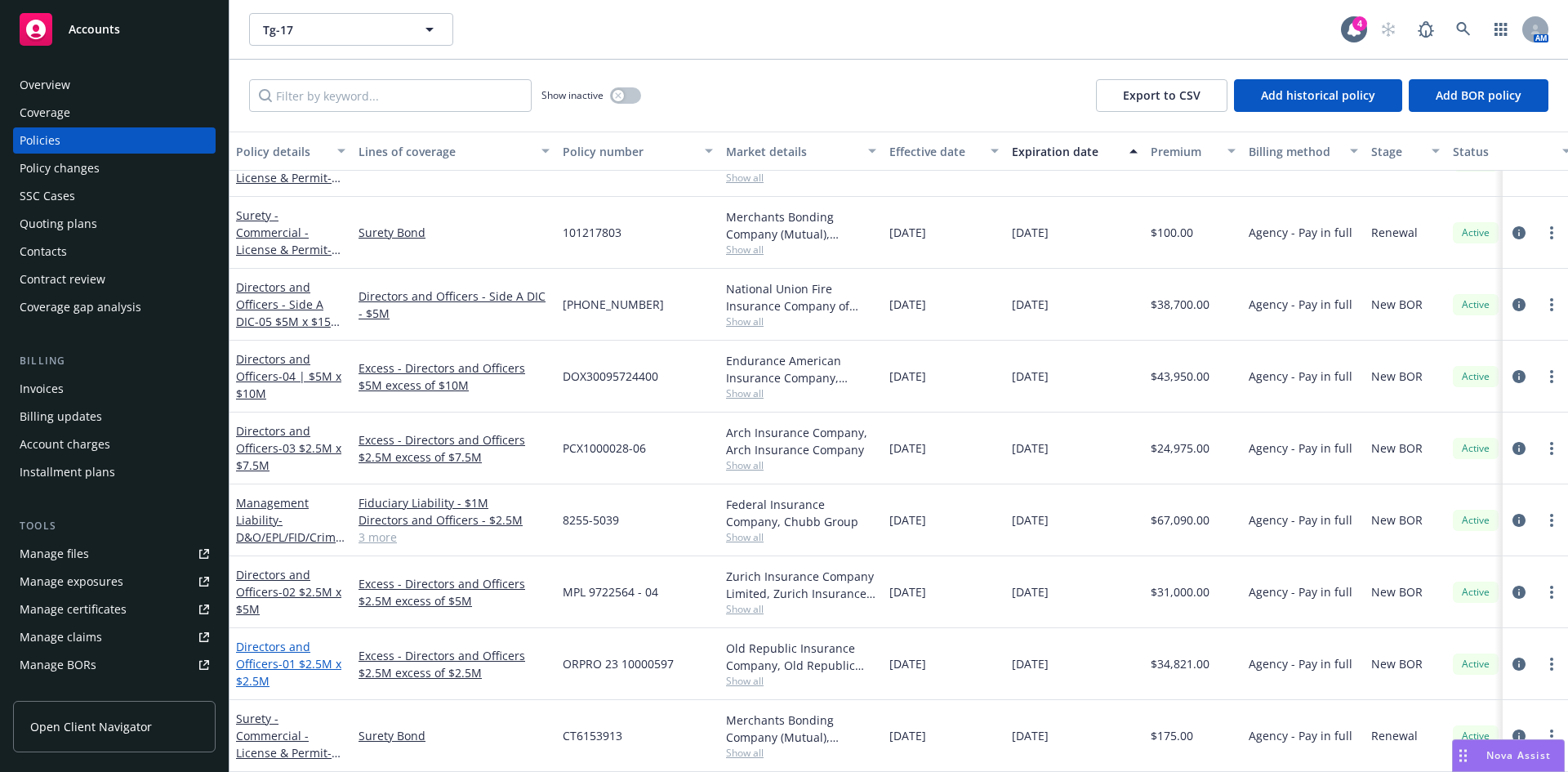
click at [263, 639] on link "Directors and Officers - 01 $2.5M x $2.5M" at bounding box center [289, 664] width 106 height 50
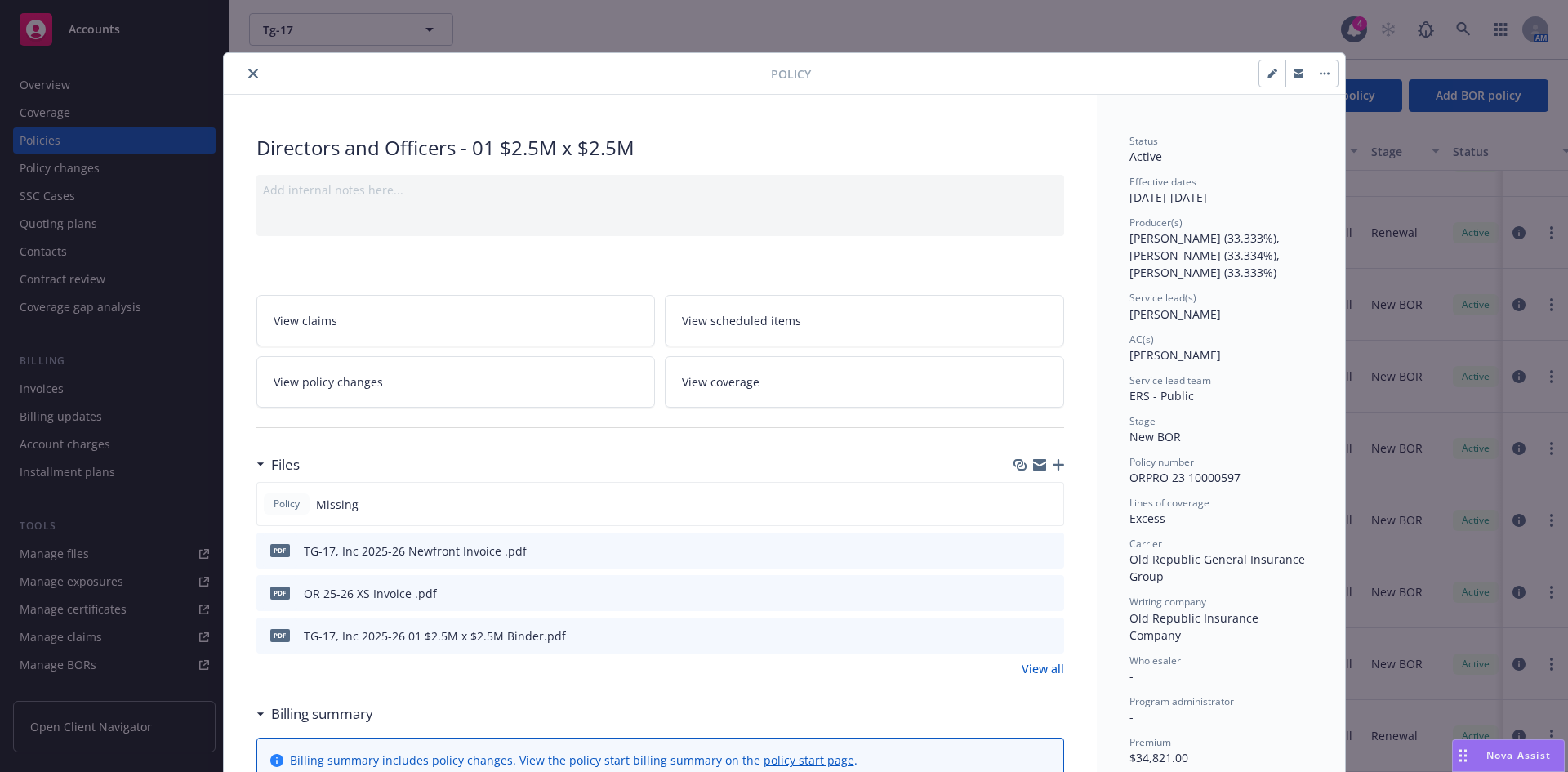
click at [1047, 665] on link "View all" at bounding box center [1042, 668] width 43 height 17
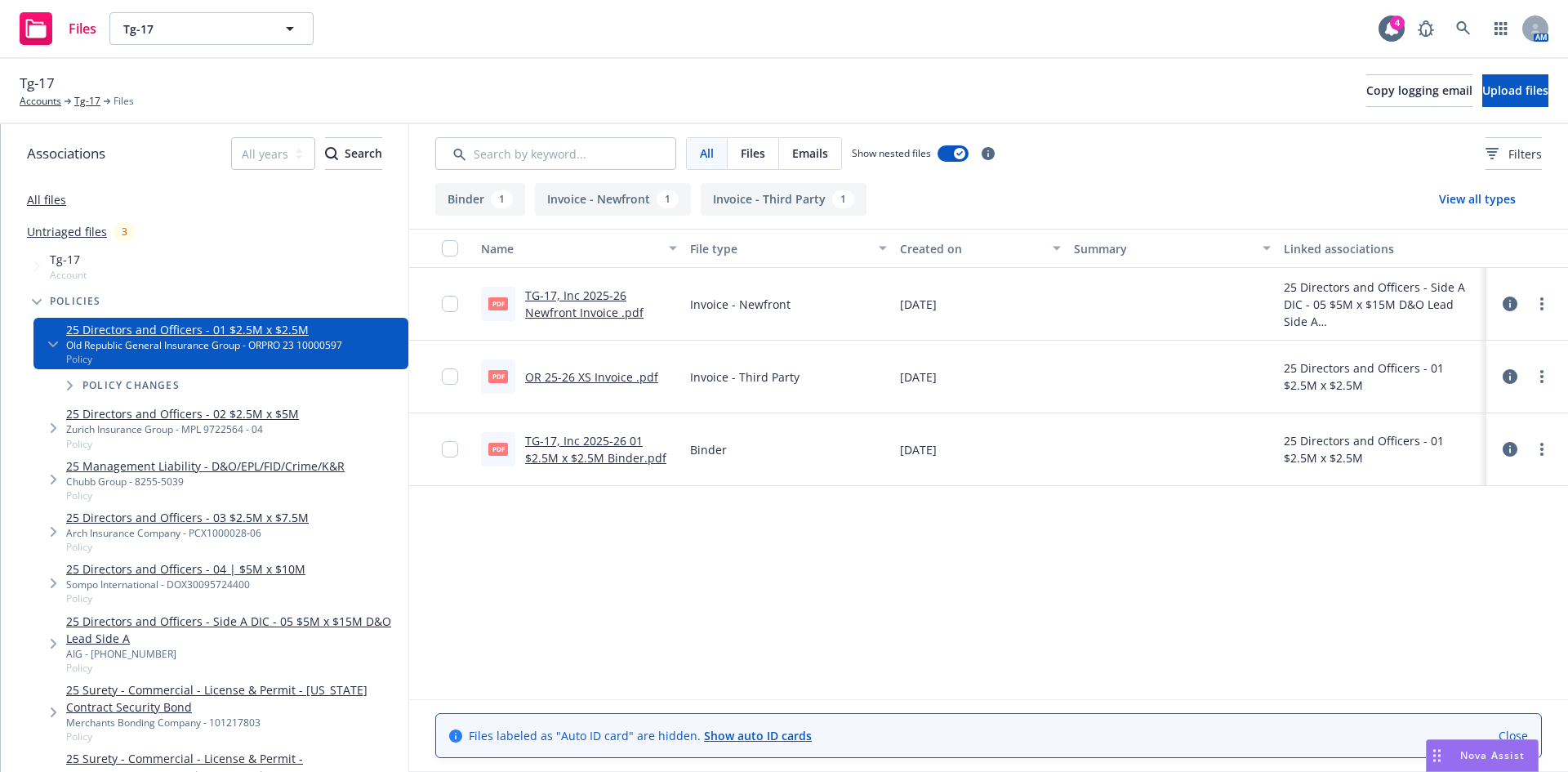
click at [1177, 32] on div "Files Tg-17 Tg-17 4 AM" at bounding box center [784, 29] width 1568 height 59
click at [1548, 378] on link "more" at bounding box center [1541, 377] width 20 height 20
click at [1471, 443] on link "Download" at bounding box center [1469, 442] width 162 height 33
click at [658, 26] on div "Files Tg-17 Tg-17 4 AM" at bounding box center [784, 29] width 1568 height 59
click at [1468, 29] on icon at bounding box center [1463, 28] width 15 height 15
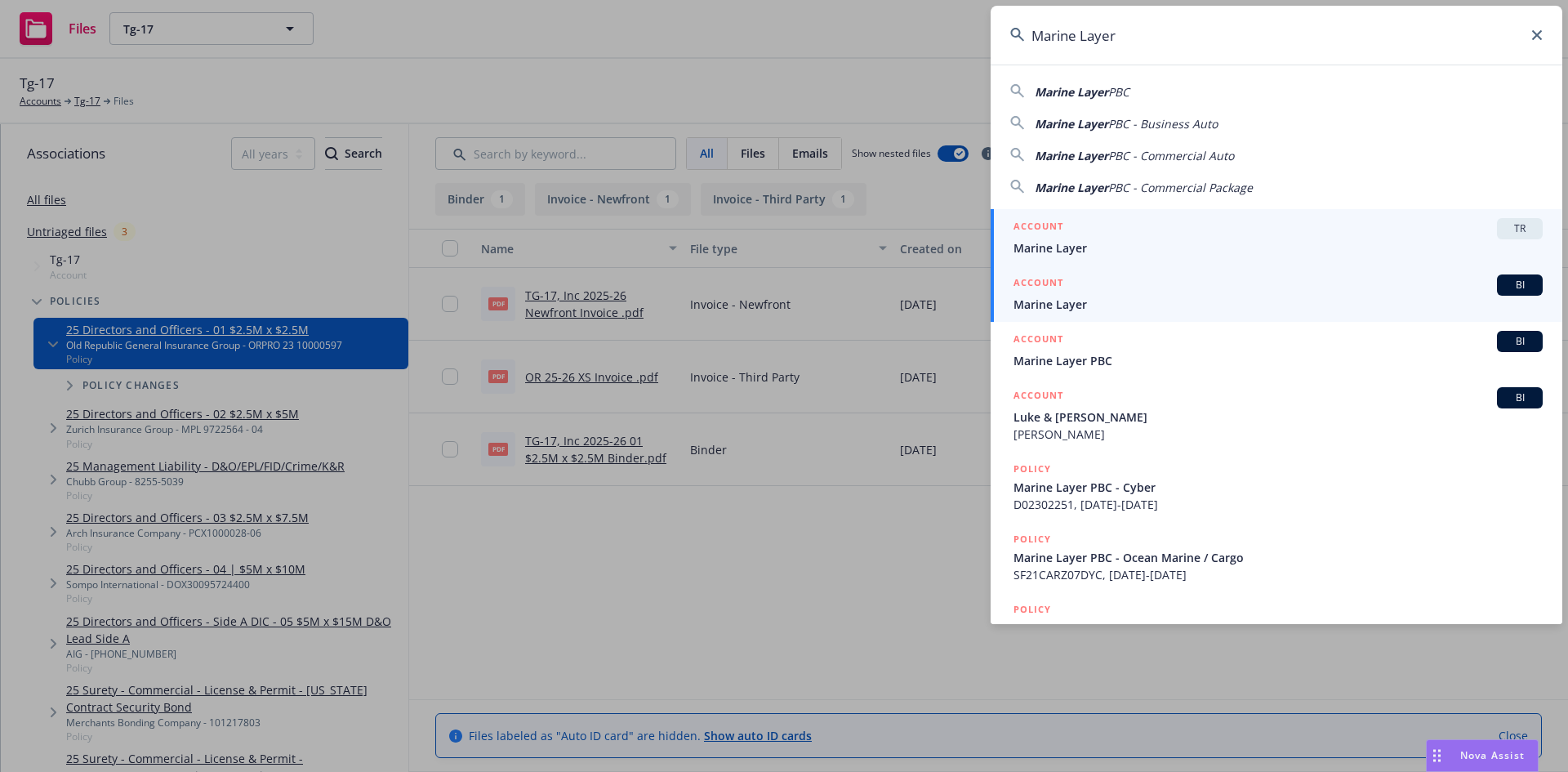
type input "Marine Layer"
click at [1062, 300] on span "Marine Layer" at bounding box center [1278, 304] width 529 height 17
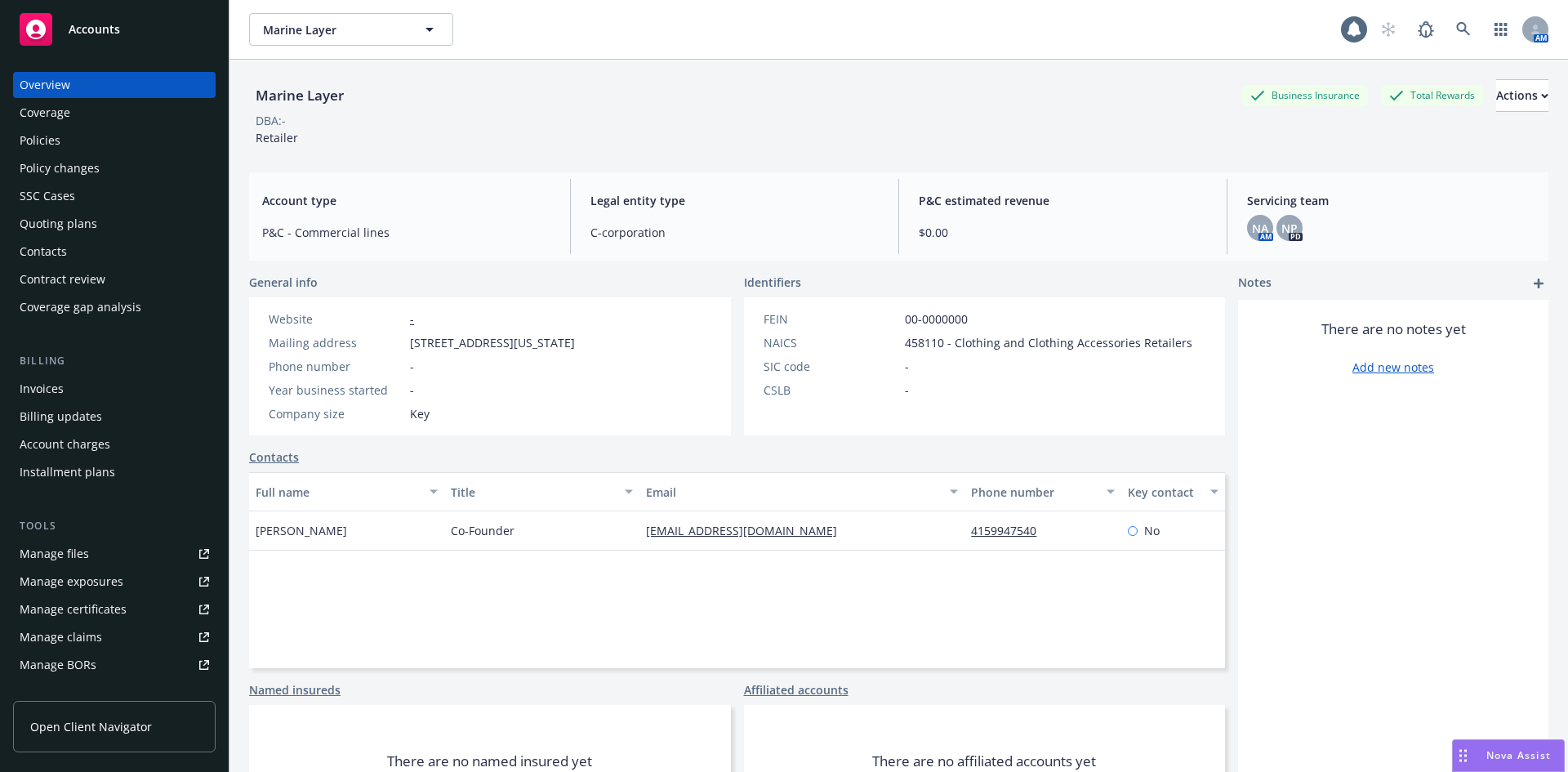
click at [36, 133] on div "Policies" at bounding box center [40, 139] width 41 height 26
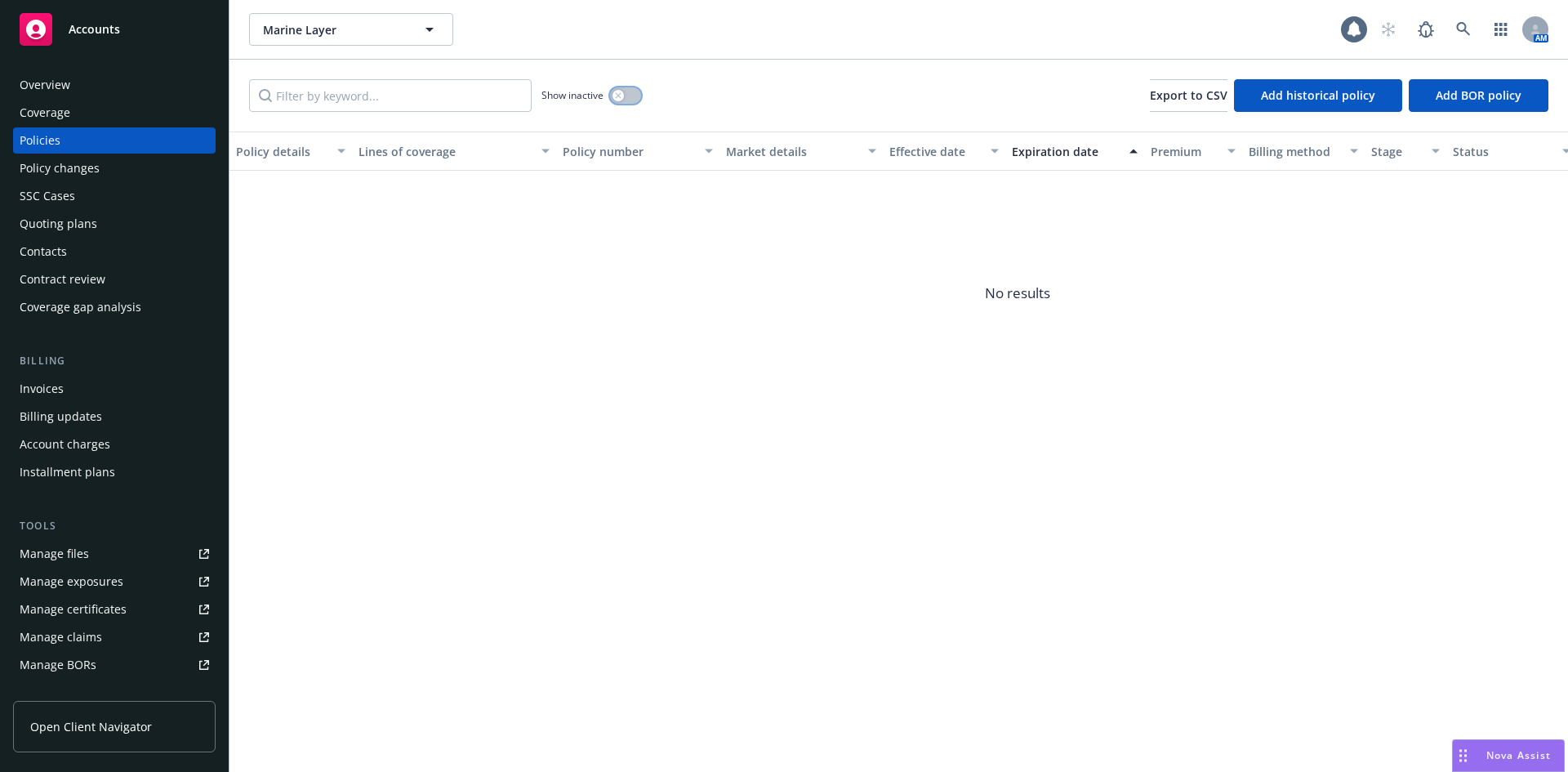
click at [635, 97] on button "button" at bounding box center [625, 95] width 31 height 16
click at [630, 85] on div "Show inactive" at bounding box center [591, 95] width 99 height 33
click at [630, 88] on button "button" at bounding box center [625, 95] width 31 height 16
click at [1464, 26] on icon at bounding box center [1463, 29] width 15 height 15
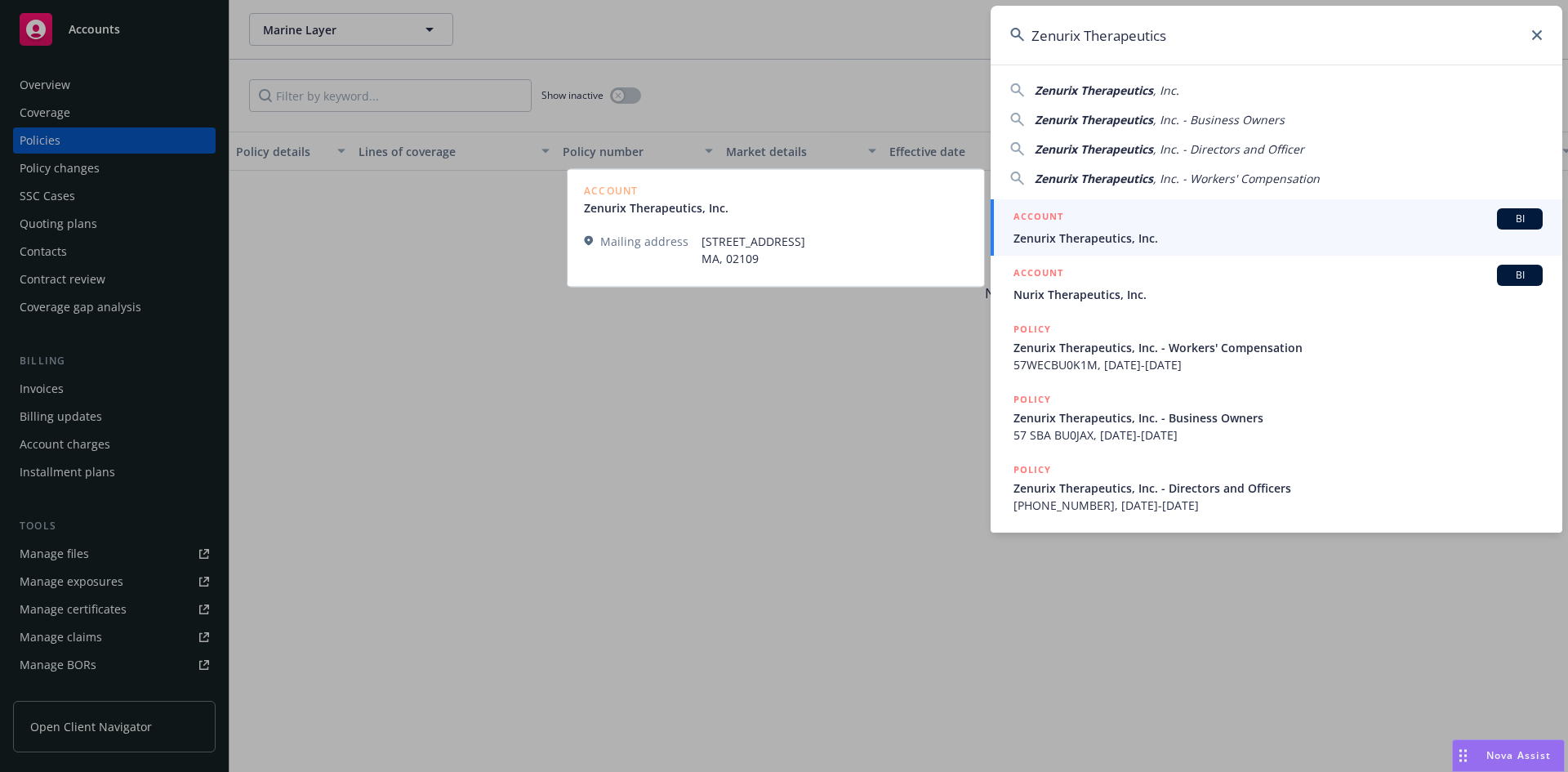
type input "Zenurix Therapeutics"
click at [1115, 227] on div "ACCOUNT BI" at bounding box center [1278, 219] width 529 height 21
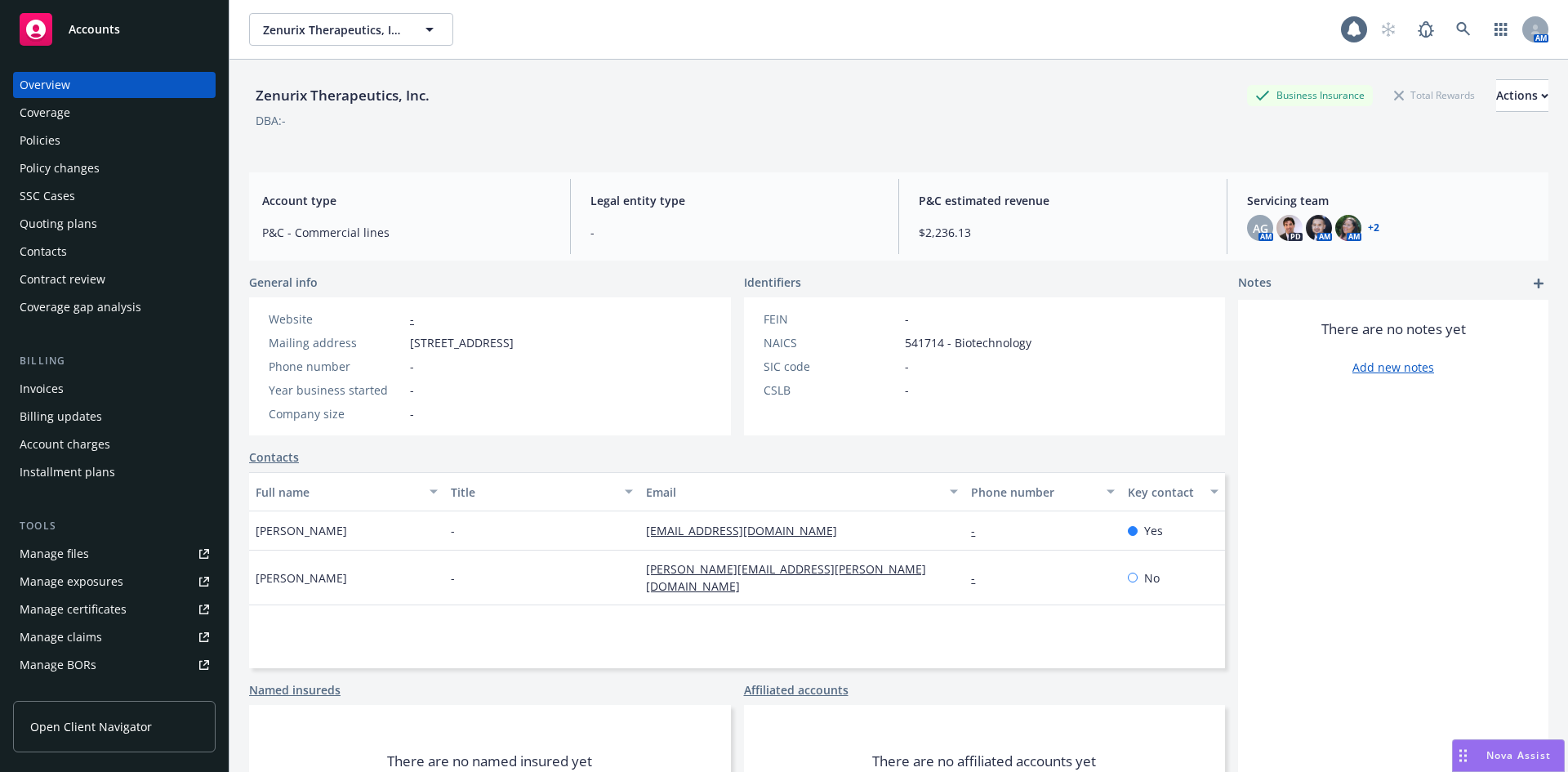
click at [46, 140] on div "Policies" at bounding box center [40, 139] width 41 height 26
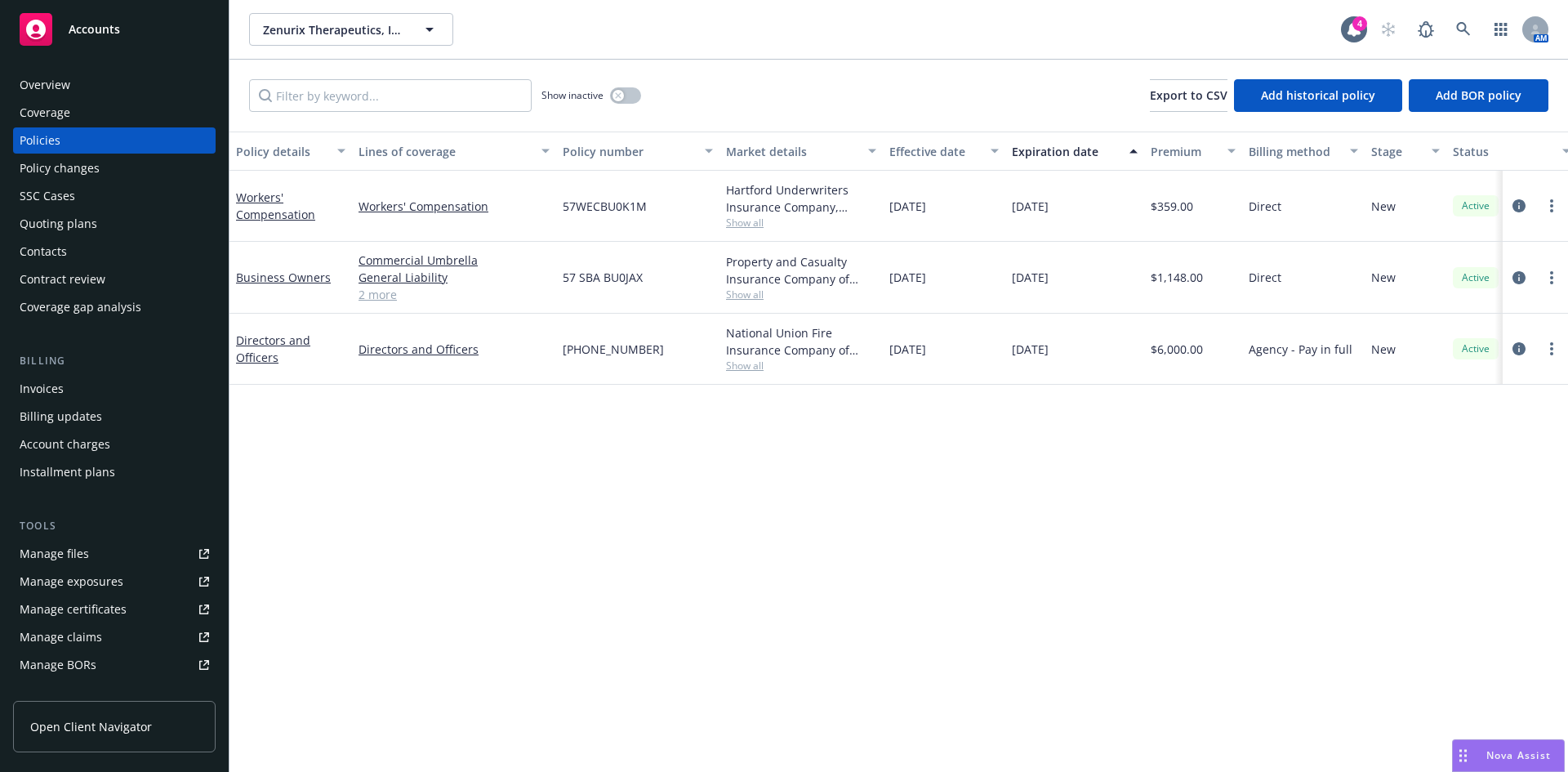
click at [67, 390] on div "Invoices" at bounding box center [114, 388] width 189 height 26
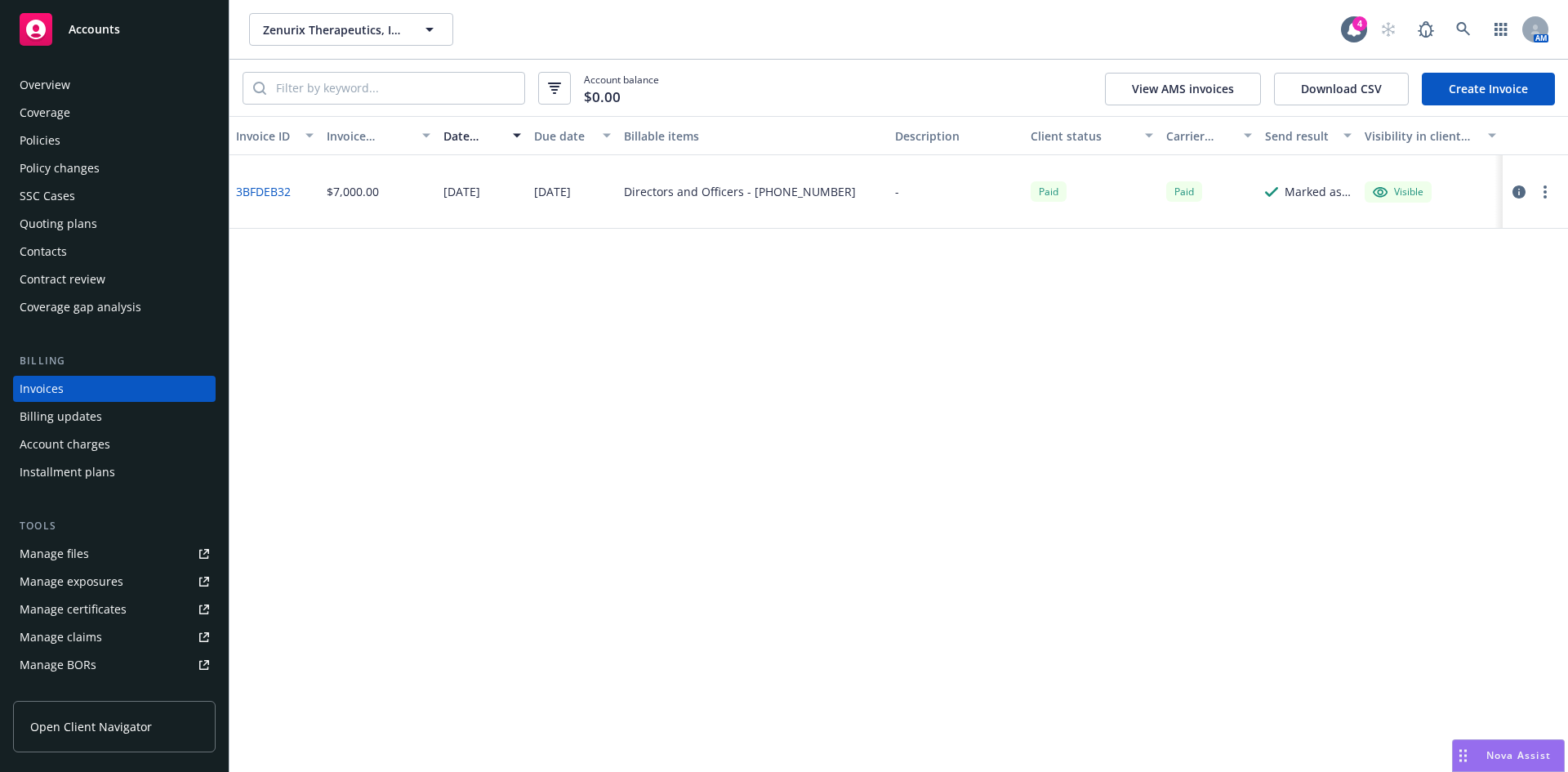
click at [55, 134] on div "Policies" at bounding box center [40, 139] width 41 height 26
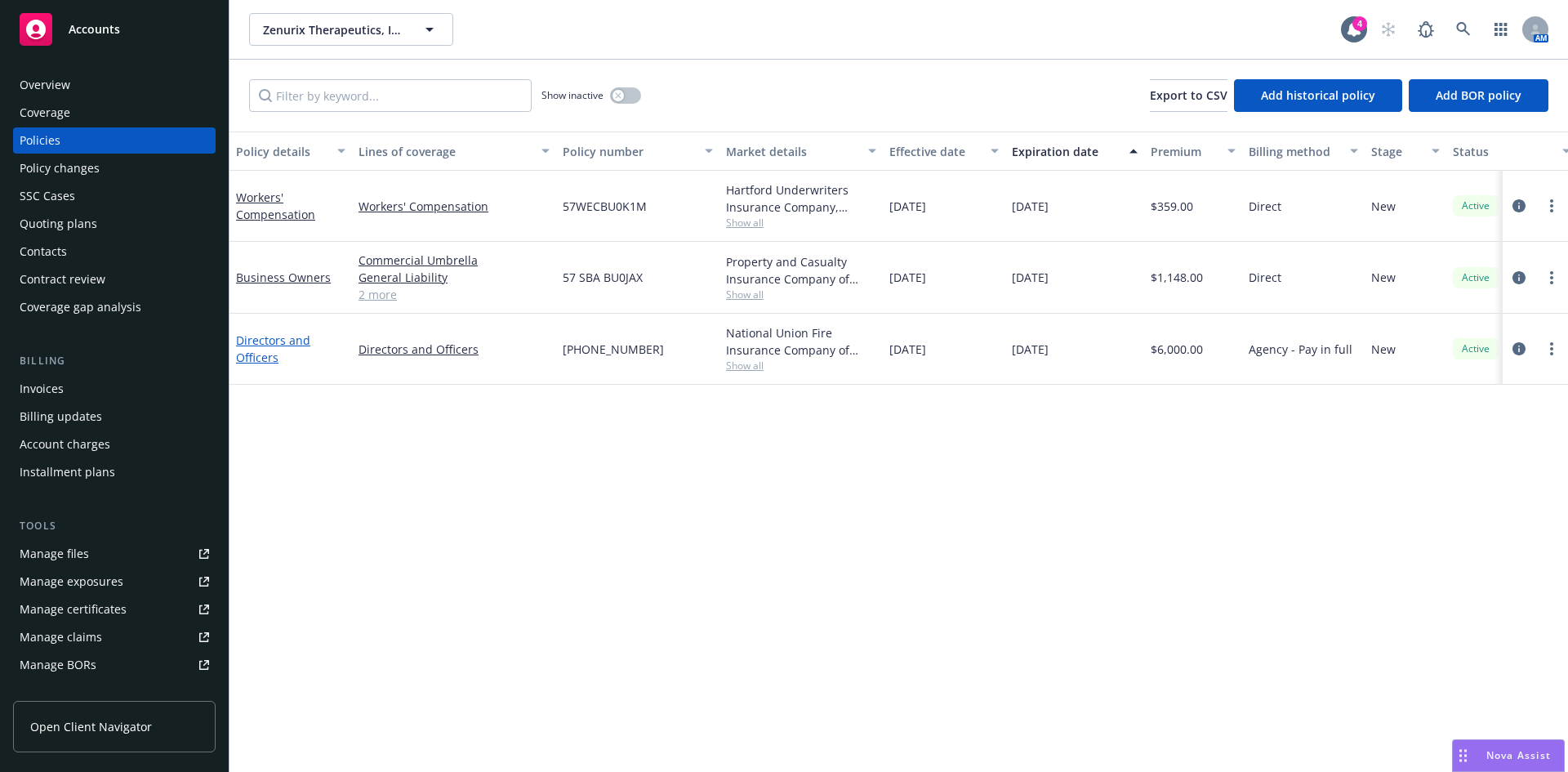
click at [252, 342] on link "Directors and Officers" at bounding box center [273, 348] width 75 height 33
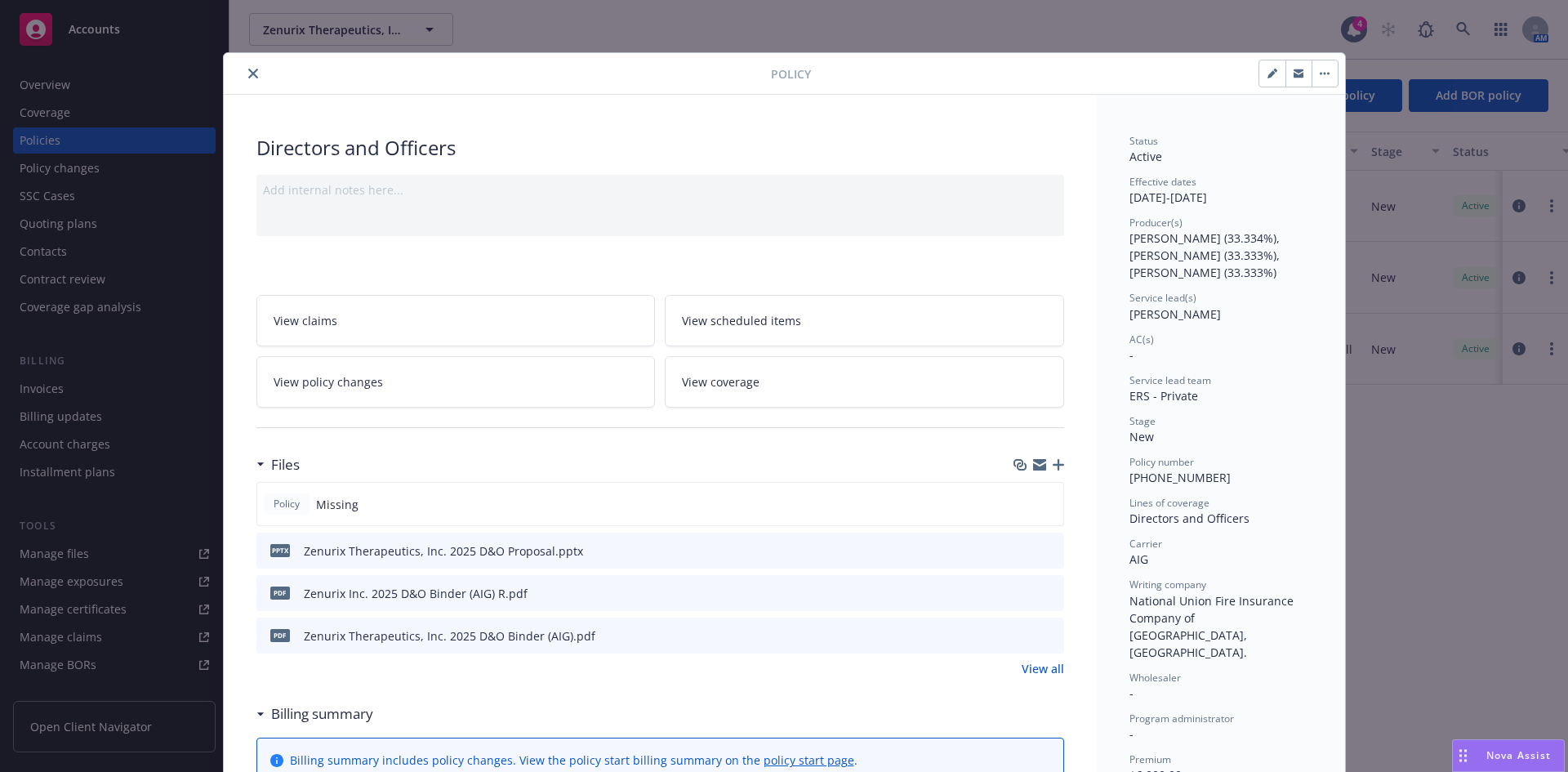
click at [243, 68] on button "close" at bounding box center [253, 74] width 20 height 20
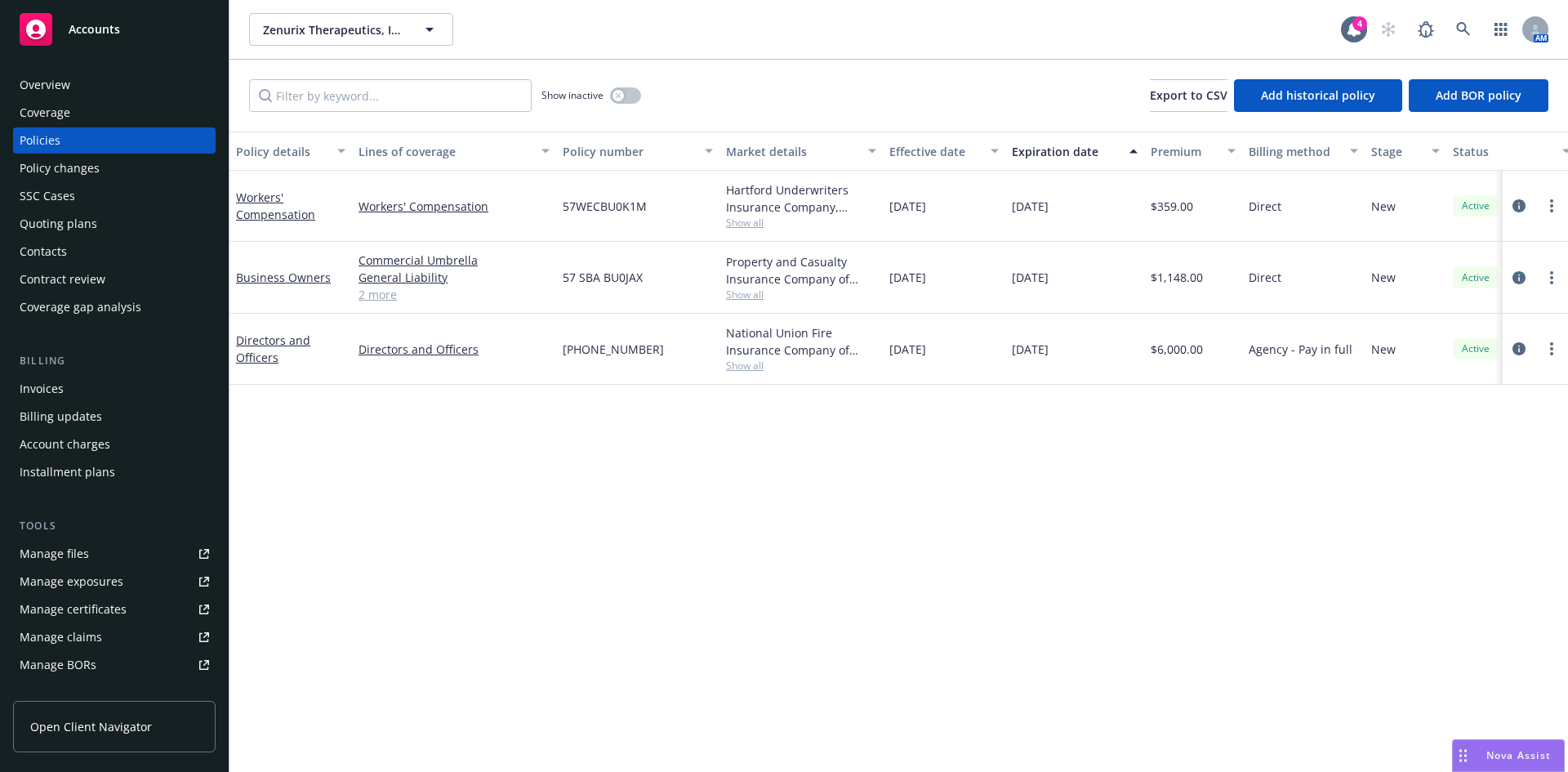
click at [82, 554] on div "Manage files" at bounding box center [54, 553] width 69 height 26
click at [252, 347] on link "Directors and Officers" at bounding box center [273, 348] width 75 height 33
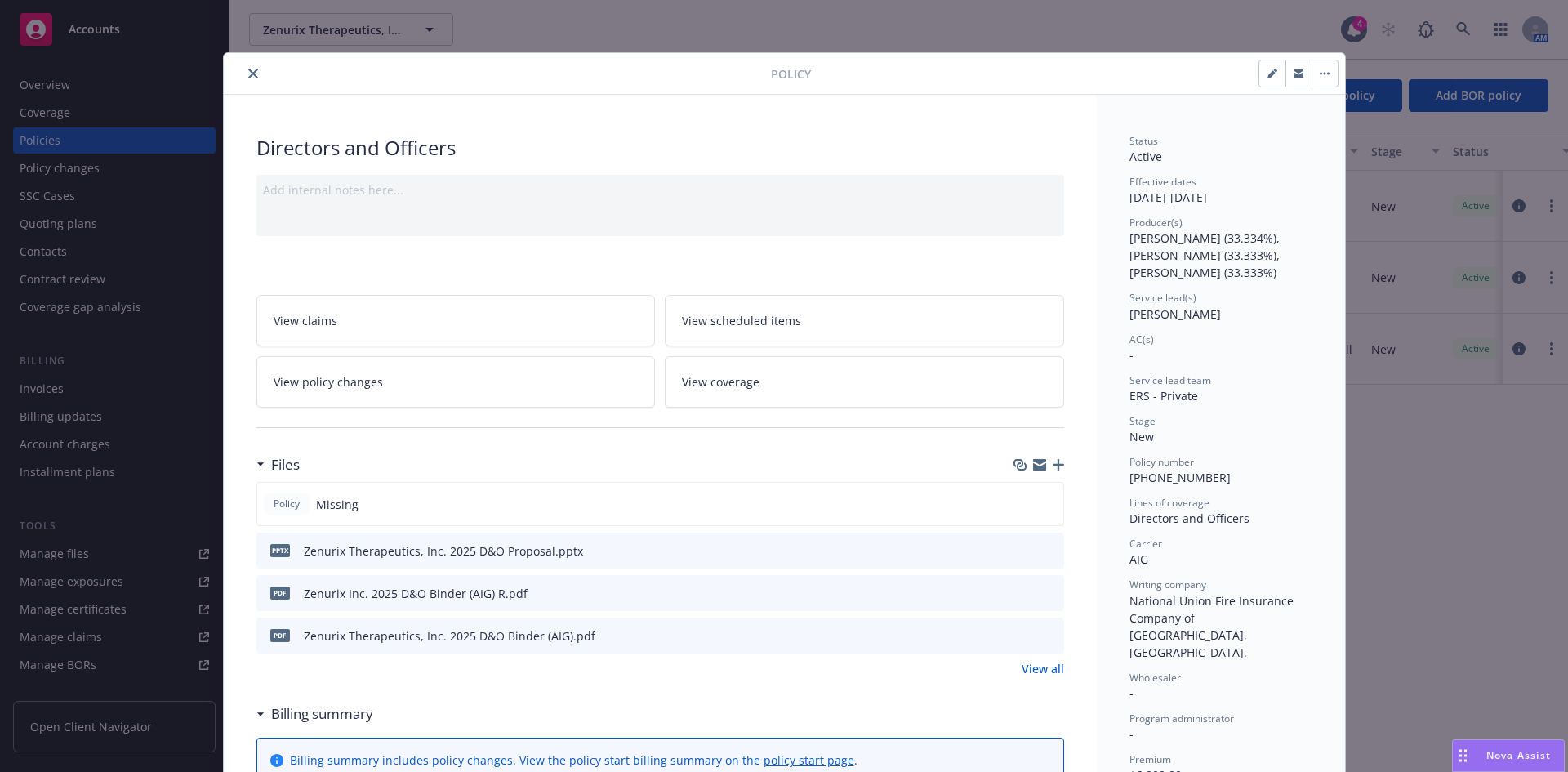
scroll to position [49, 0]
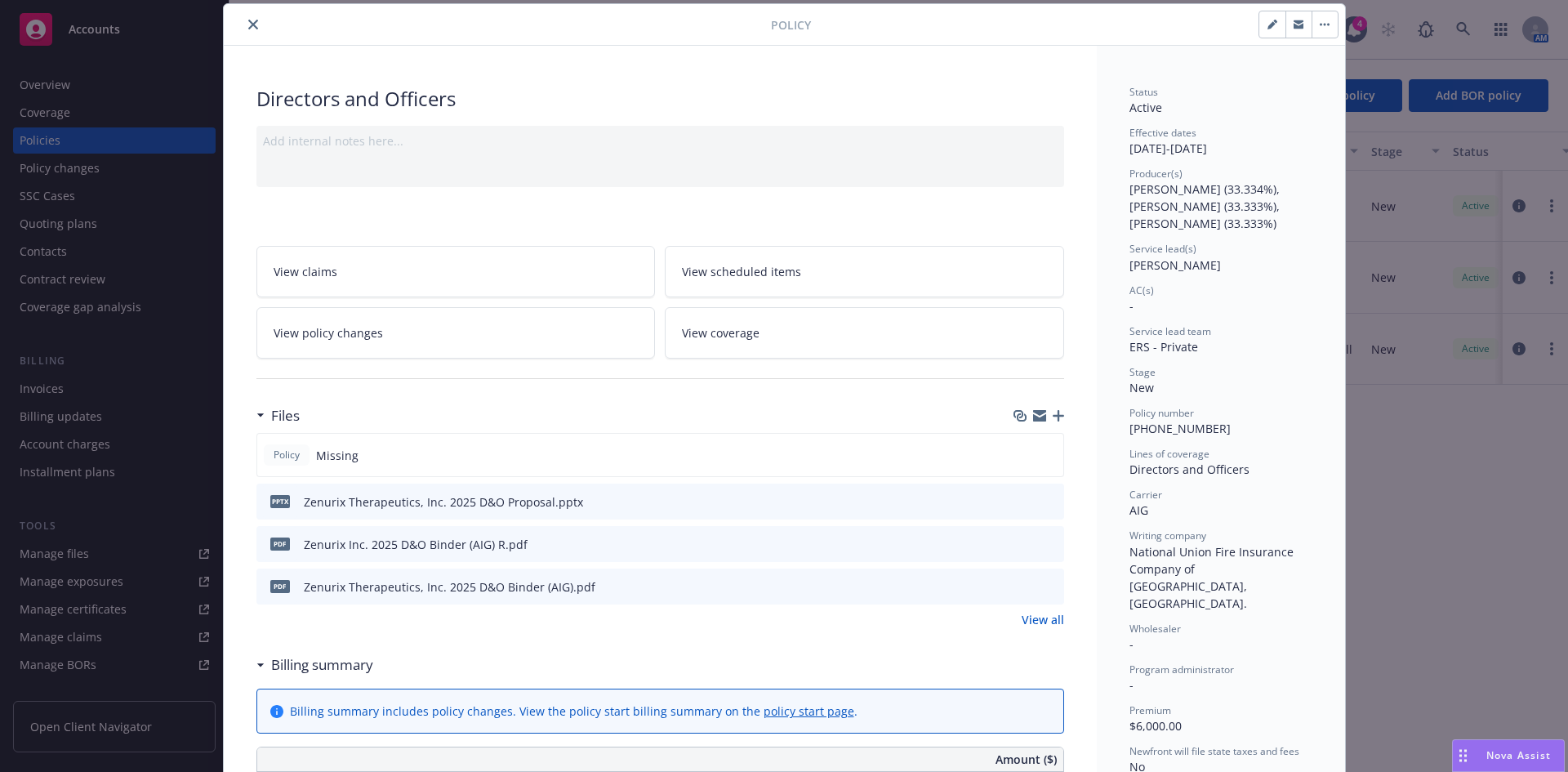
click at [1015, 583] on icon "download file" at bounding box center [1021, 585] width 13 height 13
click at [249, 25] on icon "close" at bounding box center [253, 24] width 10 height 10
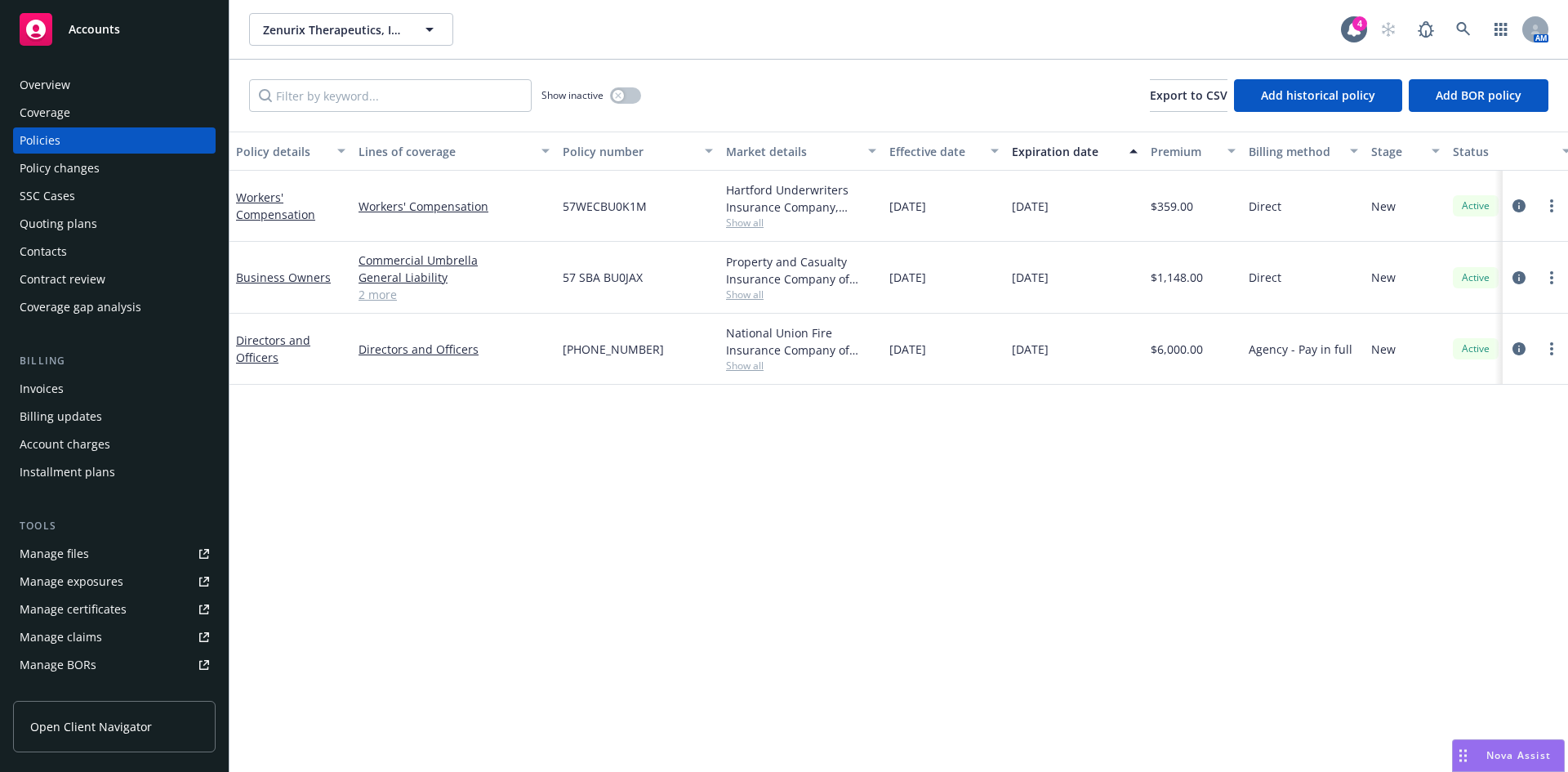
click at [257, 331] on div "Directors and Officers" at bounding box center [290, 348] width 109 height 35
click at [258, 342] on link "Directors and Officers" at bounding box center [273, 348] width 75 height 33
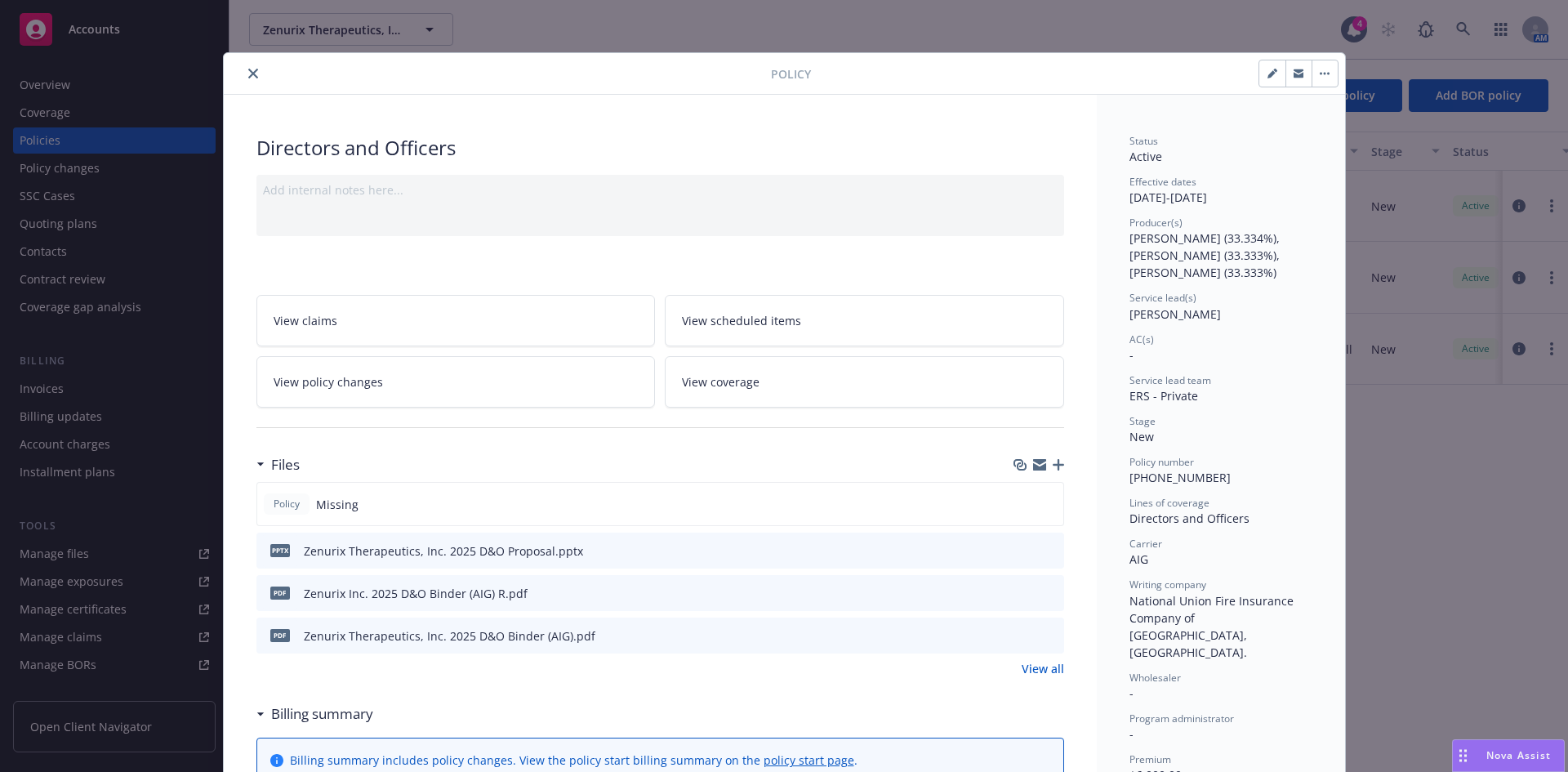
click at [1053, 464] on icon "button" at bounding box center [1057, 465] width 12 height 12
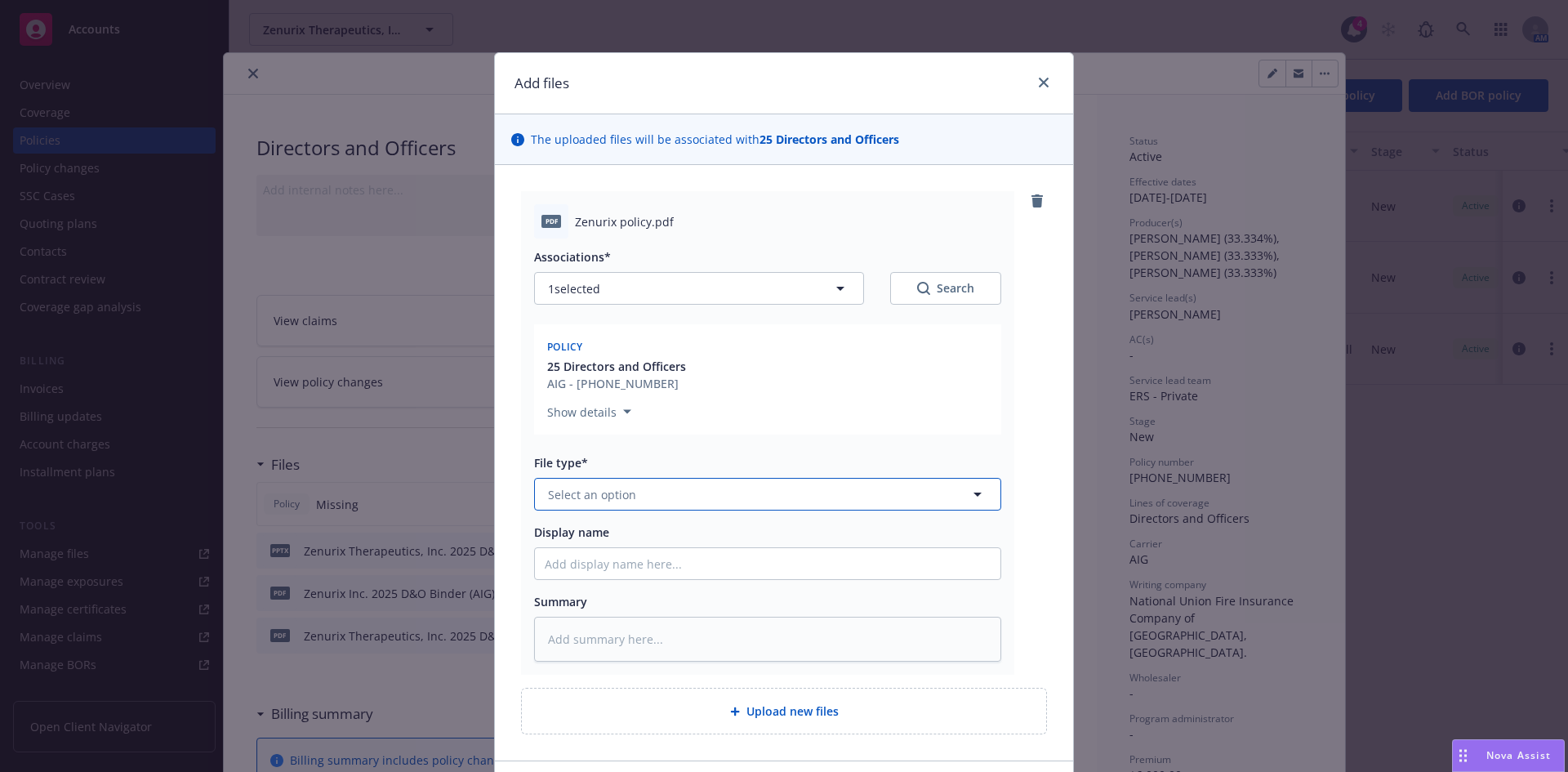
click at [582, 489] on span "Select an option" at bounding box center [591, 494] width 88 height 17
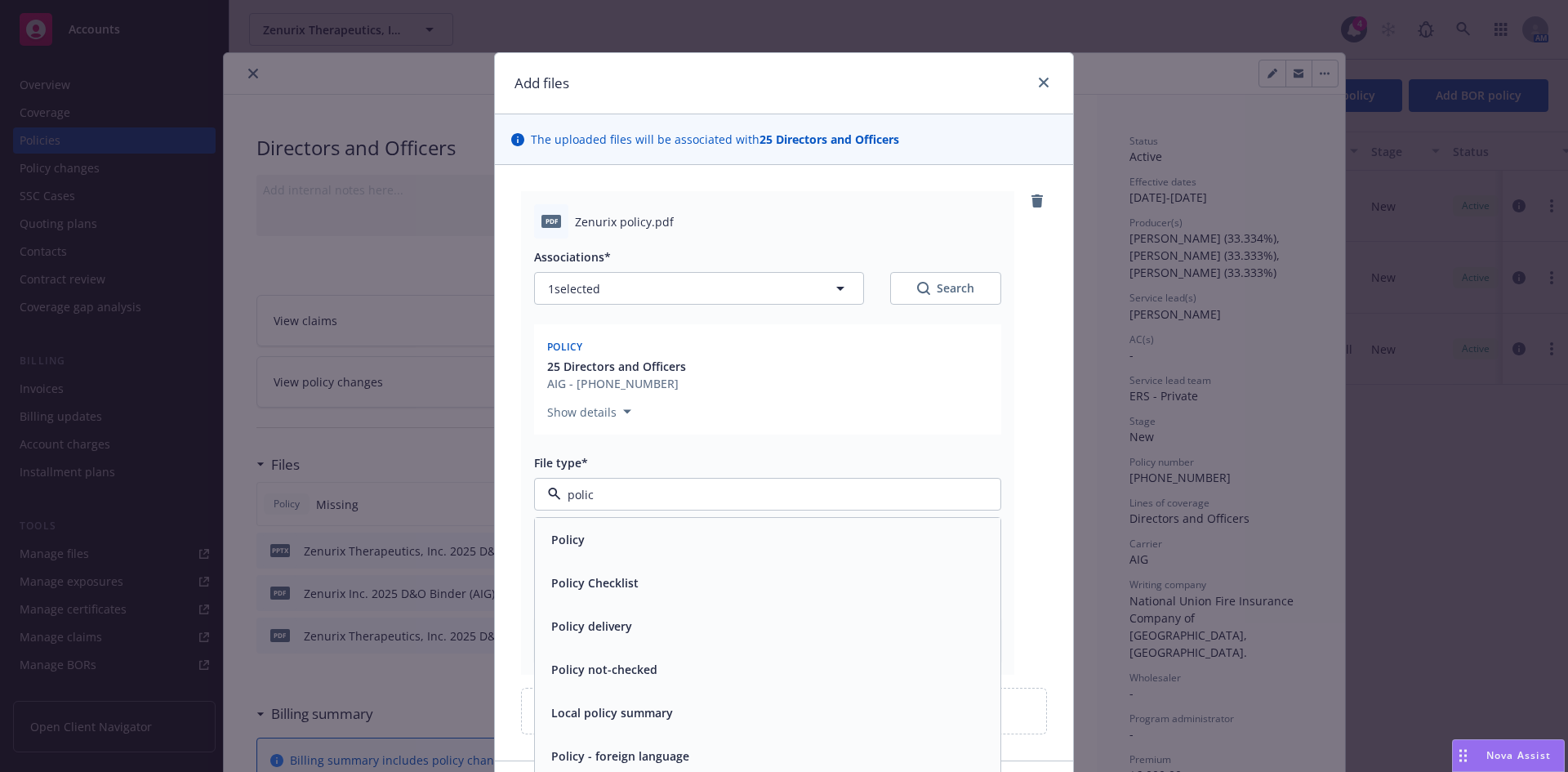
type input "policy"
click at [598, 561] on div "Policy Policy Checklist Policy delivery Policy not-checked Local policy summary…" at bounding box center [767, 691] width 465 height 346
click at [603, 540] on div "Policy" at bounding box center [767, 539] width 446 height 24
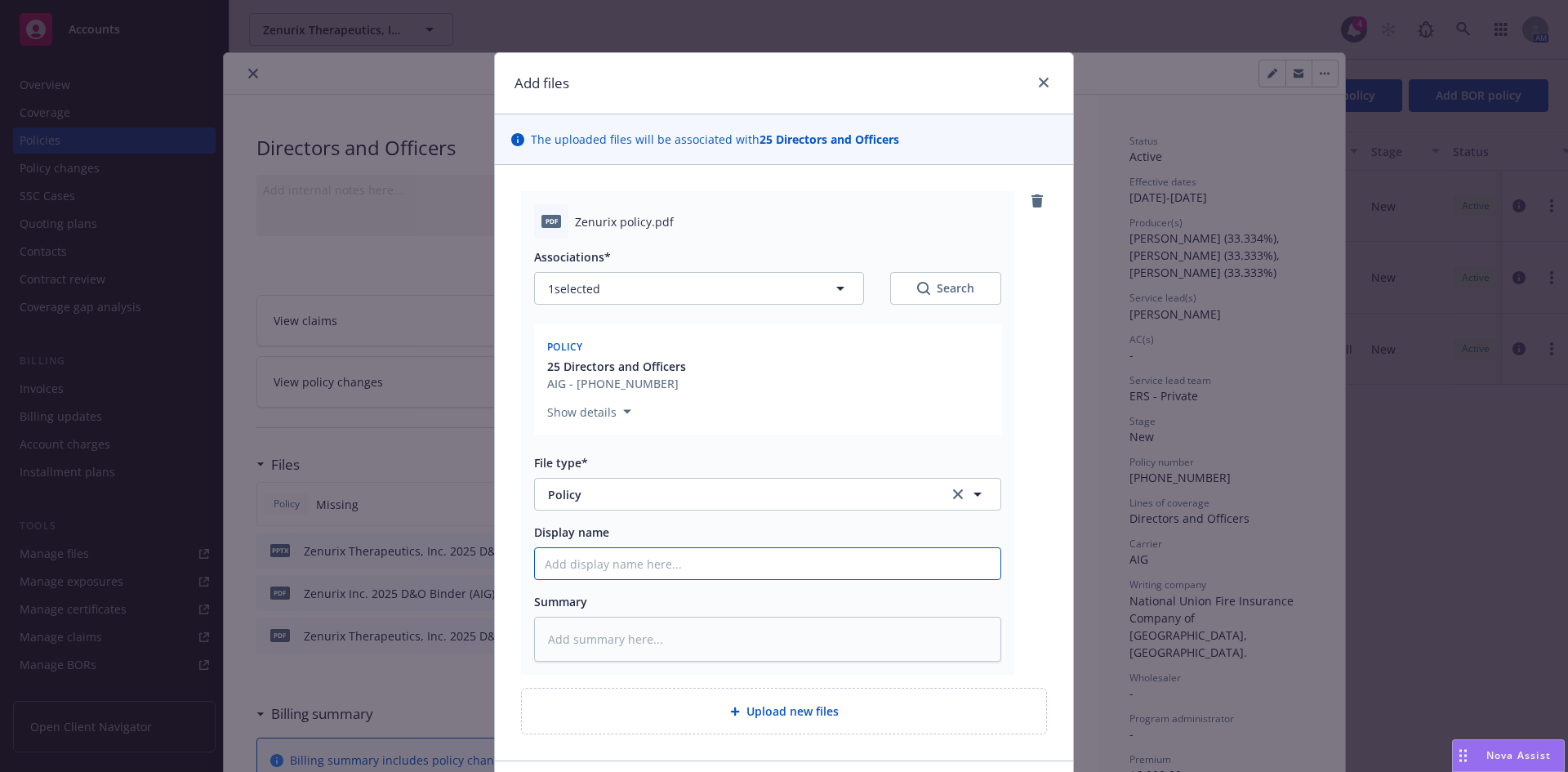
click at [605, 574] on input "Display name" at bounding box center [767, 563] width 465 height 31
paste input "Latus"
type textarea "x"
type input "Latus"
drag, startPoint x: 583, startPoint y: 564, endPoint x: 505, endPoint y: 565, distance: 78.0
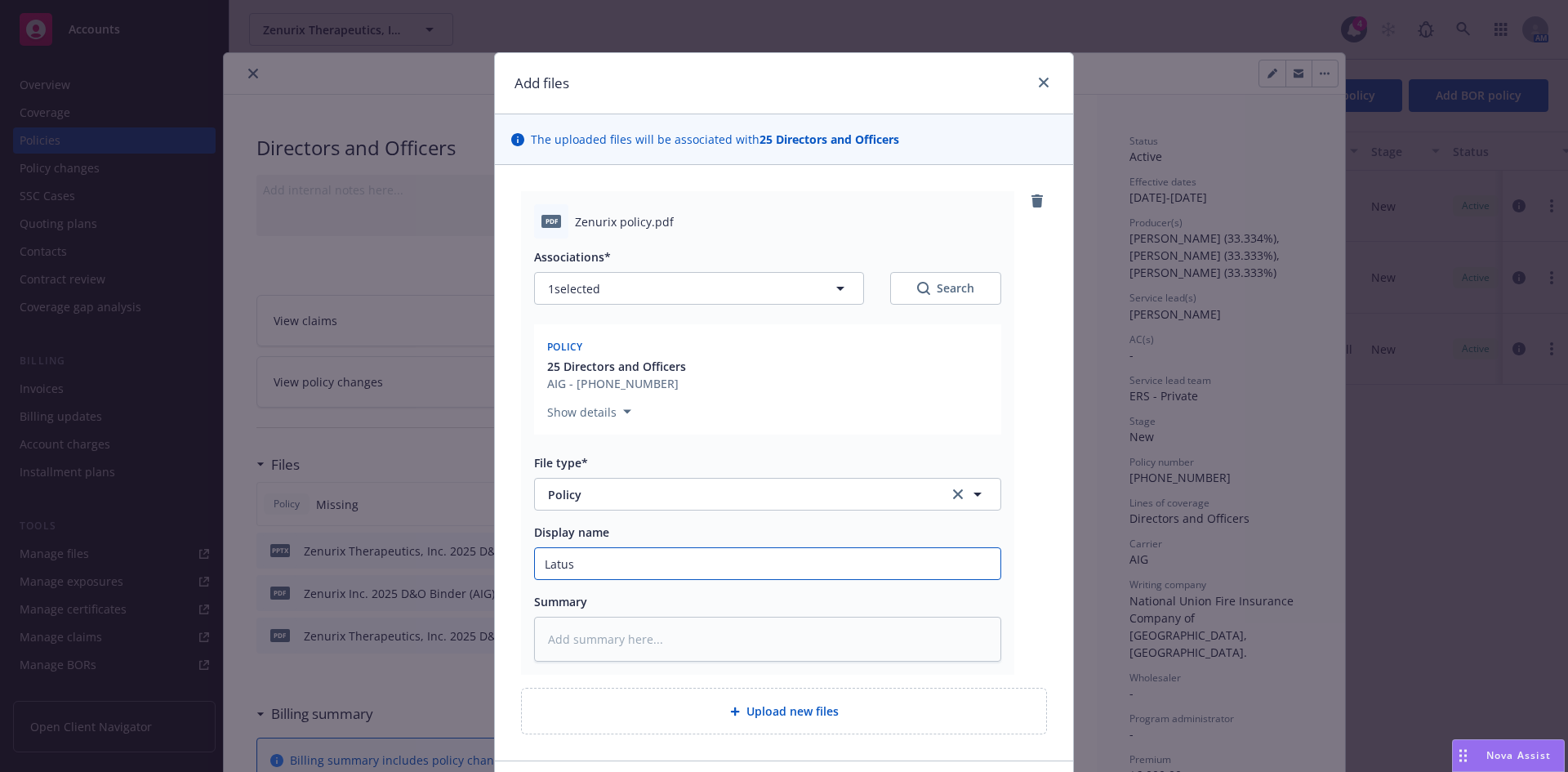
click at [505, 565] on div "pdf Zenurix policy.pdf Associations* 1 selected Search Policy 25 Directors and …" at bounding box center [783, 463] width 578 height 595
type textarea "x"
click at [593, 573] on input "Display name" at bounding box center [767, 563] width 465 height 31
paste input "Zenurix Therapeutics"
type textarea "x"
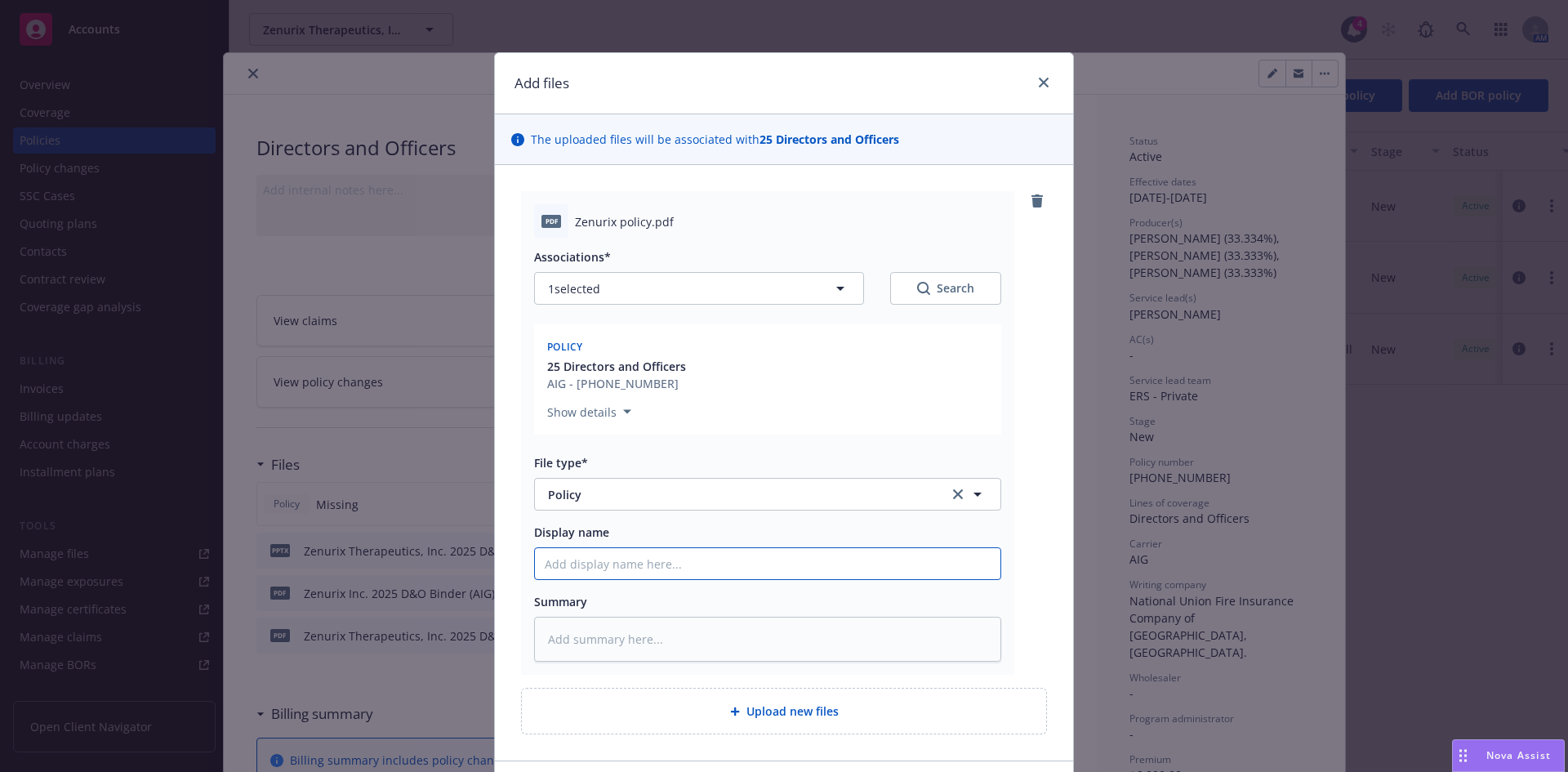
type input "Zenurix Therapeutics"
type textarea "x"
type input "Zenurix Therapeutics 2"
type textarea "x"
type input "Zenurix Therapeutics 20"
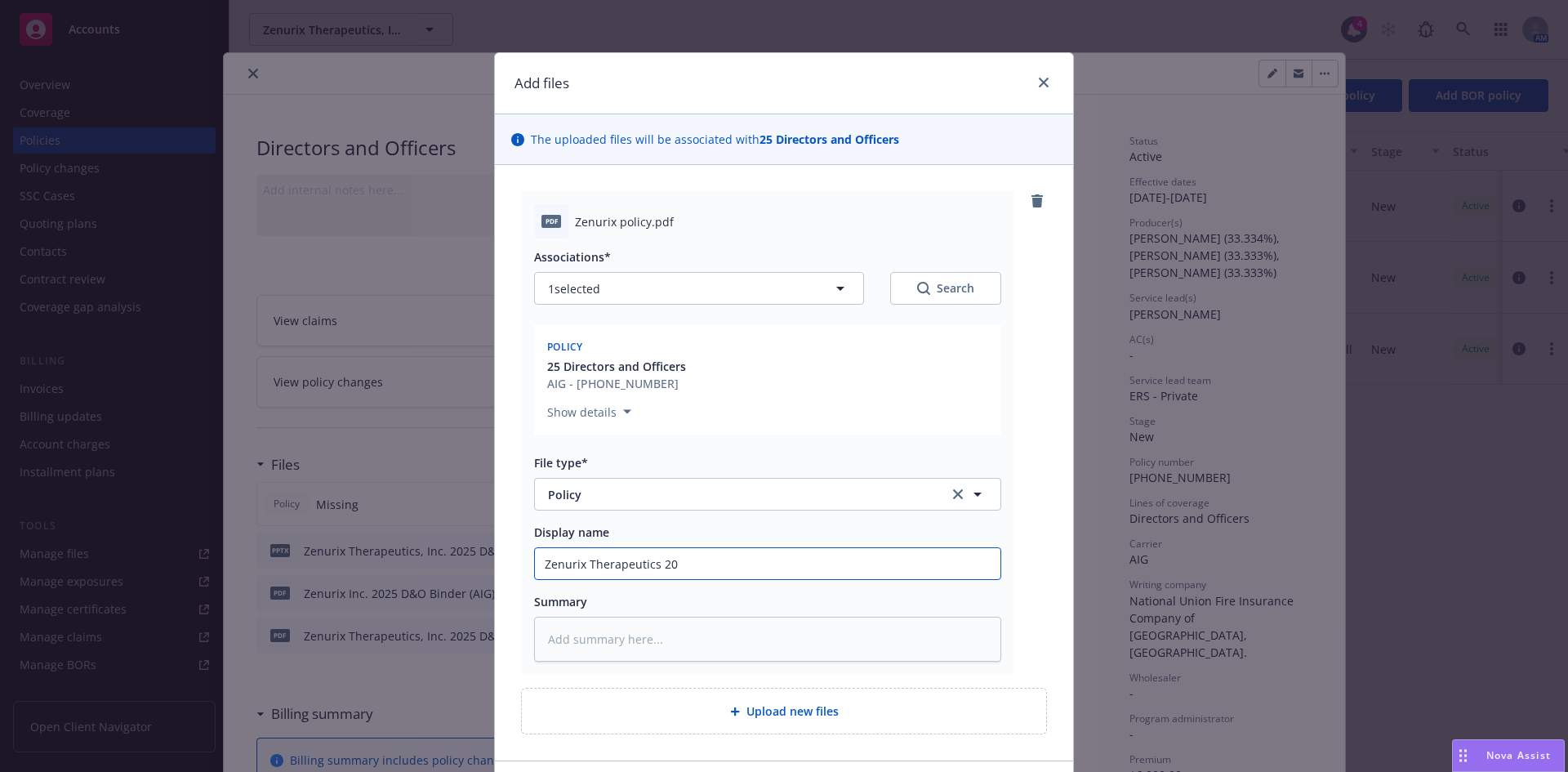
type textarea "x"
type input "Zenurix Therapeutics 202"
type textarea "x"
type input "Zenurix Therapeutics 2025"
type textarea "x"
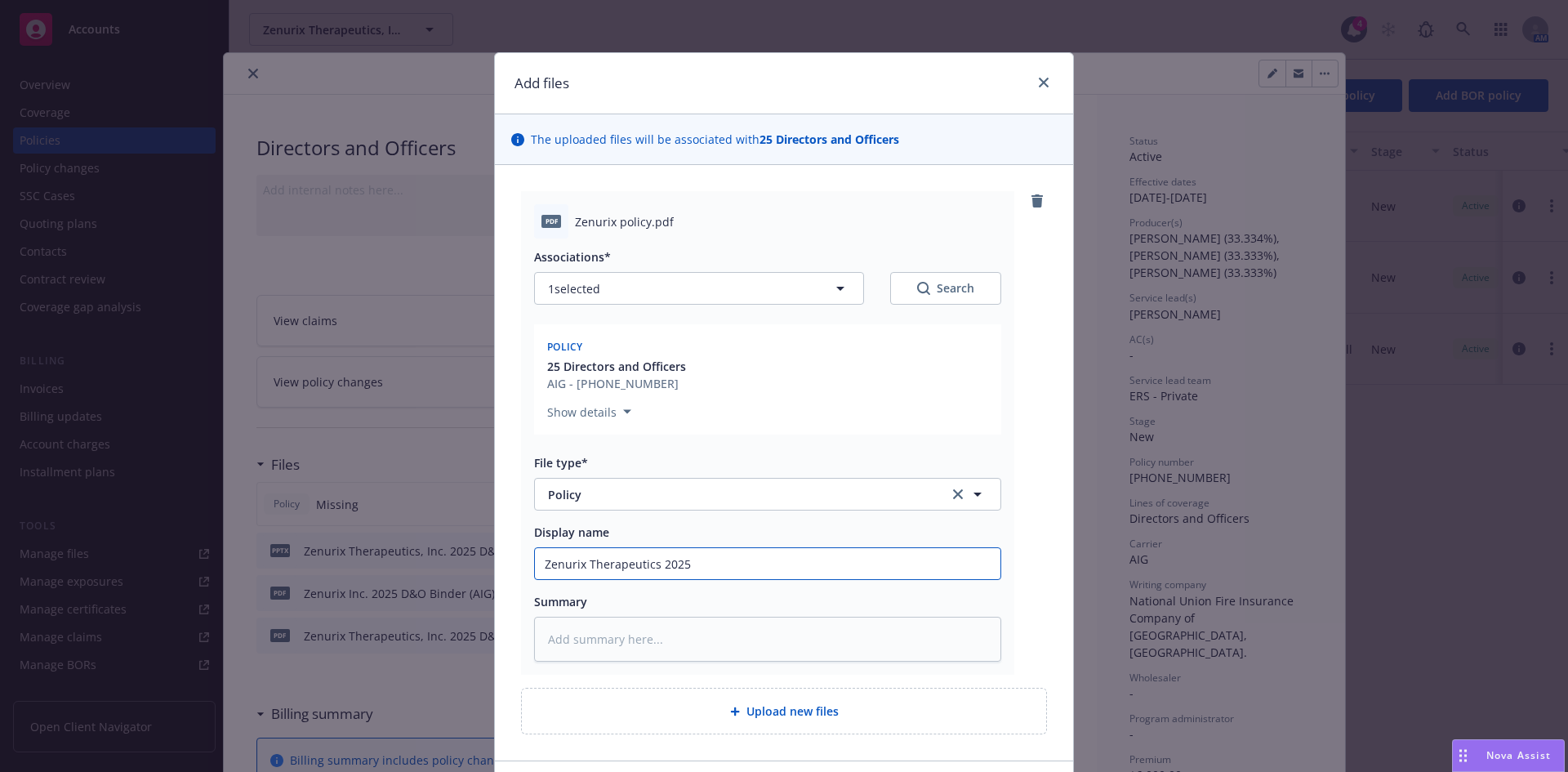
type input "Zenurix Therapeutics 2025-"
type textarea "x"
type input "Zenurix Therapeutics 2025-2"
type textarea "x"
type input "Zenurix Therapeutics 2025-26"
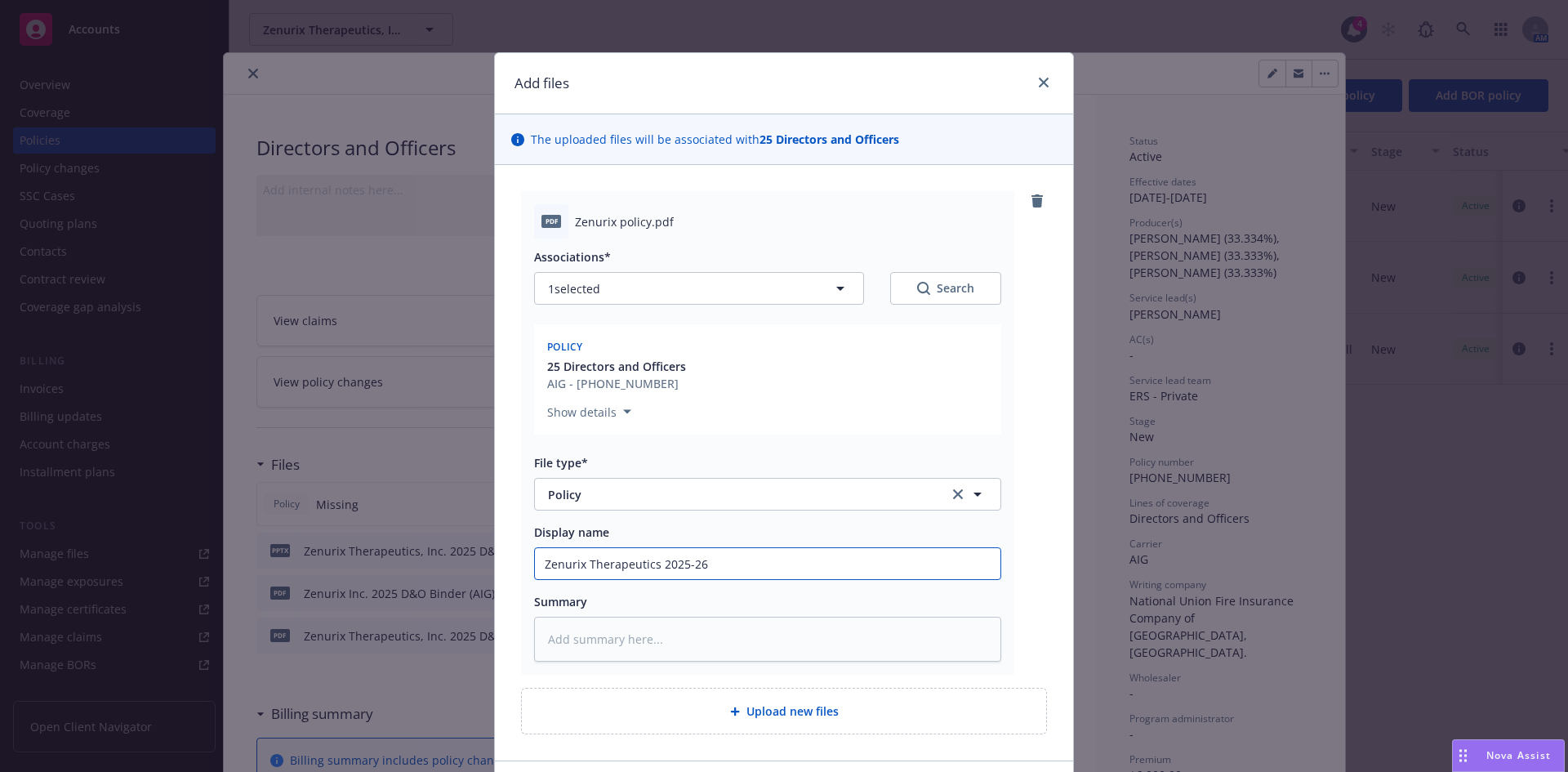
type textarea "x"
type input "Zenurix Therapeutics 2025-26"
type textarea "x"
type input "Zenurix Therapeutics 2025-26 D"
type textarea "x"
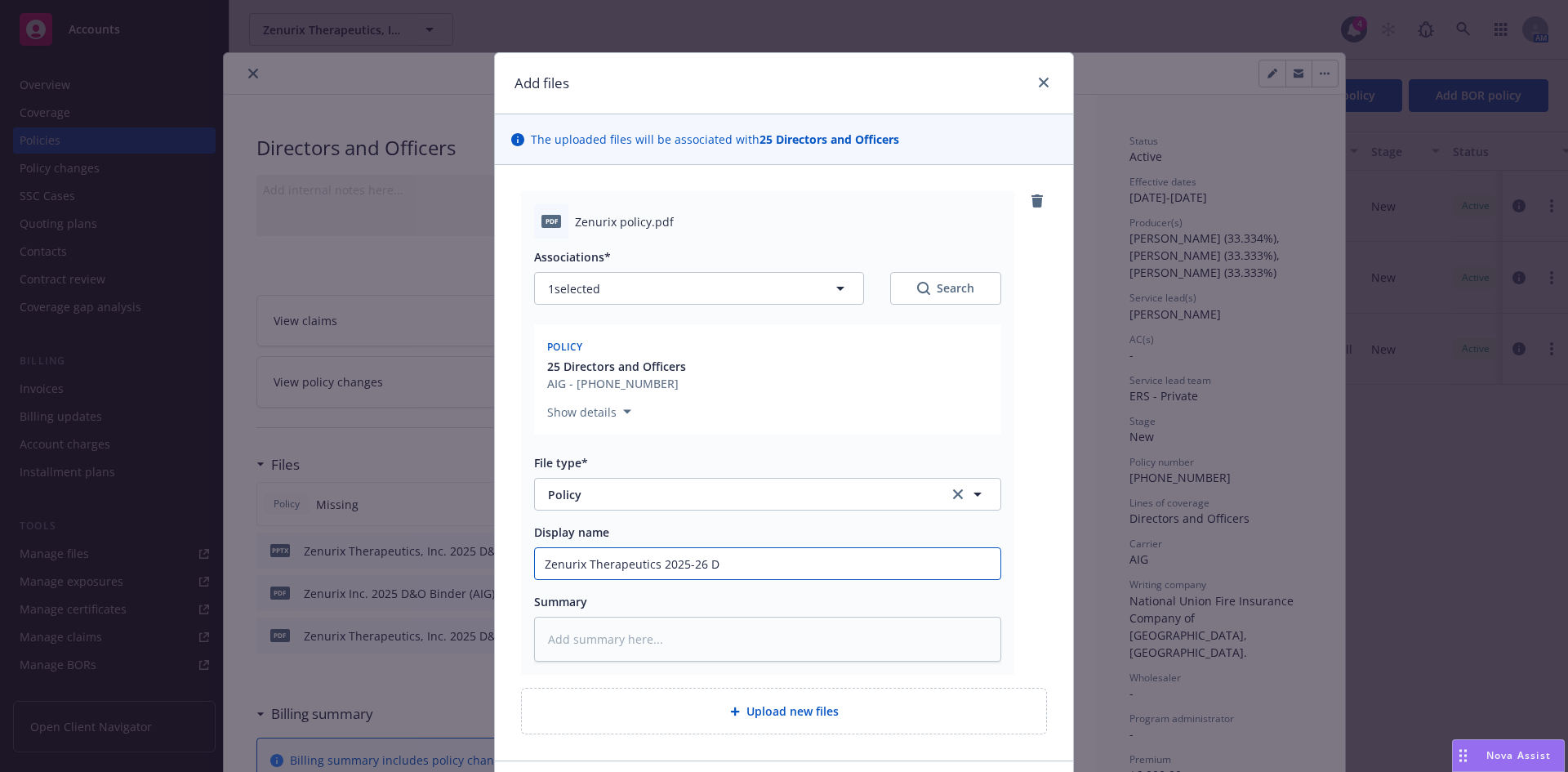
type input "Zenurix Therapeutics 2025-26 D&"
type textarea "x"
type input "Zenurix Therapeutics 2025-26 D&O"
type textarea "x"
type input "Zenurix Therapeutics 2025-26 D&O"
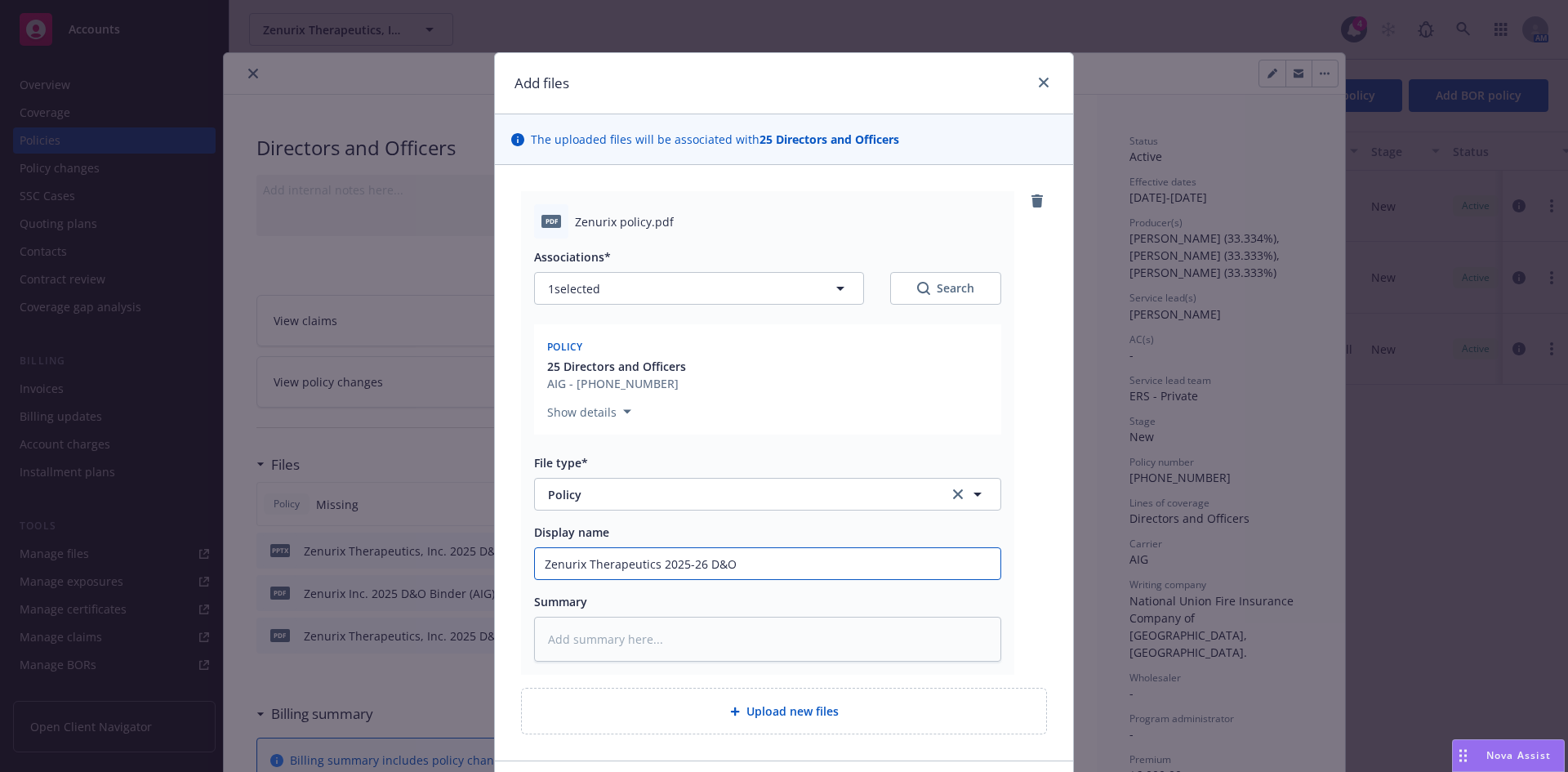
type textarea "x"
type input "Zenurix Therapeutics 2025-26 D&O P"
type textarea "x"
type input "Zenurix Therapeutics 2025-26 D&O Po"
type textarea "x"
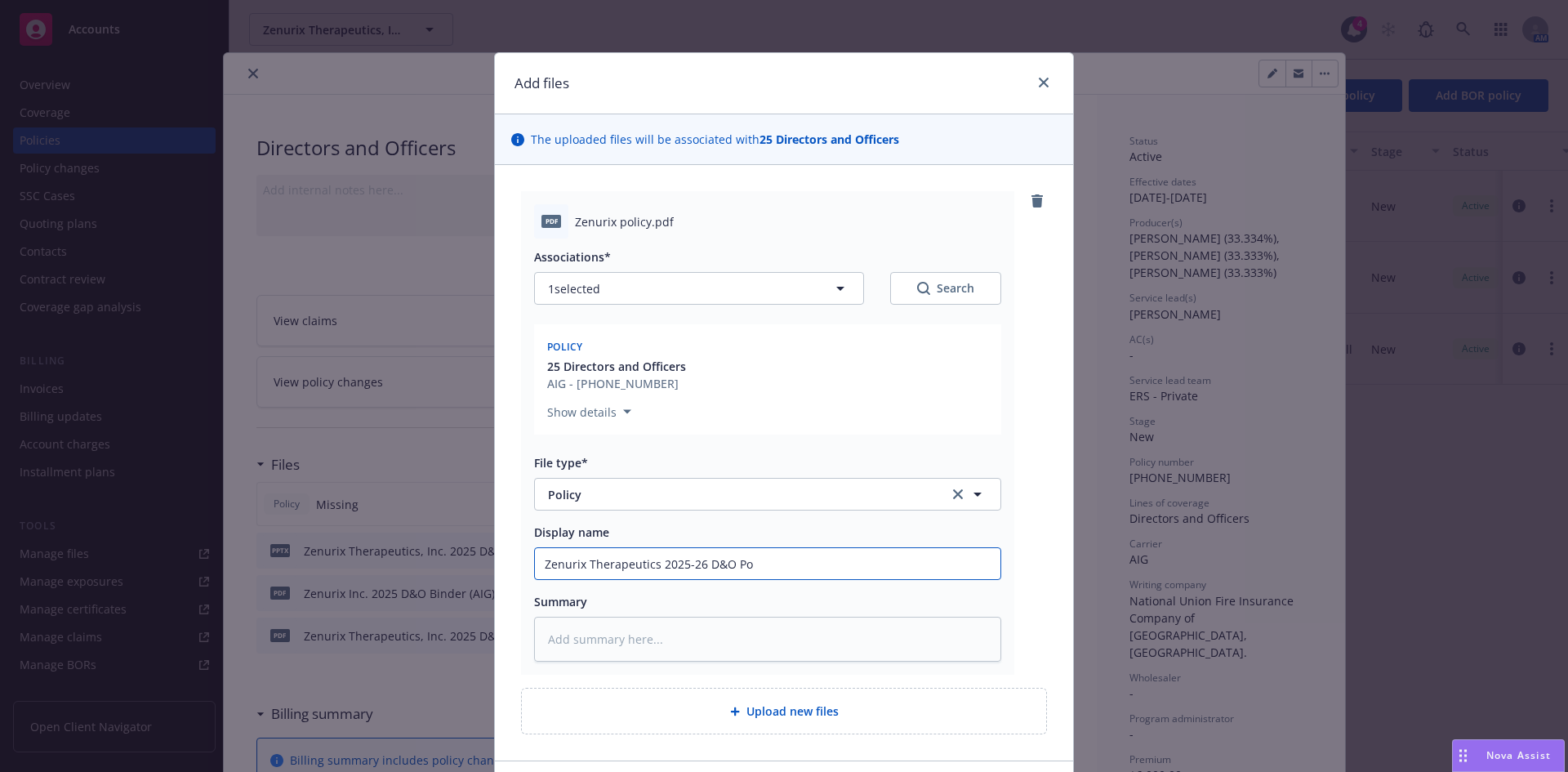
type input "Zenurix Therapeutics 2025-26 D&O Pol"
type textarea "x"
type input "Zenurix Therapeutics 2025-26 D&O Poli"
type textarea "x"
type input "Zenurix Therapeutics 2025-26 D&O Polic"
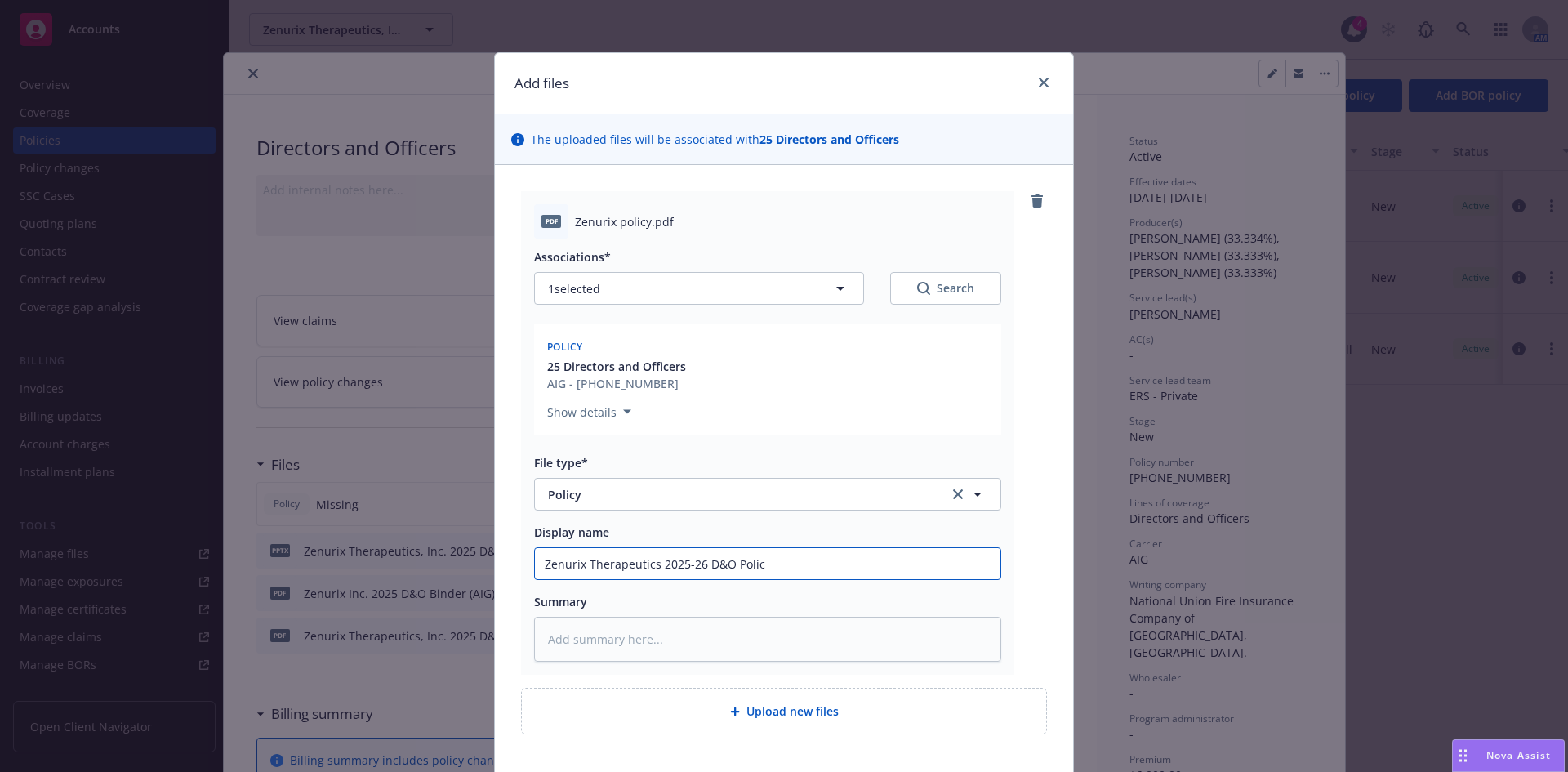
type textarea "x"
type input "Zenurix Therapeutics 2025-26 D&O Policy"
type textarea "x"
type input "Zenurix Therapeutics 2025-26 D&O Policy"
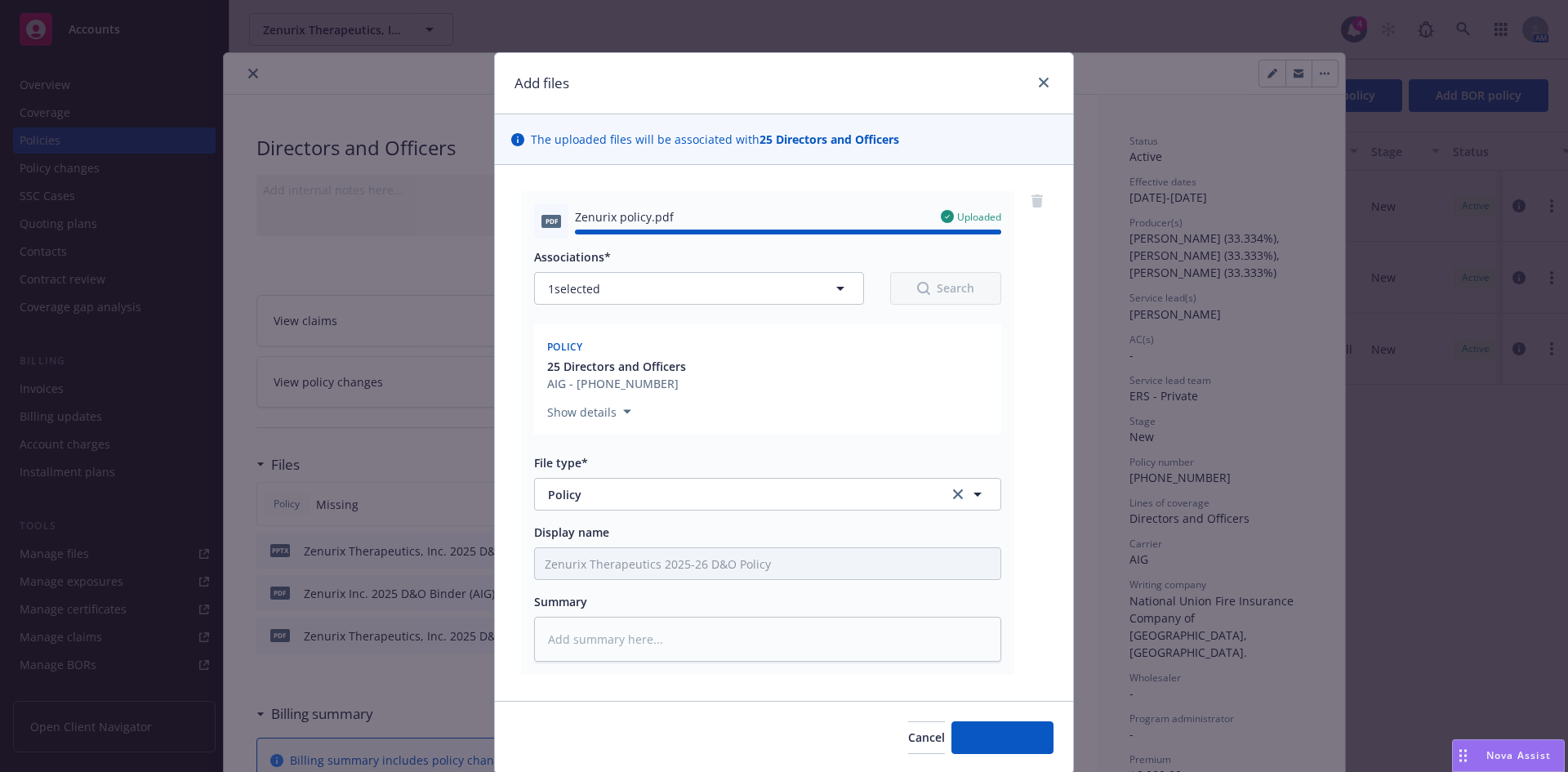
type textarea "x"
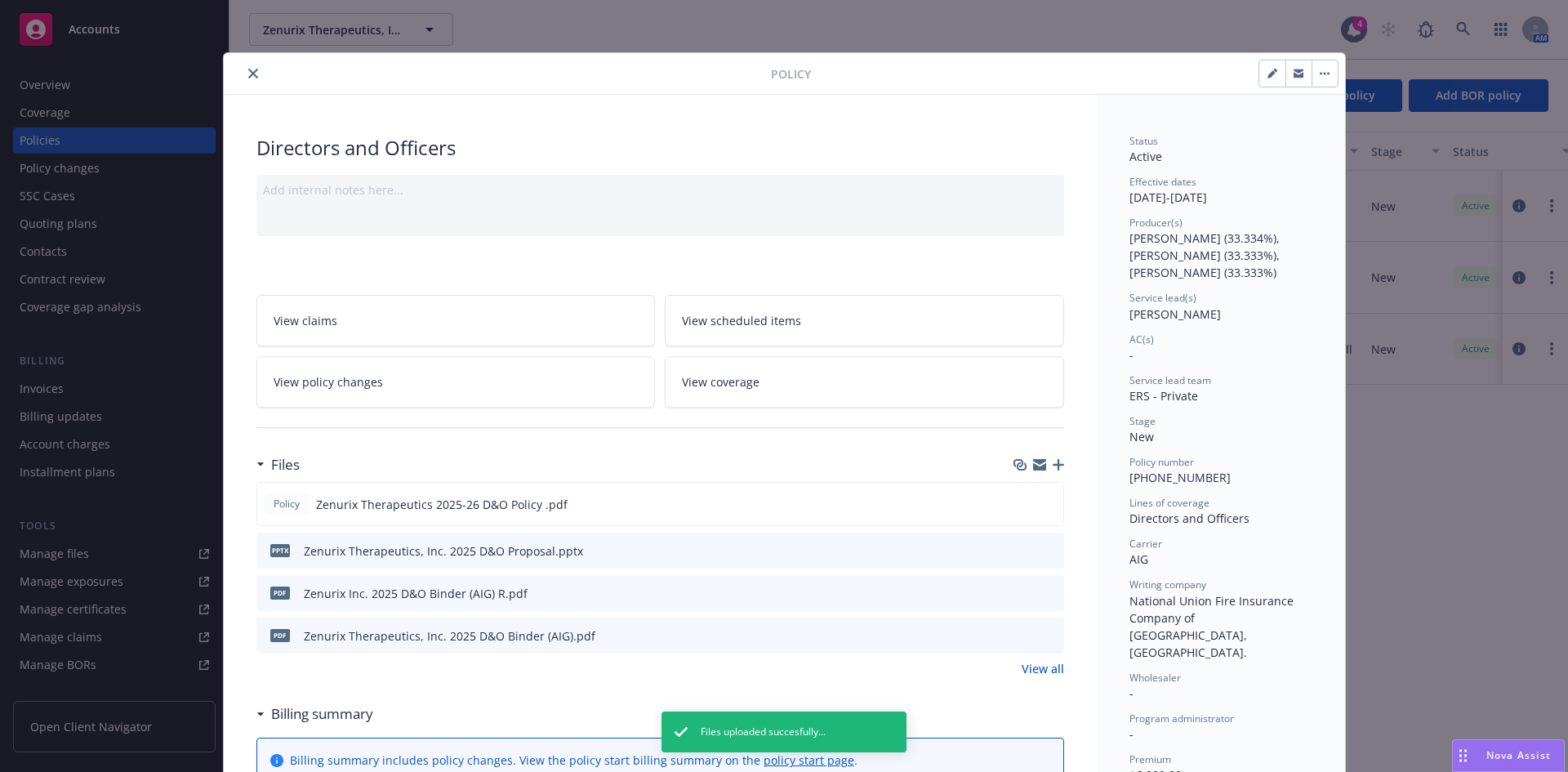
click at [1032, 657] on div "Policy Zenurix Therapeutics 2025-26 D&O Policy .pdf pptx Zenurix Therapeutics, …" at bounding box center [661, 580] width 808 height 195
click at [1028, 669] on link "View all" at bounding box center [1042, 668] width 43 height 17
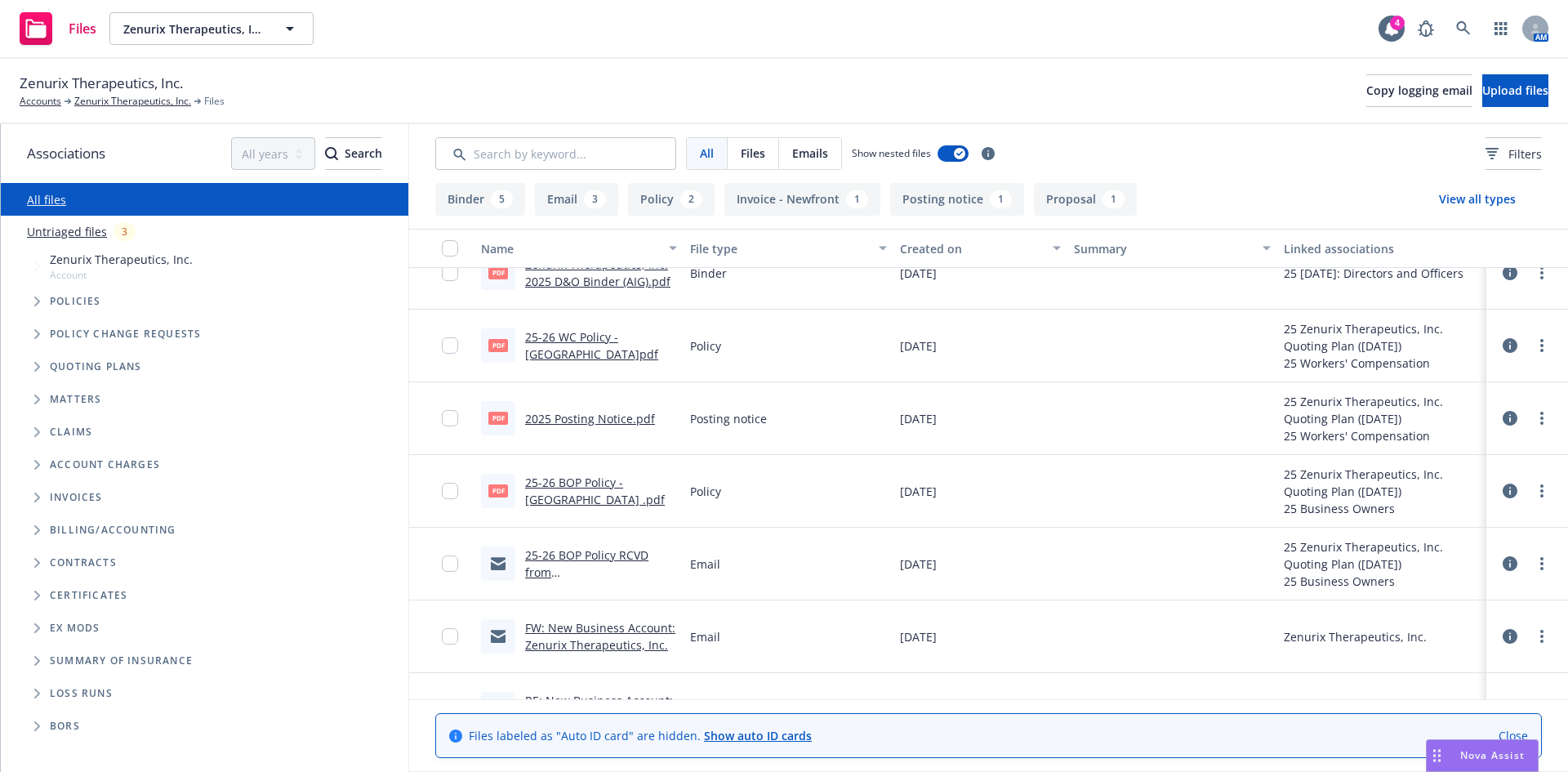
scroll to position [509, 0]
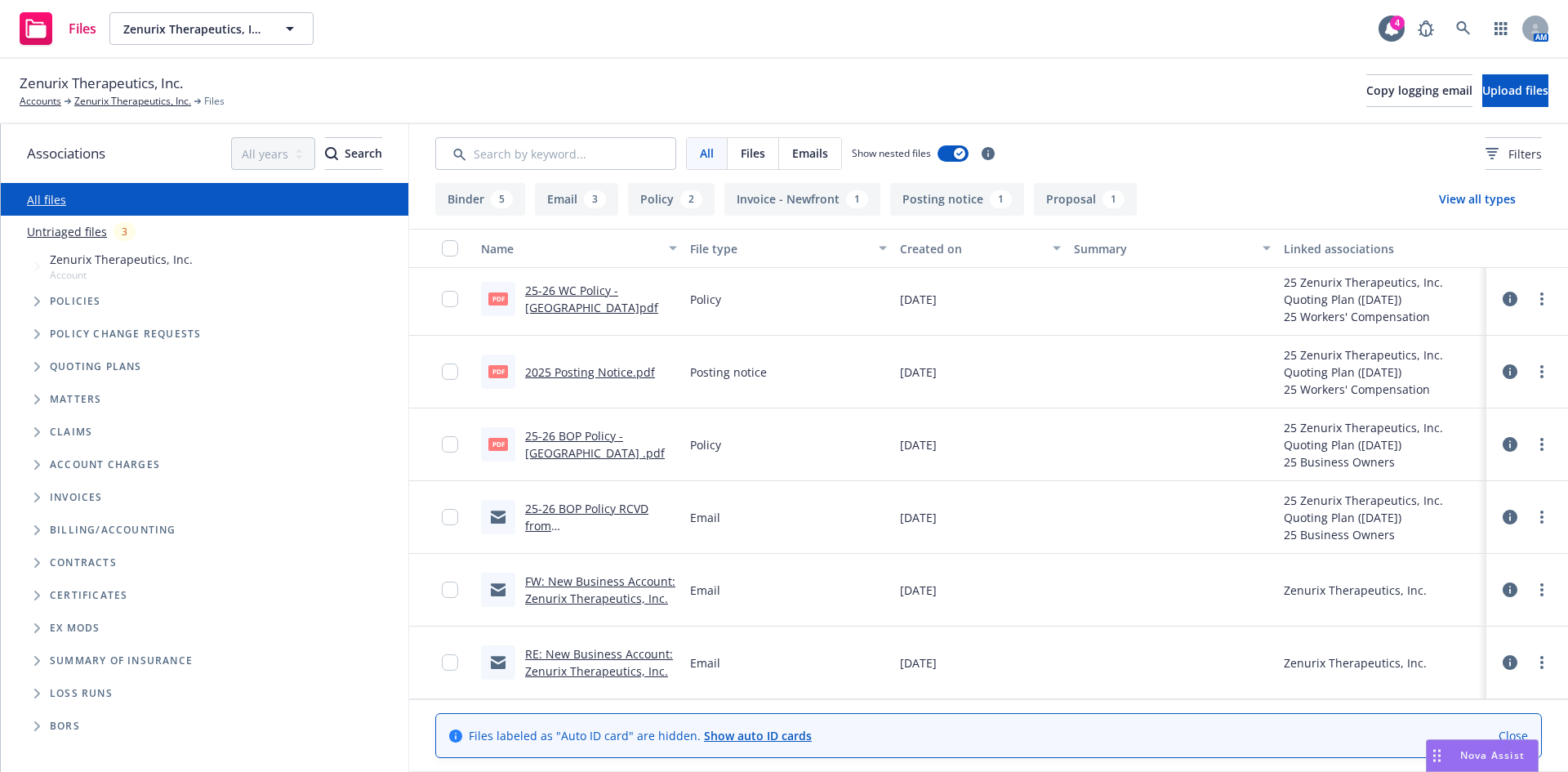
click at [636, 648] on link "RE: New Business Account: Zenurix Therapeutics, Inc." at bounding box center [598, 662] width 147 height 33
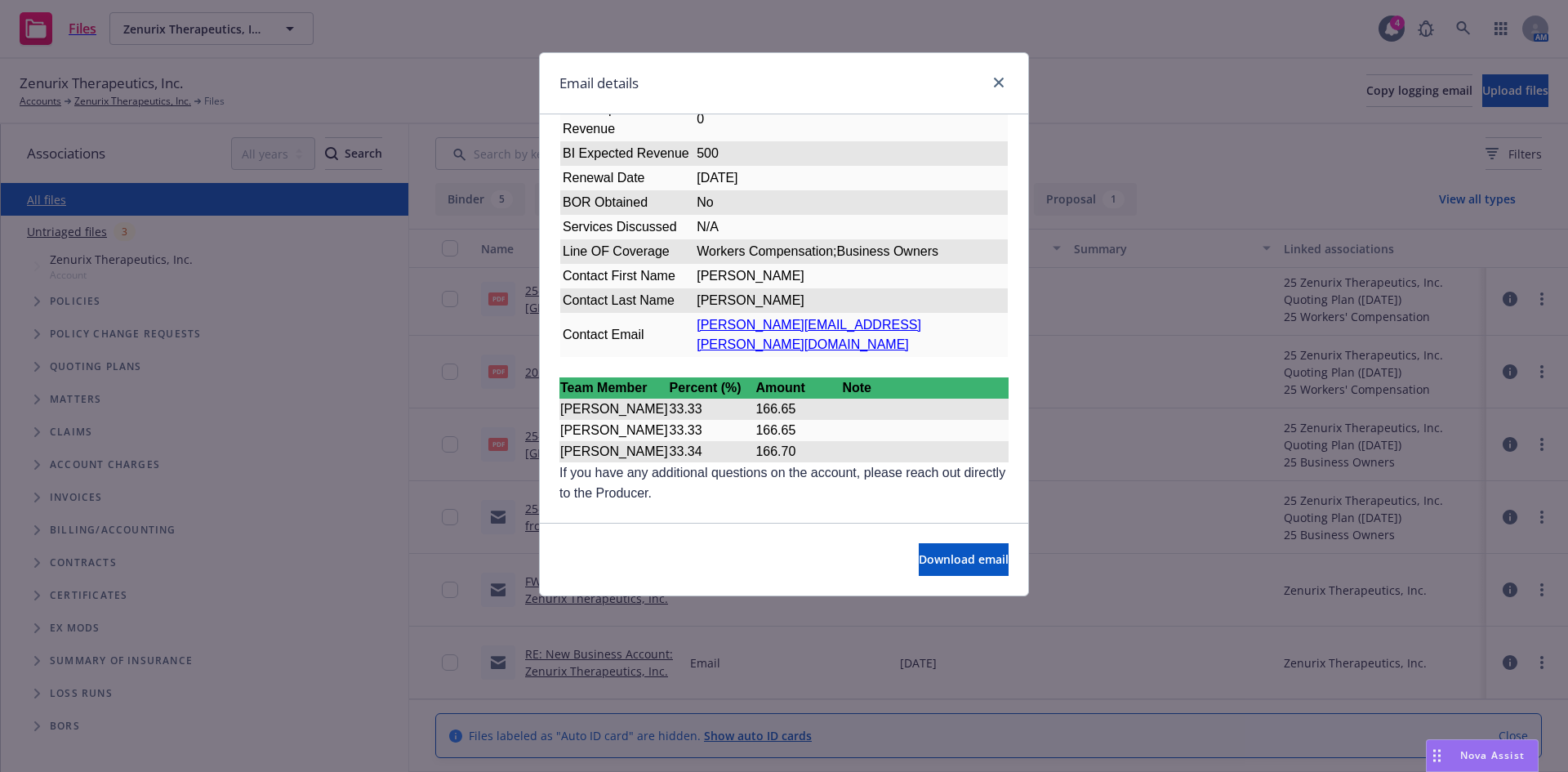
scroll to position [0, 0]
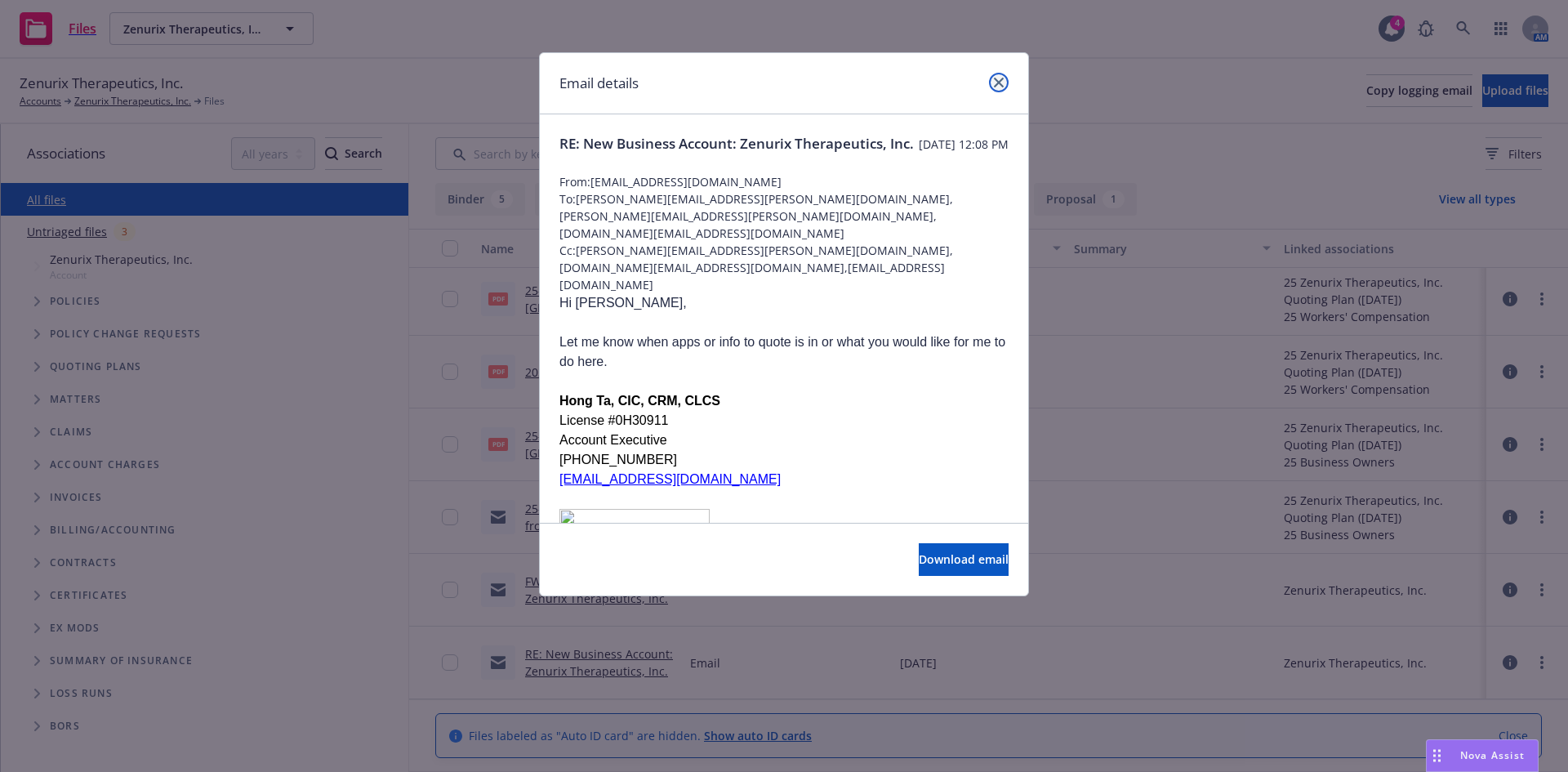
click at [997, 85] on icon "close" at bounding box center [998, 82] width 10 height 10
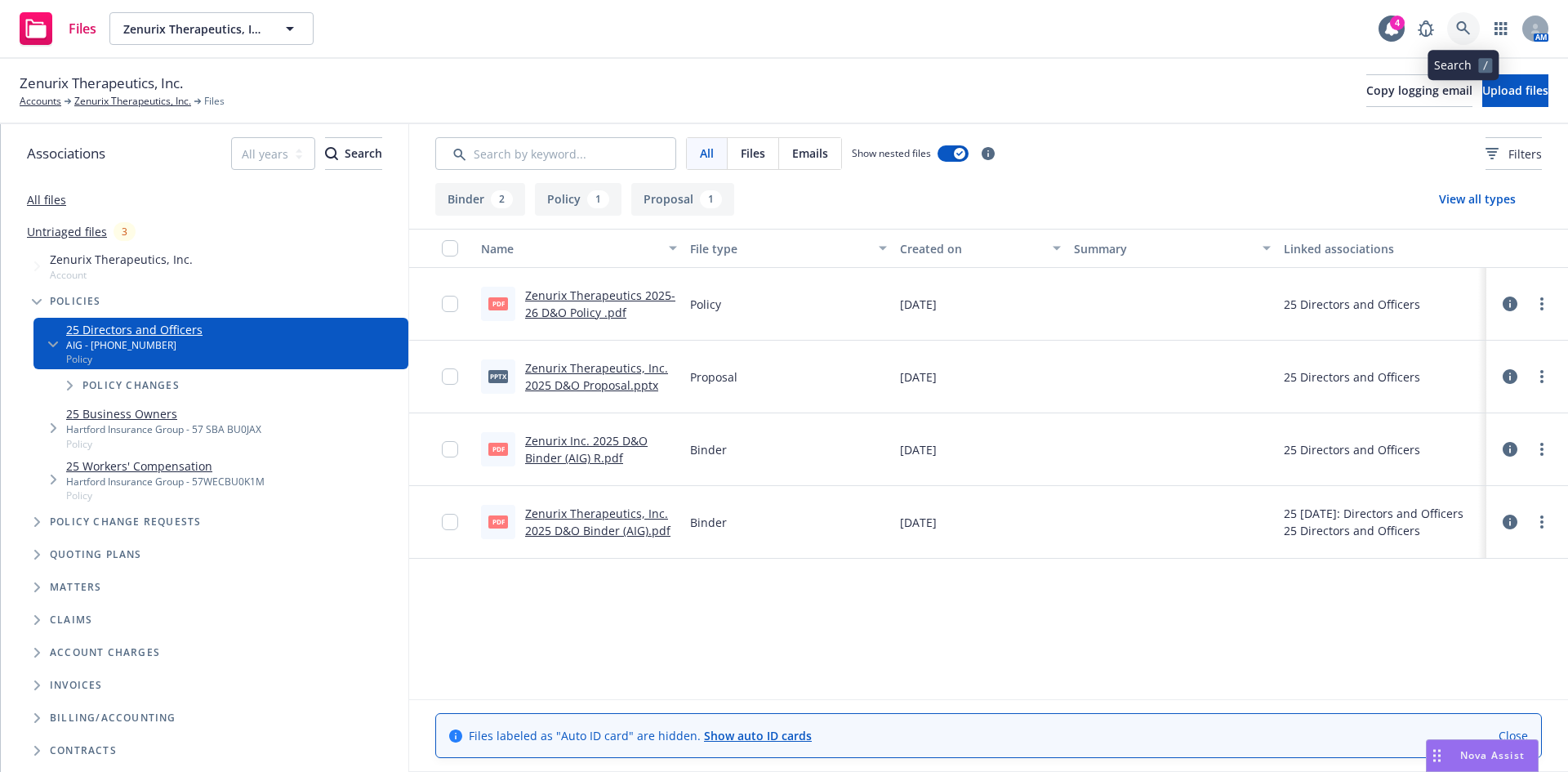
click at [1468, 23] on icon at bounding box center [1463, 28] width 15 height 15
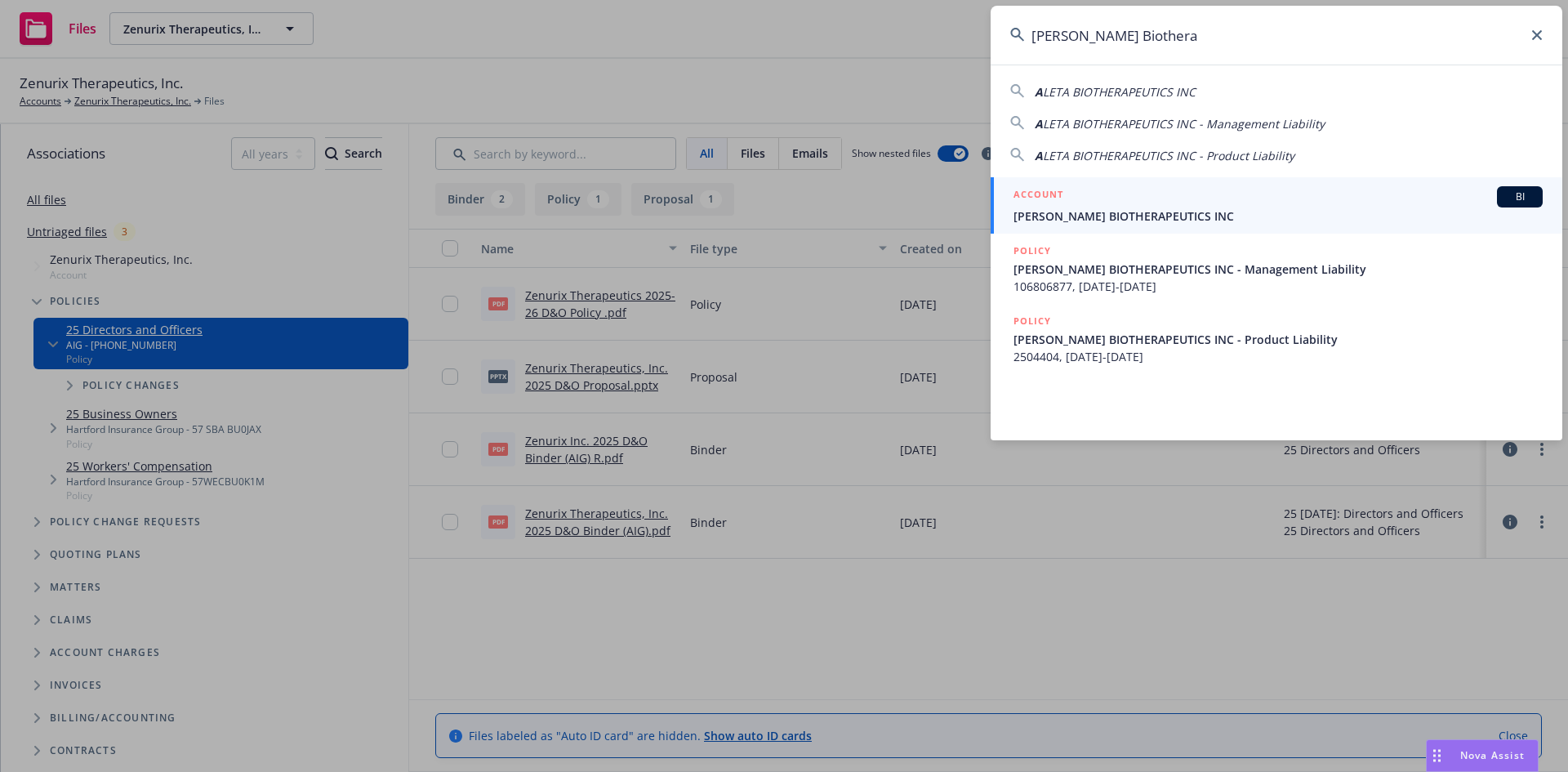
type input "[PERSON_NAME] Biothera"
click at [1067, 217] on span "[PERSON_NAME] BIOTHERAPEUTICS INC" at bounding box center [1278, 216] width 529 height 17
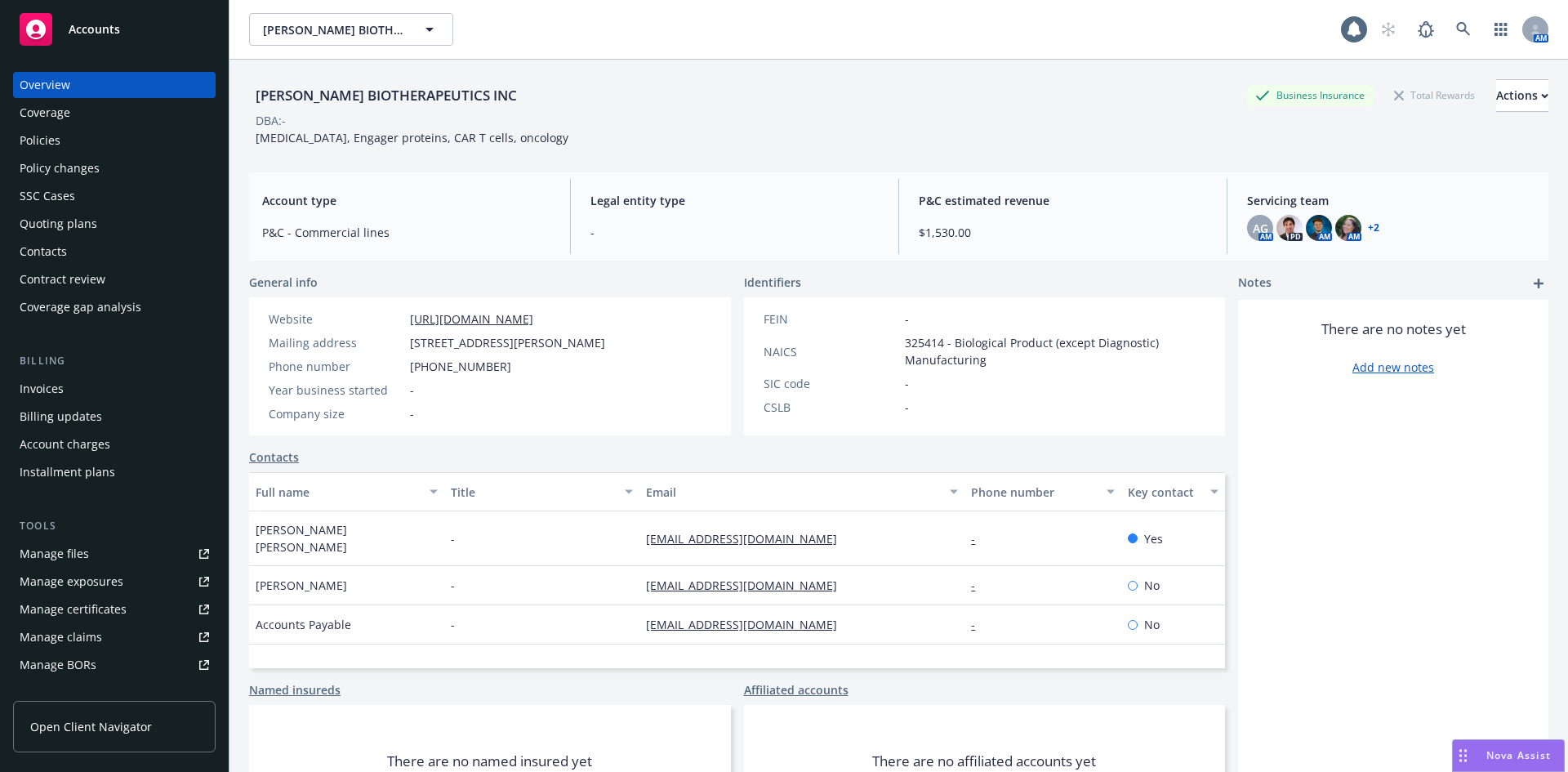
click at [46, 141] on div "Policies" at bounding box center [40, 139] width 41 height 26
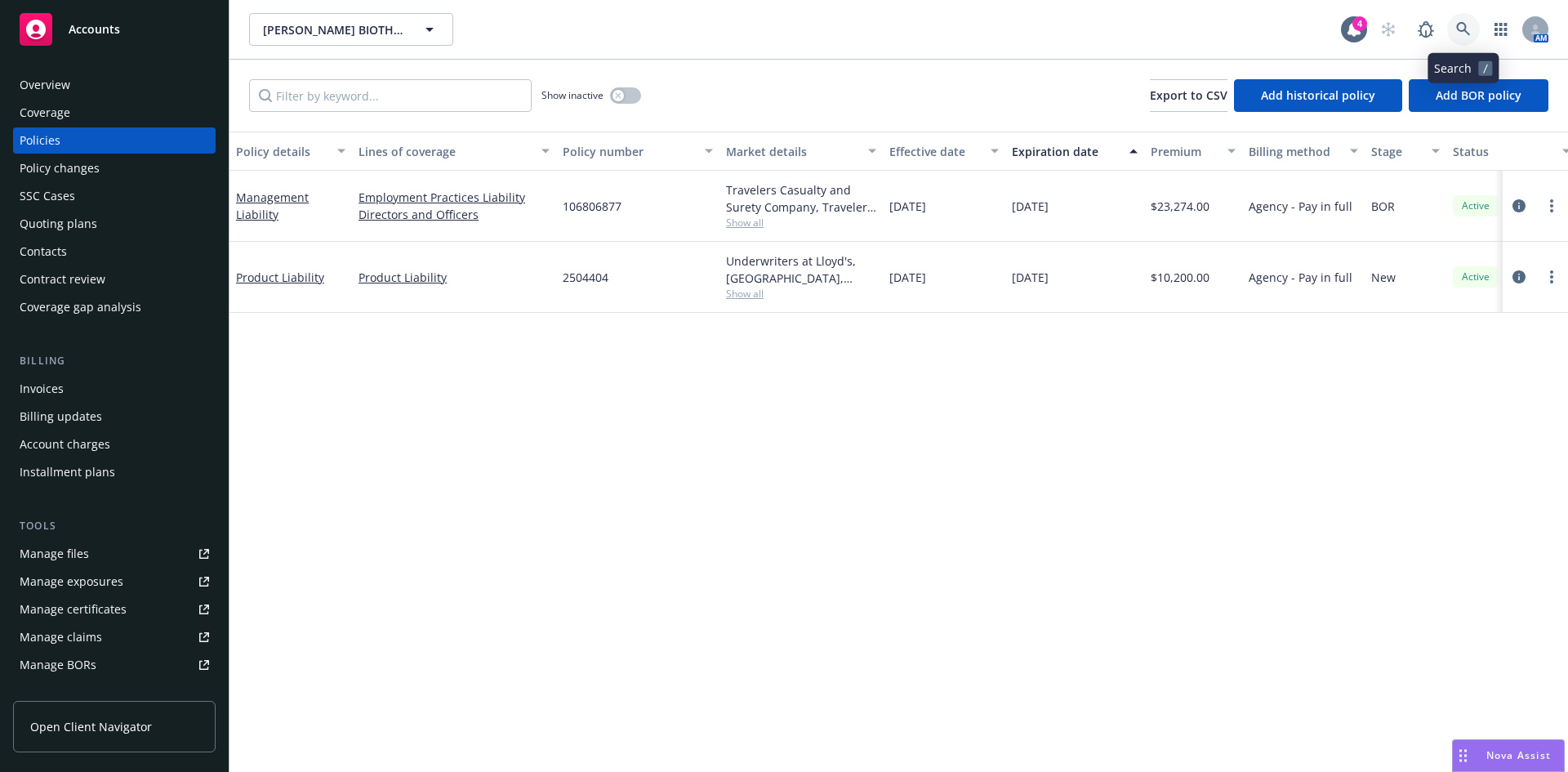
click at [1463, 17] on link at bounding box center [1463, 29] width 33 height 33
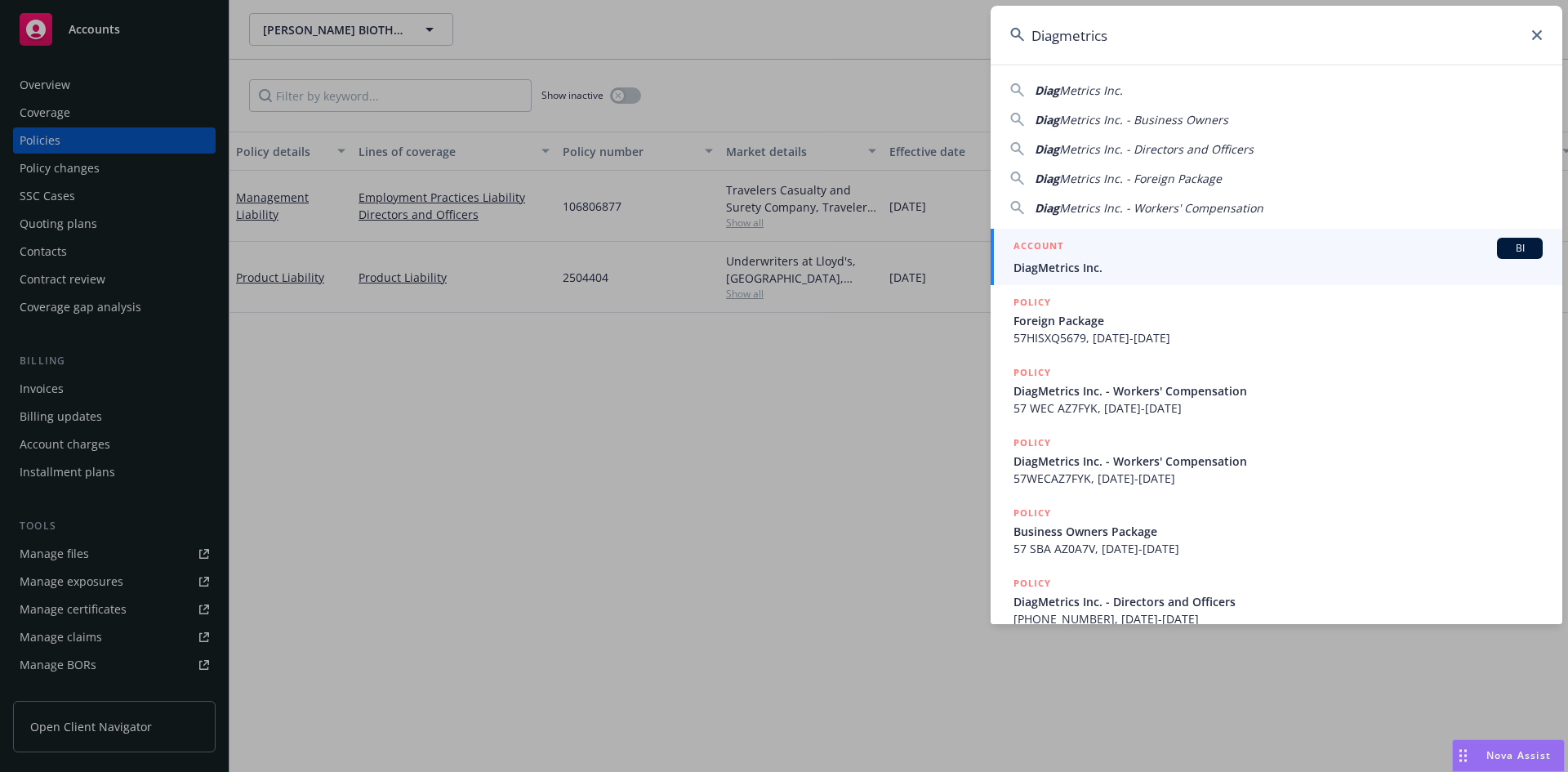
type input "Diagmetrics"
click at [1065, 257] on div "ACCOUNT BI" at bounding box center [1278, 249] width 529 height 21
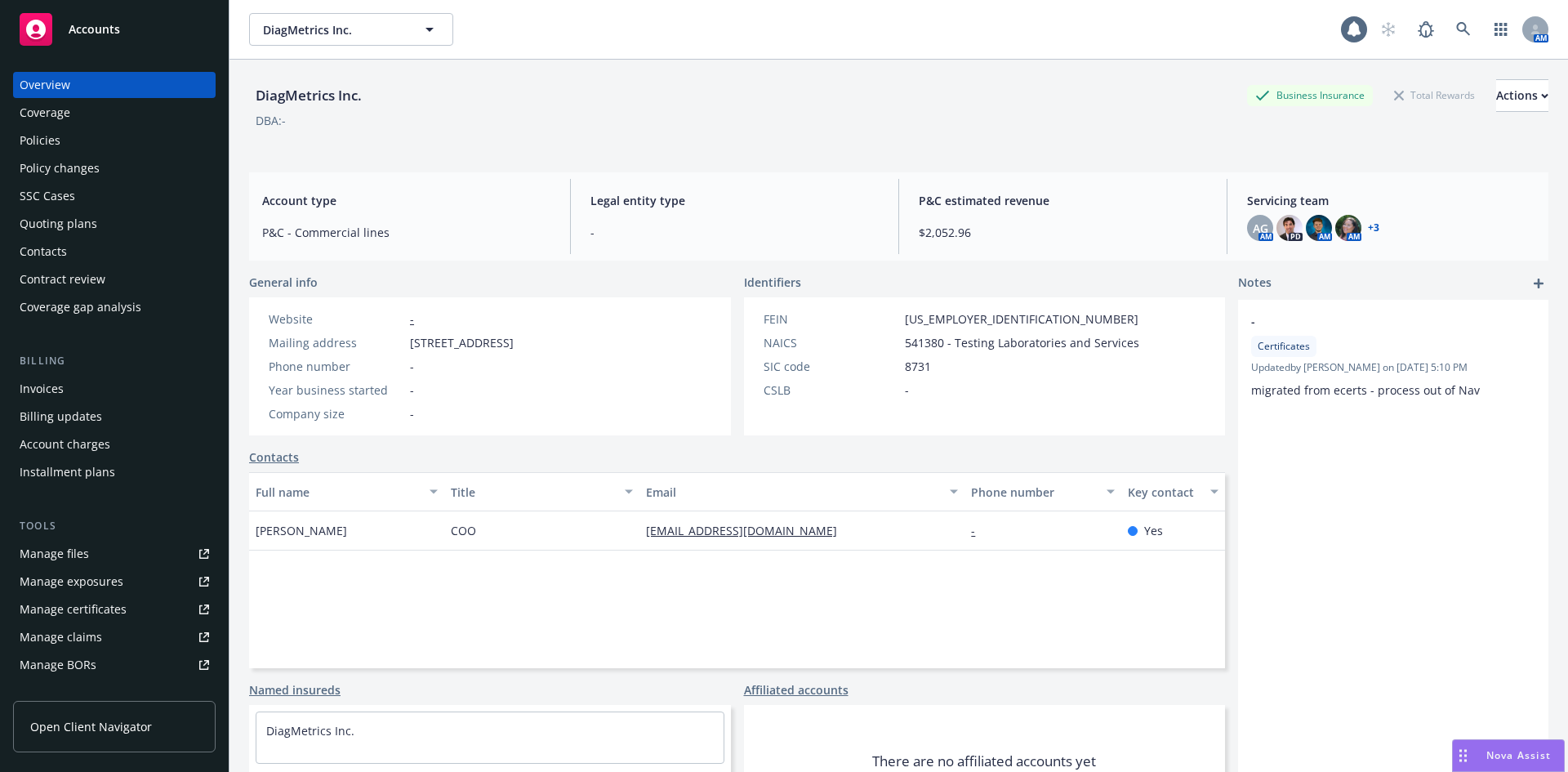
click at [67, 386] on div "Invoices" at bounding box center [114, 388] width 189 height 26
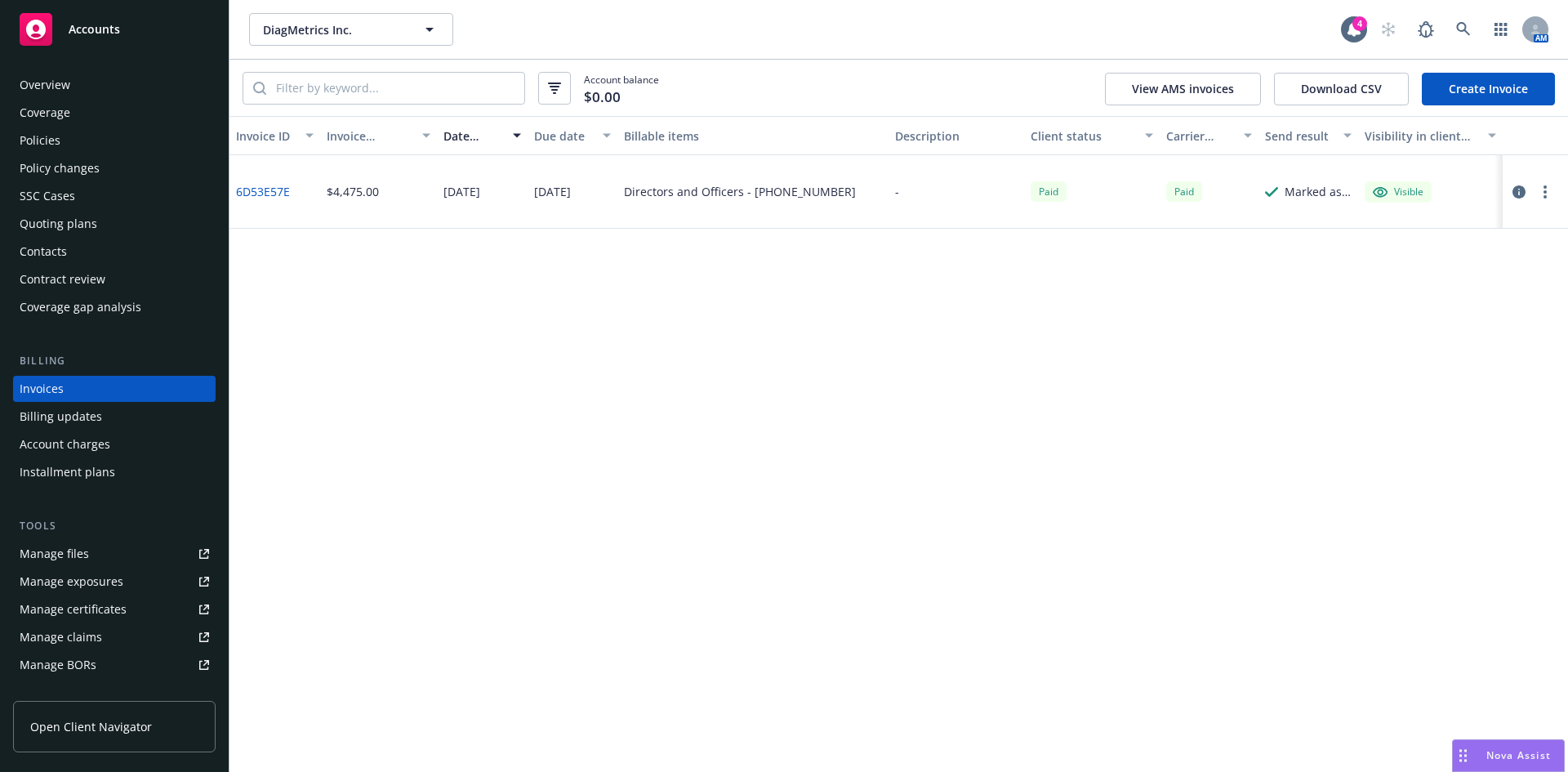
click at [63, 139] on div "Policies" at bounding box center [114, 139] width 189 height 26
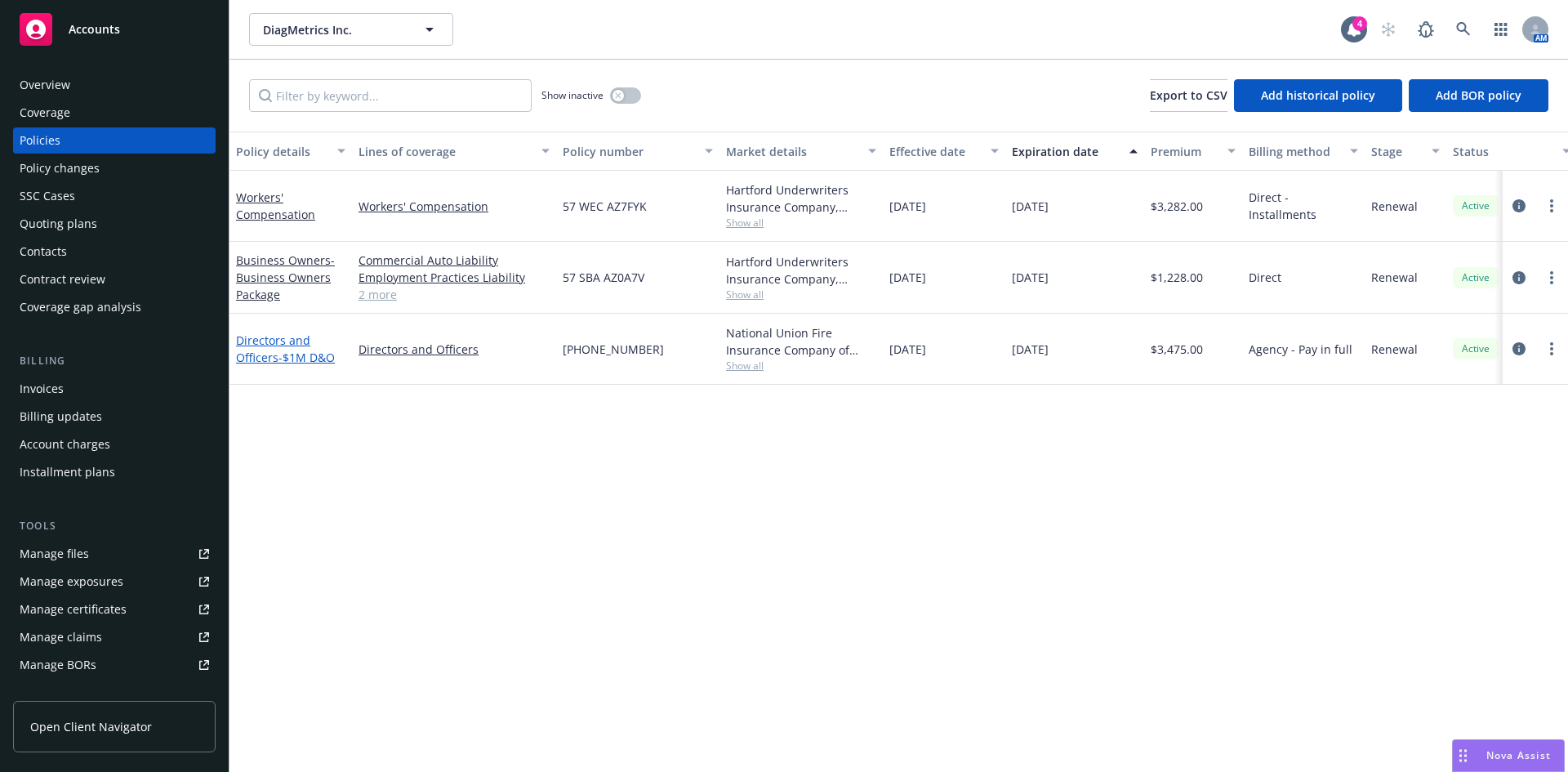
click at [280, 358] on span "- $1M D&O" at bounding box center [306, 357] width 56 height 15
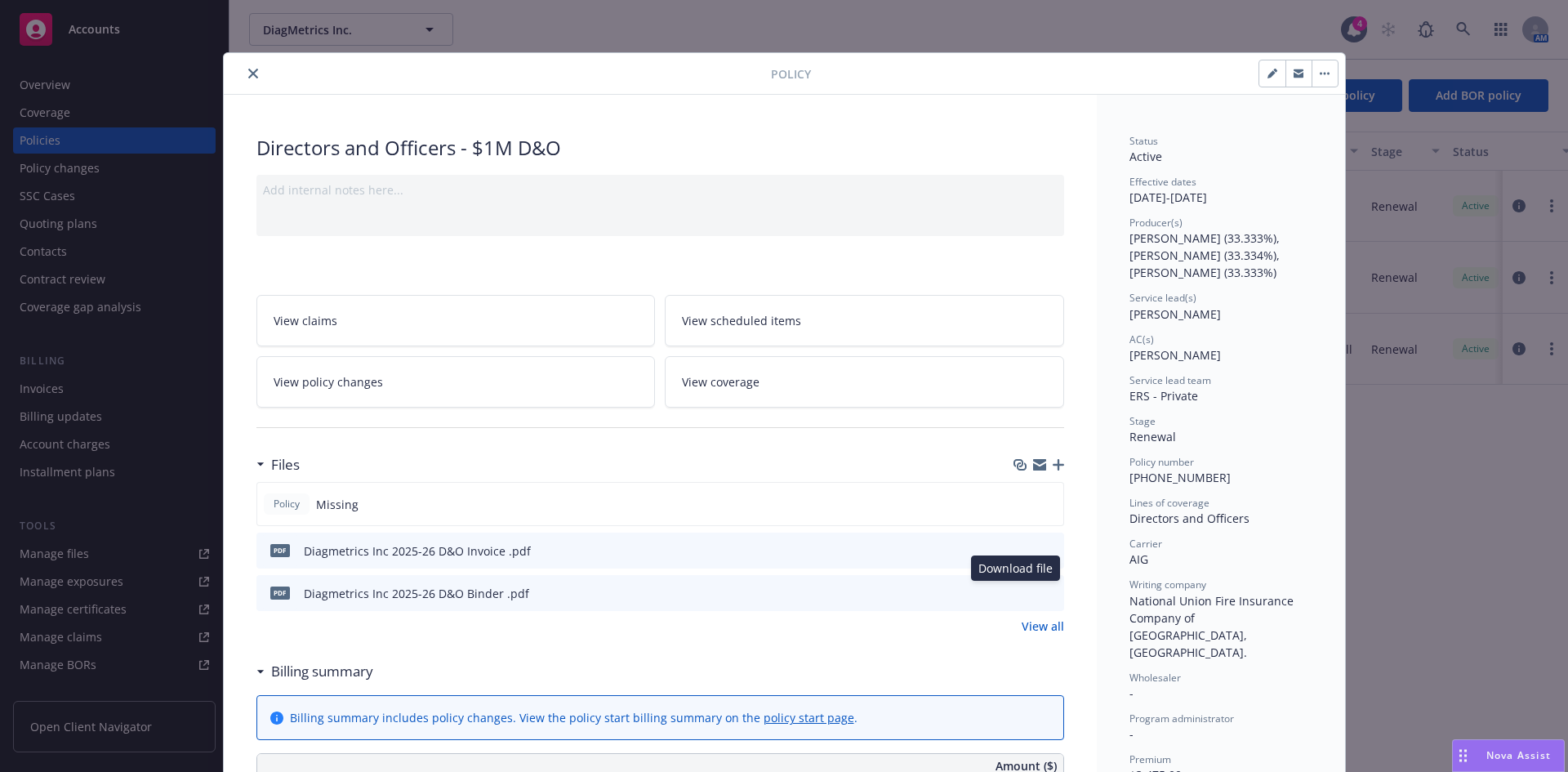
click at [1019, 595] on icon "download file" at bounding box center [1021, 592] width 13 height 13
click at [249, 76] on icon "close" at bounding box center [253, 73] width 10 height 10
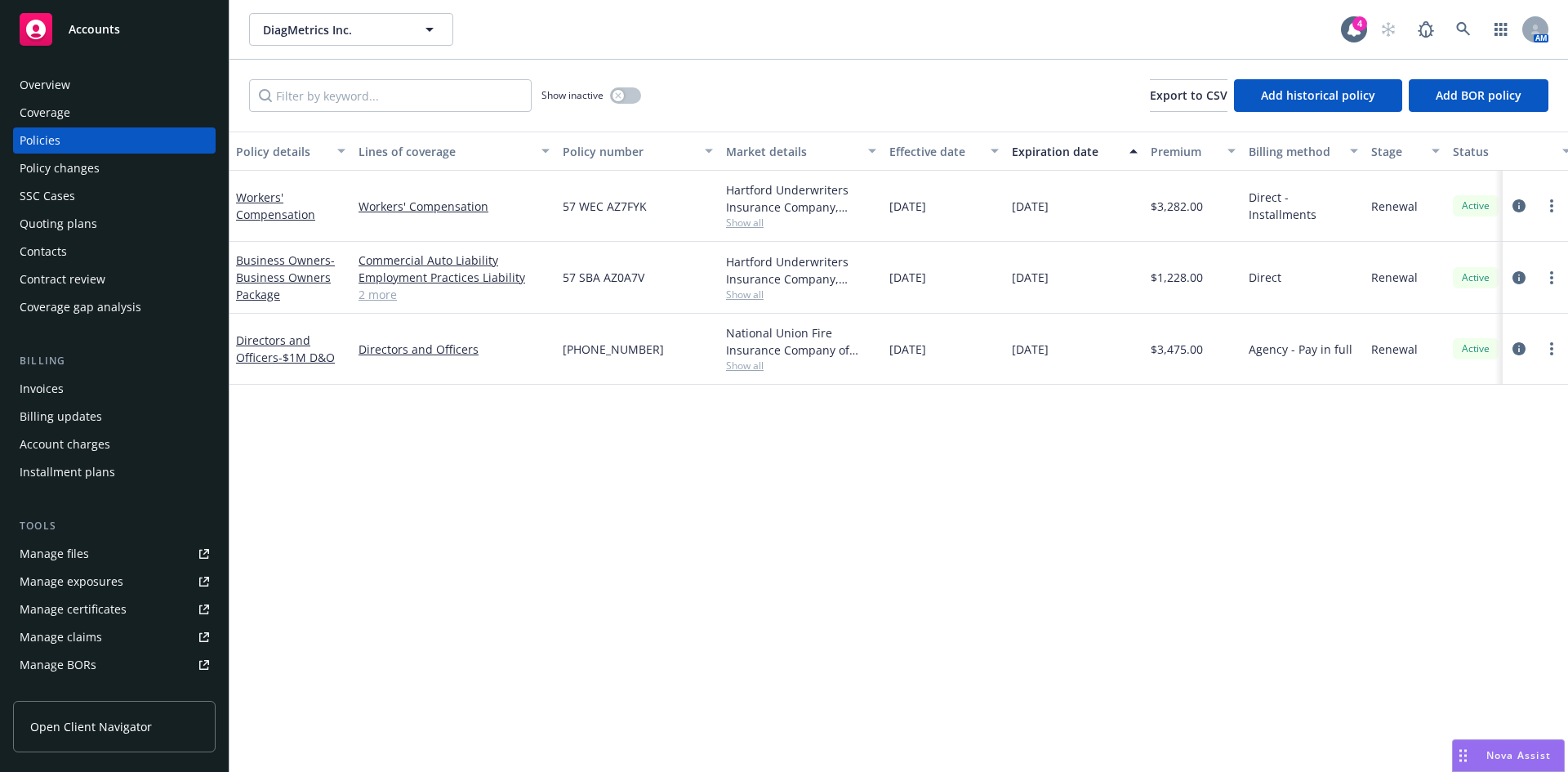
click at [70, 558] on div "Manage files" at bounding box center [54, 553] width 69 height 26
click at [1470, 30] on link at bounding box center [1463, 29] width 33 height 33
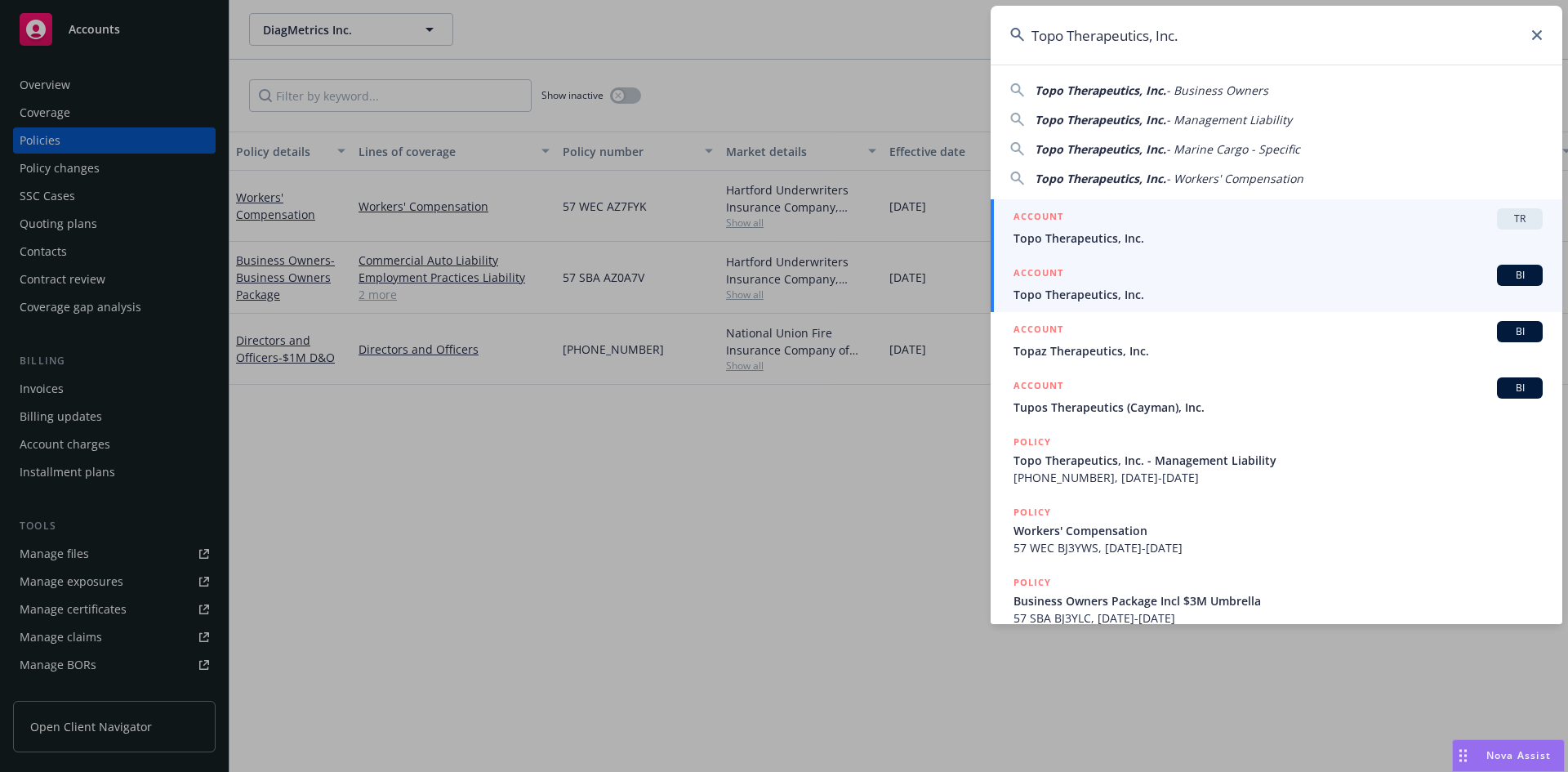
type input "Topo Therapeutics, Inc."
click at [1062, 289] on span "Topo Therapeutics, Inc." at bounding box center [1278, 294] width 529 height 17
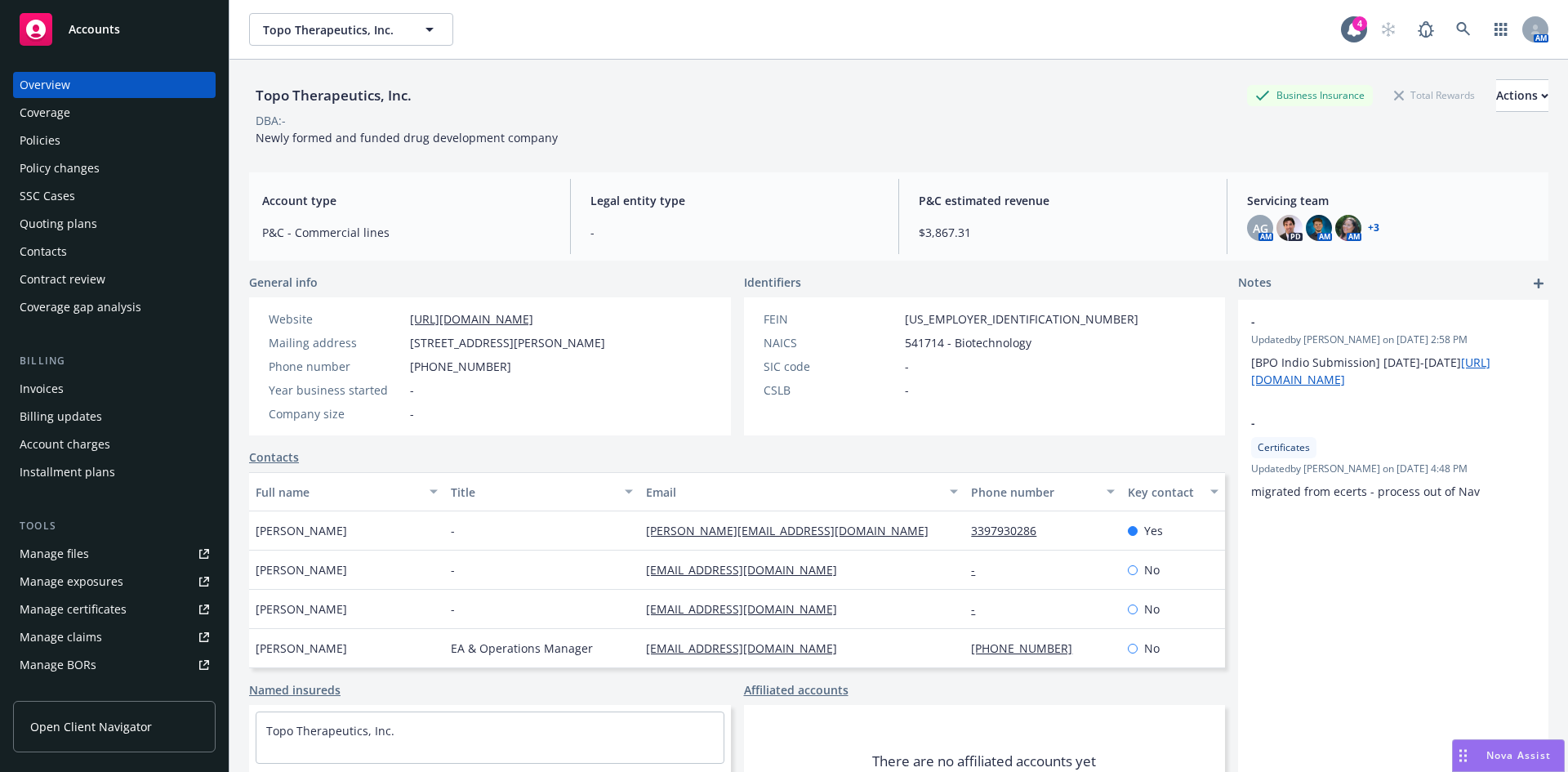
click at [51, 141] on div "Policies" at bounding box center [40, 139] width 41 height 26
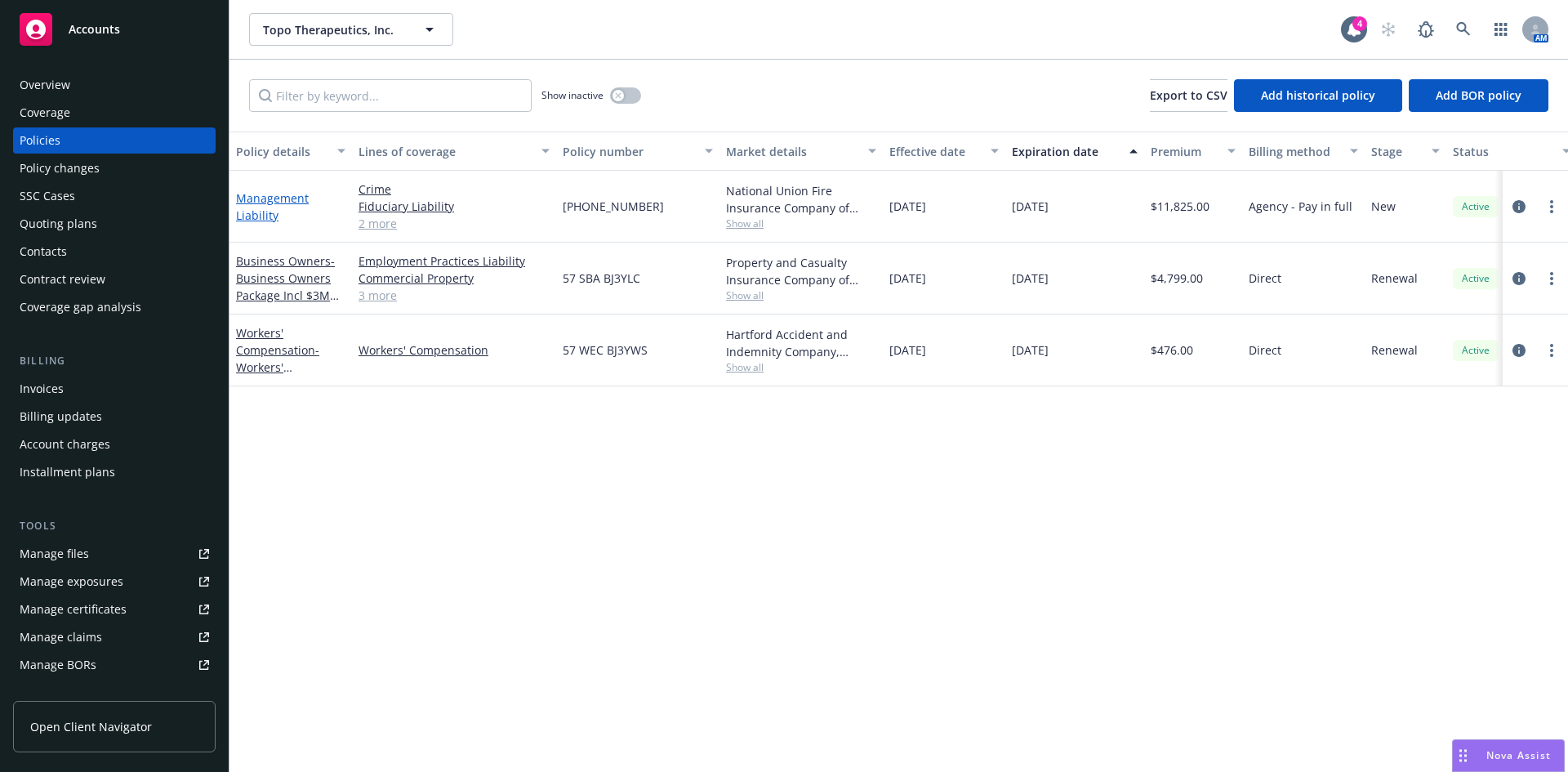
click at [272, 205] on link "Management Liability" at bounding box center [273, 206] width 73 height 33
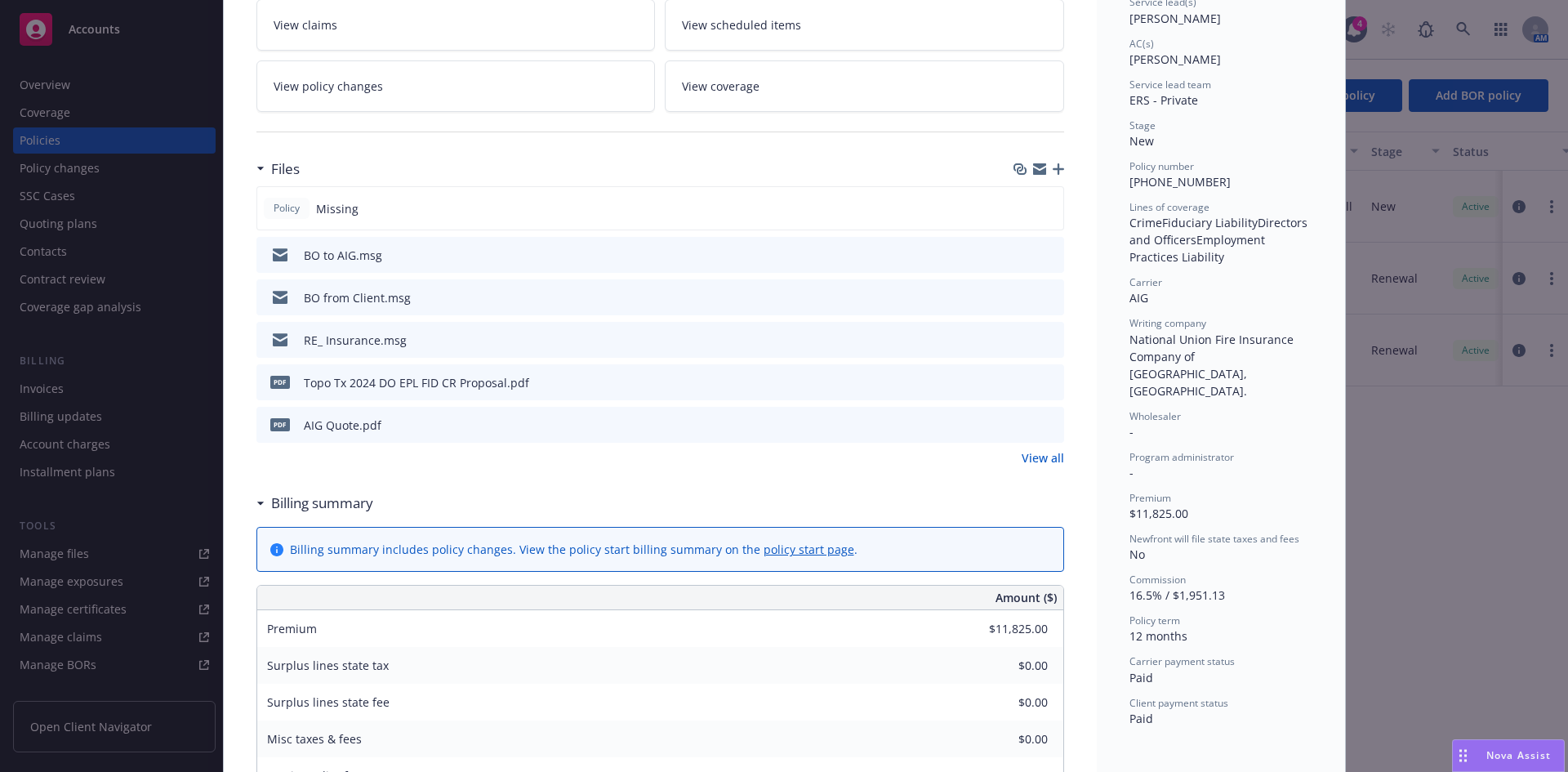
scroll to position [286, 0]
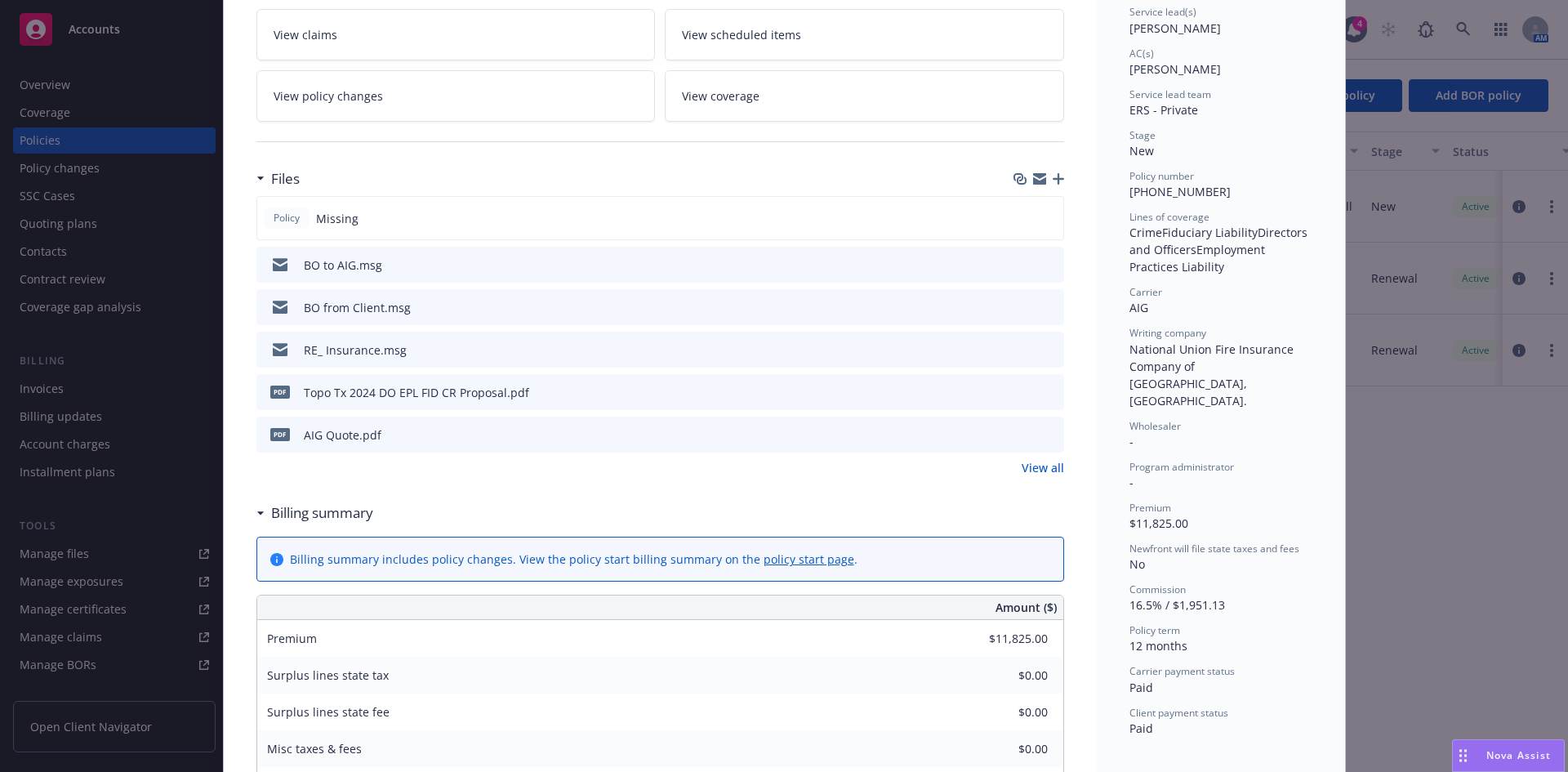
click at [1036, 469] on link "View all" at bounding box center [1042, 467] width 43 height 17
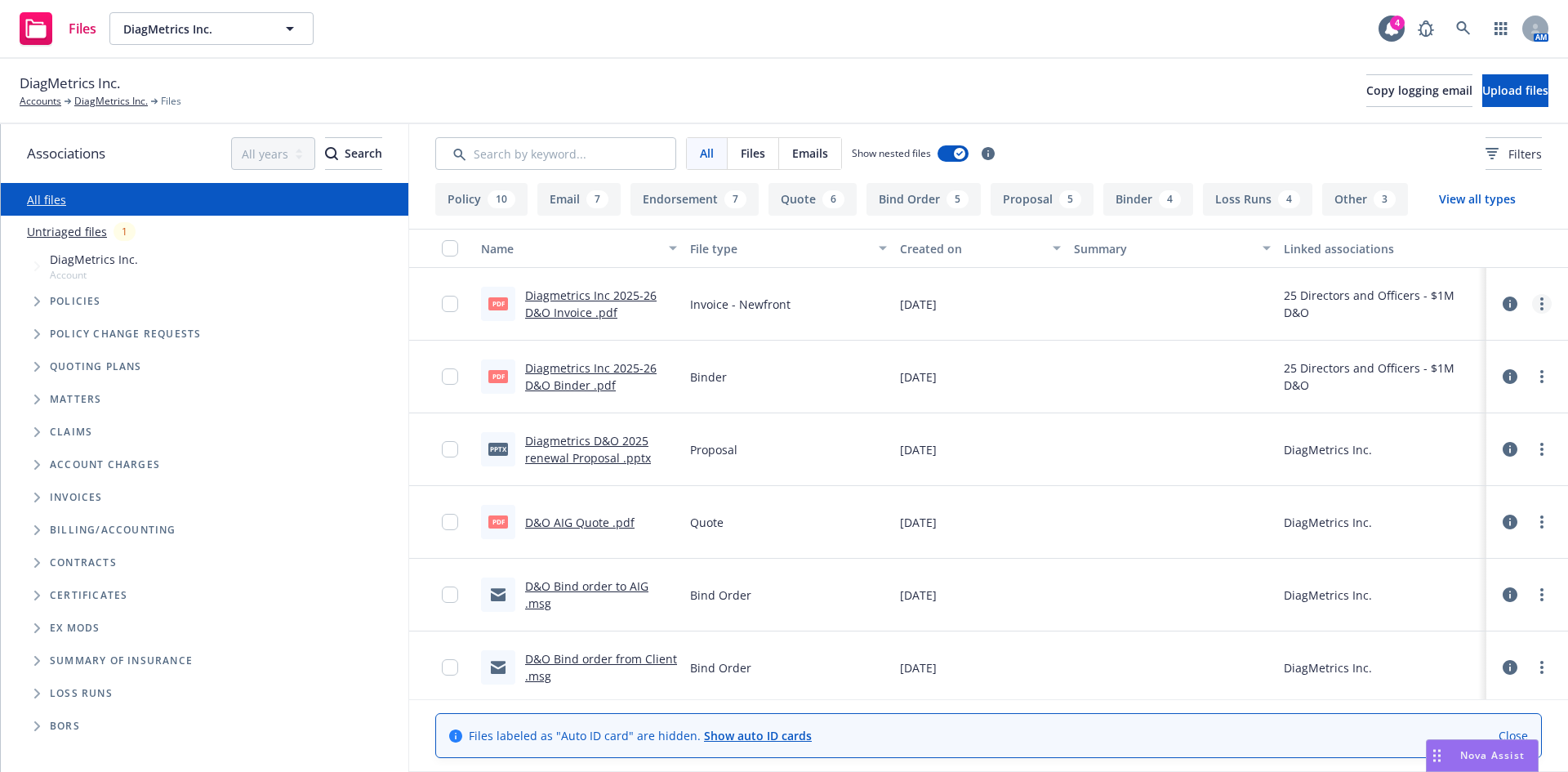
click at [1540, 306] on icon "more" at bounding box center [1541, 304] width 4 height 13
click at [1420, 336] on link "Archive" at bounding box center [1457, 337] width 162 height 33
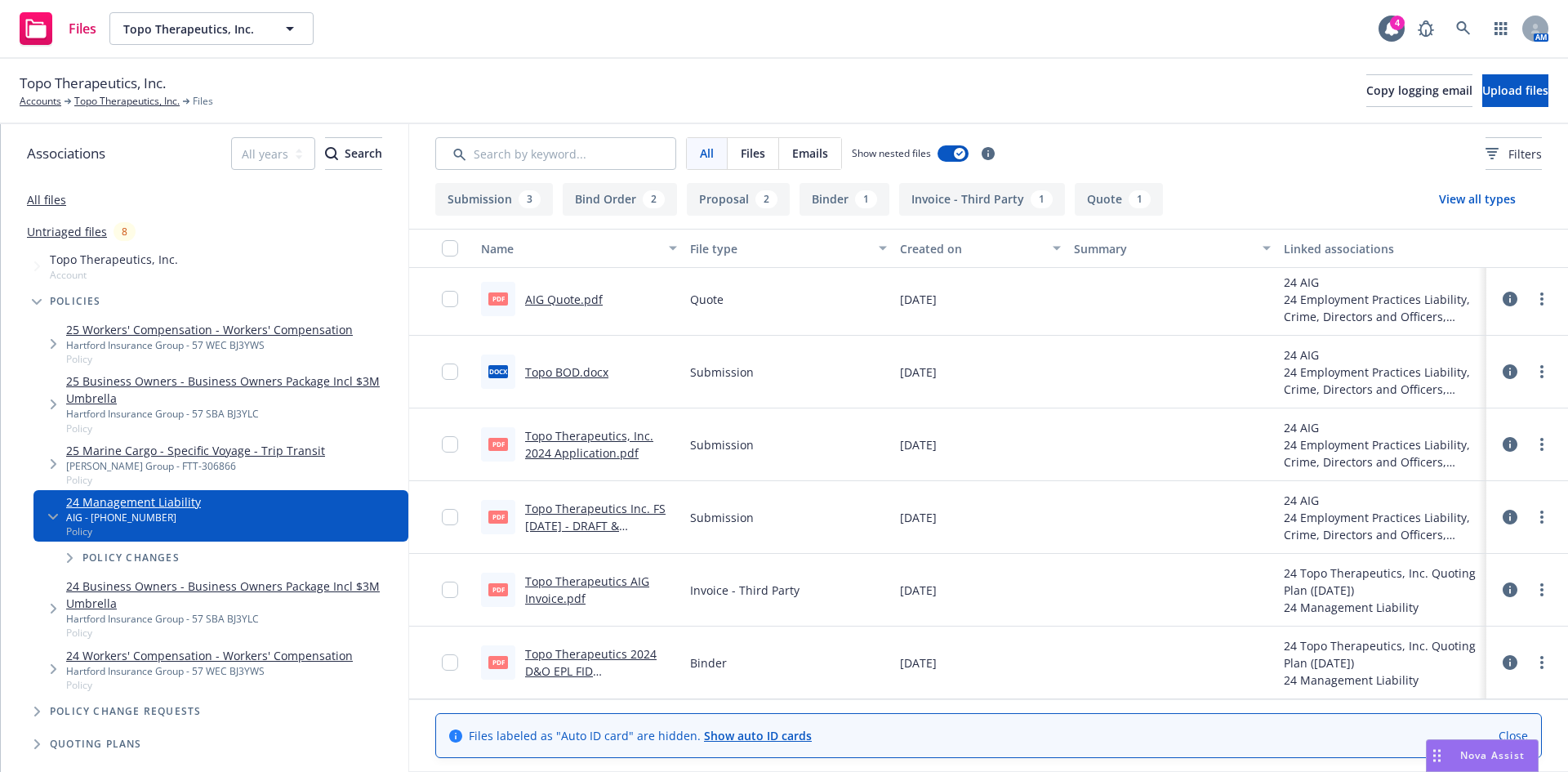
scroll to position [269, 0]
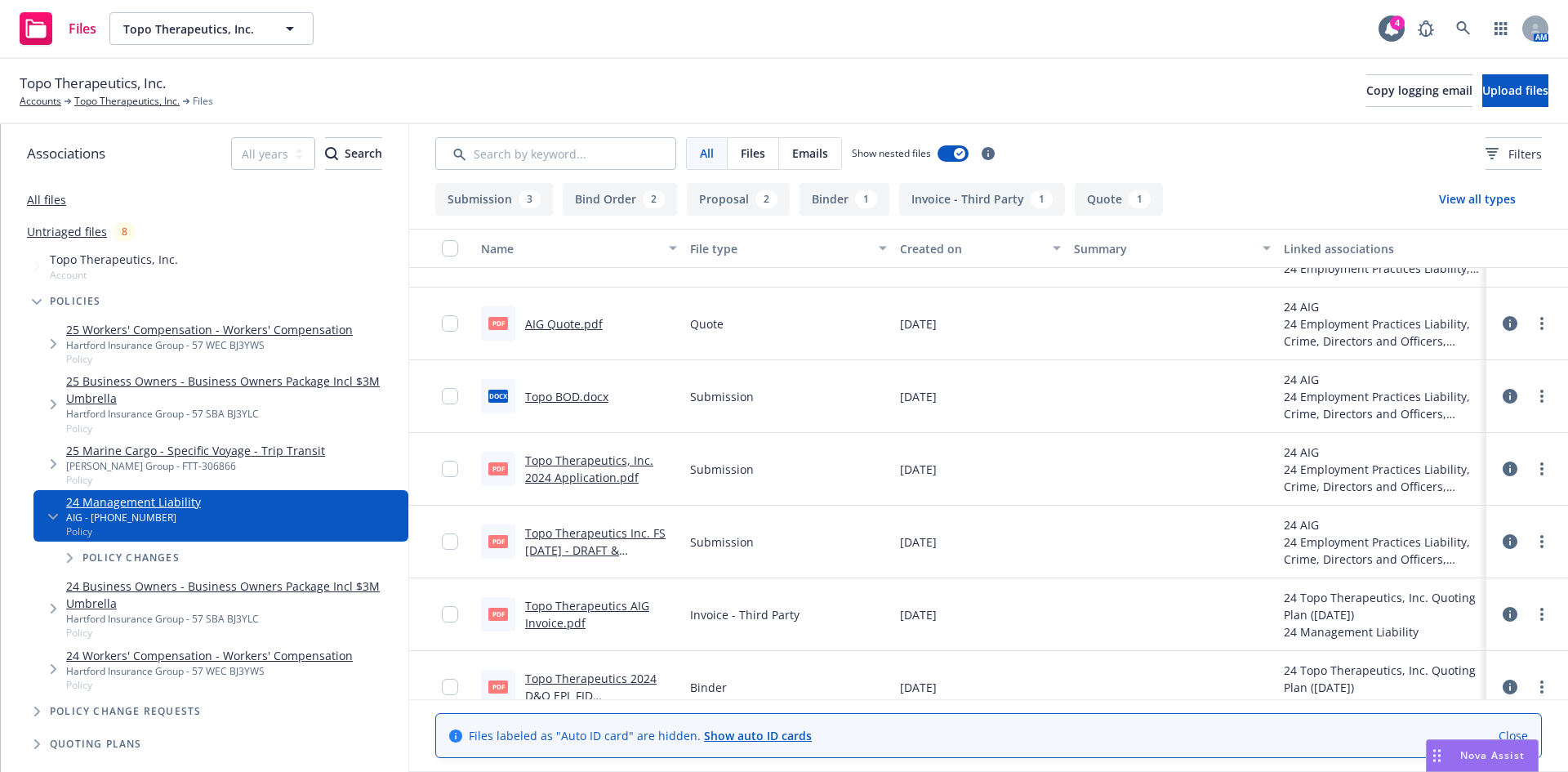
click at [595, 686] on link "Topo Therapeutics 2024 D&O EPL FID [PERSON_NAME] (AIG).pdf" at bounding box center [596, 696] width 142 height 50
